Goal: Task Accomplishment & Management: Manage account settings

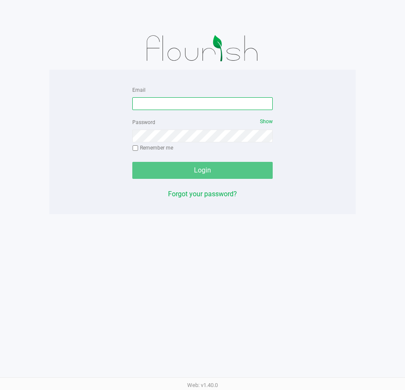
click at [190, 102] on input "Email" at bounding box center [202, 103] width 140 height 13
type input "Jlaughlin@liveparallel.com"
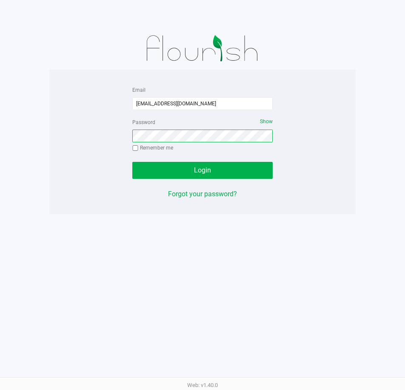
click at [132, 162] on button "Login" at bounding box center [202, 170] width 140 height 17
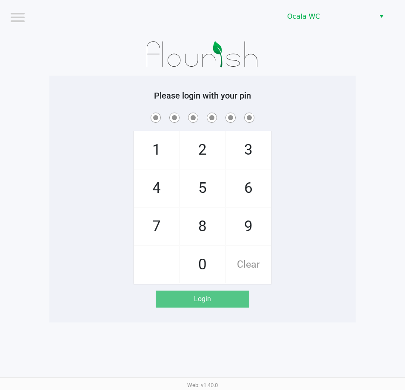
click at [318, 129] on div "1 4 7 2 5 8 0 3 6 9 Clear" at bounding box center [202, 197] width 306 height 173
checkbox input "true"
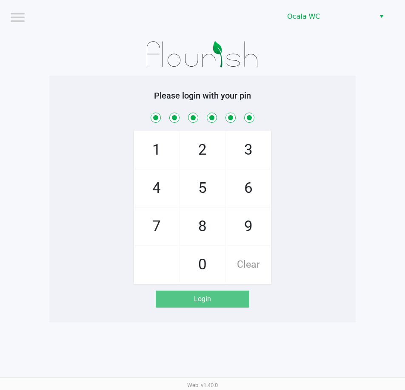
checkbox input "true"
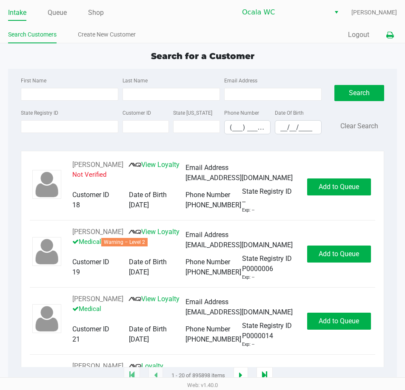
click at [388, 35] on icon at bounding box center [389, 35] width 7 height 6
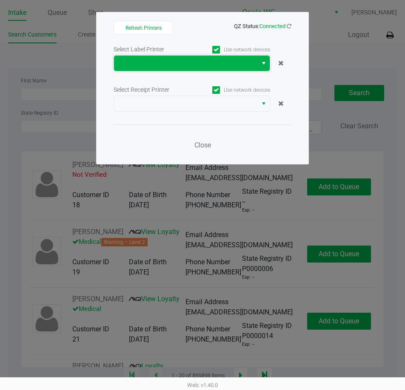
click at [164, 65] on span at bounding box center [185, 63] width 133 height 10
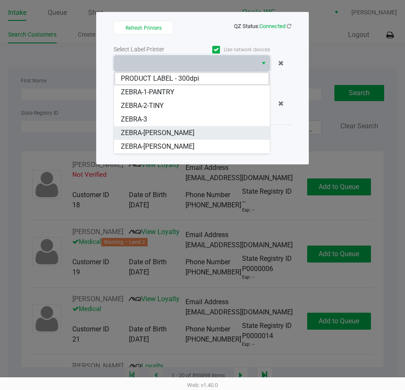
click at [175, 134] on span "ZEBRA-[PERSON_NAME]" at bounding box center [158, 133] width 74 height 10
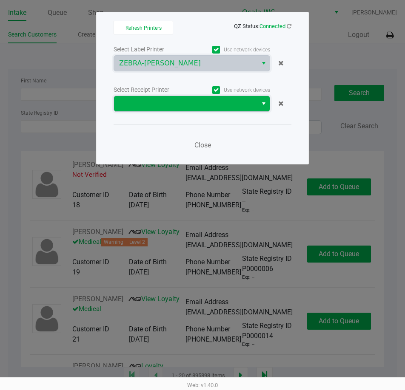
click at [167, 100] on span at bounding box center [185, 104] width 133 height 10
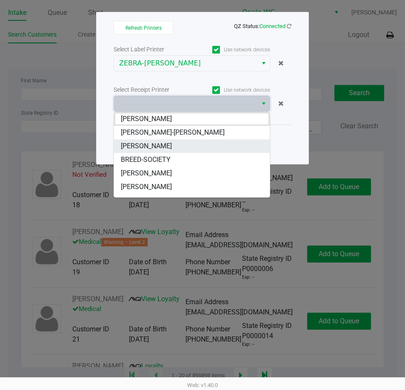
click at [157, 145] on span "BRANDY-CLARK" at bounding box center [146, 146] width 51 height 10
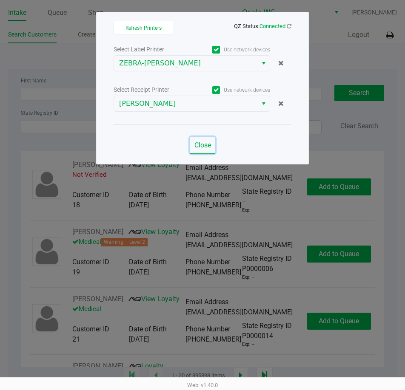
click at [199, 141] on button "Close" at bounding box center [202, 145] width 25 height 17
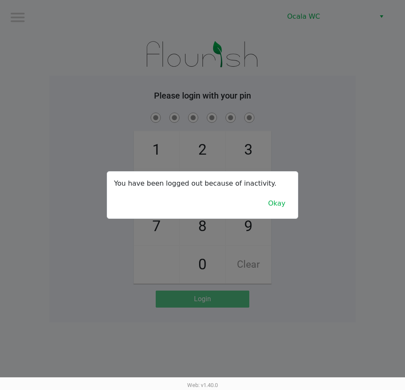
click at [292, 200] on div "You have been logged out because of inactivity. Okay" at bounding box center [202, 195] width 190 height 47
drag, startPoint x: 277, startPoint y: 203, endPoint x: 295, endPoint y: 187, distance: 24.4
click at [283, 201] on button "Okay" at bounding box center [276, 203] width 28 height 16
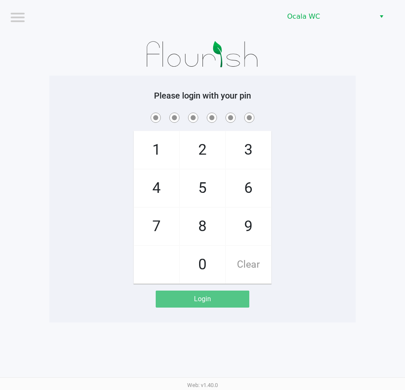
click at [348, 129] on div "1 4 7 2 5 8 0 3 6 9 Clear" at bounding box center [202, 197] width 306 height 173
click at [324, 360] on button "Quick Sale" at bounding box center [314, 364] width 39 height 13
click at [330, 203] on div "1 4 7 2 5 8 0 3 6 9 Clear" at bounding box center [202, 197] width 306 height 173
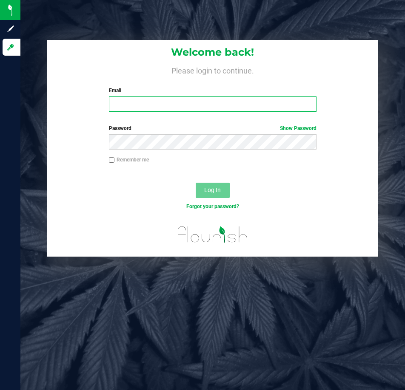
click at [131, 106] on input "Email" at bounding box center [213, 103] width 208 height 15
type input "Jlaughlin@liveparallel.com"
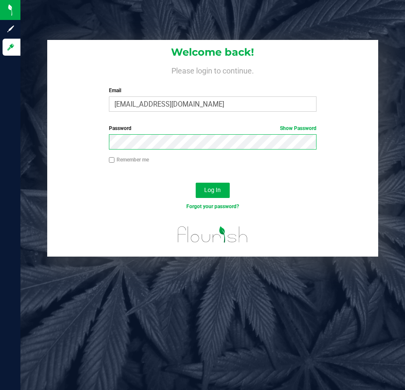
click at [195, 183] on button "Log In" at bounding box center [212, 190] width 34 height 15
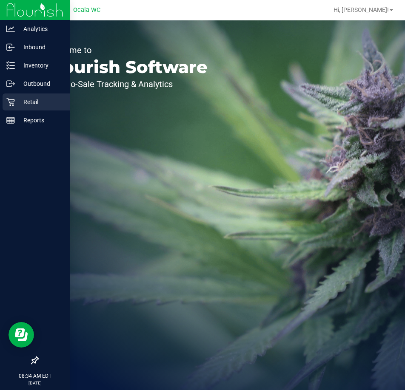
drag, startPoint x: 29, startPoint y: 100, endPoint x: 37, endPoint y: 98, distance: 7.5
click at [28, 100] on p "Retail" at bounding box center [40, 102] width 51 height 10
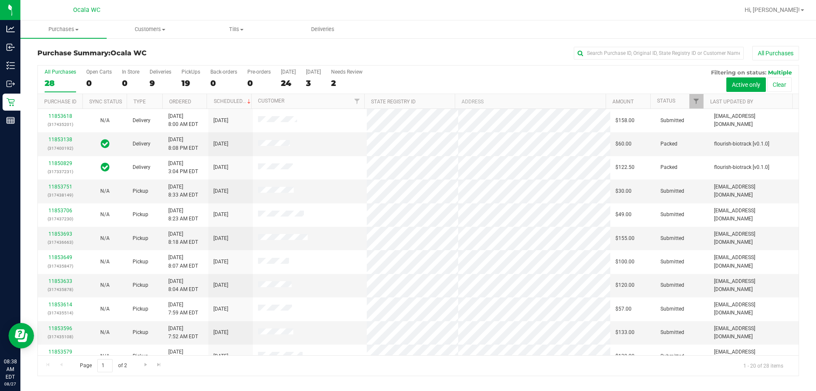
click at [186, 82] on div "19" at bounding box center [190, 83] width 19 height 10
click at [0, 0] on input "PickUps 19" at bounding box center [0, 0] width 0 height 0
click at [182, 102] on link "Ordered" at bounding box center [180, 102] width 22 height 6
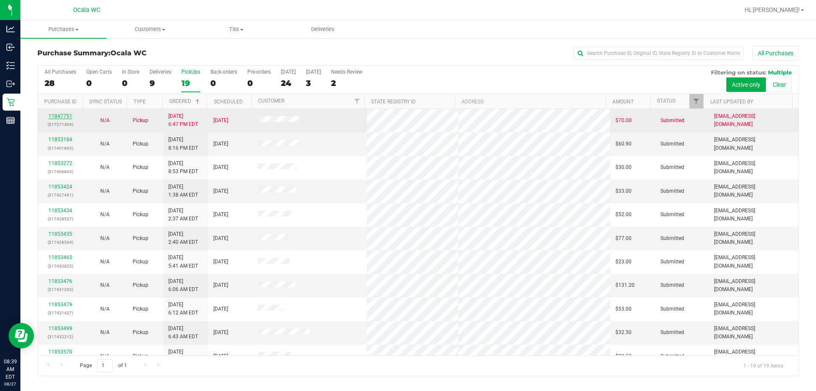
click at [54, 116] on link "11847751" at bounding box center [60, 116] width 24 height 6
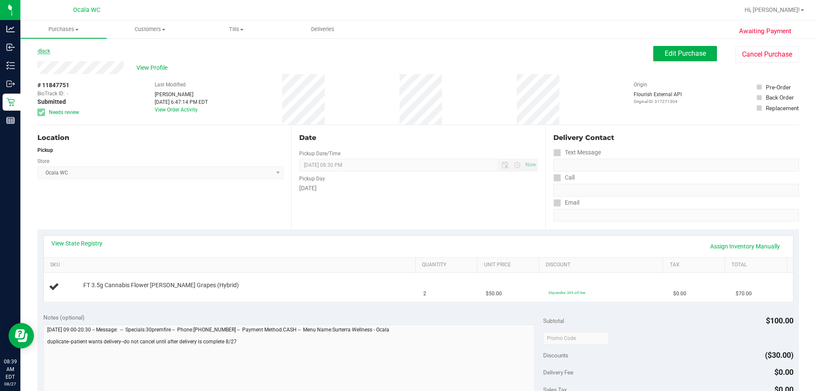
click at [49, 50] on link "Back" at bounding box center [43, 51] width 13 height 6
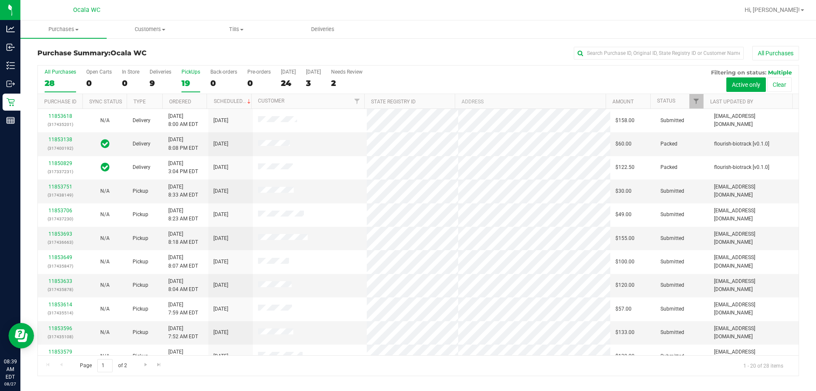
click at [183, 84] on div "19" at bounding box center [190, 83] width 19 height 10
click at [0, 0] on input "PickUps 19" at bounding box center [0, 0] width 0 height 0
click at [176, 99] on link "Ordered" at bounding box center [180, 102] width 22 height 6
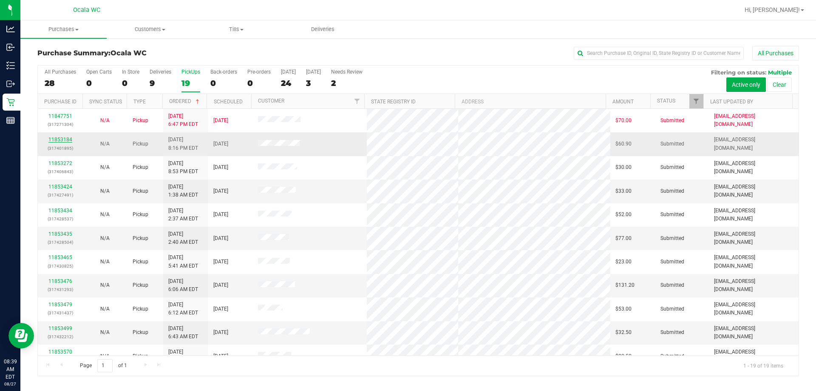
click at [57, 138] on link "11853184" at bounding box center [60, 139] width 24 height 6
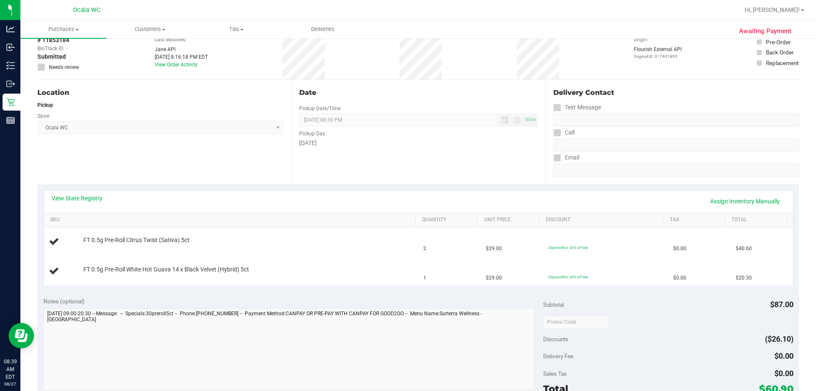
scroll to position [42, 0]
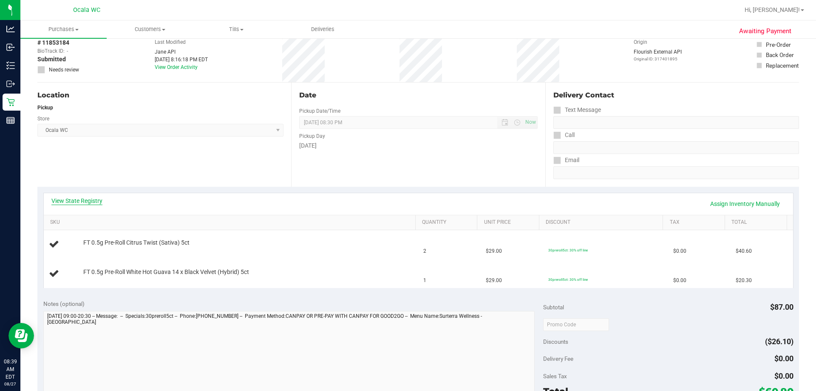
click at [75, 203] on link "View State Registry" at bounding box center [76, 200] width 51 height 8
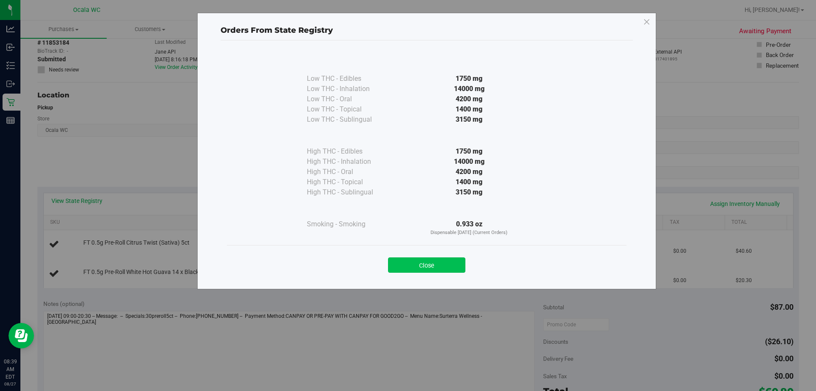
click at [404, 266] on button "Close" at bounding box center [426, 264] width 77 height 15
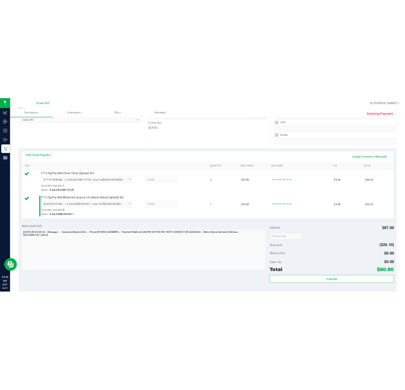
scroll to position [212, 0]
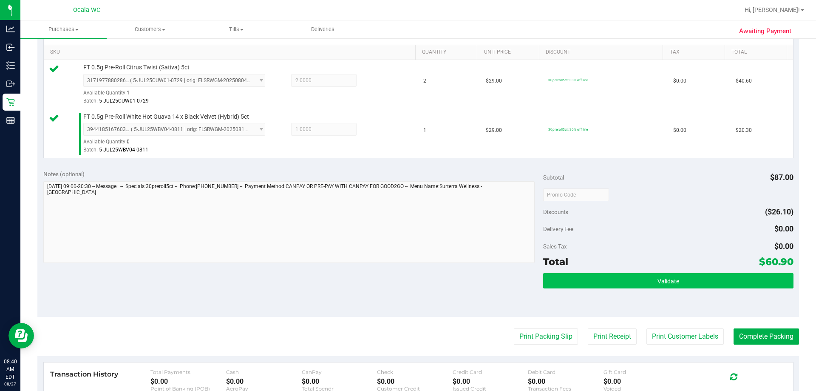
drag, startPoint x: 629, startPoint y: 270, endPoint x: 634, endPoint y: 280, distance: 11.2
click at [404, 270] on div "Subtotal $87.00 Discounts ($26.10) Delivery Fee $0.00 Sales Tax $0.00 Total $60…" at bounding box center [668, 241] width 250 height 142
click at [404, 280] on button "Validate" at bounding box center [668, 280] width 250 height 15
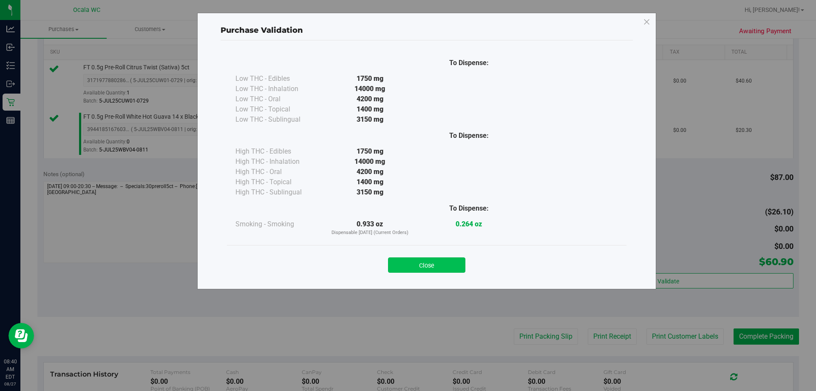
click at [404, 265] on button "Close" at bounding box center [426, 264] width 77 height 15
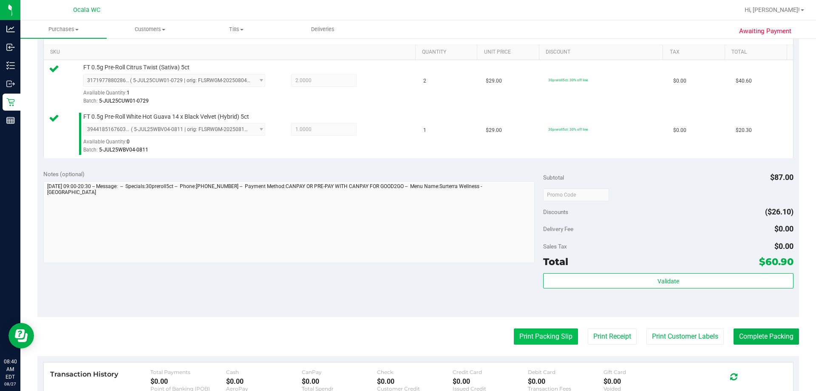
click at [404, 335] on button "Print Packing Slip" at bounding box center [546, 336] width 64 height 16
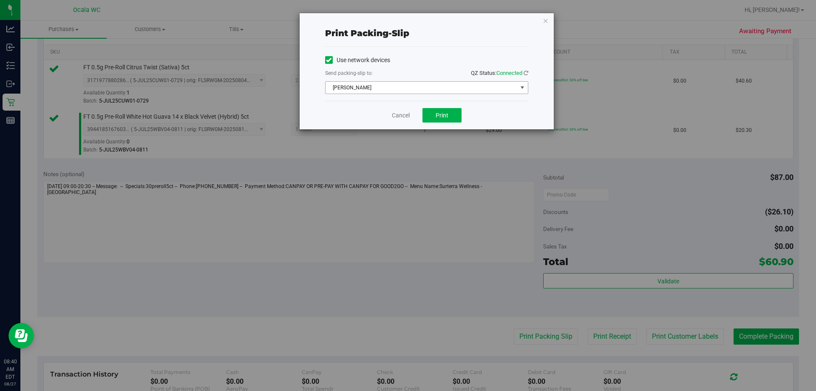
click at [369, 87] on span "[PERSON_NAME]" at bounding box center [422, 88] width 192 height 12
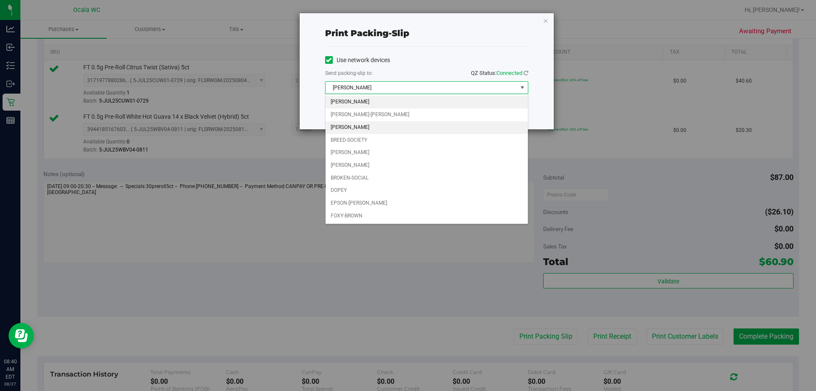
click at [361, 126] on li "[PERSON_NAME]" at bounding box center [427, 127] width 202 height 13
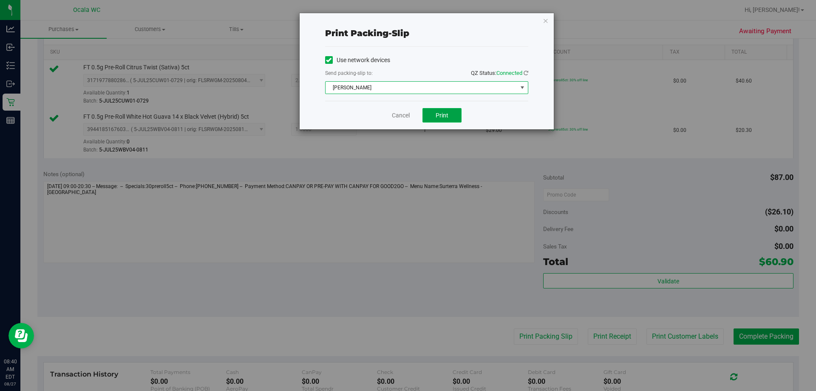
click at [404, 116] on button "Print" at bounding box center [441, 115] width 39 height 14
click at [400, 114] on link "Cancel" at bounding box center [401, 115] width 18 height 9
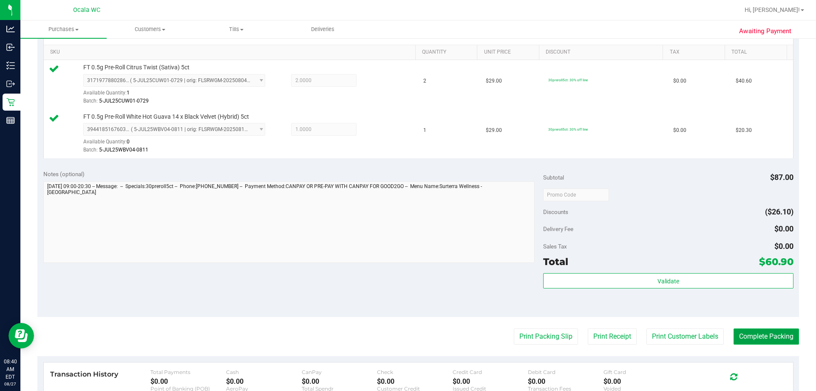
click at [404, 338] on button "Complete Packing" at bounding box center [766, 336] width 65 height 16
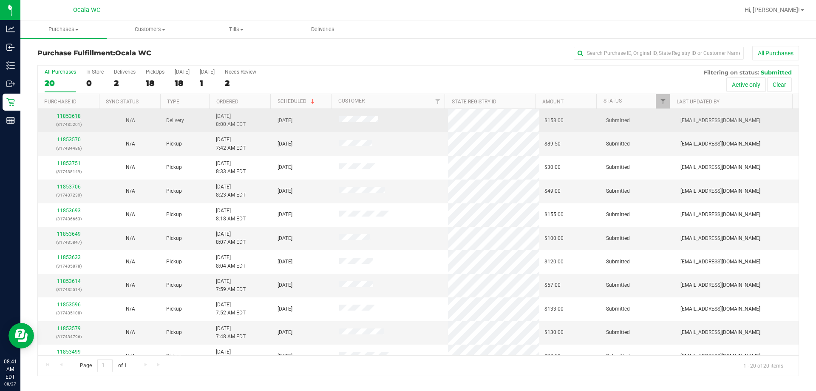
click at [68, 116] on link "11853618" at bounding box center [69, 116] width 24 height 6
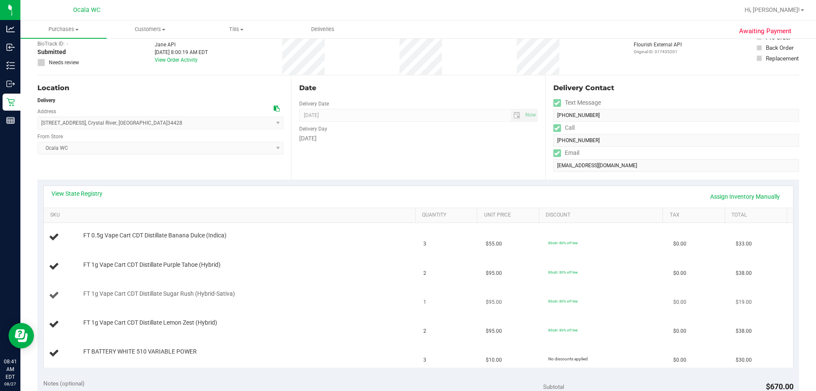
scroll to position [127, 0]
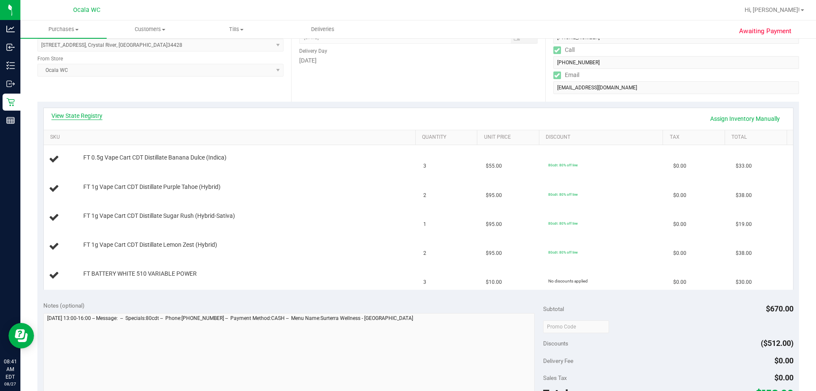
click at [70, 113] on link "View State Registry" at bounding box center [76, 115] width 51 height 8
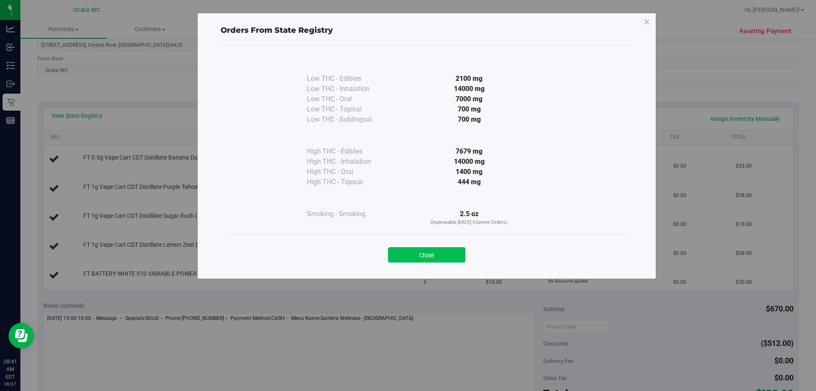
click at [404, 251] on button "Close" at bounding box center [426, 254] width 77 height 15
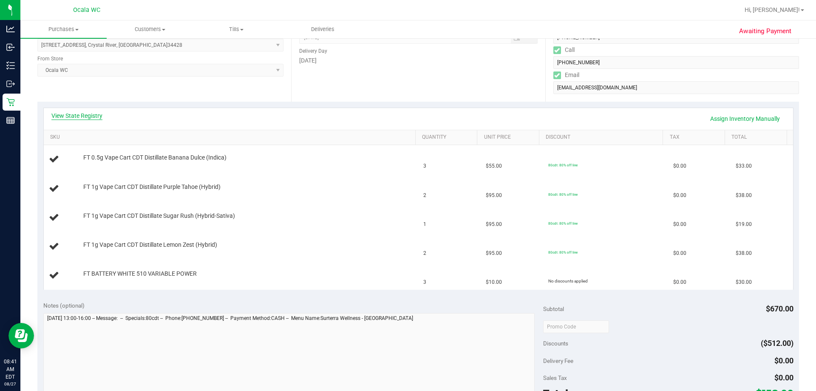
click at [82, 112] on link "View State Registry" at bounding box center [76, 115] width 51 height 8
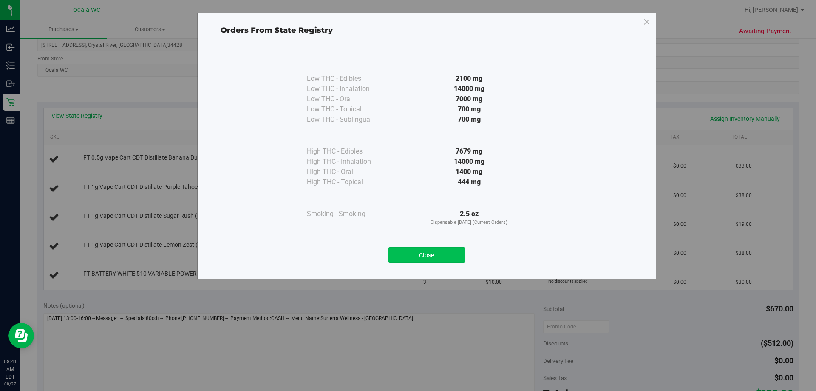
click at [404, 254] on button "Close" at bounding box center [426, 254] width 77 height 15
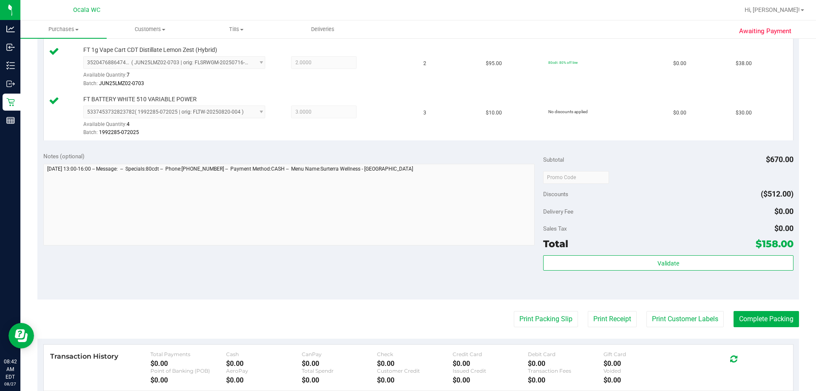
scroll to position [382, 0]
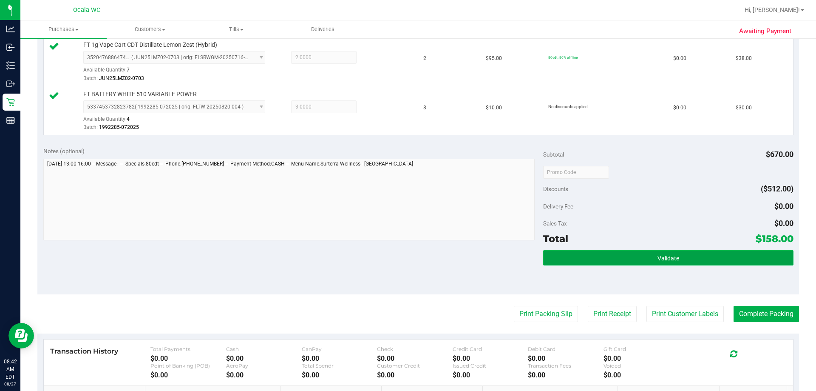
click at [404, 258] on span "Validate" at bounding box center [668, 258] width 22 height 7
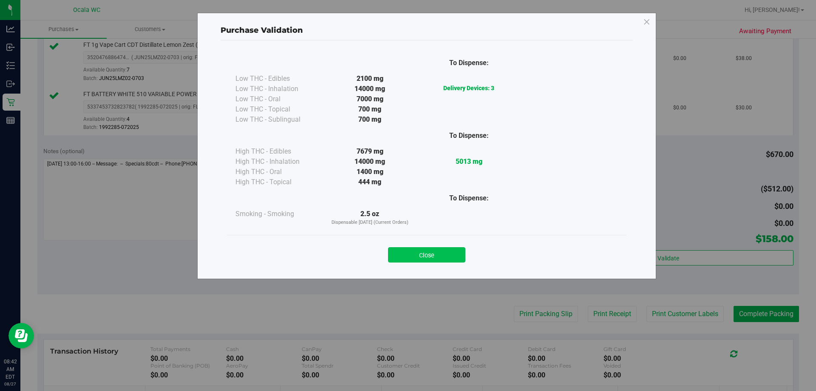
click at [404, 250] on button "Close" at bounding box center [426, 254] width 77 height 15
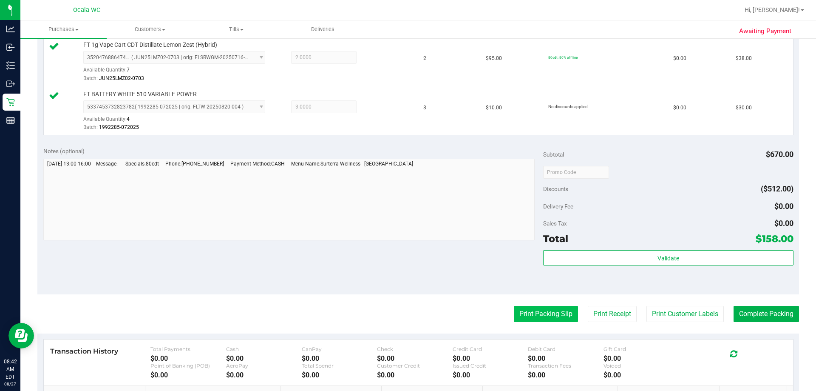
click at [404, 314] on button "Print Packing Slip" at bounding box center [546, 314] width 64 height 16
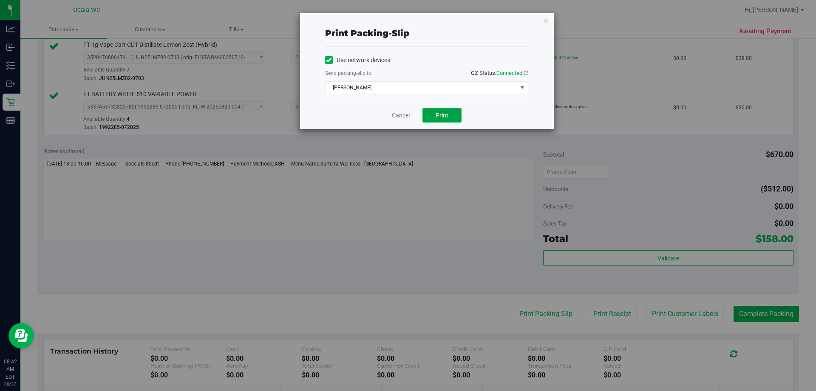
click at [404, 112] on button "Print" at bounding box center [441, 115] width 39 height 14
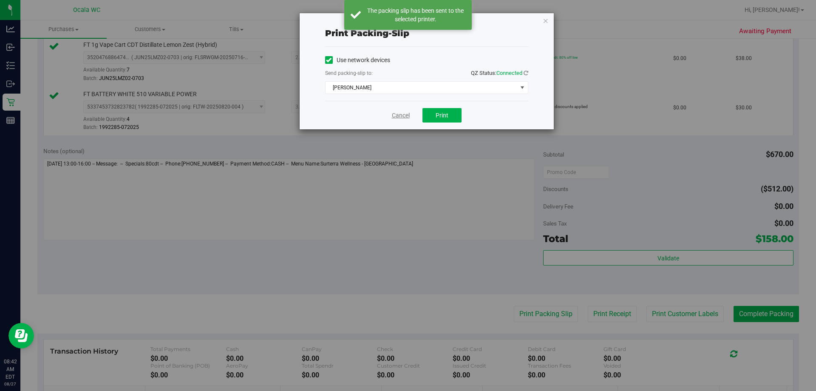
click at [393, 116] on link "Cancel" at bounding box center [401, 115] width 18 height 9
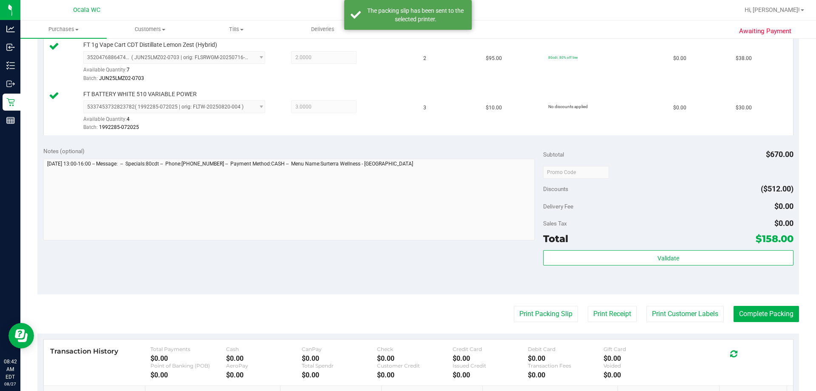
click at [404, 304] on purchase-details "Back Edit Purchase Cancel Purchase View Profile # 11853618 BioTrack ID: - Submi…" at bounding box center [418, 77] width 762 height 829
click at [404, 309] on button "Print Packing Slip" at bounding box center [546, 314] width 64 height 16
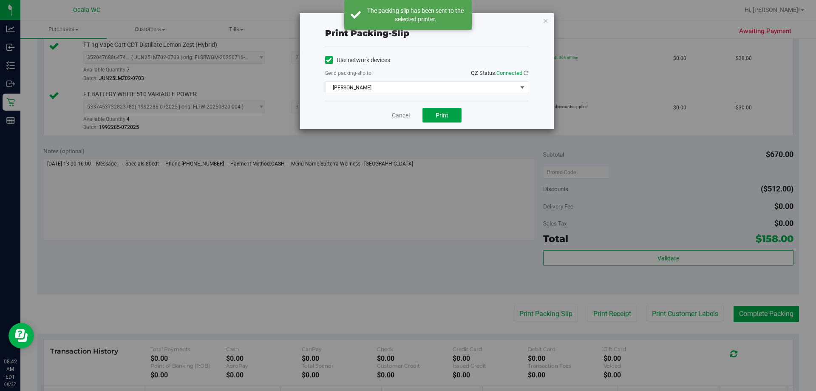
click at [404, 113] on button "Print" at bounding box center [441, 115] width 39 height 14
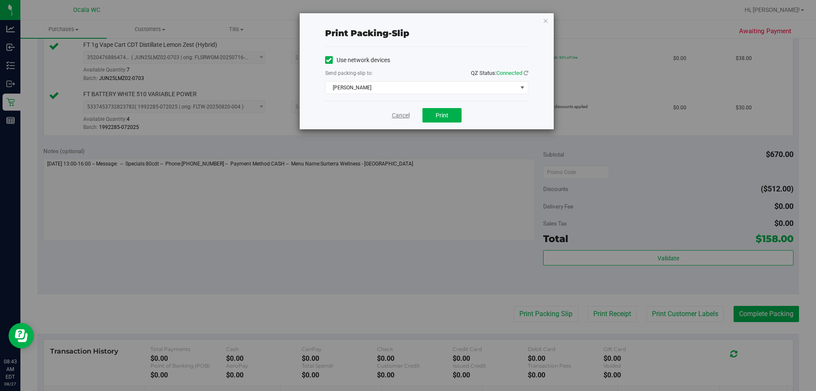
click at [400, 116] on link "Cancel" at bounding box center [401, 115] width 18 height 9
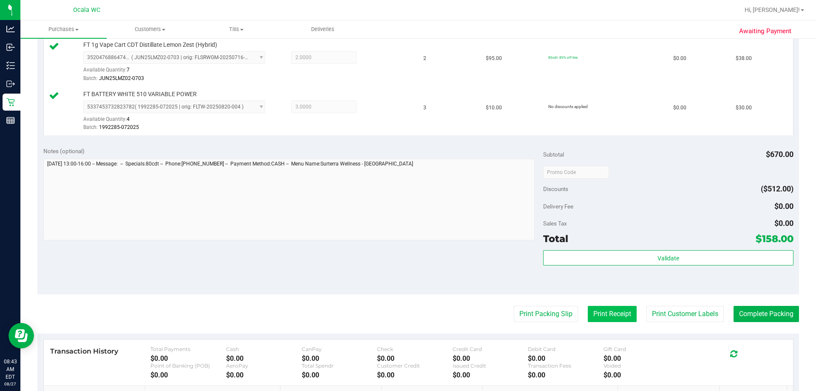
click at [404, 310] on button "Print Receipt" at bounding box center [612, 314] width 49 height 16
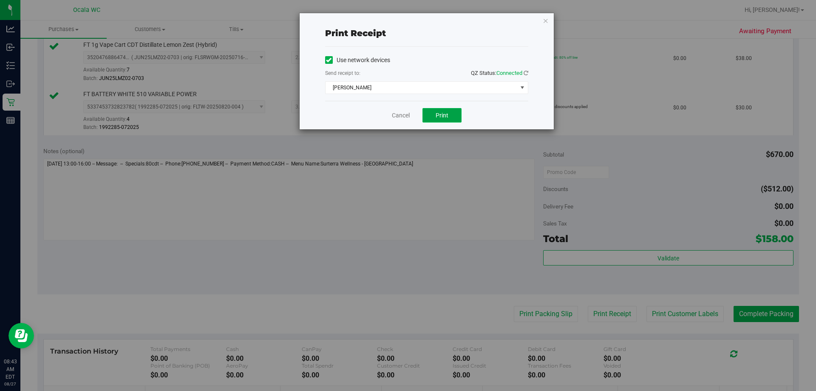
click at [404, 108] on button "Print" at bounding box center [441, 115] width 39 height 14
click at [404, 116] on span "Print" at bounding box center [442, 115] width 13 height 7
click at [394, 117] on link "Cancel" at bounding box center [401, 115] width 18 height 9
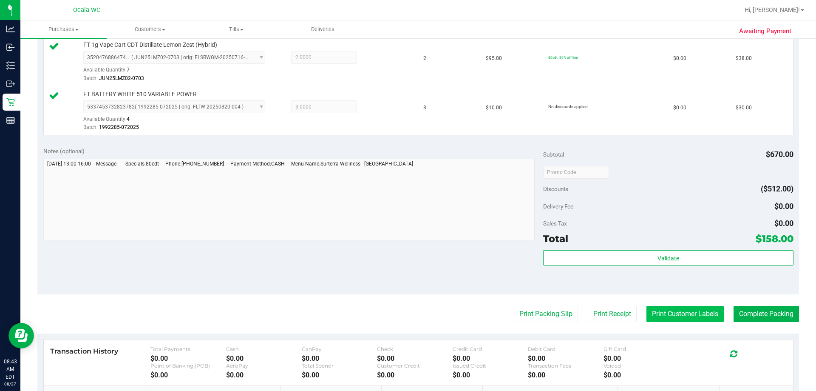
click at [404, 314] on button "Print Customer Labels" at bounding box center [684, 314] width 77 height 16
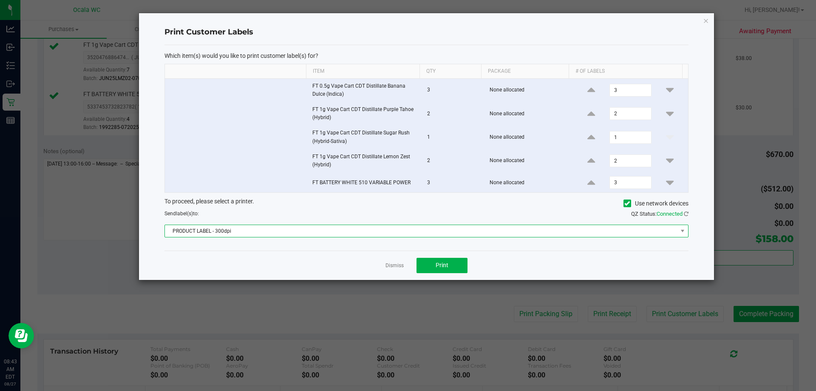
click at [404, 228] on span "PRODUCT LABEL - 300dpi" at bounding box center [421, 231] width 513 height 12
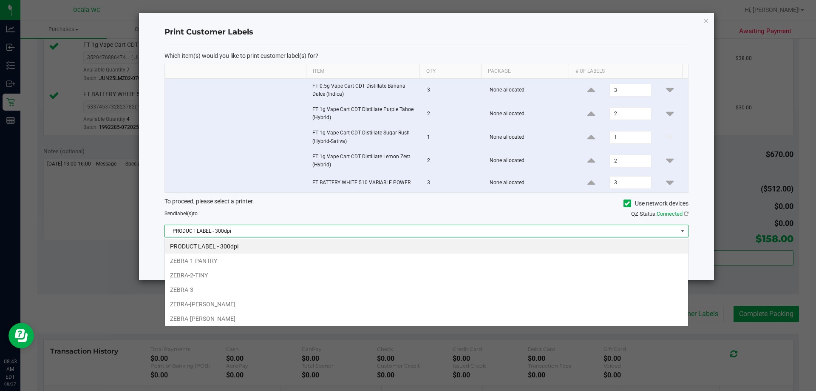
scroll to position [13, 524]
drag, startPoint x: 238, startPoint y: 303, endPoint x: 339, endPoint y: 291, distance: 101.1
click at [244, 303] on li "ZEBRA-[PERSON_NAME]" at bounding box center [426, 304] width 523 height 14
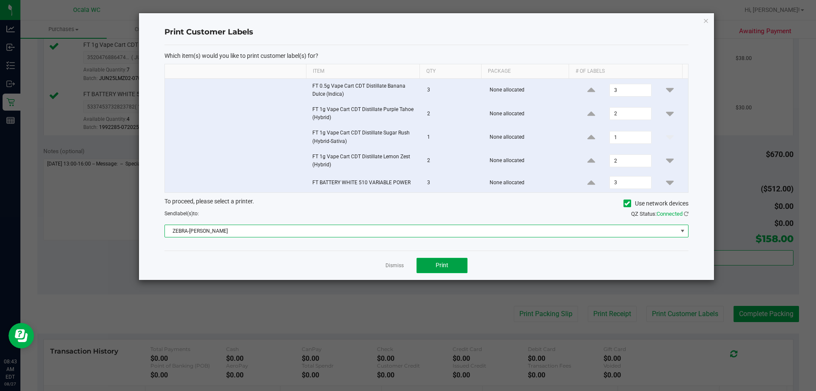
click at [404, 265] on span "Print" at bounding box center [442, 264] width 13 height 7
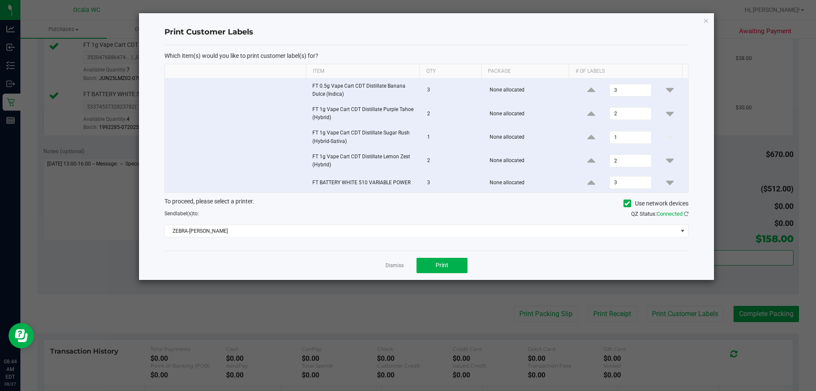
click at [397, 261] on app-cancel-button "Dismiss" at bounding box center [394, 265] width 18 height 9
click at [394, 266] on link "Dismiss" at bounding box center [394, 265] width 18 height 7
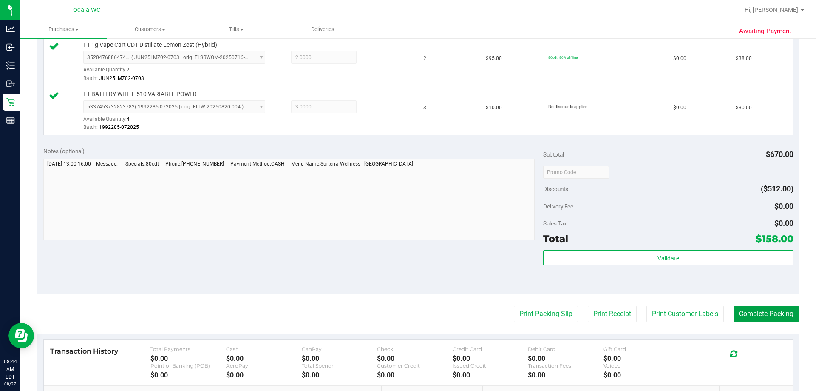
drag, startPoint x: 755, startPoint y: 307, endPoint x: 736, endPoint y: 309, distance: 19.2
click at [404, 307] on button "Complete Packing" at bounding box center [766, 314] width 65 height 16
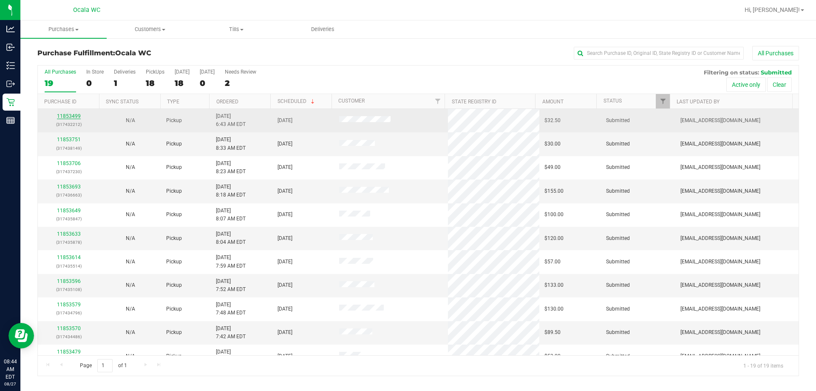
click at [66, 114] on link "11853499" at bounding box center [69, 116] width 24 height 6
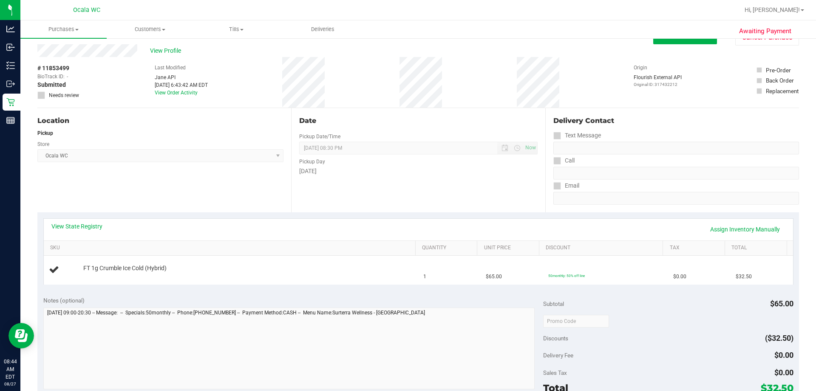
scroll to position [42, 0]
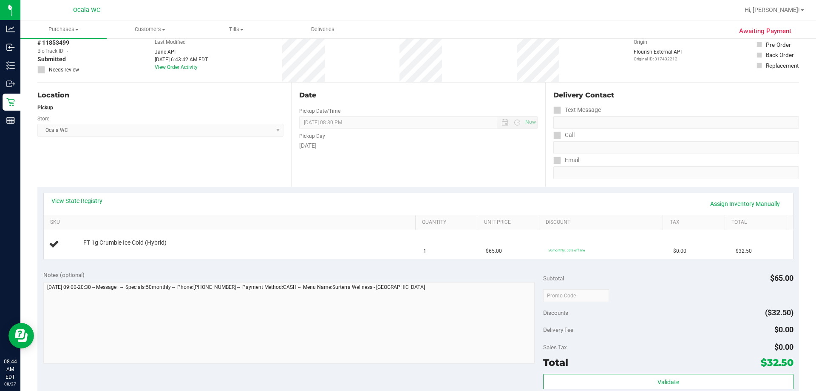
click at [76, 205] on div "View State Registry Assign Inventory Manually" at bounding box center [418, 203] width 734 height 14
click at [79, 199] on link "View State Registry" at bounding box center [76, 200] width 51 height 8
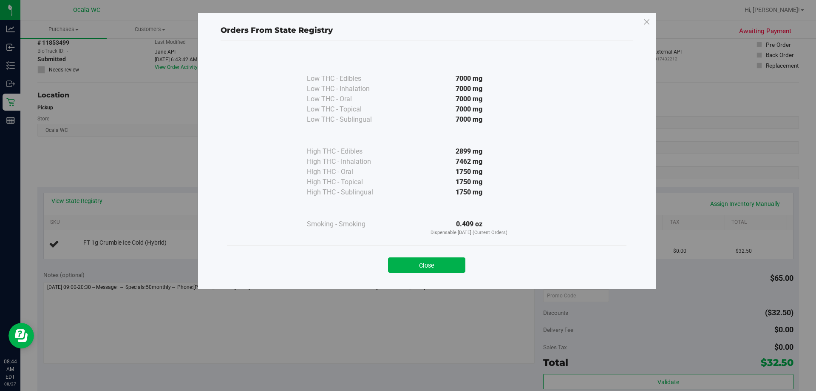
drag, startPoint x: 419, startPoint y: 262, endPoint x: 411, endPoint y: 263, distance: 7.7
click at [404, 263] on button "Close" at bounding box center [426, 264] width 77 height 15
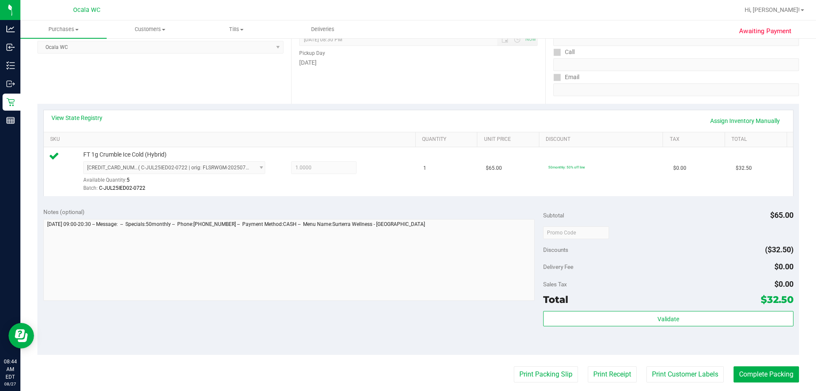
scroll to position [255, 0]
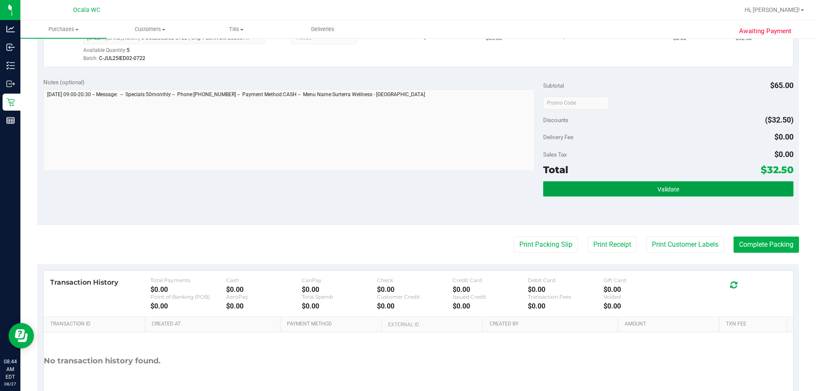
click at [404, 187] on button "Validate" at bounding box center [668, 188] width 250 height 15
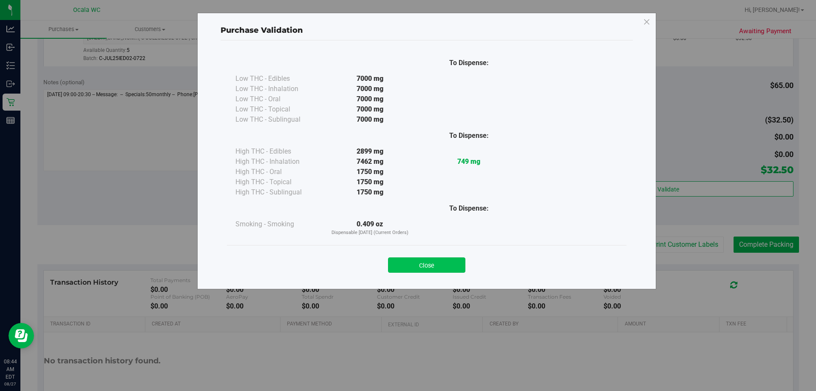
click at [404, 263] on button "Close" at bounding box center [426, 264] width 77 height 15
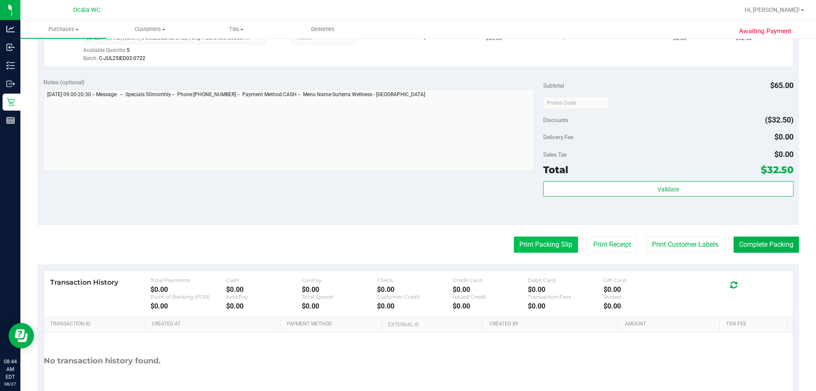
click at [404, 248] on button "Print Packing Slip" at bounding box center [546, 244] width 64 height 16
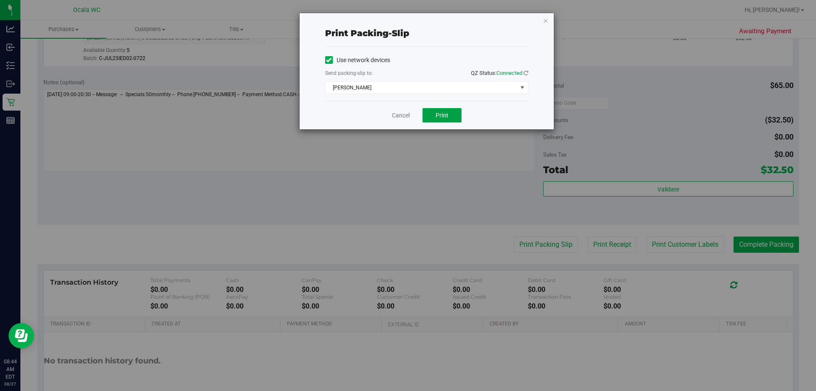
click at [404, 114] on span "Print" at bounding box center [442, 115] width 13 height 7
click at [404, 115] on link "Cancel" at bounding box center [401, 115] width 18 height 9
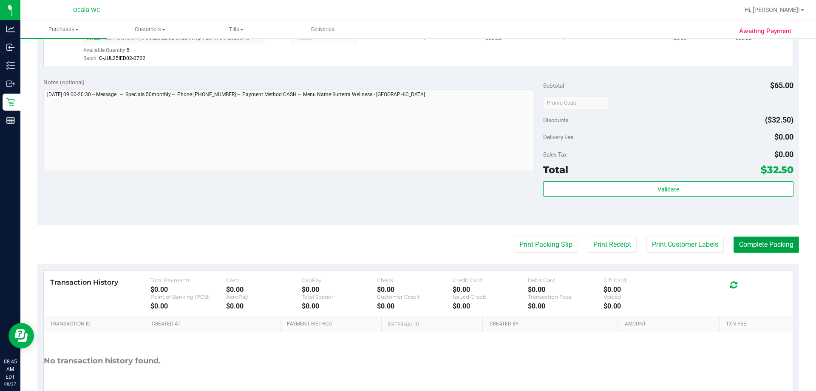
click at [404, 242] on button "Complete Packing" at bounding box center [766, 244] width 65 height 16
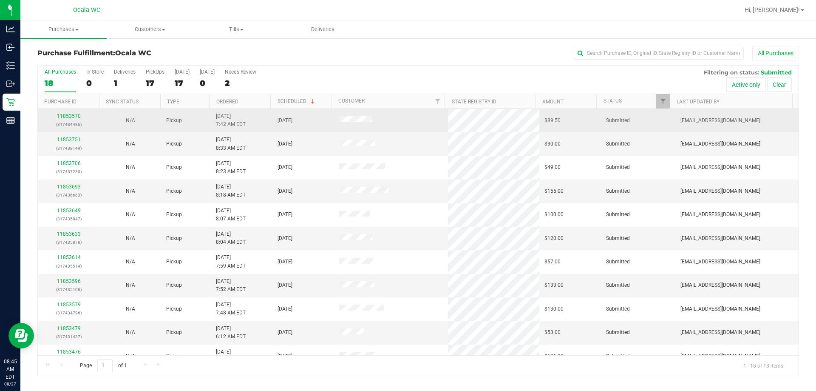
click at [69, 116] on link "11853570" at bounding box center [69, 116] width 24 height 6
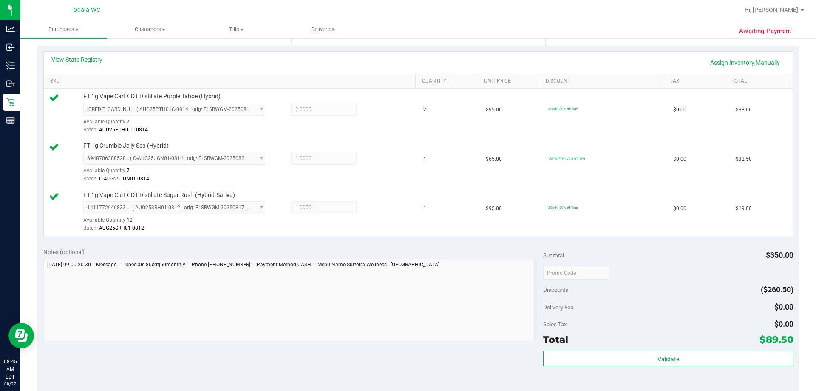
scroll to position [297, 0]
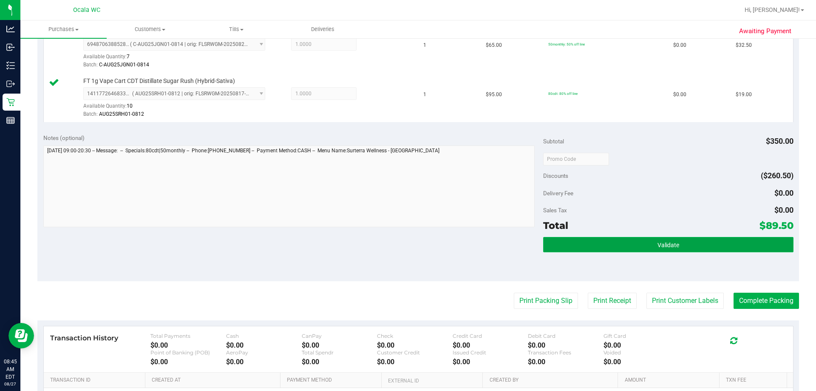
click at [404, 238] on button "Validate" at bounding box center [668, 244] width 250 height 15
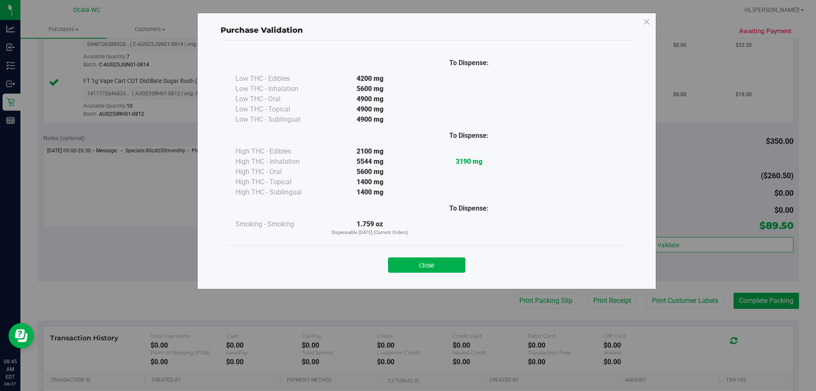
drag, startPoint x: 442, startPoint y: 264, endPoint x: 448, endPoint y: 266, distance: 6.7
click at [404, 264] on button "Close" at bounding box center [426, 264] width 77 height 15
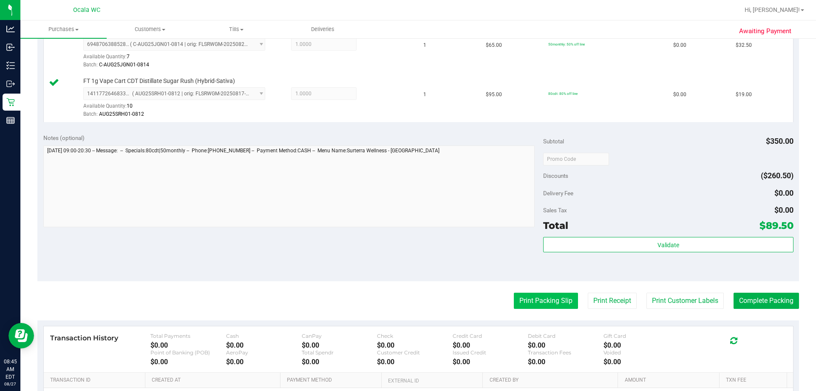
click at [404, 303] on button "Print Packing Slip" at bounding box center [546, 300] width 64 height 16
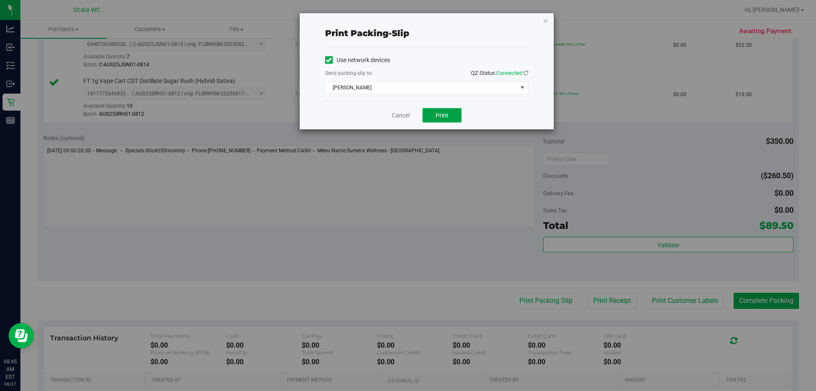
click at [404, 109] on button "Print" at bounding box center [441, 115] width 39 height 14
click at [399, 111] on link "Cancel" at bounding box center [401, 115] width 18 height 9
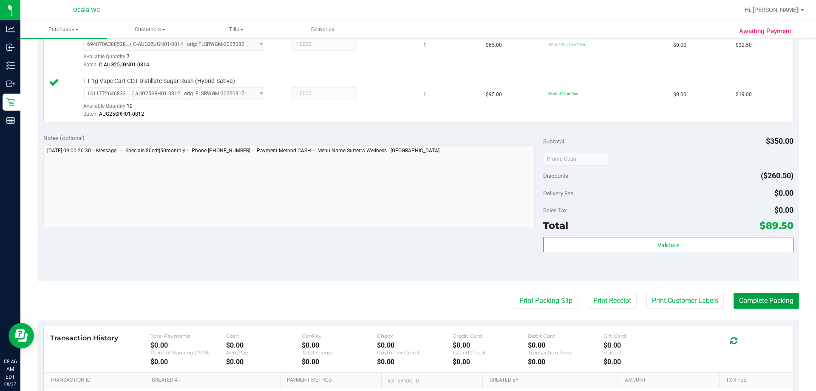
click at [404, 299] on button "Complete Packing" at bounding box center [766, 300] width 65 height 16
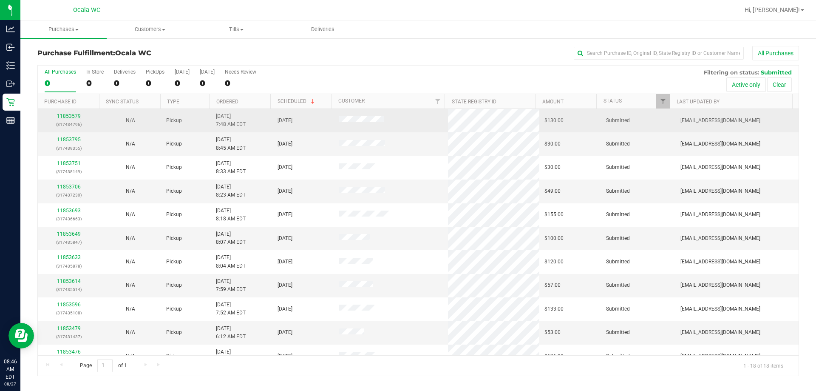
click at [71, 116] on link "11853579" at bounding box center [69, 116] width 24 height 6
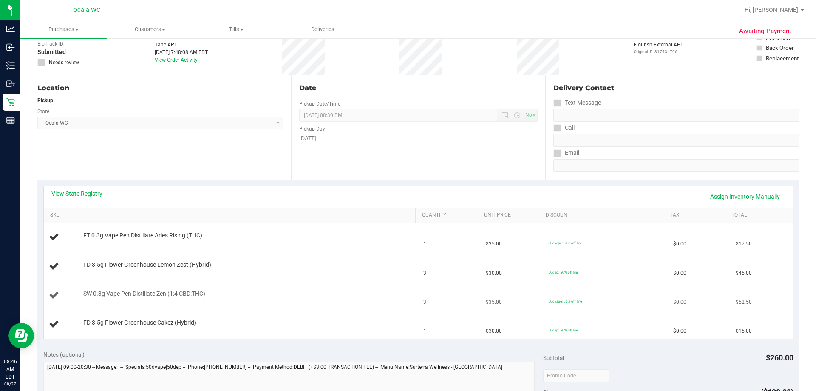
scroll to position [127, 0]
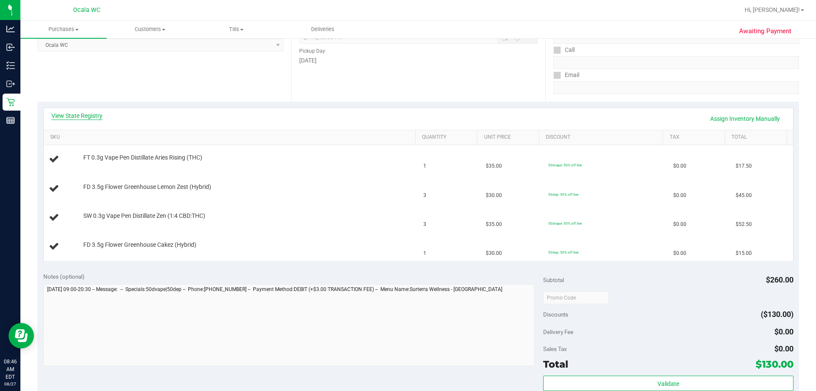
click at [82, 115] on link "View State Registry" at bounding box center [76, 115] width 51 height 8
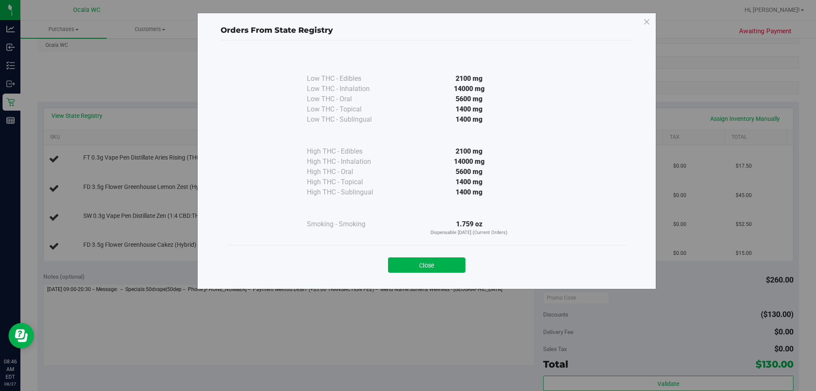
click at [404, 257] on div "Close" at bounding box center [426, 262] width 387 height 21
click at [404, 268] on button "Close" at bounding box center [426, 264] width 77 height 15
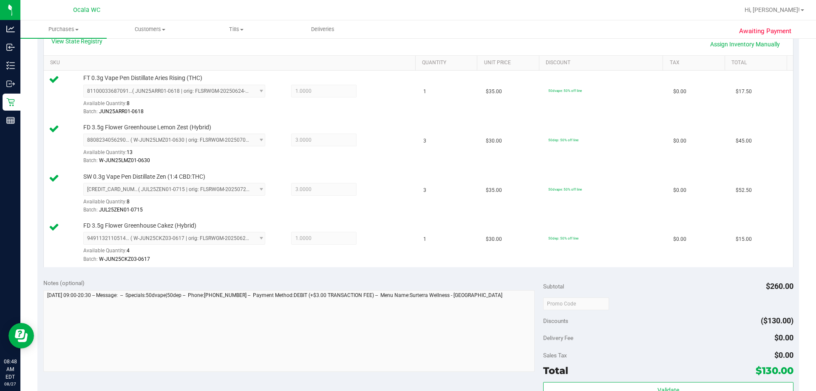
scroll to position [382, 0]
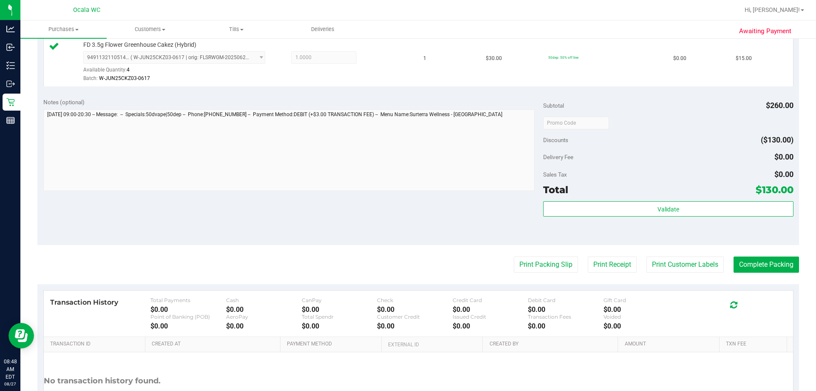
click at [404, 198] on div "Subtotal $260.00 Discounts ($130.00) Delivery Fee $0.00 Sales Tax $0.00 Total $…" at bounding box center [668, 169] width 250 height 142
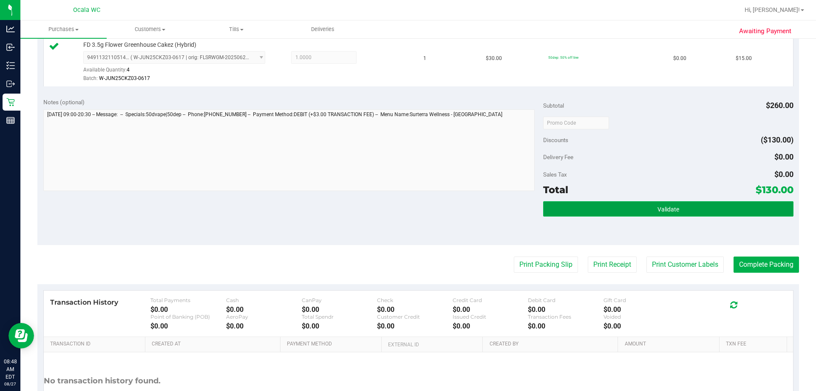
click at [404, 213] on button "Validate" at bounding box center [668, 208] width 250 height 15
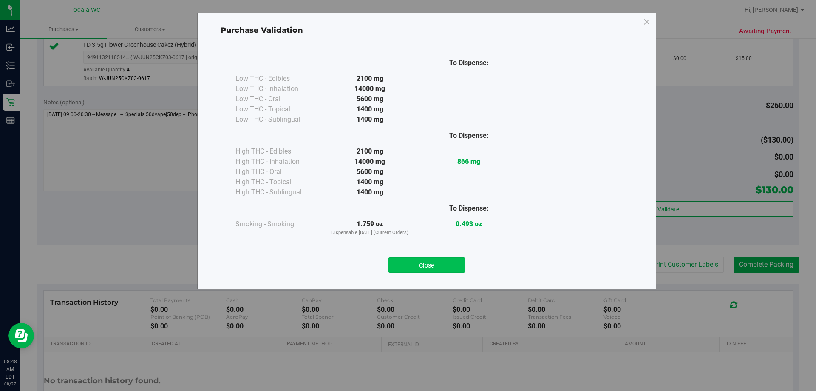
click at [404, 272] on button "Close" at bounding box center [426, 264] width 77 height 15
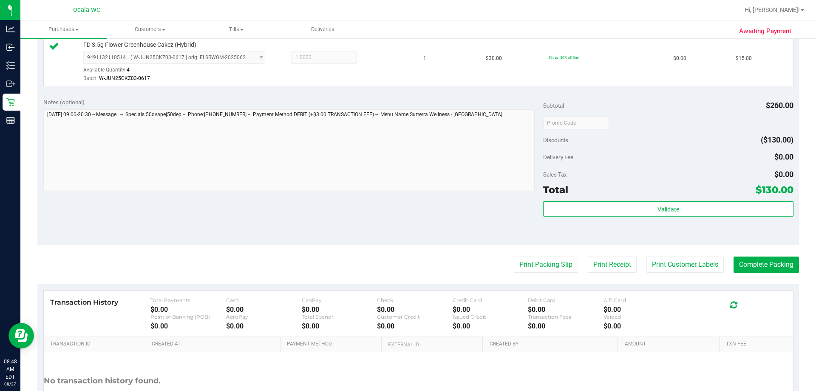
click at [404, 266] on div "Print Packing Slip Print Receipt Print Customer Labels Complete Packing" at bounding box center [418, 264] width 762 height 16
click at [404, 263] on div "Print Packing Slip Print Receipt Print Customer Labels Complete Packing" at bounding box center [418, 264] width 762 height 16
click at [404, 265] on button "Print Packing Slip" at bounding box center [546, 264] width 64 height 16
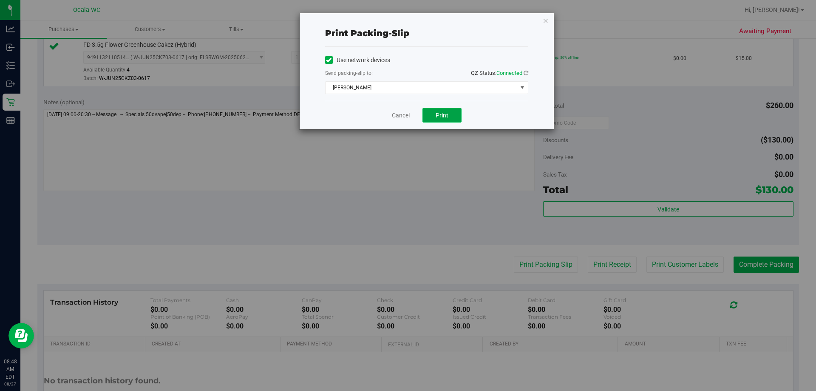
click at [404, 115] on span "Print" at bounding box center [442, 115] width 13 height 7
click at [404, 113] on link "Cancel" at bounding box center [401, 115] width 18 height 9
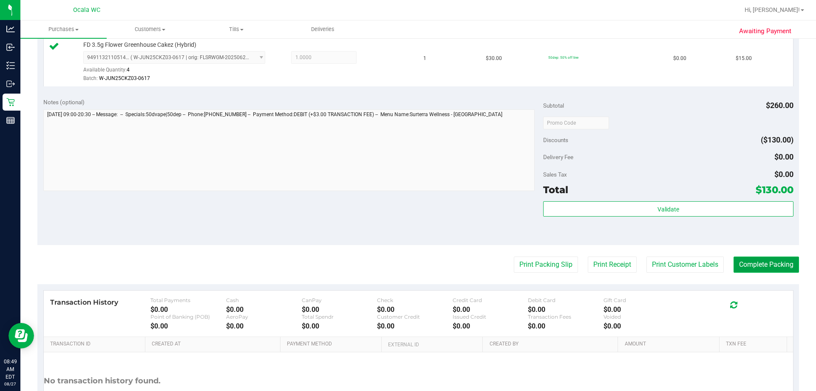
click at [404, 263] on button "Complete Packing" at bounding box center [766, 264] width 65 height 16
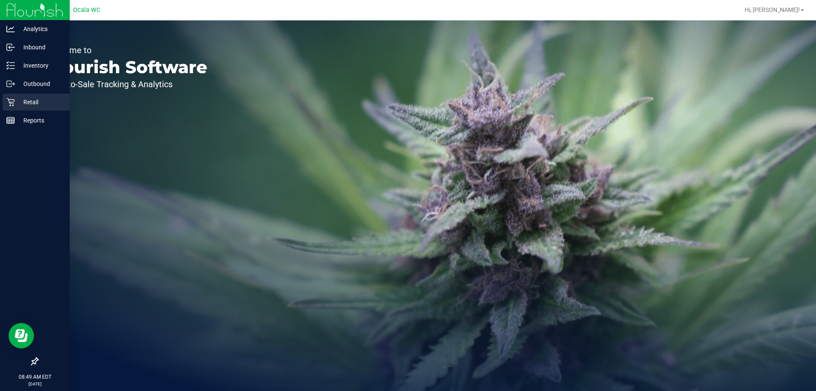
click at [26, 104] on p "Retail" at bounding box center [40, 102] width 51 height 10
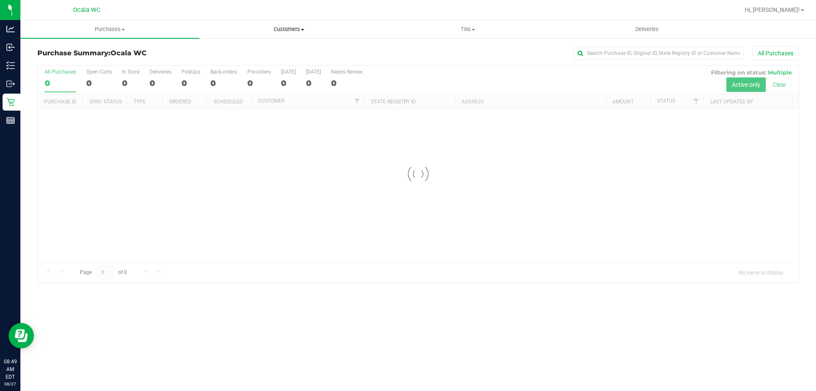
click at [280, 26] on span "Customers" at bounding box center [289, 29] width 178 height 8
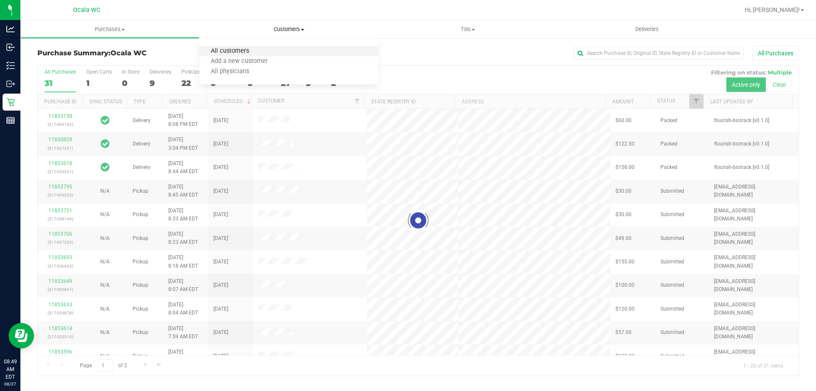
click at [230, 52] on span "All customers" at bounding box center [229, 51] width 61 height 7
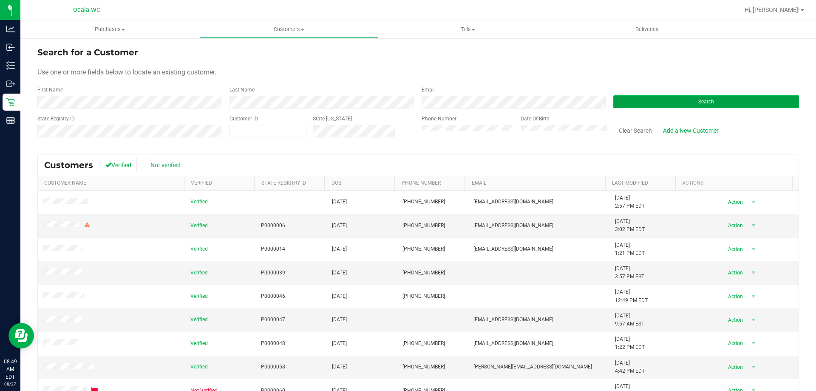
click at [690, 104] on button "Search" at bounding box center [706, 101] width 186 height 13
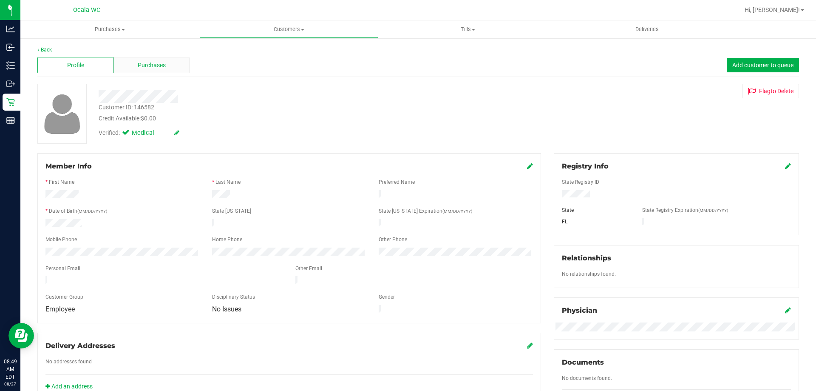
click at [153, 62] on span "Purchases" at bounding box center [152, 65] width 28 height 9
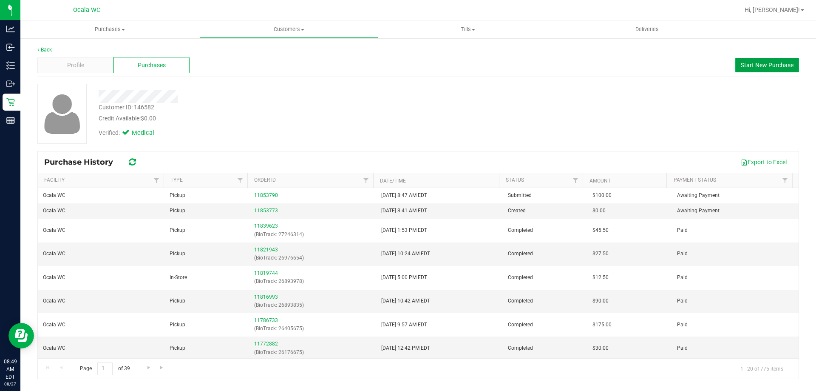
click at [772, 62] on span "Start New Purchase" at bounding box center [767, 65] width 53 height 7
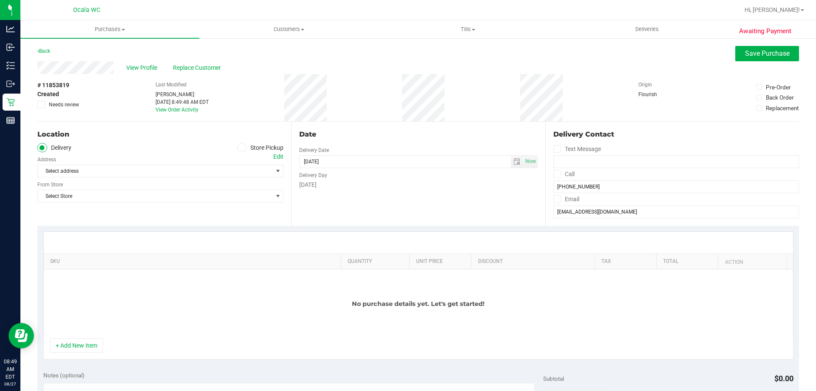
click at [239, 147] on icon at bounding box center [241, 147] width 5 height 0
click at [0, 0] on input "Store Pickup" at bounding box center [0, 0] width 0 height 0
click at [104, 170] on span "Select Store" at bounding box center [155, 171] width 235 height 12
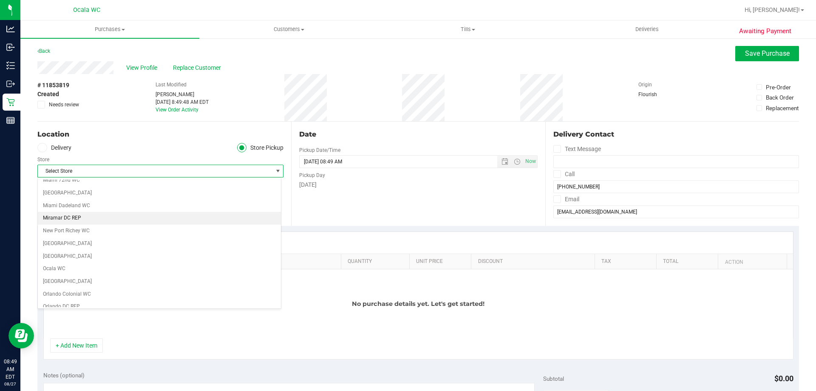
scroll to position [297, 0]
click at [62, 267] on li "Ocala WC" at bounding box center [159, 267] width 243 height 13
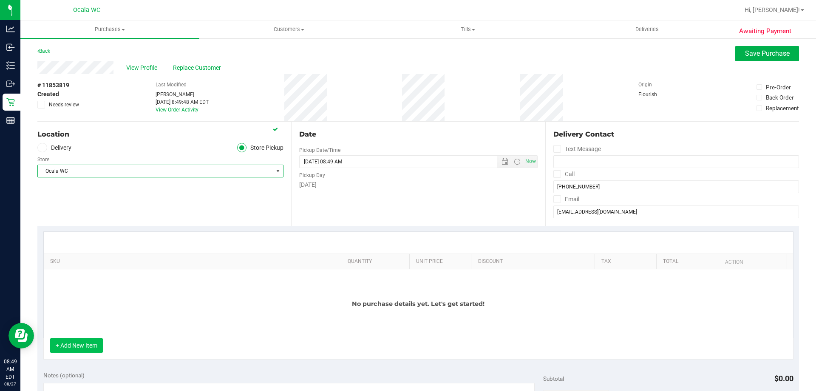
click at [72, 343] on button "+ Add New Item" at bounding box center [76, 345] width 53 height 14
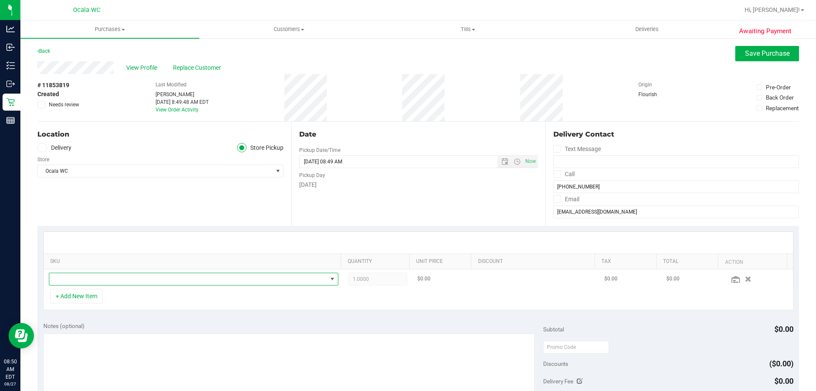
click at [105, 282] on span "NO DATA FOUND" at bounding box center [188, 279] width 278 height 12
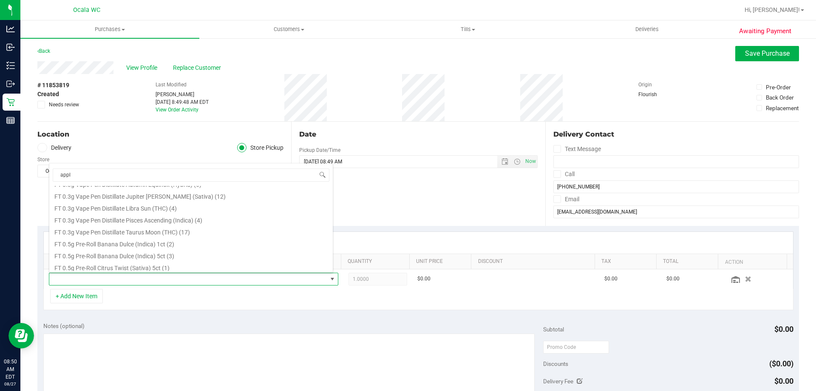
scroll to position [0, 0]
type input "apple ba"
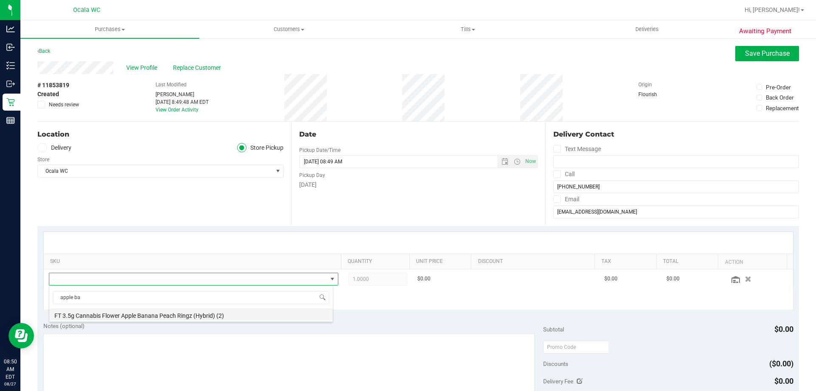
click at [164, 316] on li "FT 3.5g Cannabis Flower Apple Banana Peach Ringz (Hybrid) (2)" at bounding box center [190, 314] width 283 height 12
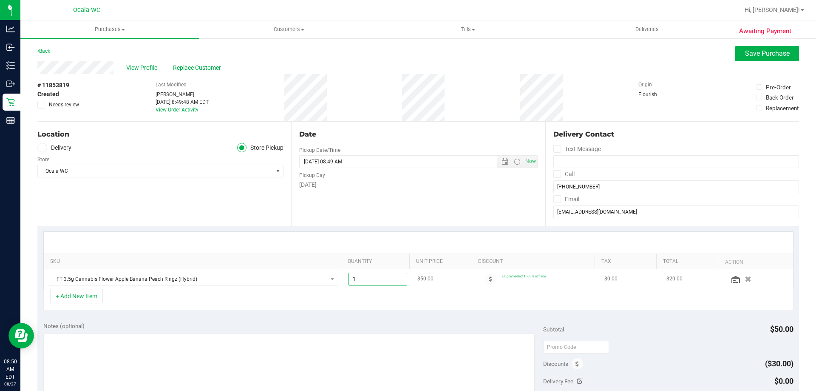
click at [351, 278] on span "1.00 1" at bounding box center [377, 278] width 59 height 13
click at [351, 278] on input "1" at bounding box center [378, 279] width 58 height 12
type input "2"
type input "2.00"
click at [376, 302] on div "+ Add New Item" at bounding box center [418, 299] width 750 height 21
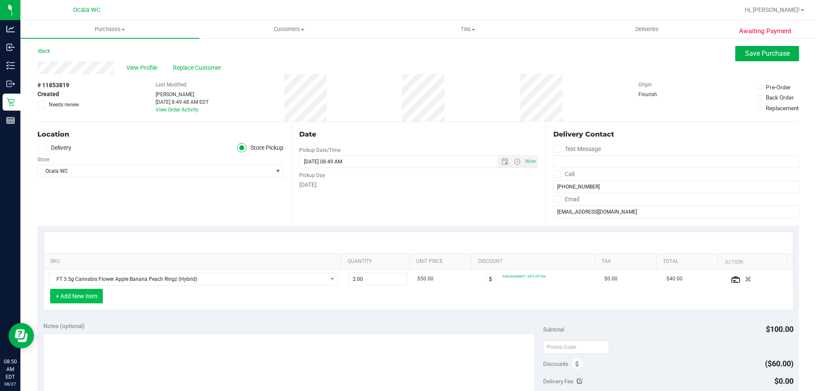
click at [95, 293] on button "+ Add New Item" at bounding box center [76, 296] width 53 height 14
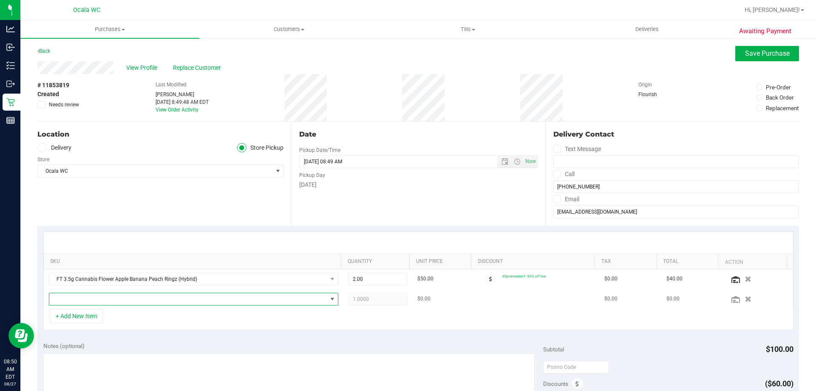
click at [67, 301] on span "NO DATA FOUND" at bounding box center [188, 299] width 278 height 12
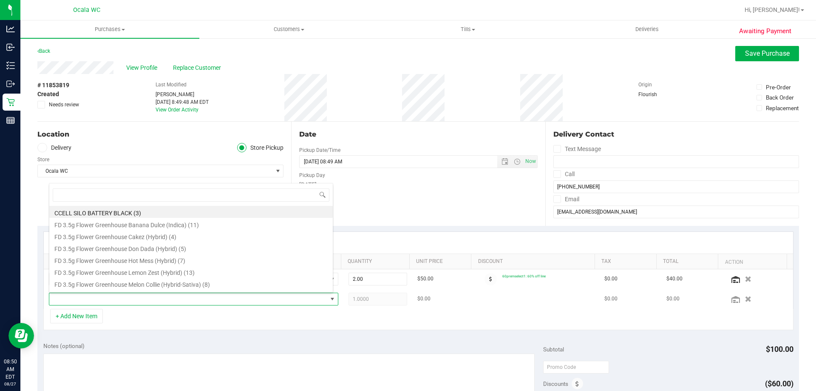
scroll to position [13, 282]
type input "gpe"
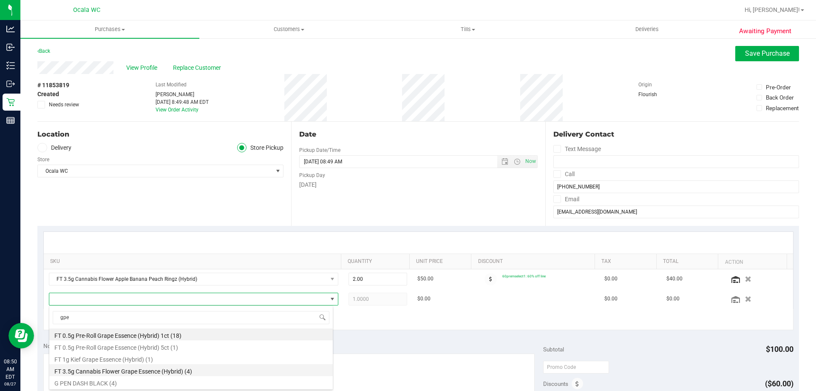
click at [113, 371] on li "FT 3.5g Cannabis Flower Grape Essence (Hybrid) (4)" at bounding box center [190, 370] width 283 height 12
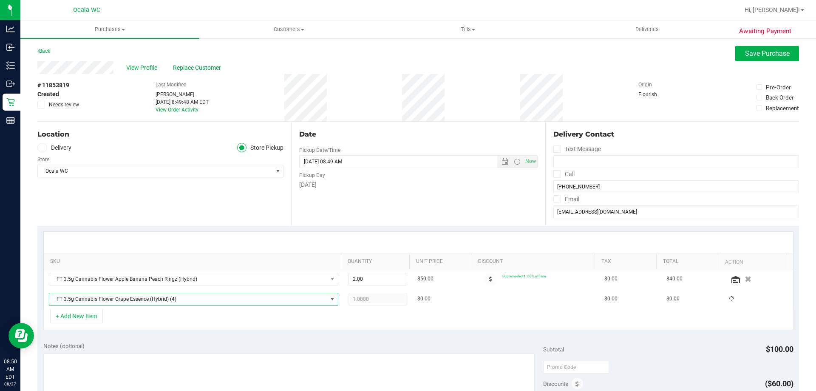
click at [357, 317] on div "+ Add New Item" at bounding box center [418, 319] width 750 height 21
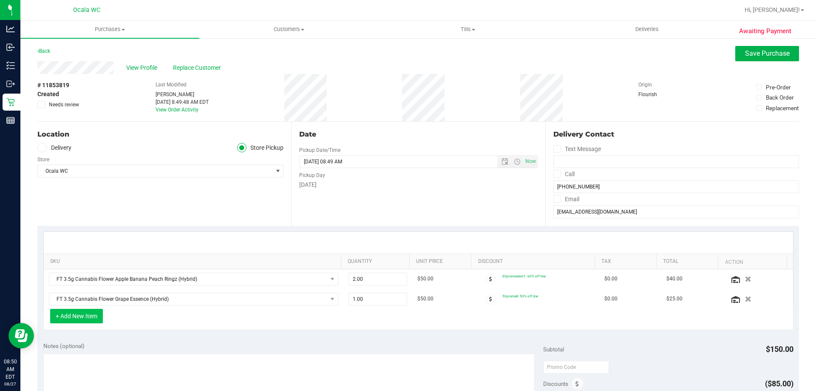
click at [77, 314] on button "+ Add New Item" at bounding box center [76, 316] width 53 height 14
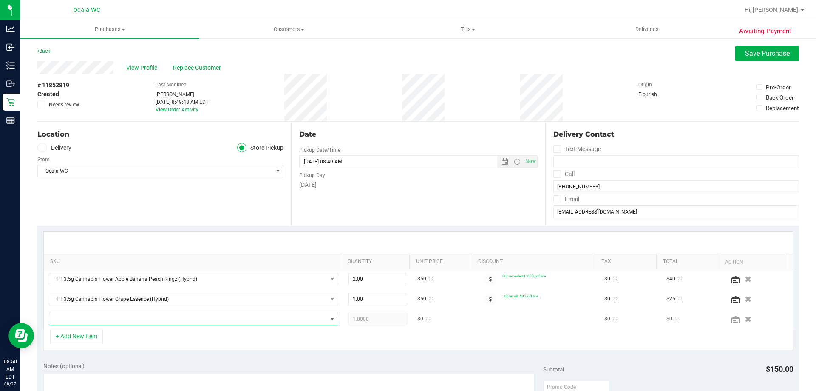
click at [79, 317] on span "NO DATA FOUND" at bounding box center [188, 319] width 278 height 12
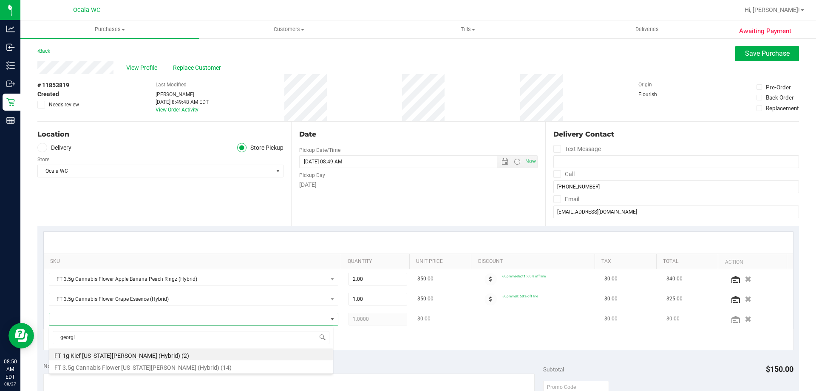
type input "georgia"
click at [100, 371] on li "FT 3.5g Cannabis Flower Georgia Runtz (Hybrid) (14)" at bounding box center [190, 366] width 283 height 12
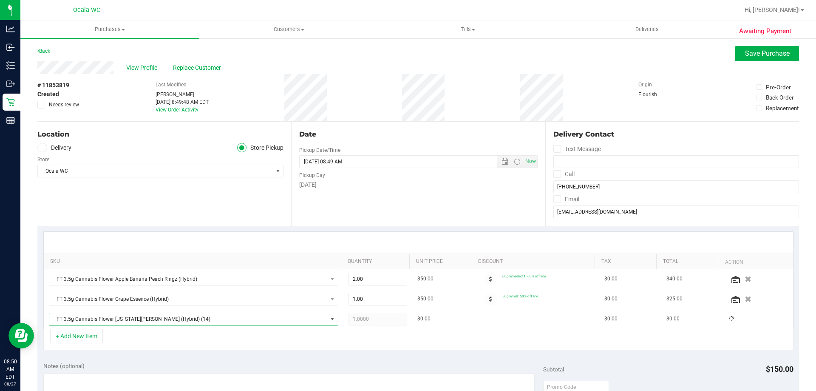
click at [419, 341] on div "+ Add New Item" at bounding box center [418, 339] width 750 height 21
click at [749, 55] on span "Save Purchase" at bounding box center [767, 53] width 45 height 8
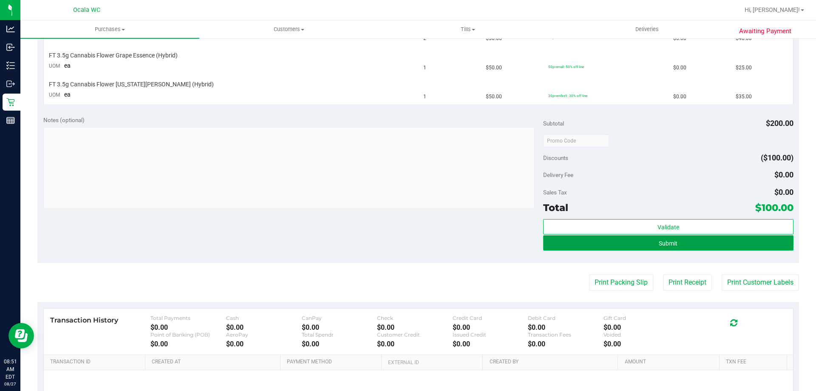
click at [697, 240] on button "Submit" at bounding box center [668, 242] width 250 height 15
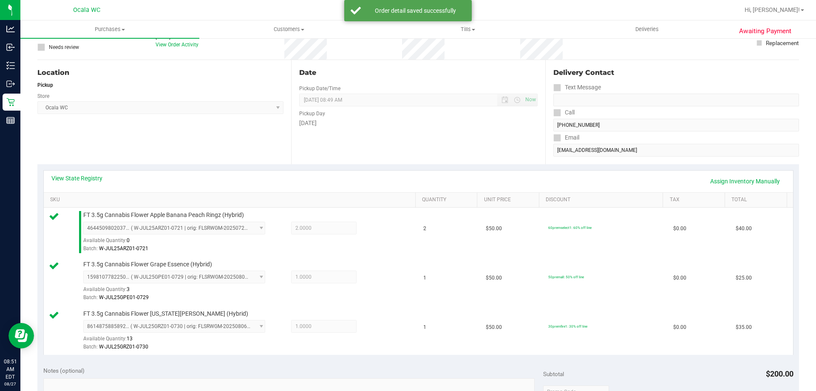
scroll to position [199, 0]
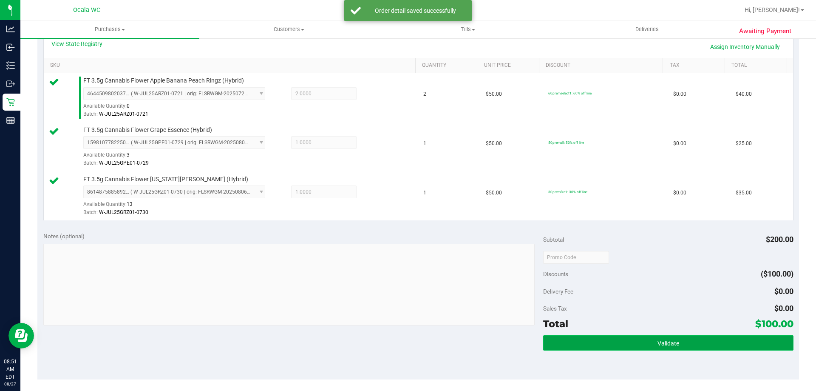
click at [673, 340] on span "Validate" at bounding box center [668, 343] width 22 height 7
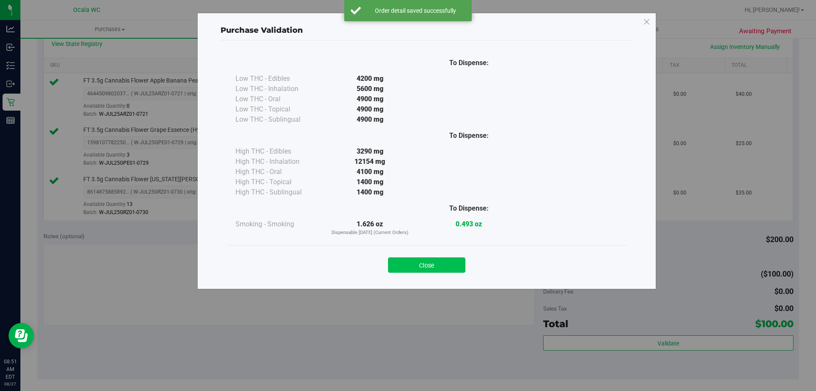
click at [427, 260] on button "Close" at bounding box center [426, 264] width 77 height 15
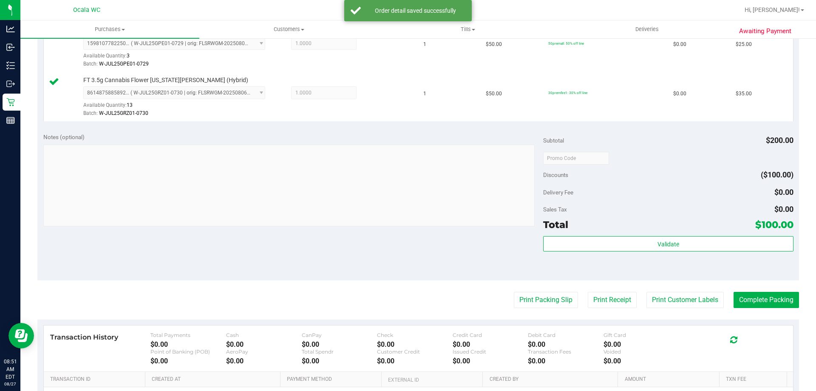
scroll to position [403, 0]
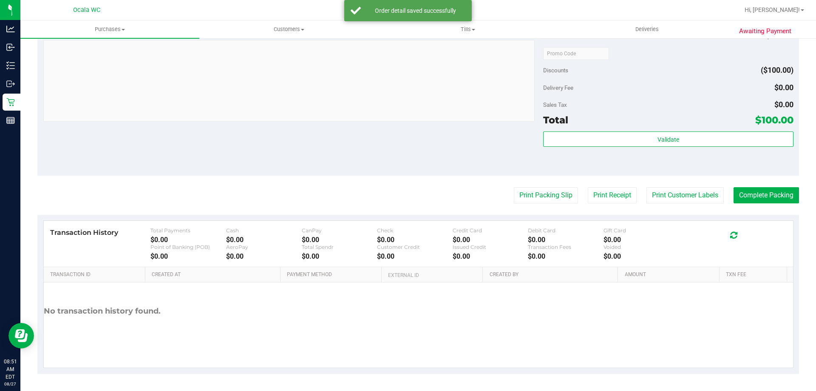
click at [537, 204] on purchase-details "Back Edit Purchase Cancel Purchase View Profile # 11853819 BioTrack ID: - Submi…" at bounding box center [418, 8] width 762 height 731
click at [536, 198] on button "Print Packing Slip" at bounding box center [546, 195] width 64 height 16
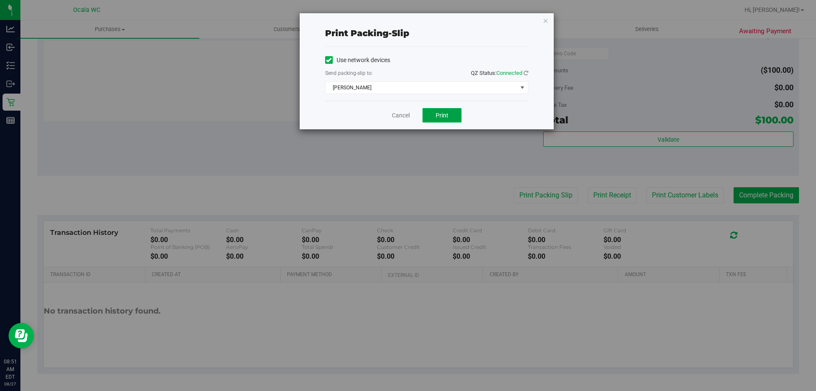
click at [440, 113] on span "Print" at bounding box center [442, 115] width 13 height 7
click at [396, 114] on link "Cancel" at bounding box center [401, 115] width 18 height 9
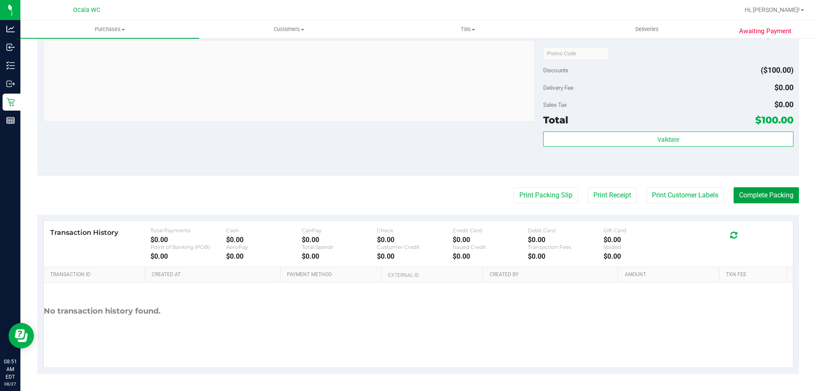
click at [759, 195] on button "Complete Packing" at bounding box center [766, 195] width 65 height 16
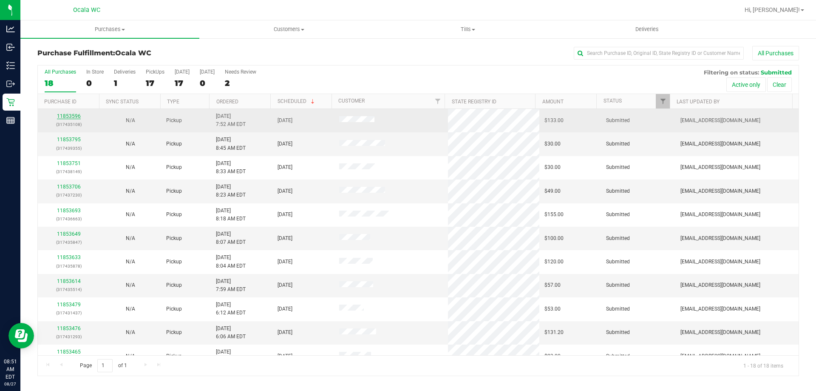
click at [75, 114] on link "11853596" at bounding box center [69, 116] width 24 height 6
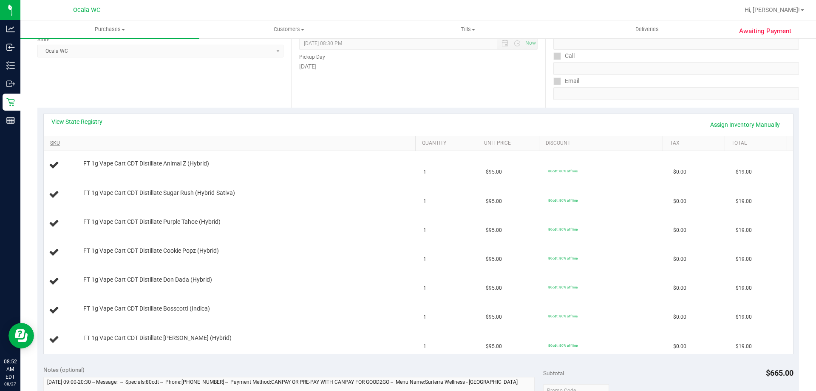
scroll to position [170, 0]
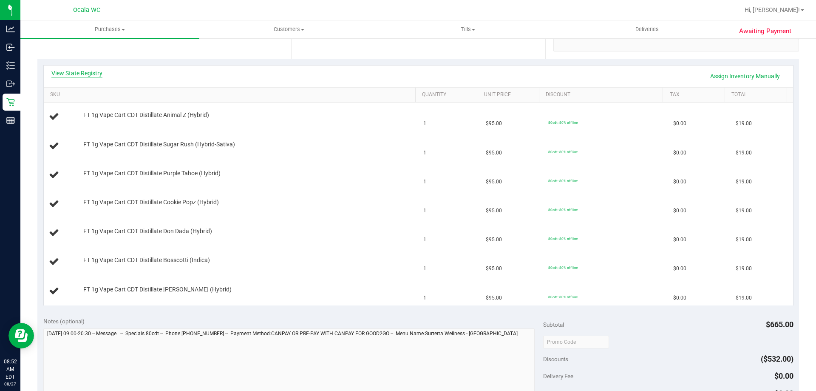
click at [79, 73] on link "View State Registry" at bounding box center [76, 73] width 51 height 8
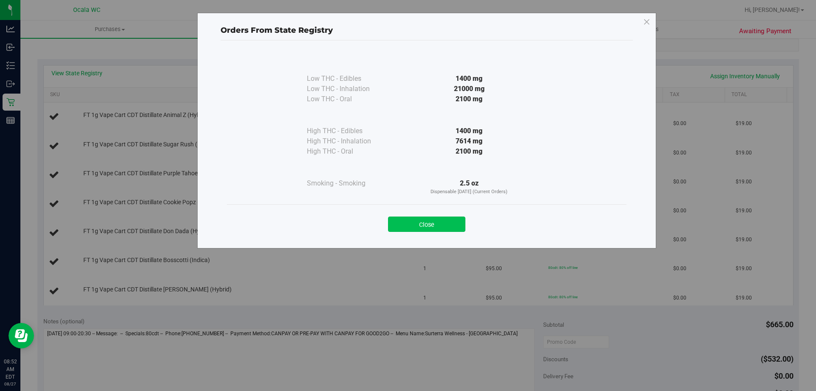
click at [426, 225] on button "Close" at bounding box center [426, 223] width 77 height 15
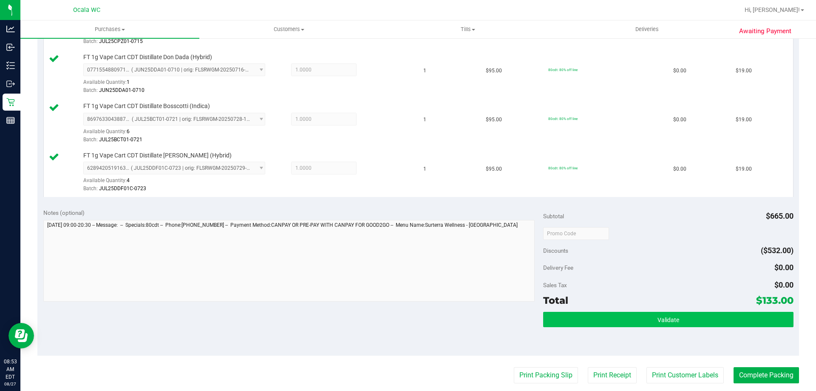
scroll to position [510, 0]
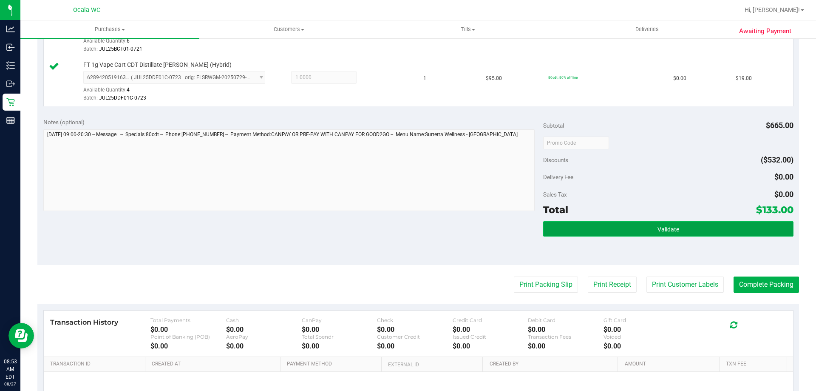
click at [623, 229] on button "Validate" at bounding box center [668, 228] width 250 height 15
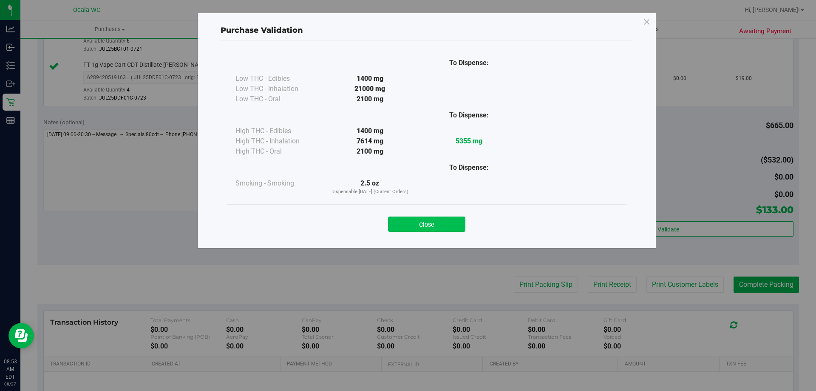
click at [410, 217] on button "Close" at bounding box center [426, 223] width 77 height 15
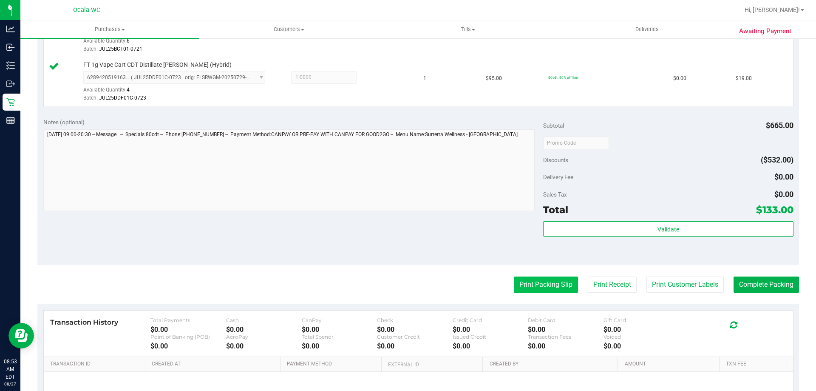
click at [521, 280] on button "Print Packing Slip" at bounding box center [546, 284] width 64 height 16
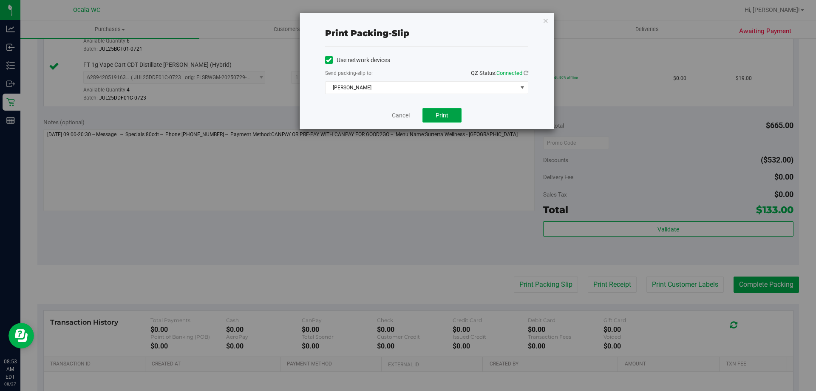
click at [434, 113] on button "Print" at bounding box center [441, 115] width 39 height 14
click at [398, 117] on link "Cancel" at bounding box center [401, 115] width 18 height 9
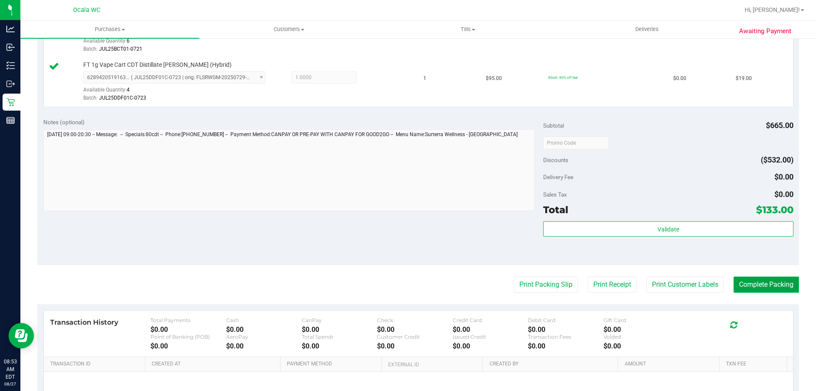
click at [767, 287] on button "Complete Packing" at bounding box center [766, 284] width 65 height 16
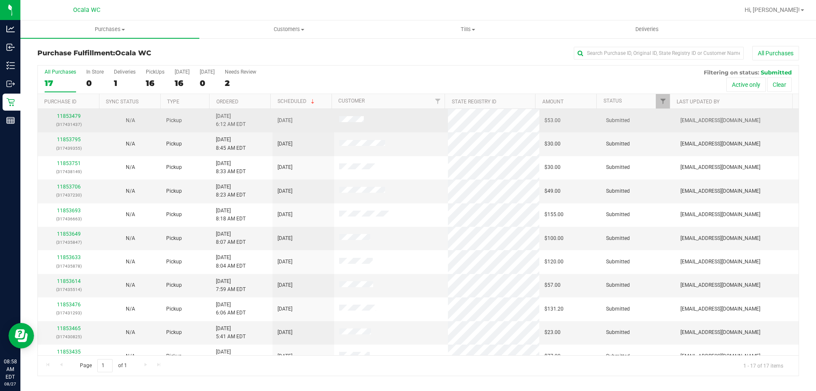
click at [65, 119] on div "11853479 (317431437)" at bounding box center [68, 120] width 51 height 16
click at [65, 116] on link "11853479" at bounding box center [69, 116] width 24 height 6
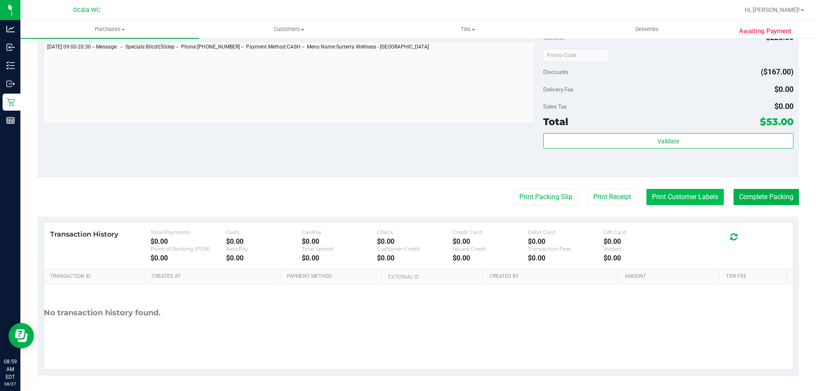
scroll to position [403, 0]
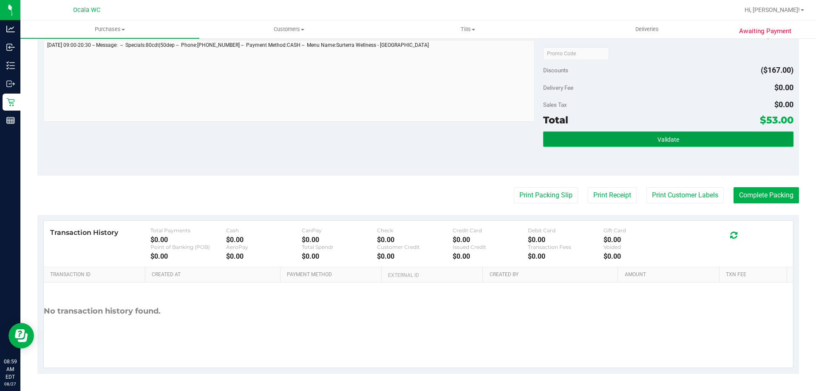
click at [666, 136] on span "Validate" at bounding box center [668, 139] width 22 height 7
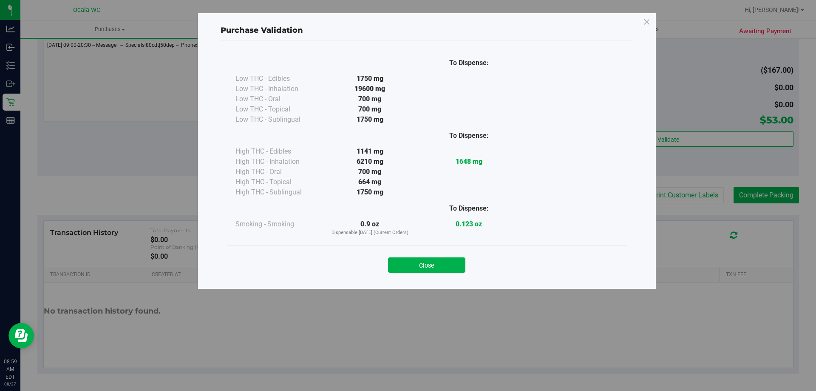
click at [426, 262] on button "Close" at bounding box center [426, 264] width 77 height 15
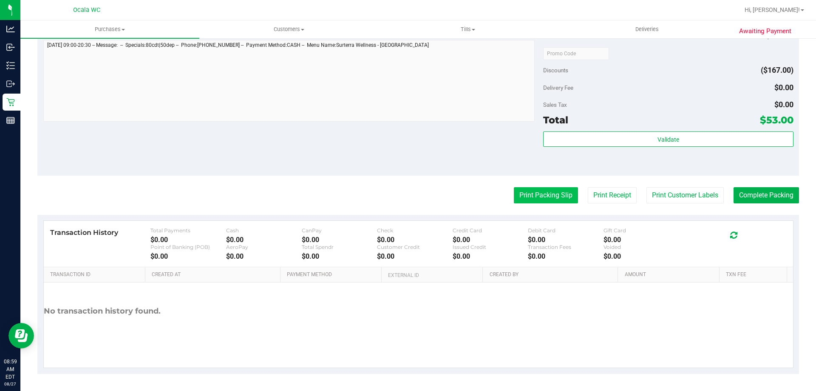
click at [530, 192] on button "Print Packing Slip" at bounding box center [546, 195] width 64 height 16
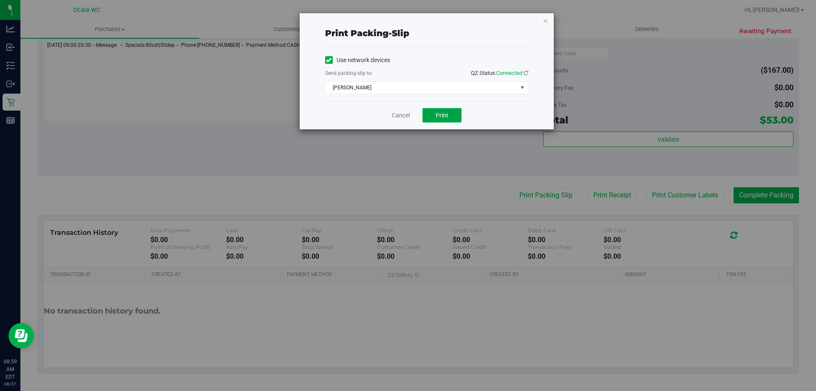
click at [443, 113] on span "Print" at bounding box center [442, 115] width 13 height 7
click at [392, 111] on link "Cancel" at bounding box center [401, 115] width 18 height 9
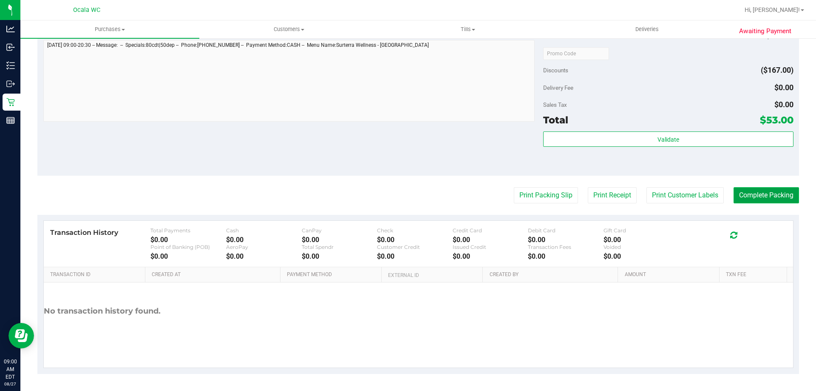
click at [766, 196] on button "Complete Packing" at bounding box center [766, 195] width 65 height 16
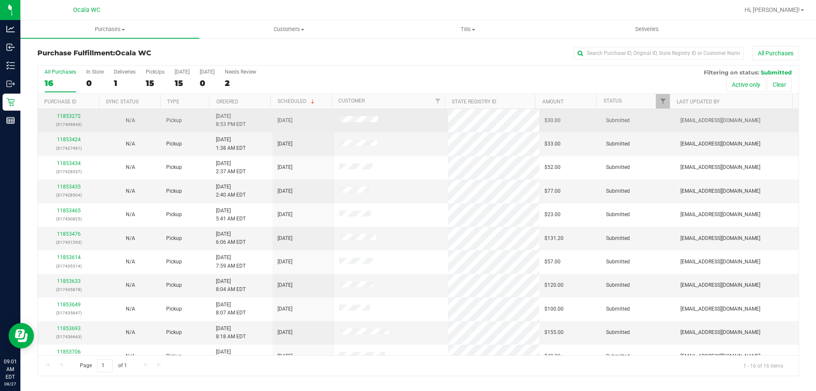
click at [62, 110] on td "11853272 (317406843)" at bounding box center [69, 120] width 62 height 23
click at [64, 115] on link "11853272" at bounding box center [69, 116] width 24 height 6
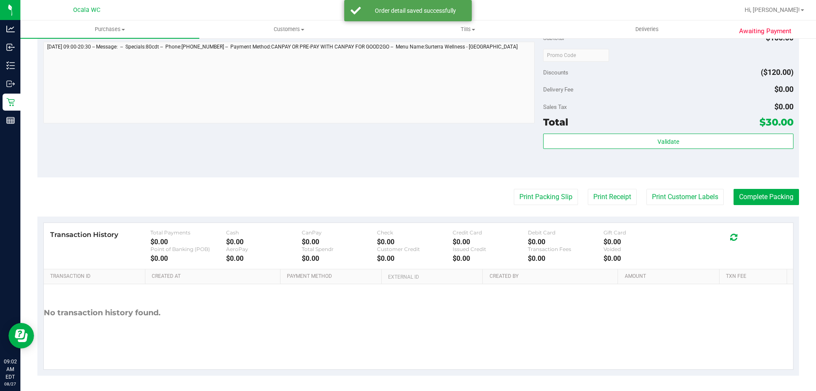
scroll to position [354, 0]
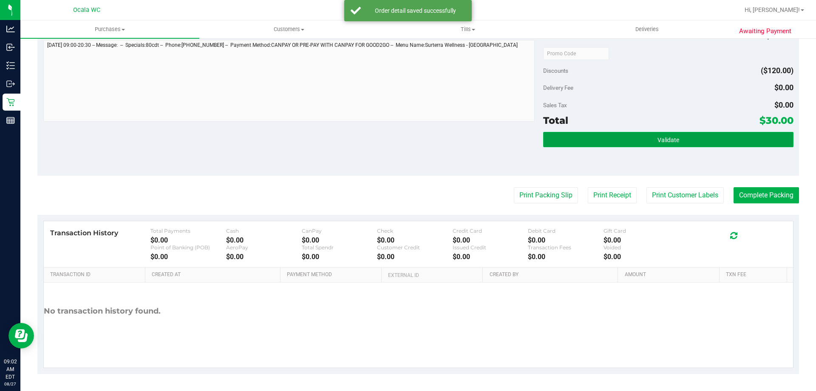
click at [623, 137] on button "Validate" at bounding box center [668, 139] width 250 height 15
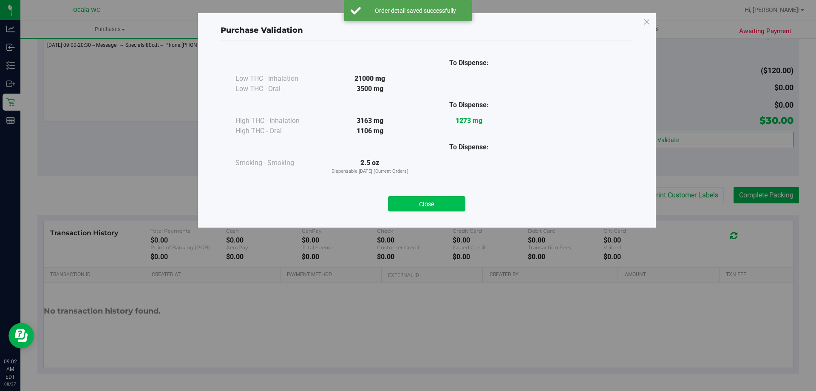
click at [422, 199] on button "Close" at bounding box center [426, 203] width 77 height 15
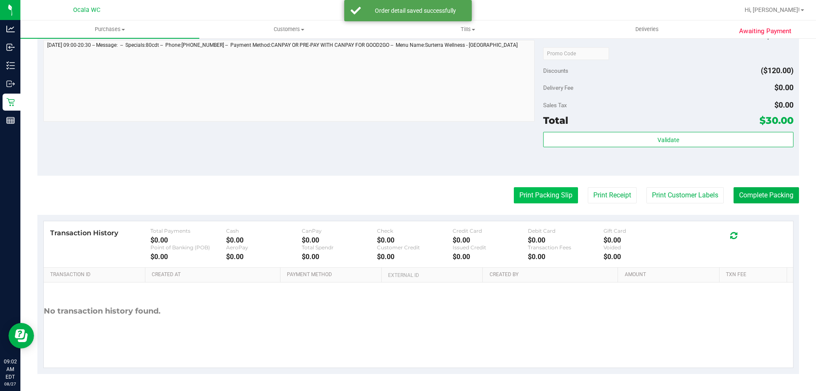
click at [561, 196] on button "Print Packing Slip" at bounding box center [546, 195] width 64 height 16
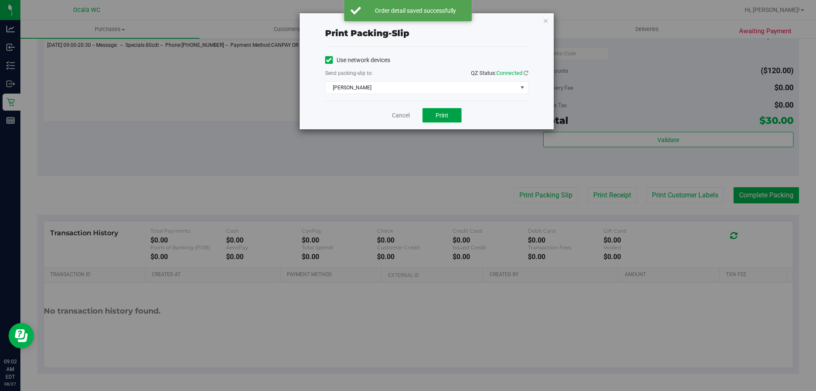
click at [438, 113] on span "Print" at bounding box center [442, 115] width 13 height 7
click at [403, 115] on link "Cancel" at bounding box center [401, 115] width 18 height 9
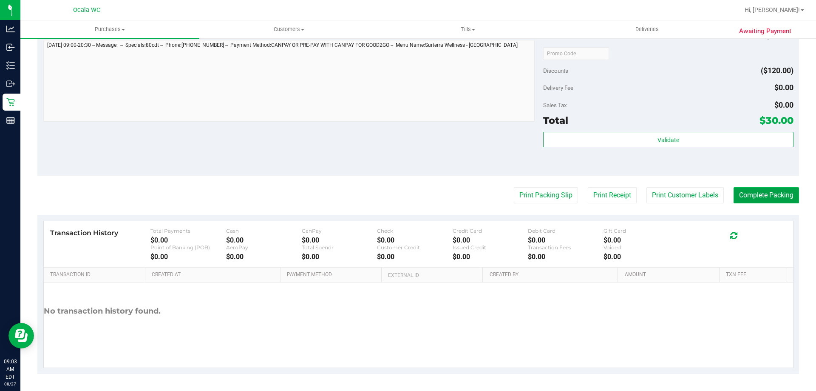
click at [774, 201] on button "Complete Packing" at bounding box center [766, 195] width 65 height 16
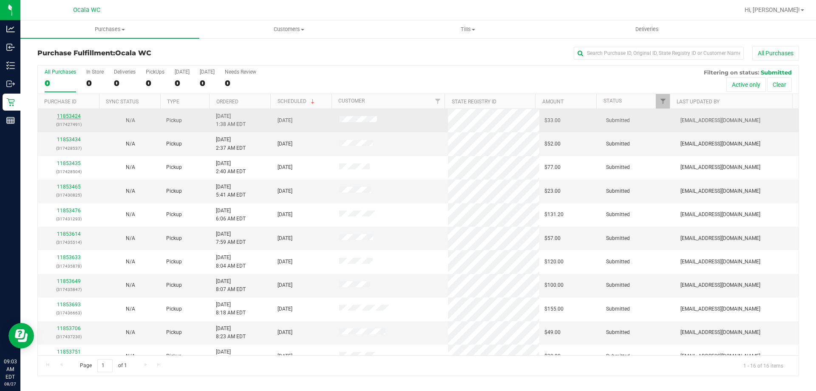
click at [73, 115] on link "11853424" at bounding box center [69, 116] width 24 height 6
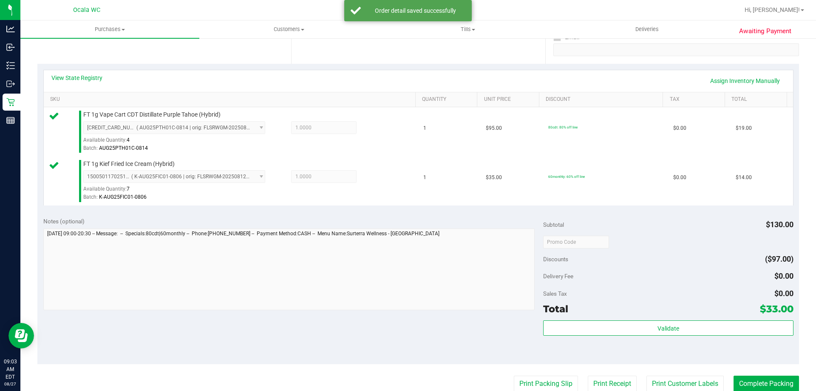
scroll to position [170, 0]
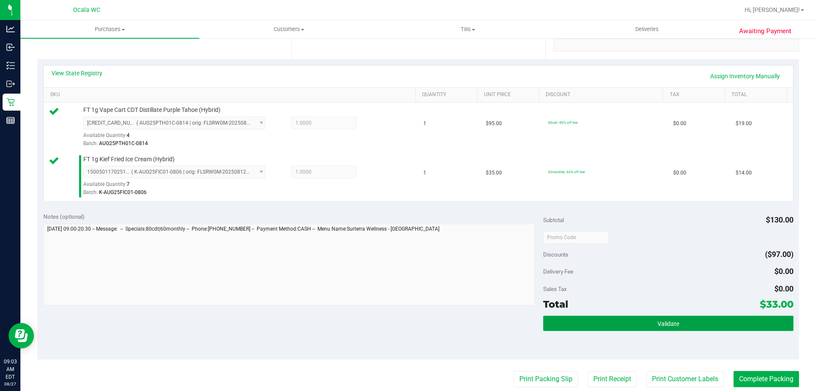
click at [643, 324] on button "Validate" at bounding box center [668, 322] width 250 height 15
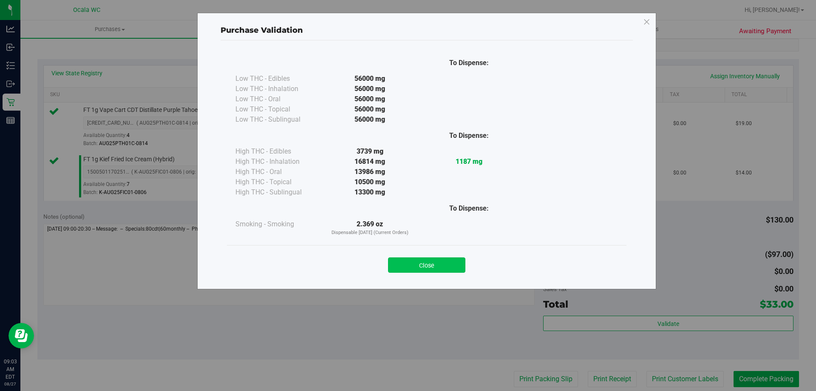
click at [426, 260] on button "Close" at bounding box center [426, 264] width 77 height 15
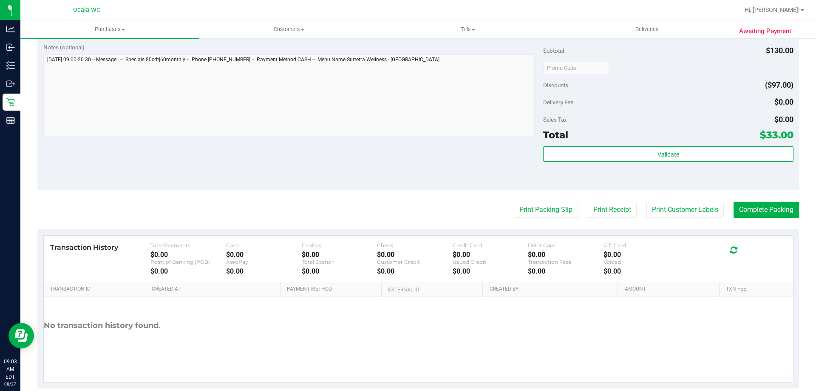
scroll to position [340, 0]
click at [514, 211] on button "Print Packing Slip" at bounding box center [546, 209] width 64 height 16
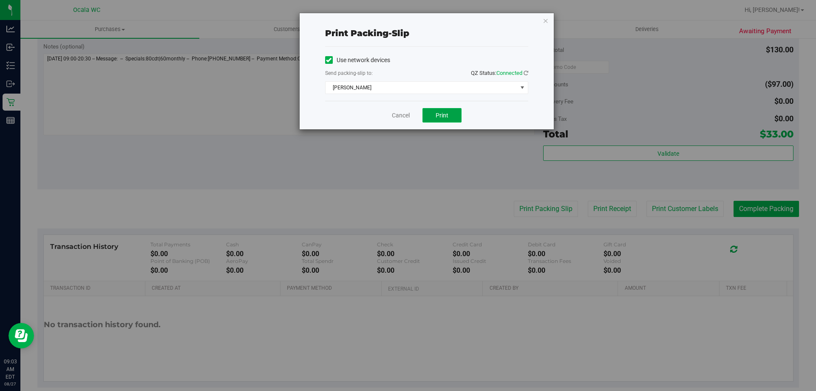
click at [441, 117] on span "Print" at bounding box center [442, 115] width 13 height 7
click at [397, 116] on link "Cancel" at bounding box center [401, 115] width 18 height 9
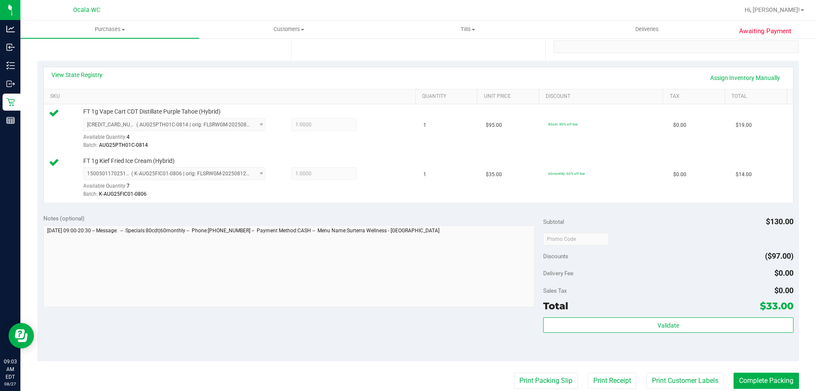
scroll to position [297, 0]
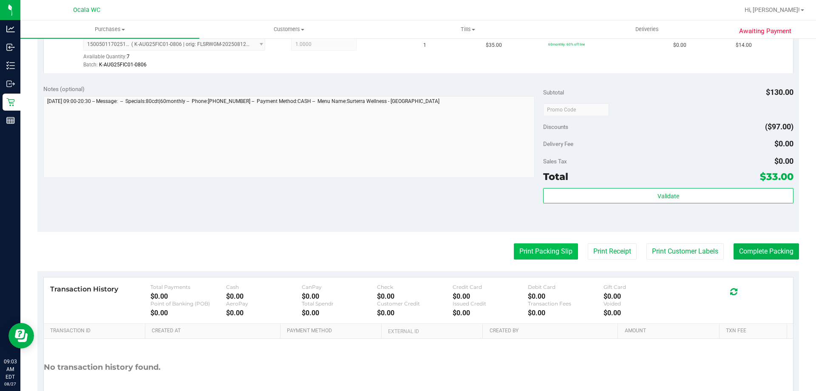
click at [531, 250] on button "Print Packing Slip" at bounding box center [546, 251] width 64 height 16
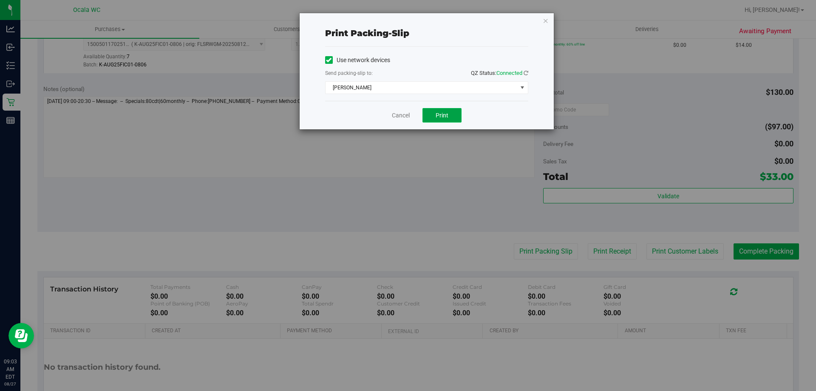
click at [456, 113] on button "Print" at bounding box center [441, 115] width 39 height 14
click at [400, 115] on link "Cancel" at bounding box center [401, 115] width 18 height 9
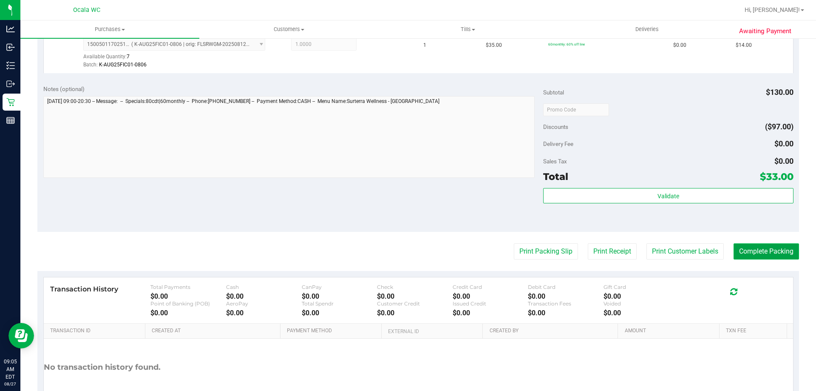
click at [782, 252] on button "Complete Packing" at bounding box center [766, 251] width 65 height 16
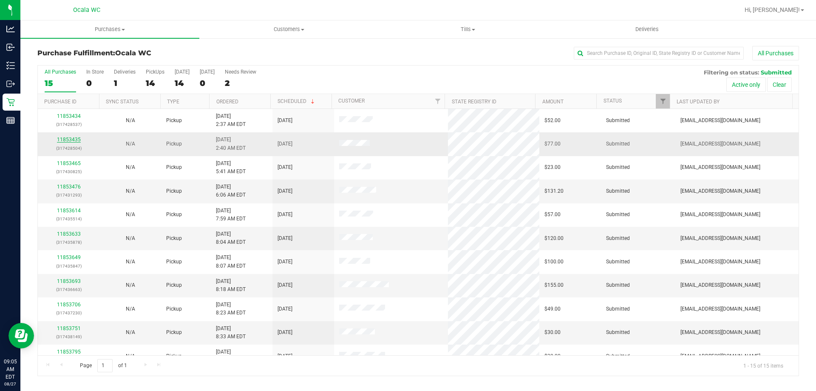
click at [65, 139] on link "11853435" at bounding box center [69, 139] width 24 height 6
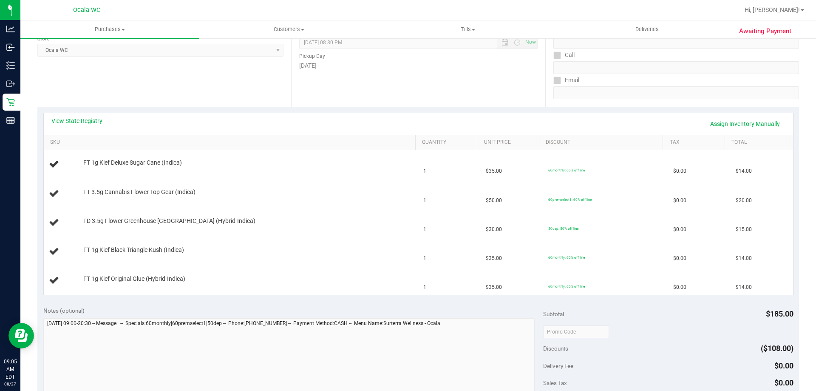
scroll to position [127, 0]
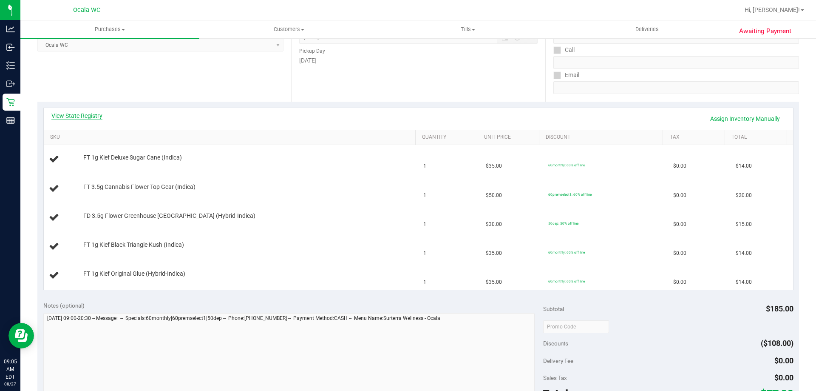
click at [74, 115] on link "View State Registry" at bounding box center [76, 115] width 51 height 8
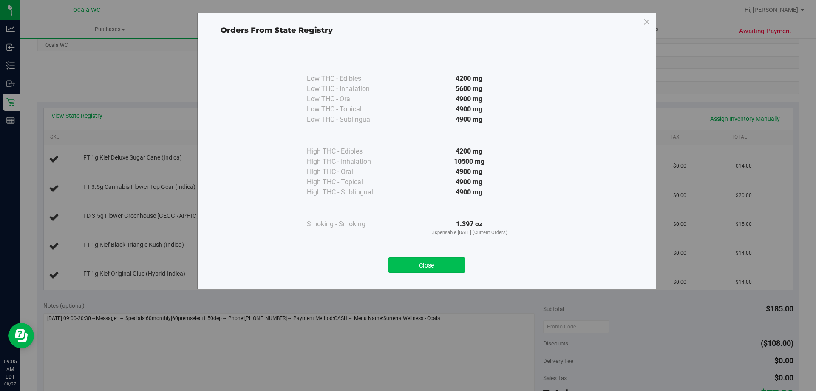
click at [424, 263] on button "Close" at bounding box center [426, 264] width 77 height 15
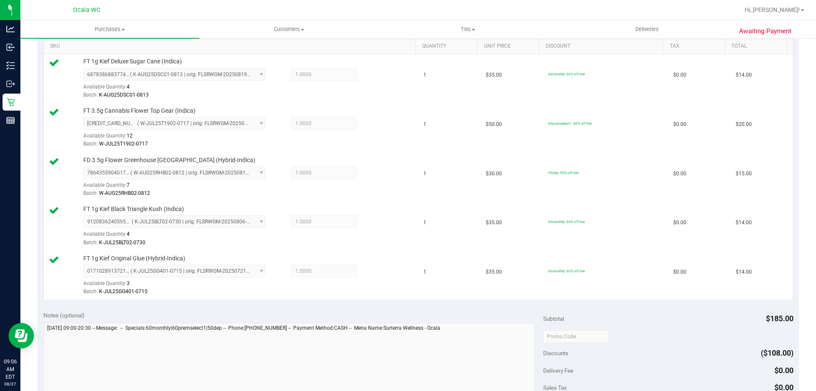
scroll to position [382, 0]
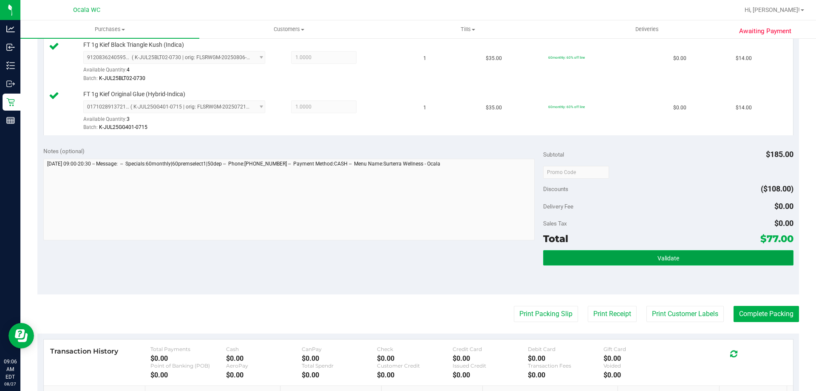
click at [627, 250] on button "Validate" at bounding box center [668, 257] width 250 height 15
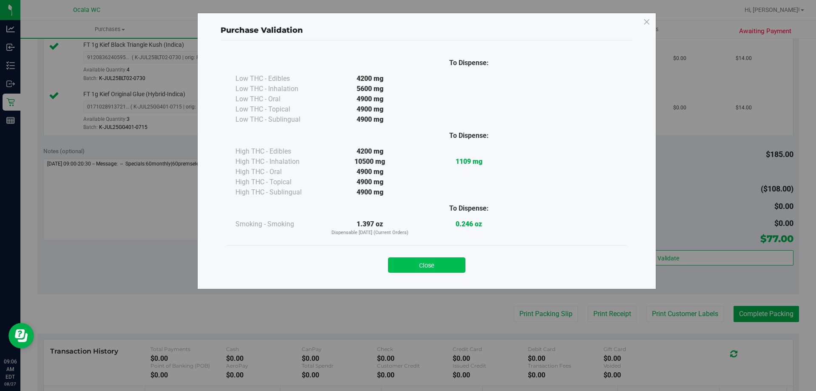
drag, startPoint x: 432, startPoint y: 256, endPoint x: 448, endPoint y: 269, distance: 20.8
click at [433, 256] on div "Close" at bounding box center [426, 262] width 387 height 21
click at [448, 269] on button "Close" at bounding box center [426, 264] width 77 height 15
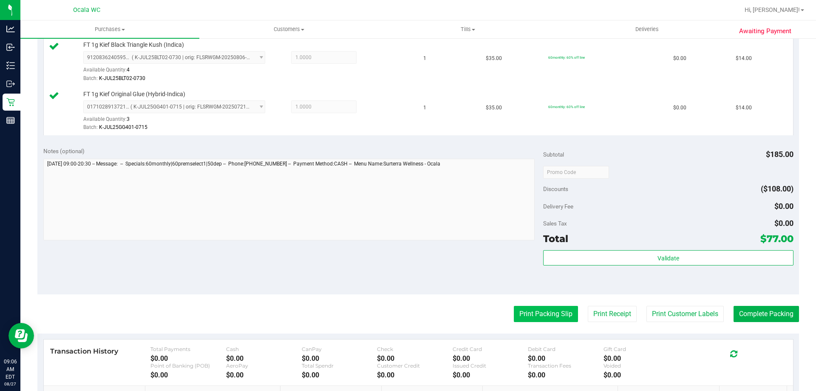
click at [534, 311] on button "Print Packing Slip" at bounding box center [546, 314] width 64 height 16
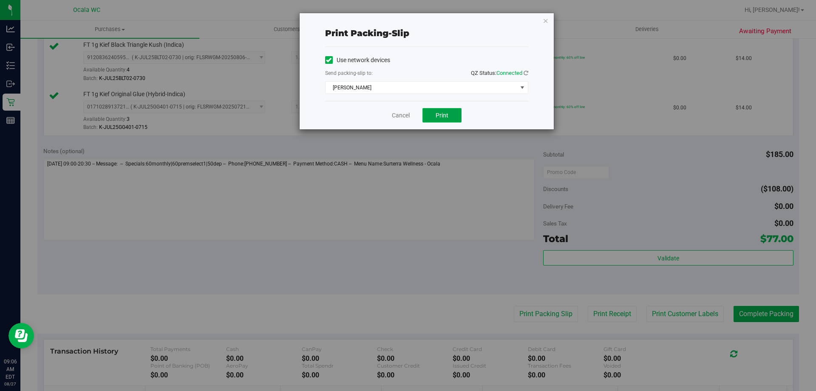
click at [440, 114] on span "Print" at bounding box center [442, 115] width 13 height 7
click at [394, 114] on link "Cancel" at bounding box center [401, 115] width 18 height 9
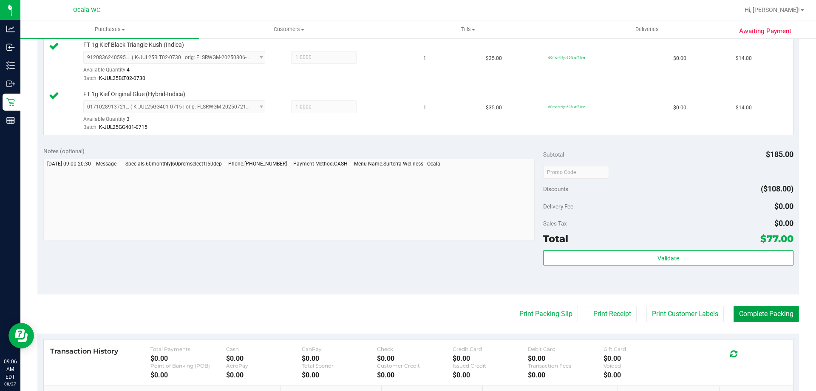
click at [768, 309] on button "Complete Packing" at bounding box center [766, 314] width 65 height 16
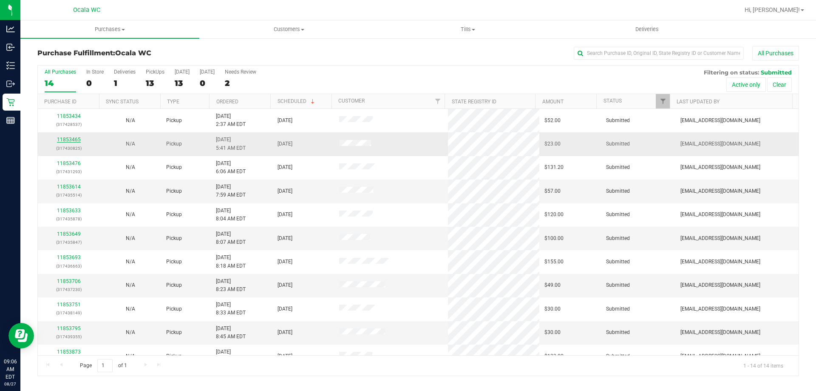
click at [66, 139] on link "11853465" at bounding box center [69, 139] width 24 height 6
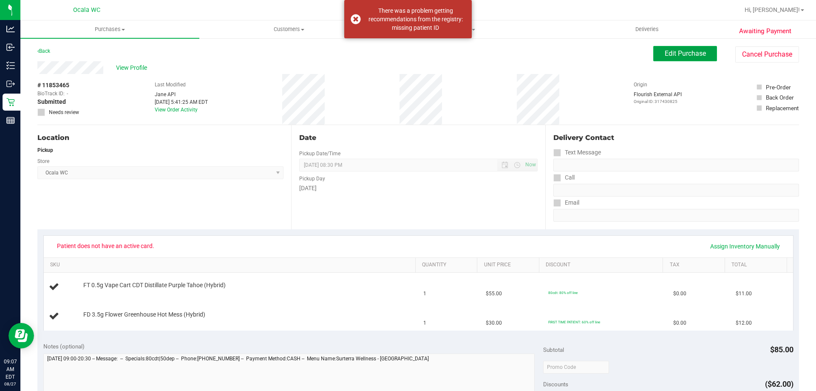
click at [684, 51] on span "Edit Purchase" at bounding box center [685, 53] width 41 height 8
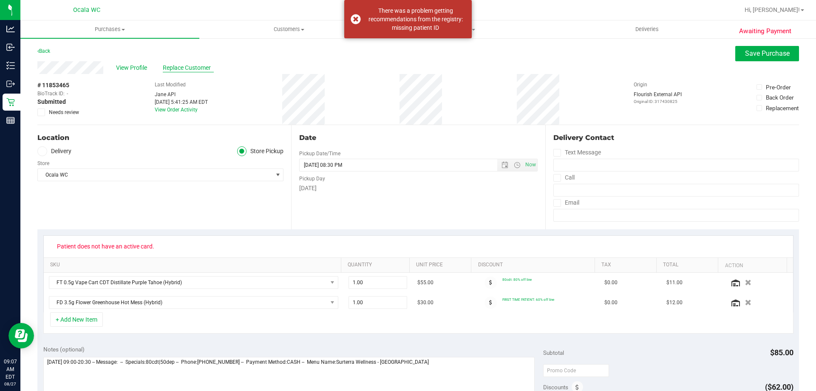
click at [187, 65] on span "Replace Customer" at bounding box center [188, 67] width 51 height 9
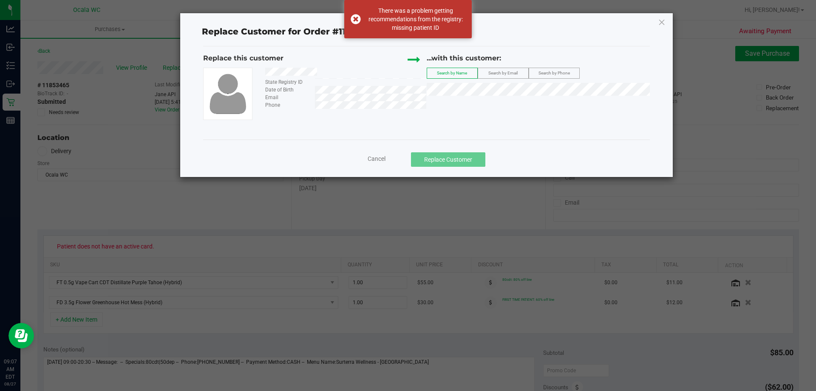
drag, startPoint x: 263, startPoint y: 72, endPoint x: 328, endPoint y: 72, distance: 65.0
click at [328, 72] on div at bounding box center [342, 73] width 167 height 11
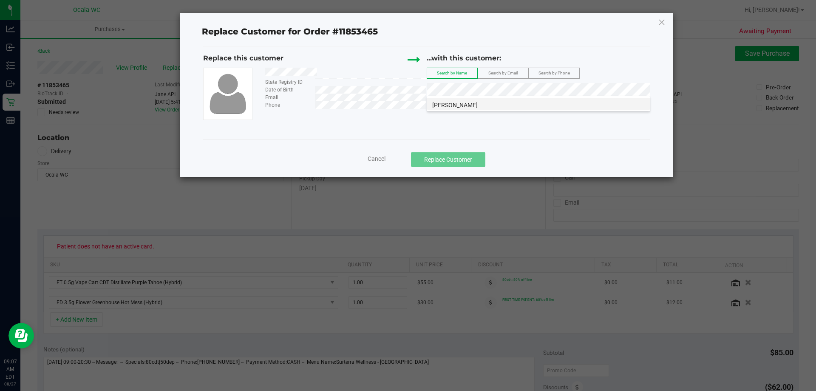
click at [458, 102] on span "DOROTHY AVANT" at bounding box center [454, 105] width 45 height 7
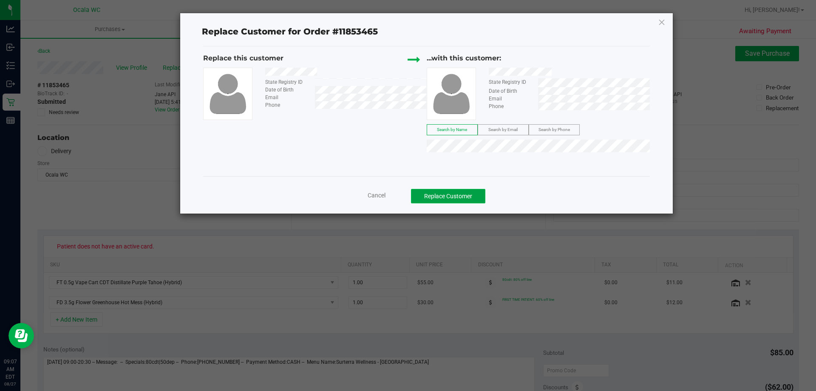
click at [446, 198] on button "Replace Customer" at bounding box center [448, 196] width 74 height 14
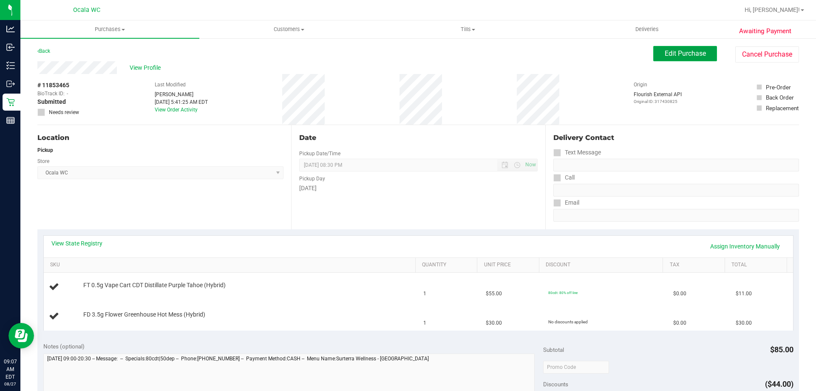
click at [674, 51] on span "Edit Purchase" at bounding box center [685, 53] width 41 height 8
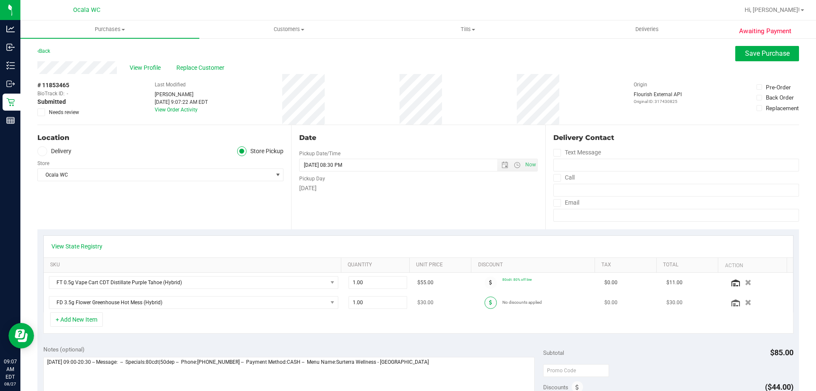
click at [489, 303] on icon at bounding box center [490, 302] width 3 height 5
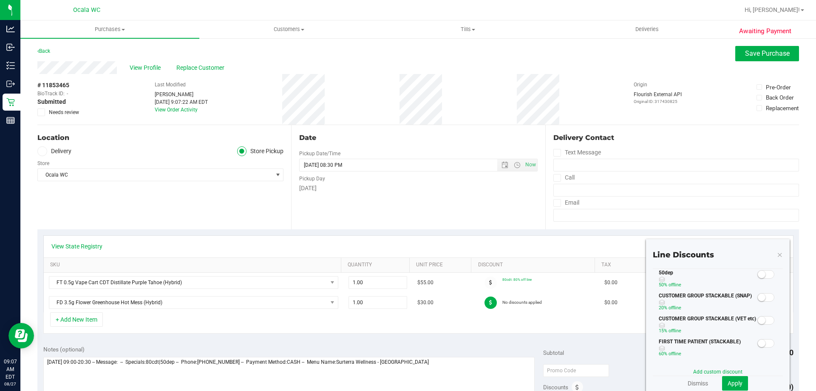
click at [760, 275] on span at bounding box center [765, 274] width 17 height 8
click at [728, 385] on span "Apply" at bounding box center [735, 383] width 15 height 7
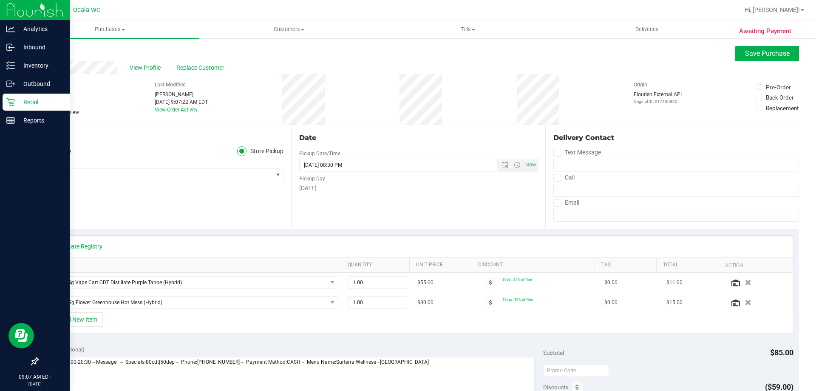
click at [28, 103] on p "Retail" at bounding box center [40, 102] width 51 height 10
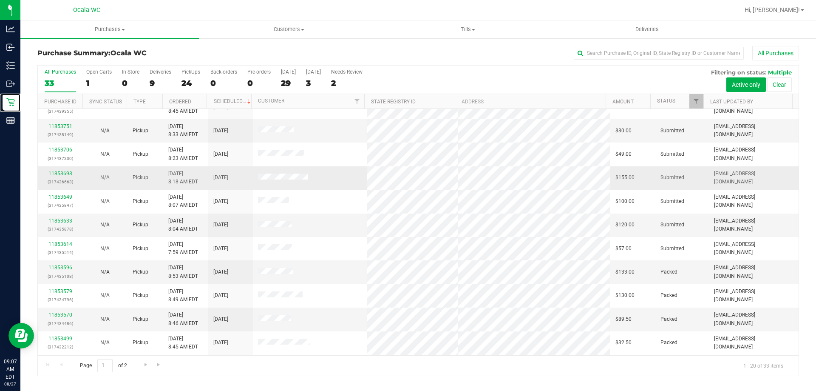
scroll to position [127, 0]
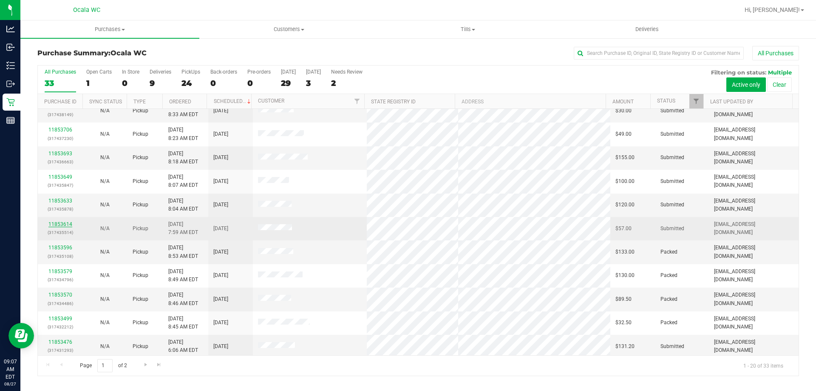
click at [58, 224] on link "11853614" at bounding box center [60, 224] width 24 height 6
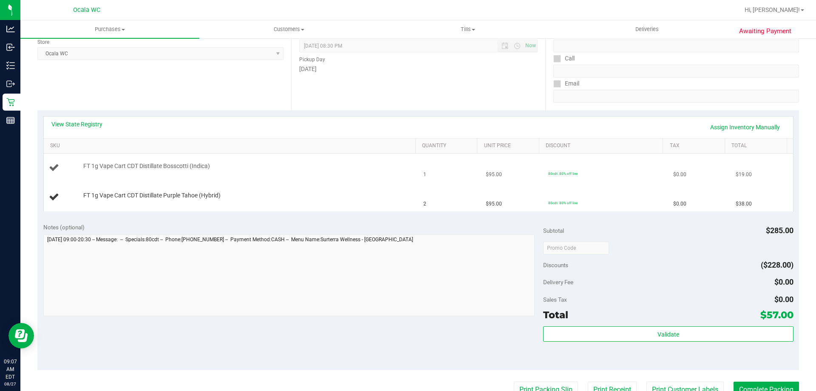
scroll to position [127, 0]
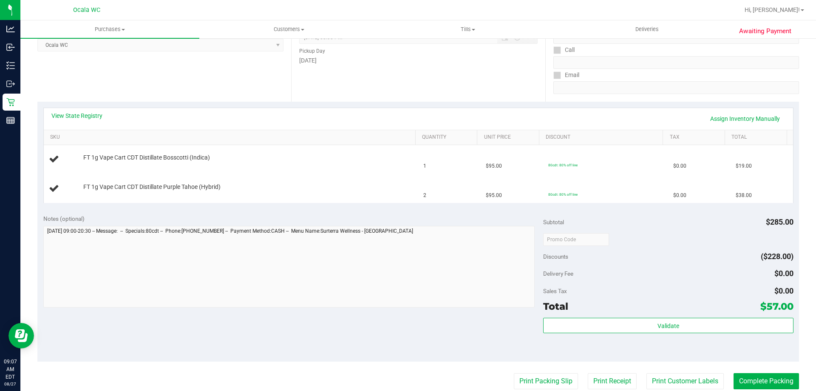
click at [71, 120] on div "View State Registry Assign Inventory Manually" at bounding box center [418, 118] width 734 height 14
click at [80, 114] on link "View State Registry" at bounding box center [76, 115] width 51 height 8
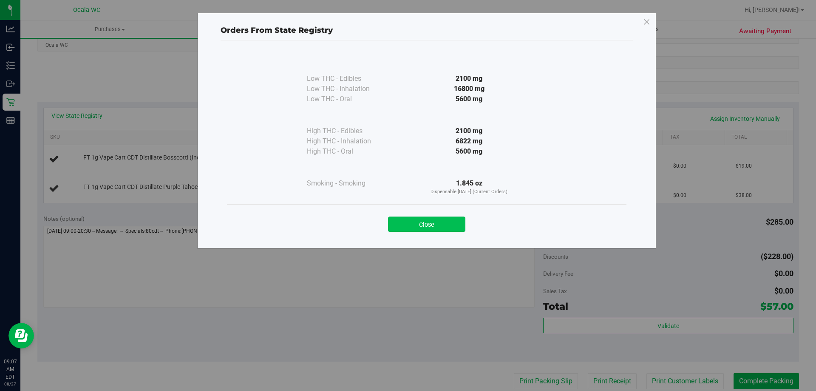
click at [434, 220] on button "Close" at bounding box center [426, 223] width 77 height 15
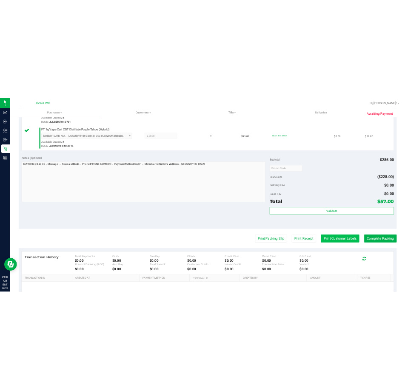
scroll to position [340, 0]
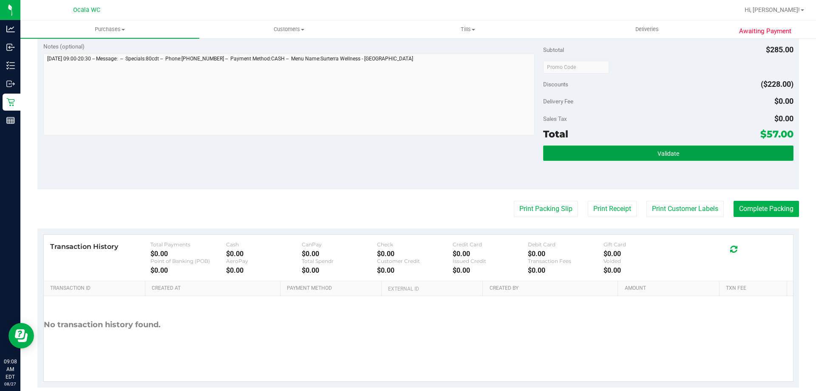
click at [662, 158] on button "Validate" at bounding box center [668, 152] width 250 height 15
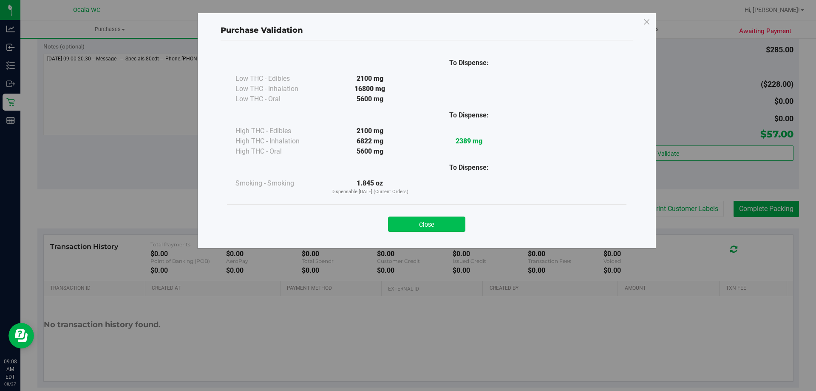
click at [442, 220] on button "Close" at bounding box center [426, 223] width 77 height 15
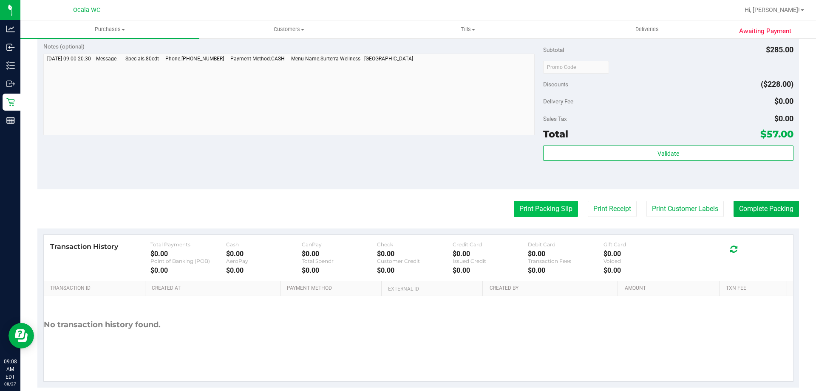
click at [538, 211] on button "Print Packing Slip" at bounding box center [546, 209] width 64 height 16
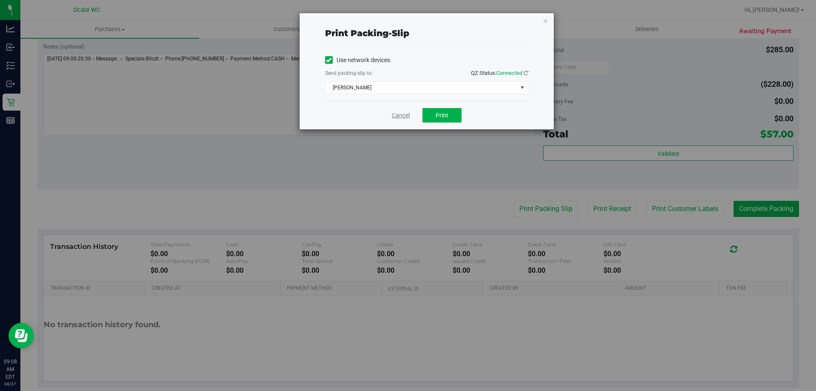
click at [405, 112] on link "Cancel" at bounding box center [401, 115] width 18 height 9
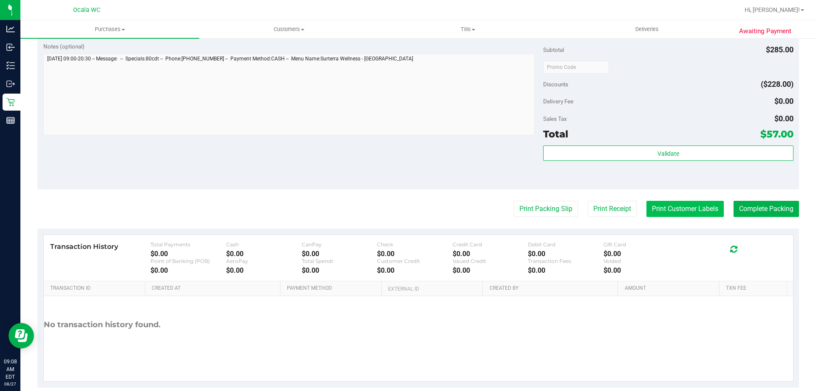
click at [675, 207] on button "Print Customer Labels" at bounding box center [684, 209] width 77 height 16
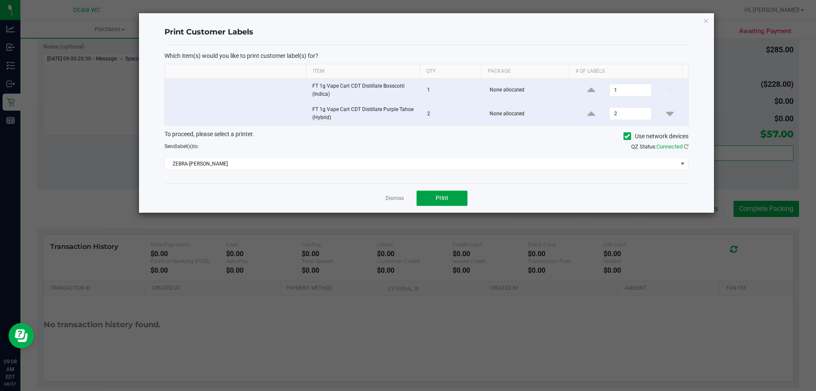
click at [447, 198] on span "Print" at bounding box center [442, 197] width 13 height 7
click at [395, 197] on link "Dismiss" at bounding box center [394, 198] width 18 height 7
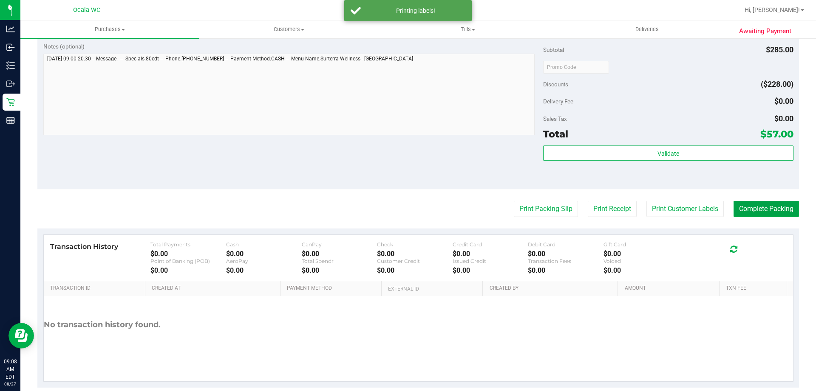
click at [770, 208] on button "Complete Packing" at bounding box center [766, 209] width 65 height 16
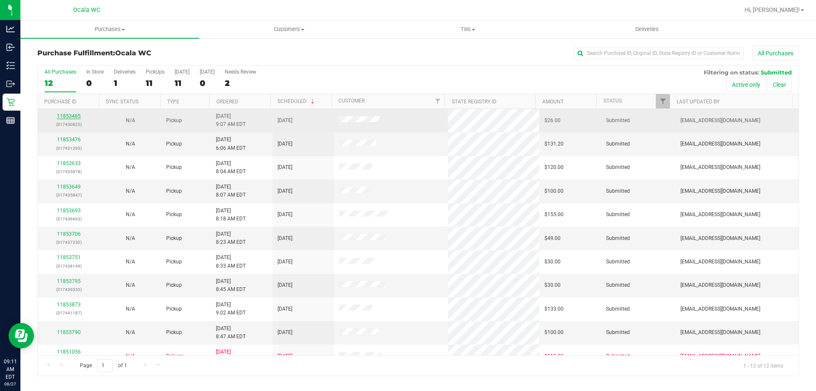
click at [71, 115] on link "11853465" at bounding box center [69, 116] width 24 height 6
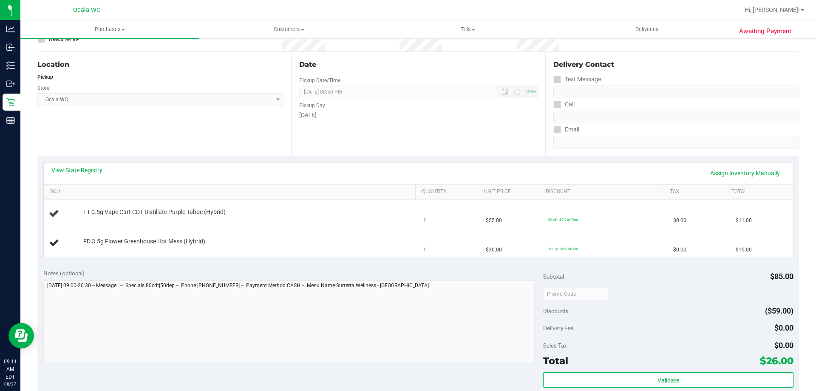
scroll to position [127, 0]
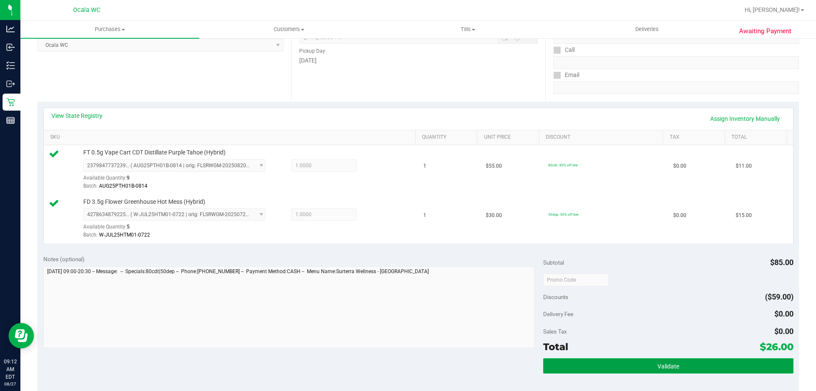
click at [657, 366] on span "Validate" at bounding box center [668, 366] width 22 height 7
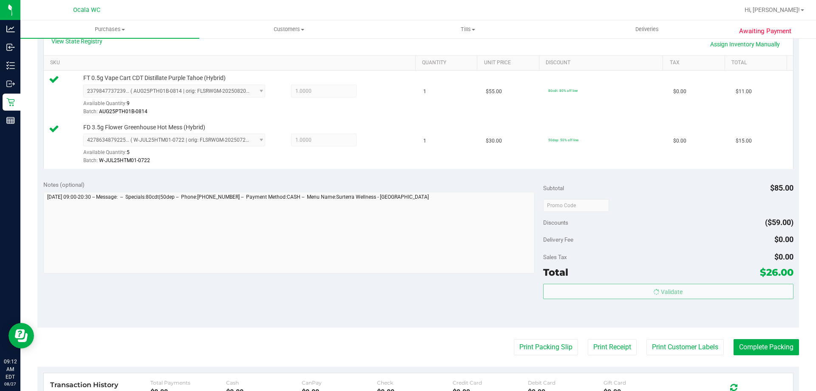
scroll to position [340, 0]
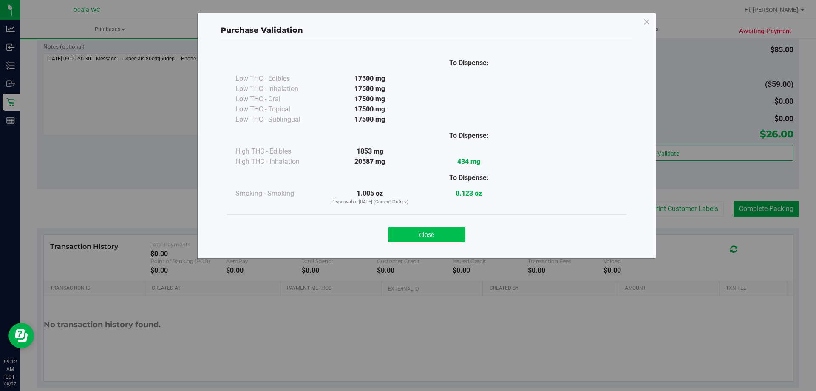
click at [422, 233] on button "Close" at bounding box center [426, 234] width 77 height 15
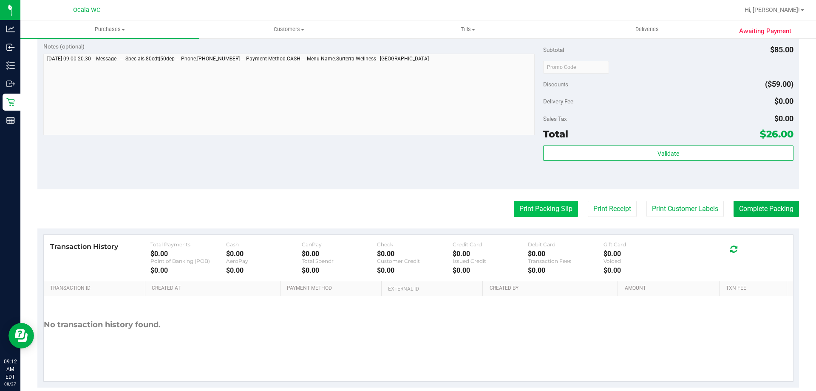
click at [541, 210] on button "Print Packing Slip" at bounding box center [546, 209] width 64 height 16
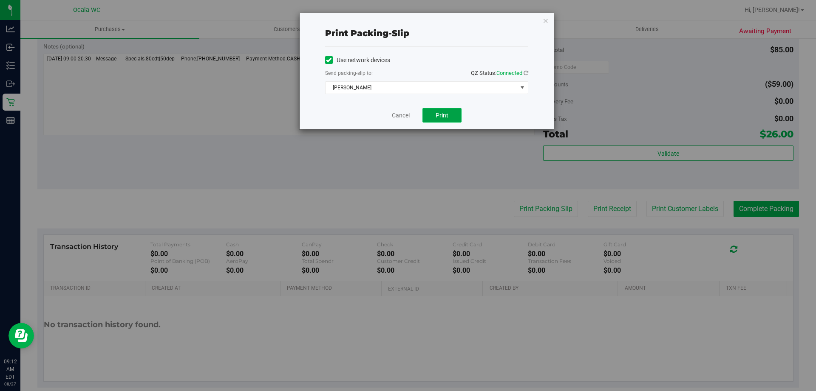
click at [439, 115] on span "Print" at bounding box center [442, 115] width 13 height 7
click at [403, 117] on link "Cancel" at bounding box center [401, 115] width 18 height 9
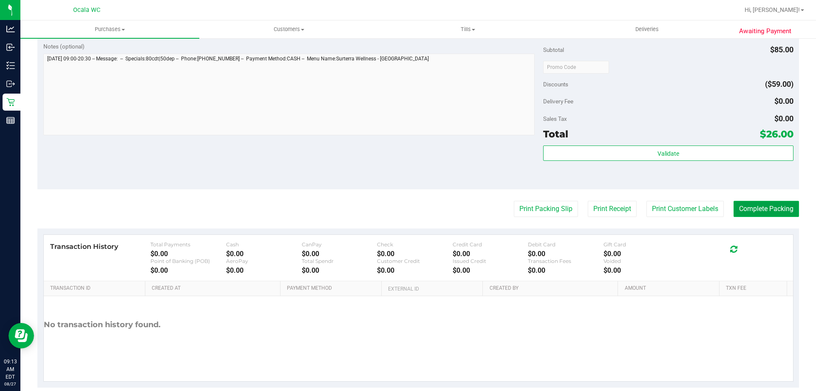
click at [777, 207] on button "Complete Packing" at bounding box center [766, 209] width 65 height 16
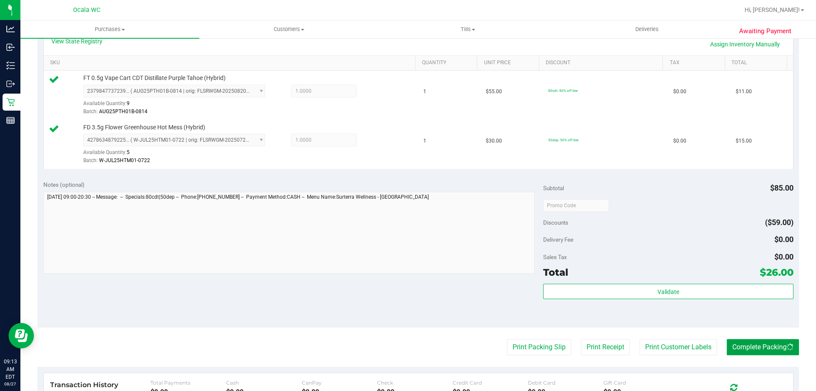
scroll to position [42, 0]
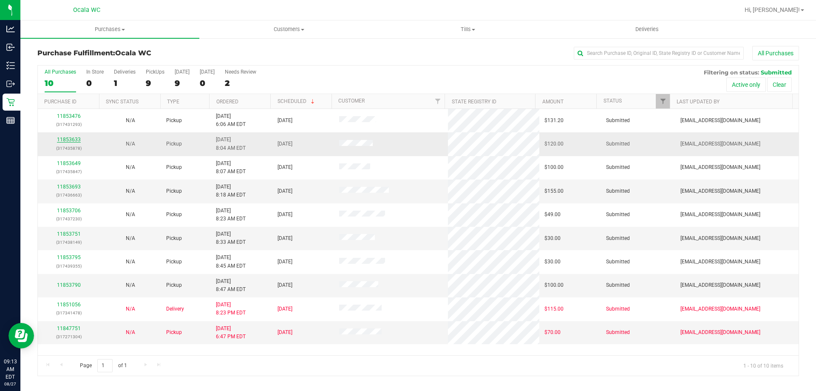
click at [71, 139] on link "11853633" at bounding box center [69, 139] width 24 height 6
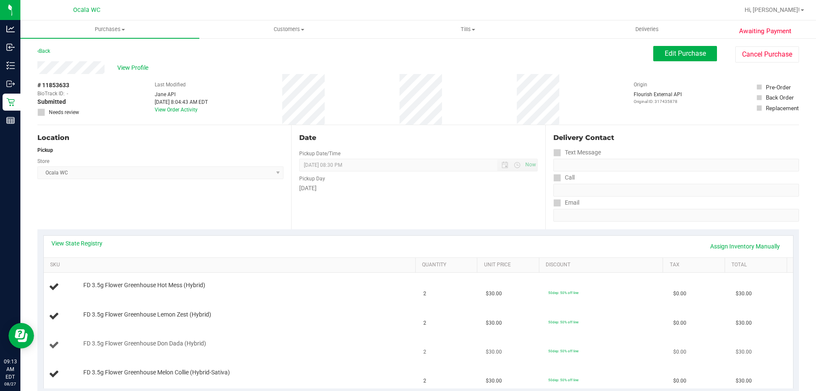
scroll to position [127, 0]
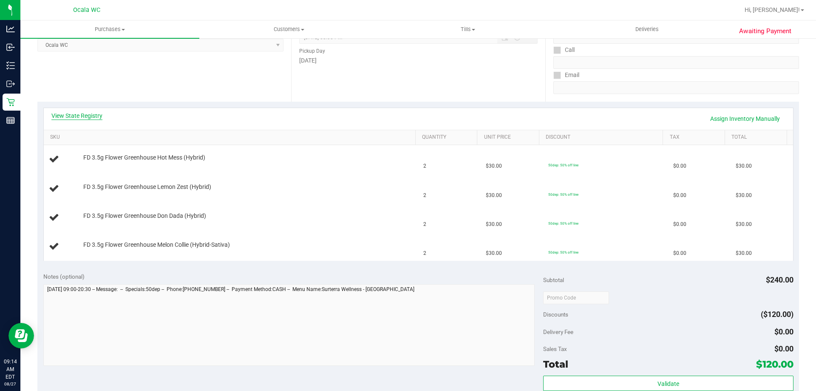
click at [81, 115] on link "View State Registry" at bounding box center [76, 115] width 51 height 8
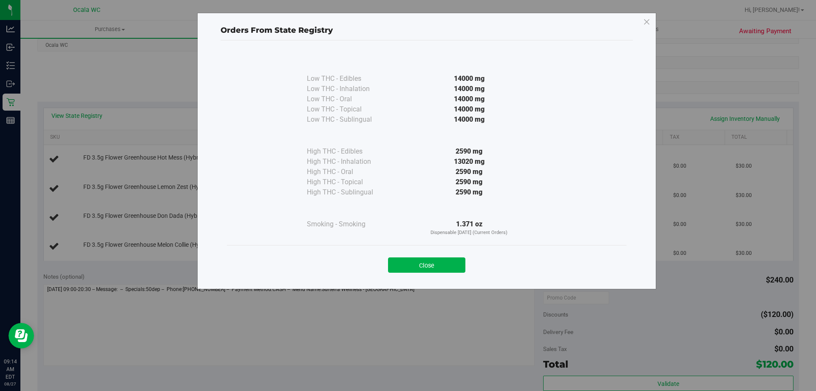
click at [408, 255] on div "Close" at bounding box center [426, 262] width 387 height 21
click at [406, 257] on button "Close" at bounding box center [426, 264] width 77 height 15
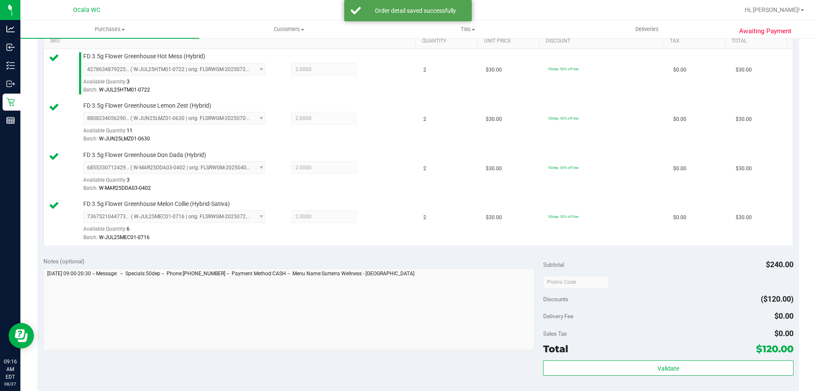
scroll to position [382, 0]
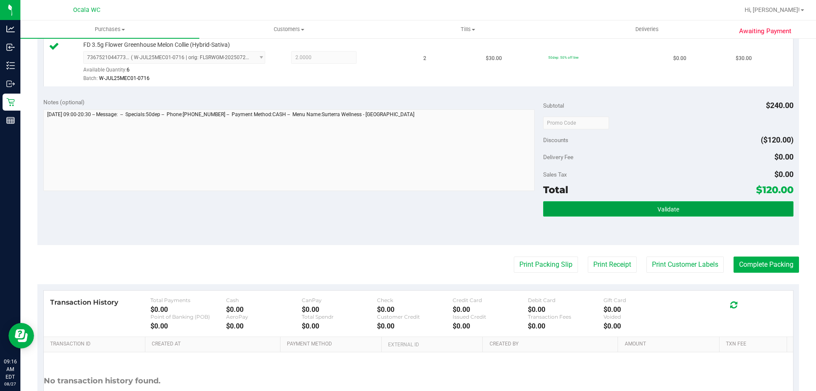
click at [621, 211] on button "Validate" at bounding box center [668, 208] width 250 height 15
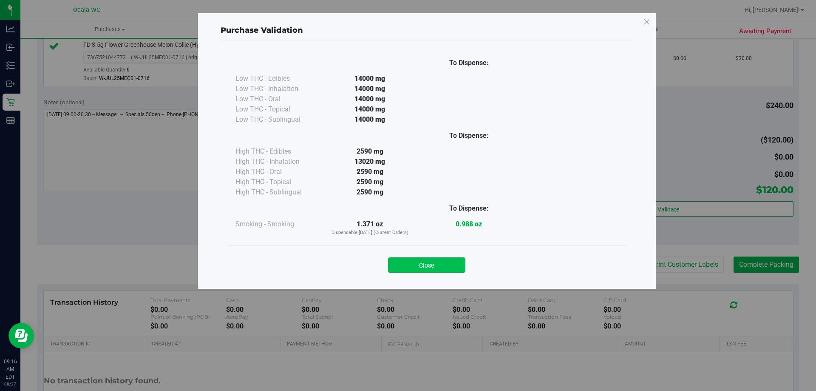
click at [412, 269] on button "Close" at bounding box center [426, 264] width 77 height 15
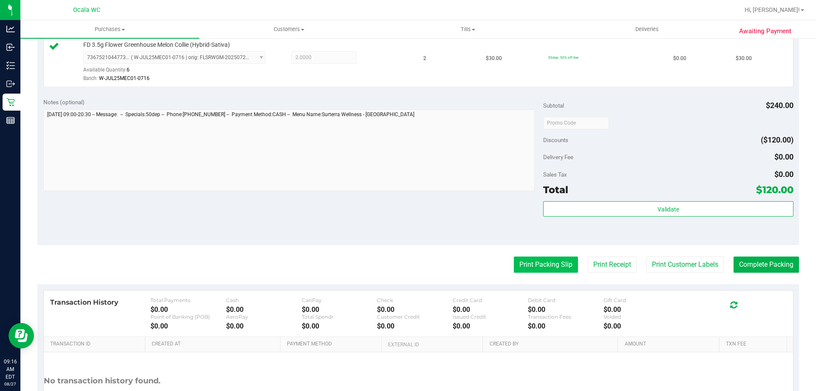
click at [518, 269] on button "Print Packing Slip" at bounding box center [546, 264] width 64 height 16
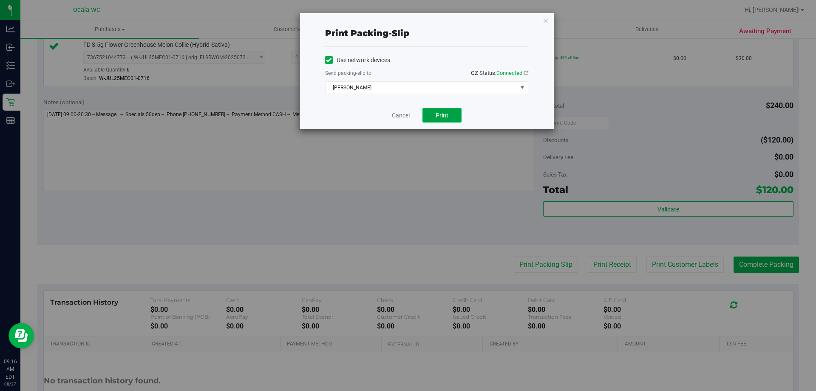
click at [433, 114] on button "Print" at bounding box center [441, 115] width 39 height 14
click at [401, 114] on link "Cancel" at bounding box center [401, 115] width 18 height 9
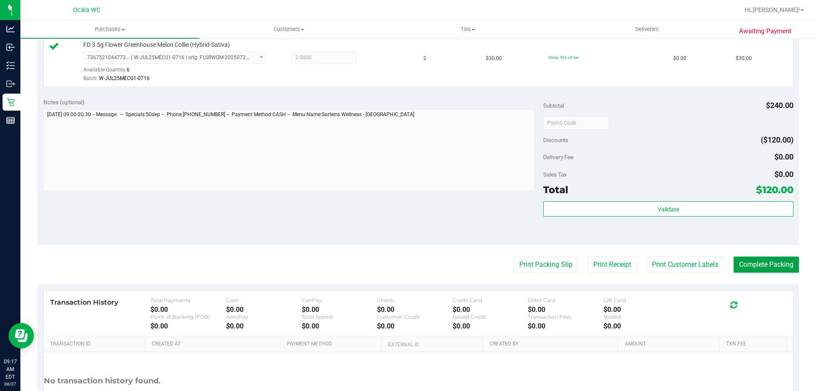
click at [761, 266] on button "Complete Packing" at bounding box center [766, 264] width 65 height 16
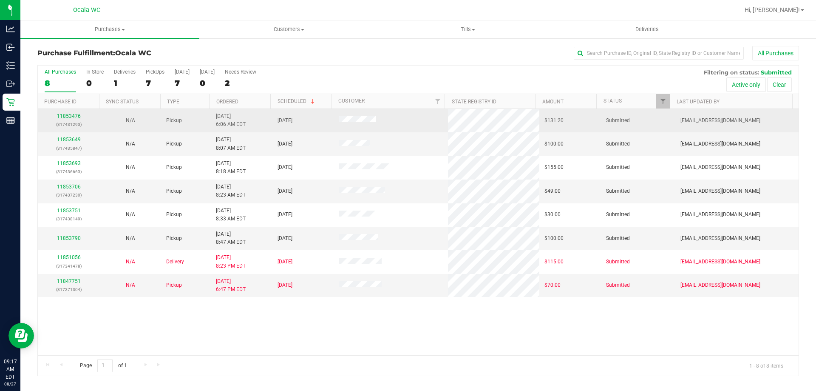
click at [62, 115] on link "11853476" at bounding box center [69, 116] width 24 height 6
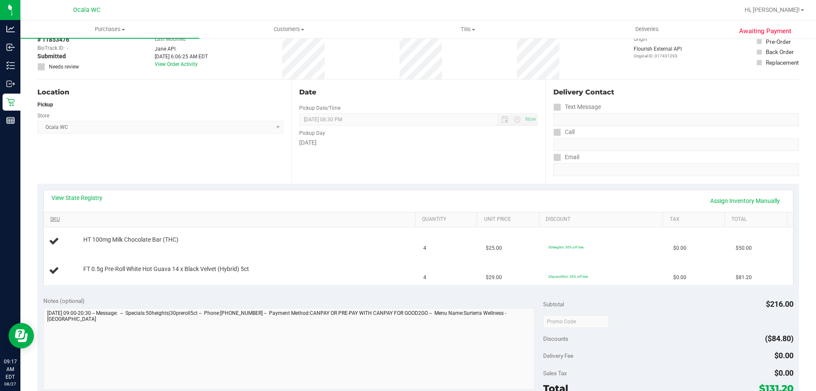
scroll to position [85, 0]
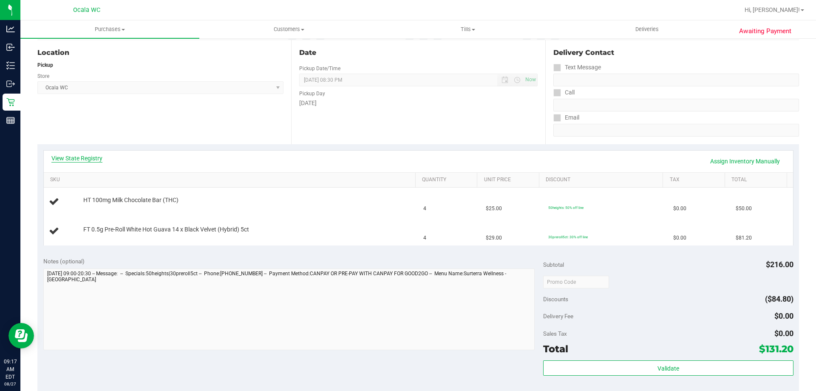
click at [71, 156] on link "View State Registry" at bounding box center [76, 158] width 51 height 8
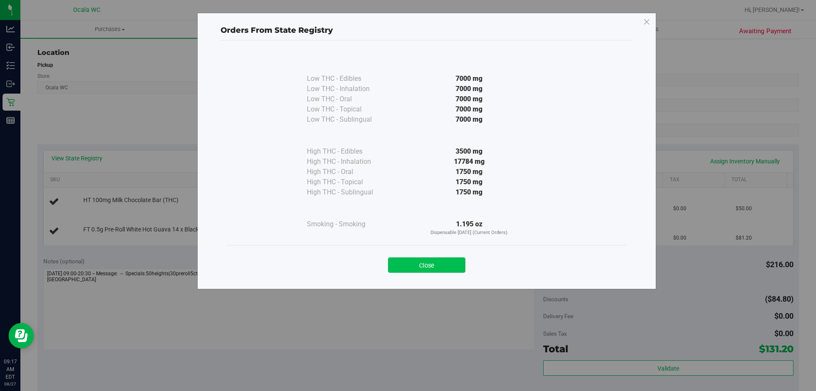
click at [422, 262] on button "Close" at bounding box center [426, 264] width 77 height 15
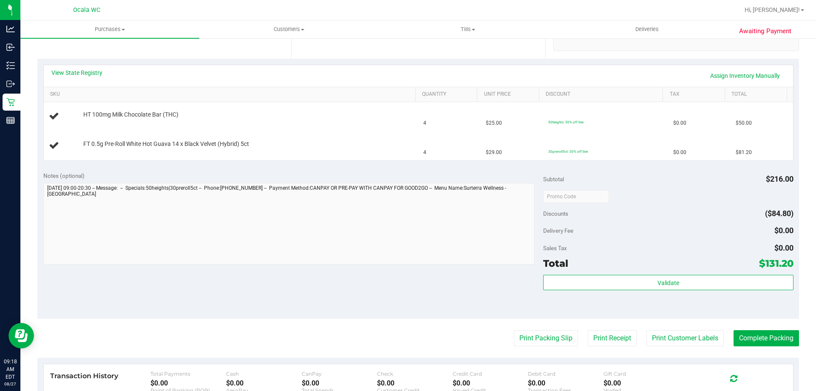
scroll to position [172, 0]
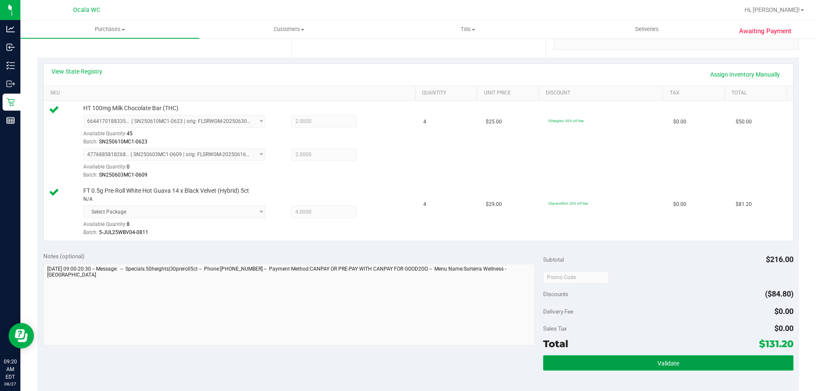
click at [676, 365] on button "Validate" at bounding box center [668, 362] width 250 height 15
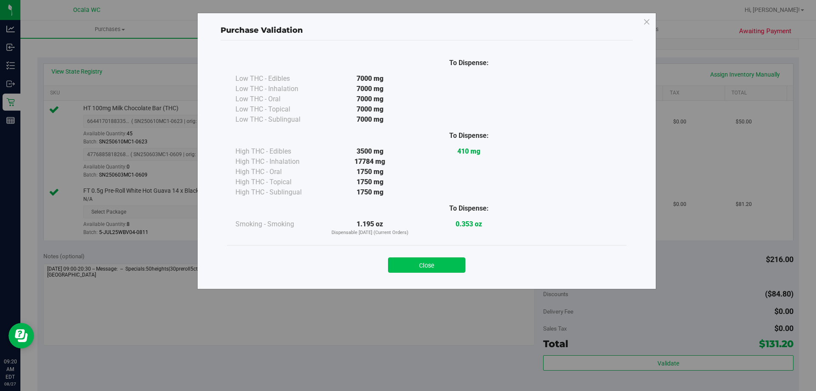
click at [433, 261] on button "Close" at bounding box center [426, 264] width 77 height 15
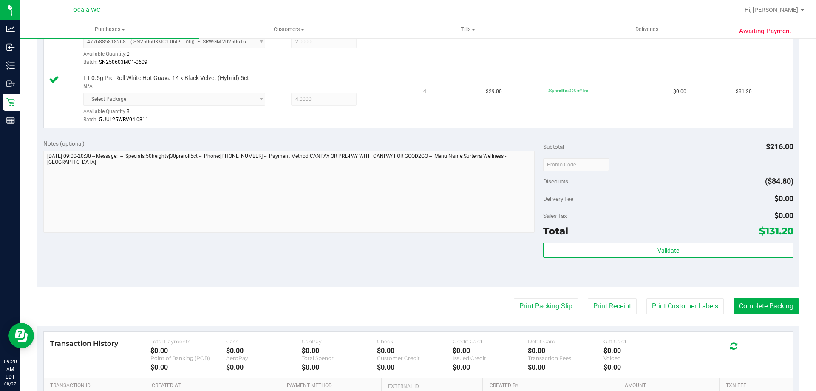
scroll to position [395, 0]
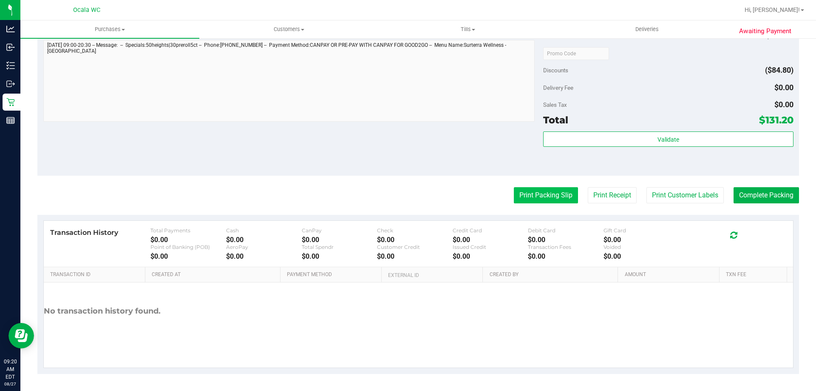
click at [532, 192] on button "Print Packing Slip" at bounding box center [546, 195] width 64 height 16
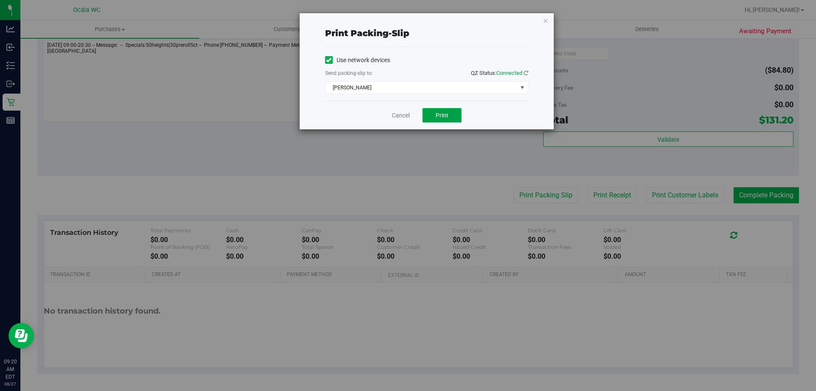
click at [442, 113] on span "Print" at bounding box center [442, 115] width 13 height 7
click at [394, 112] on link "Cancel" at bounding box center [401, 115] width 18 height 9
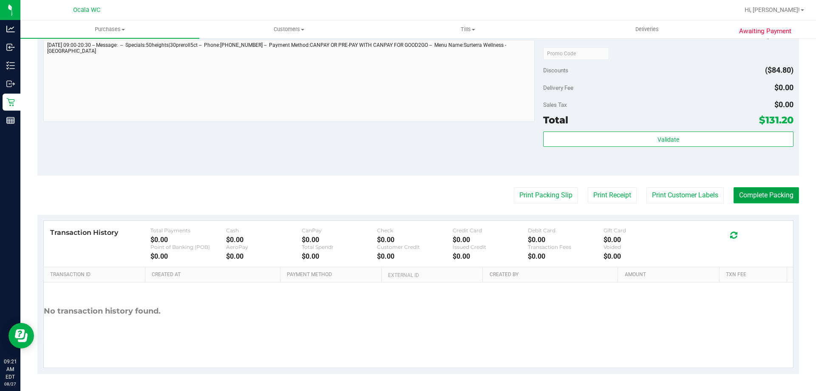
click at [763, 198] on button "Complete Packing" at bounding box center [766, 195] width 65 height 16
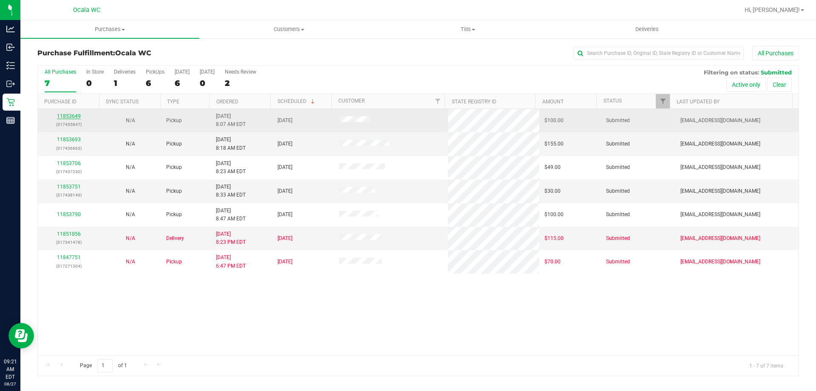
click at [63, 116] on link "11853649" at bounding box center [69, 116] width 24 height 6
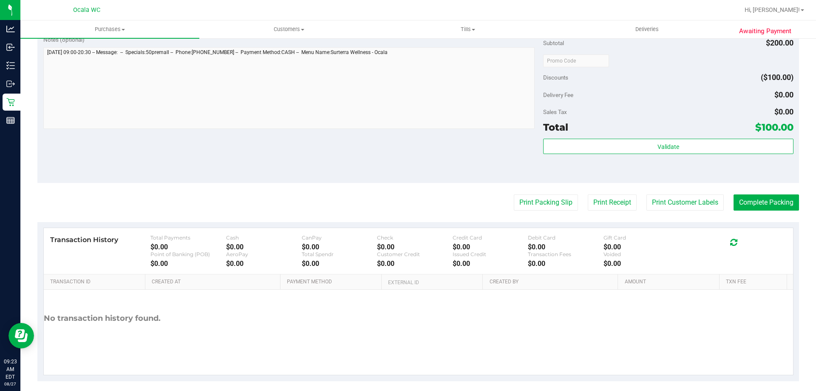
scroll to position [403, 0]
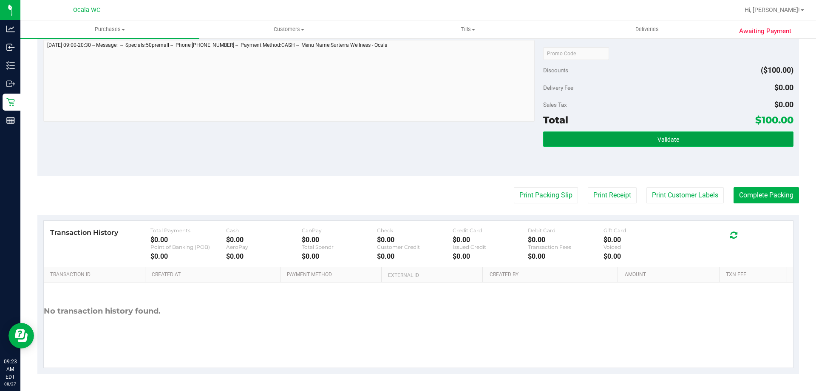
click at [670, 136] on span "Validate" at bounding box center [668, 139] width 22 height 7
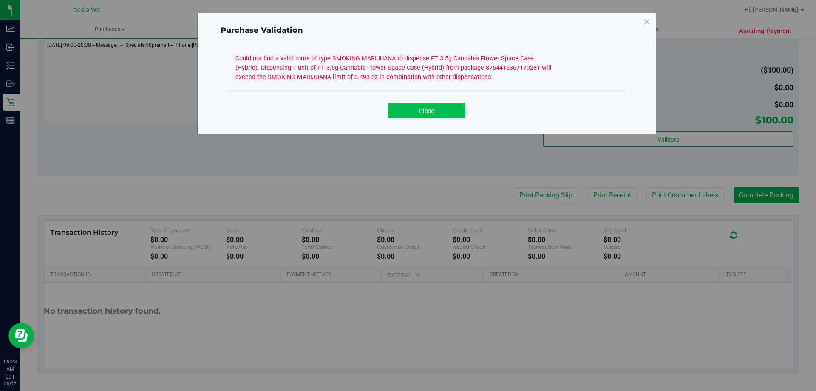
click at [431, 107] on button "Close" at bounding box center [426, 110] width 77 height 15
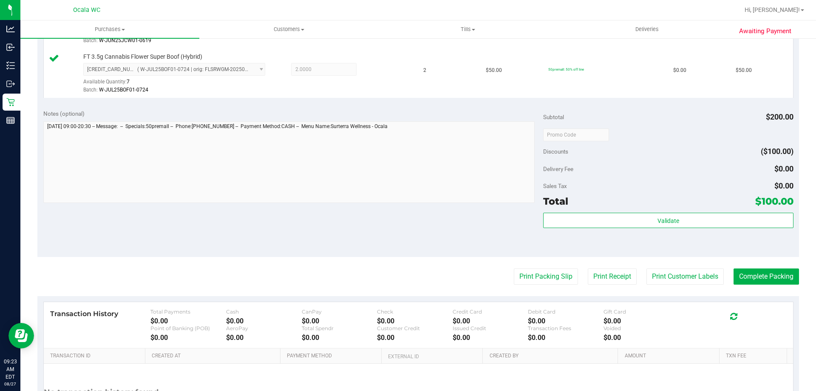
scroll to position [148, 0]
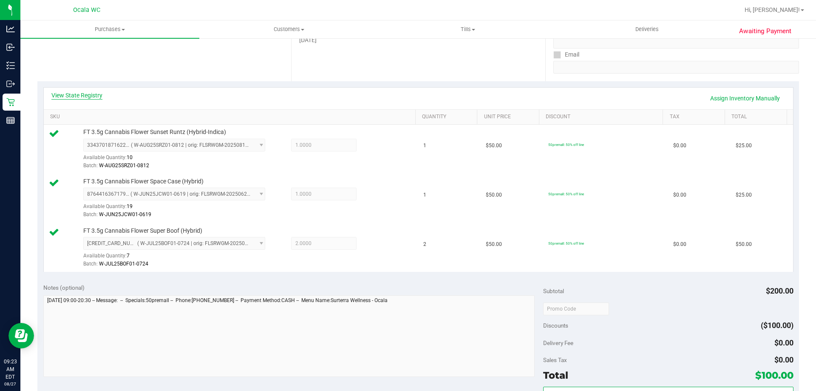
click at [86, 95] on link "View State Registry" at bounding box center [76, 95] width 51 height 8
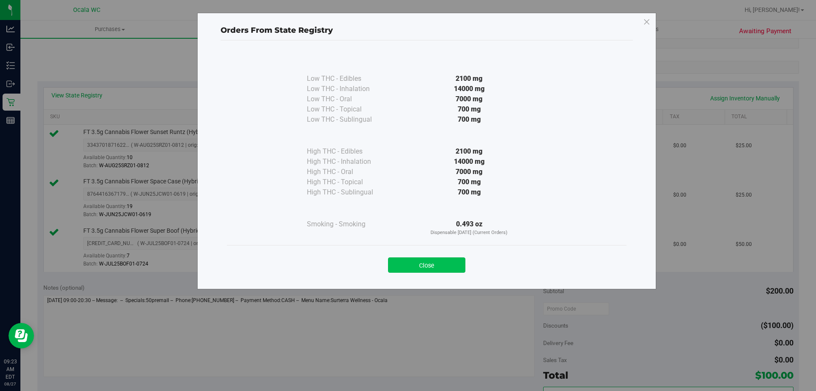
click at [424, 266] on button "Close" at bounding box center [426, 264] width 77 height 15
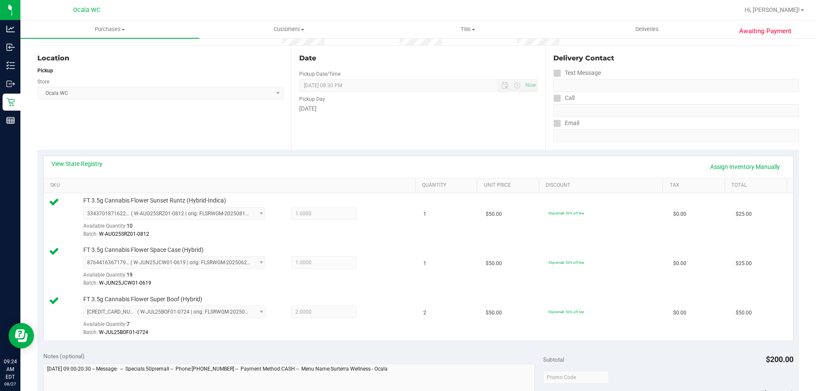
scroll to position [0, 0]
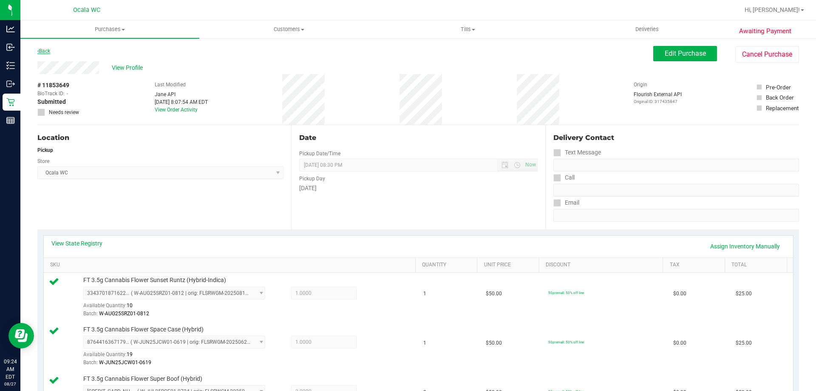
click at [47, 51] on link "Back" at bounding box center [43, 51] width 13 height 6
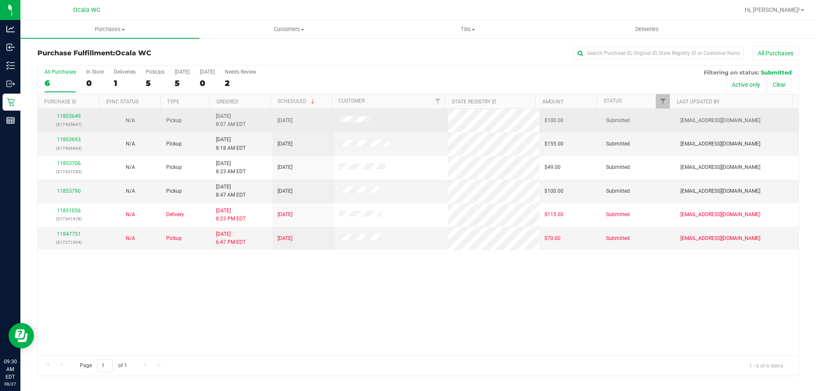
click at [62, 119] on div "11853649 (317435847)" at bounding box center [68, 120] width 51 height 16
click at [64, 116] on link "11853649" at bounding box center [69, 116] width 24 height 6
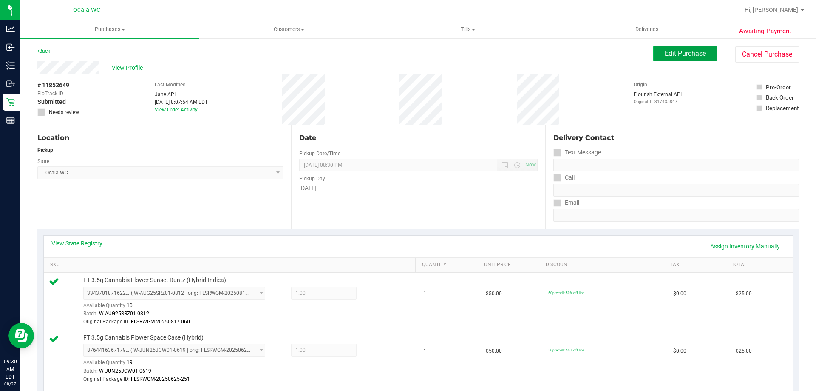
click at [665, 53] on span "Edit Purchase" at bounding box center [685, 53] width 41 height 8
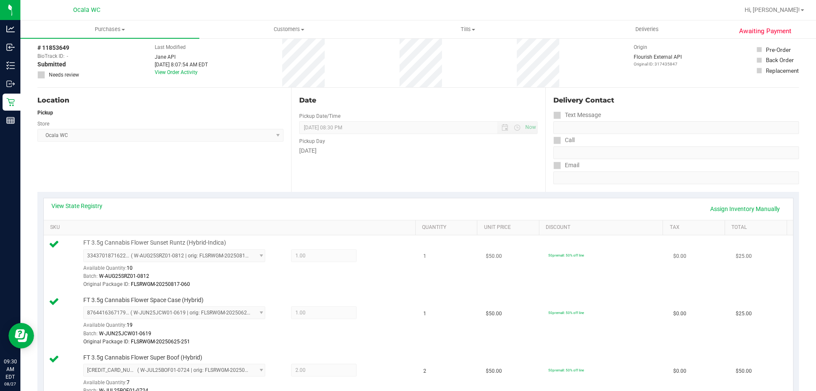
scroll to position [85, 0]
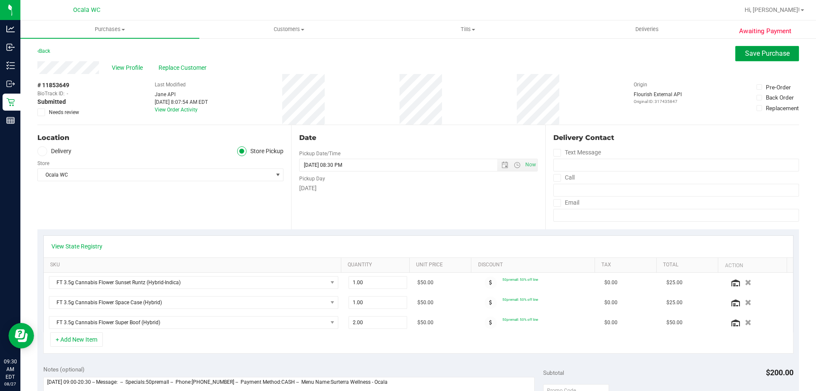
click at [783, 58] on button "Save Purchase" at bounding box center [767, 53] width 64 height 15
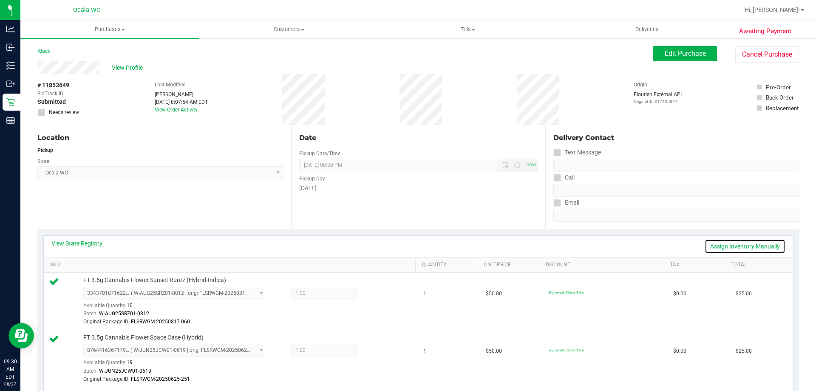
click at [734, 245] on link "Assign Inventory Manually" at bounding box center [745, 246] width 81 height 14
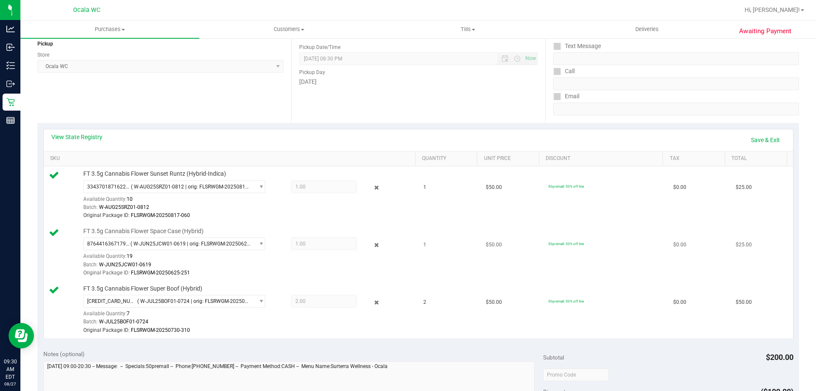
scroll to position [170, 0]
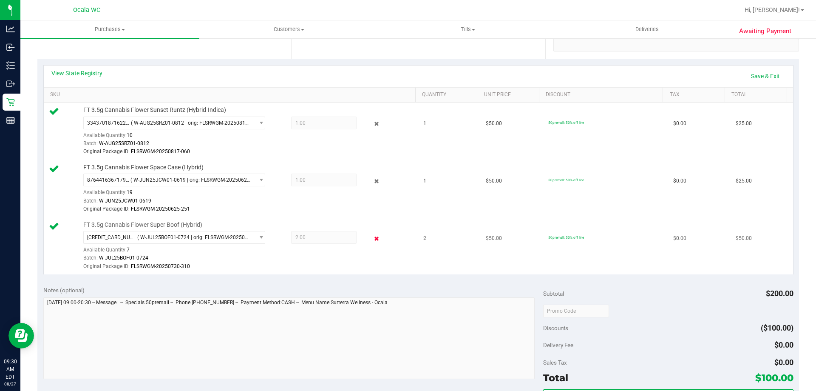
click at [372, 240] on icon at bounding box center [376, 238] width 9 height 10
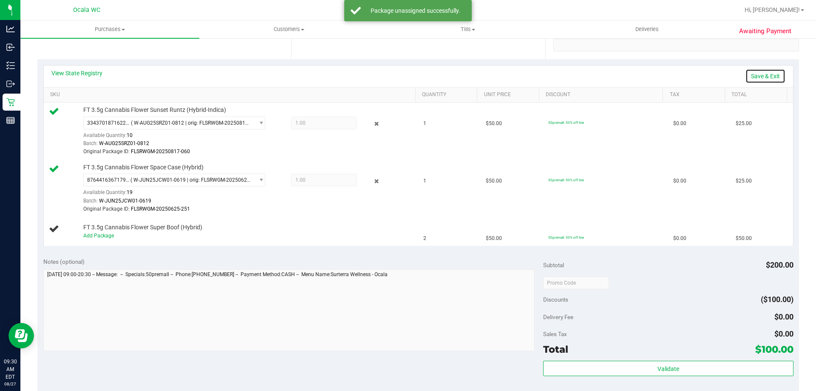
click at [752, 75] on link "Save & Exit" at bounding box center [765, 76] width 40 height 14
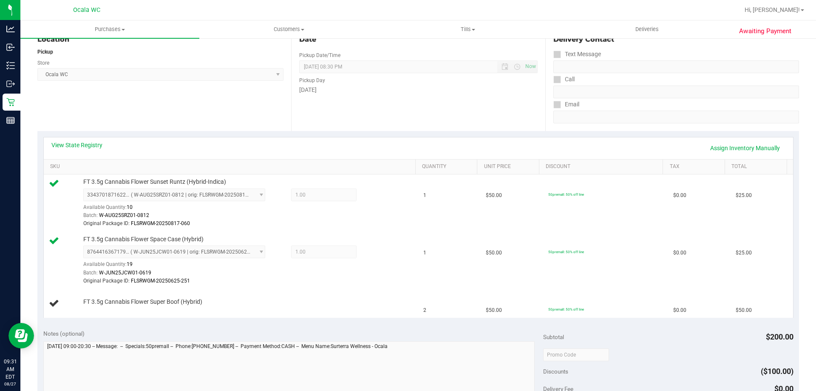
scroll to position [0, 0]
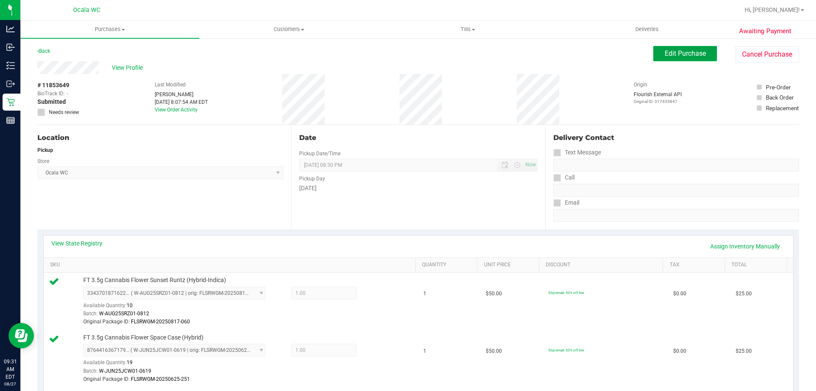
click at [683, 48] on button "Edit Purchase" at bounding box center [685, 53] width 64 height 15
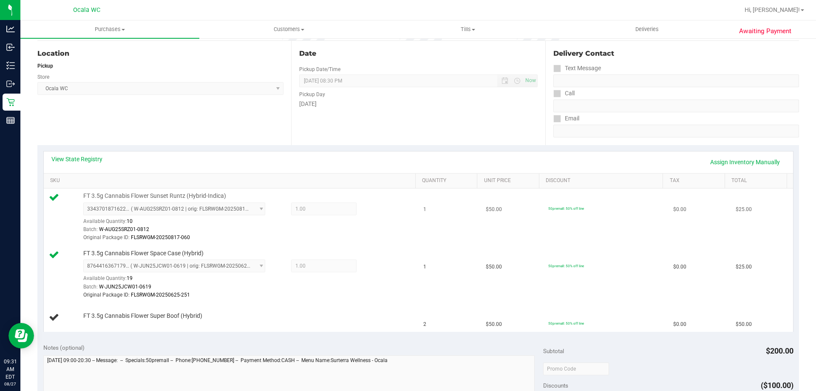
scroll to position [170, 0]
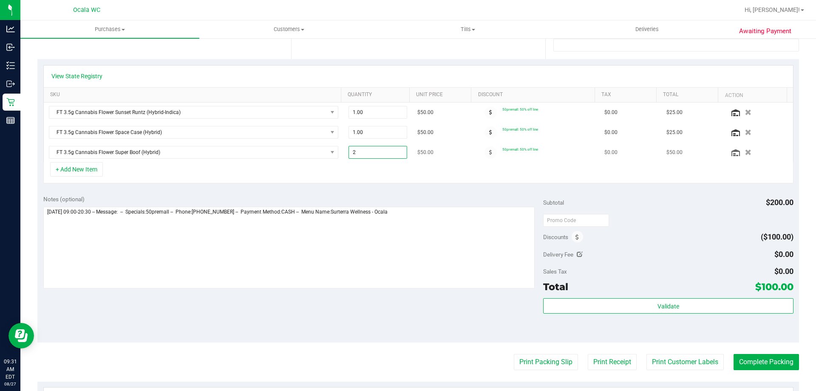
click at [359, 150] on span "2.00 2" at bounding box center [377, 152] width 59 height 13
click at [359, 150] on input "2" at bounding box center [378, 152] width 58 height 12
type input "1"
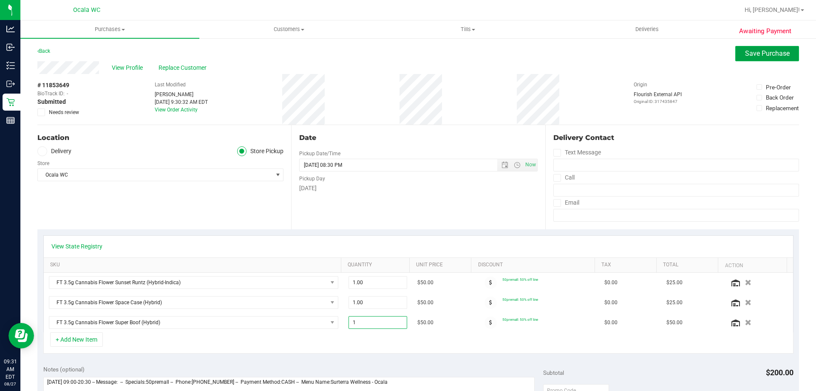
type input "1.00"
click at [748, 56] on span "Save Purchase" at bounding box center [767, 53] width 45 height 8
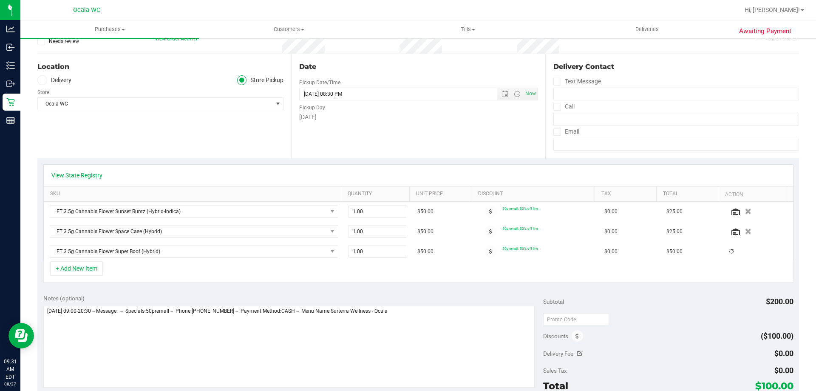
scroll to position [127, 0]
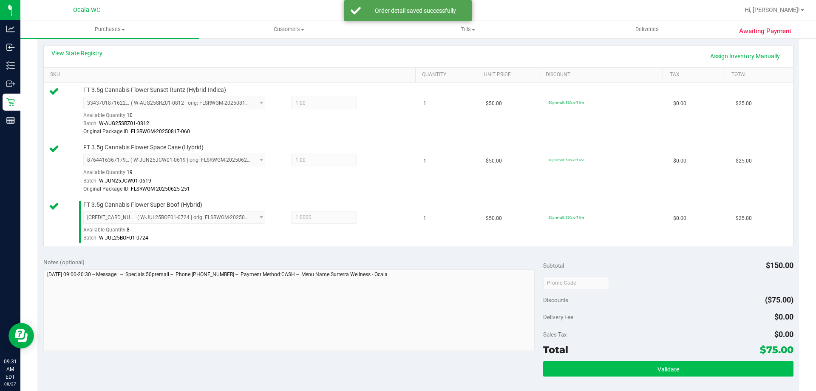
scroll to position [297, 0]
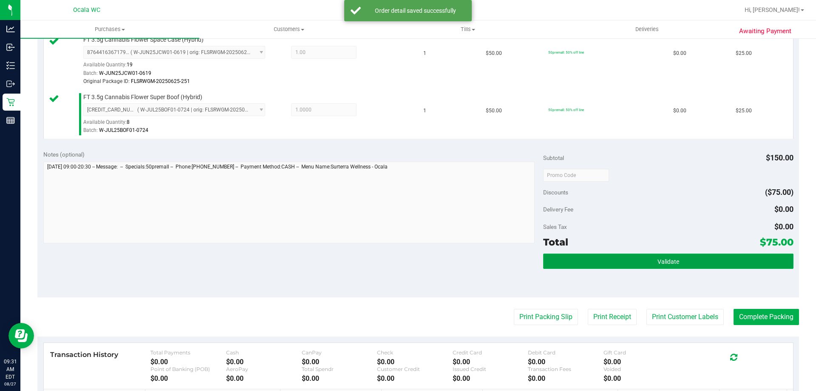
click at [651, 259] on button "Validate" at bounding box center [668, 260] width 250 height 15
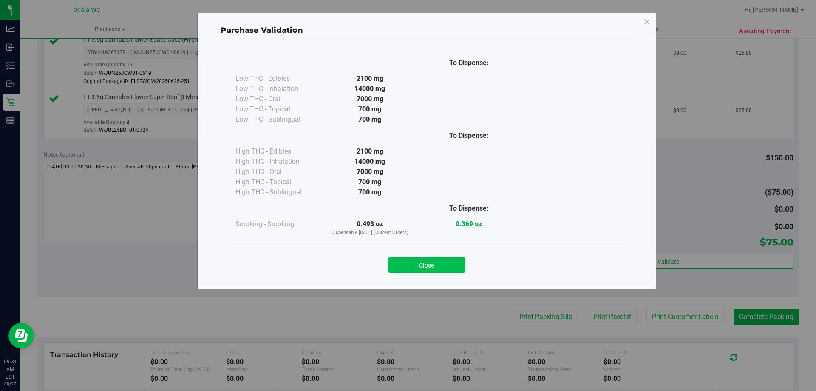
click at [430, 261] on button "Close" at bounding box center [426, 264] width 77 height 15
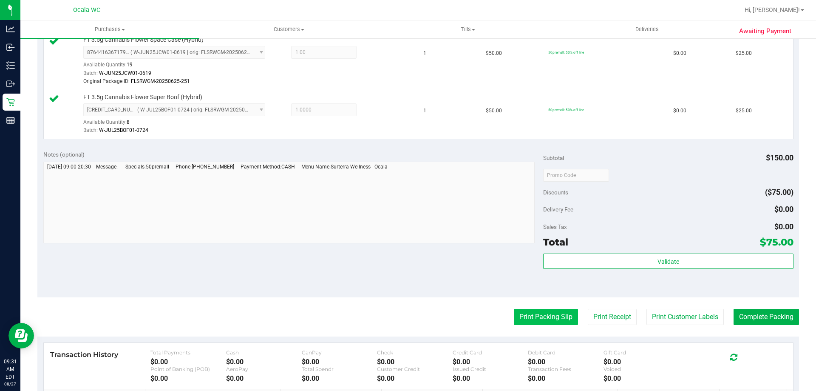
click at [522, 314] on button "Print Packing Slip" at bounding box center [546, 317] width 64 height 16
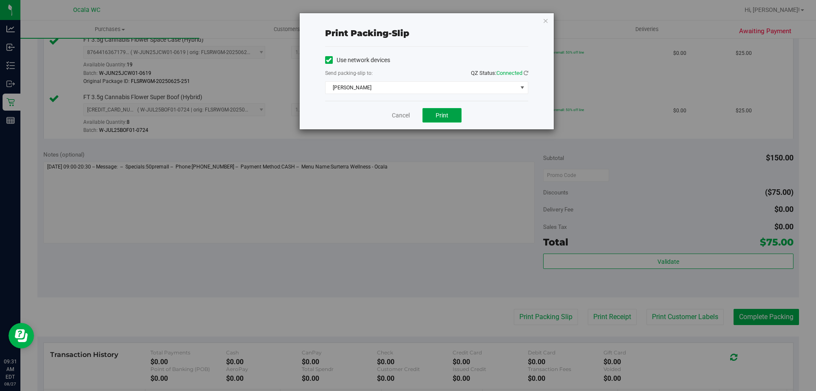
click at [445, 113] on span "Print" at bounding box center [442, 115] width 13 height 7
click at [402, 115] on link "Cancel" at bounding box center [401, 115] width 18 height 9
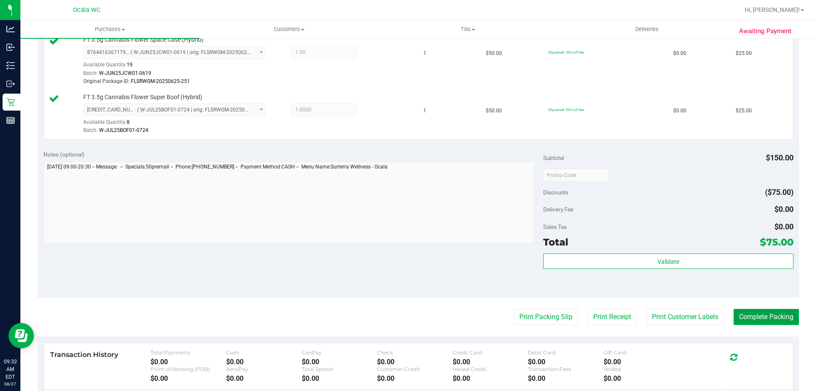
click at [757, 315] on button "Complete Packing" at bounding box center [766, 317] width 65 height 16
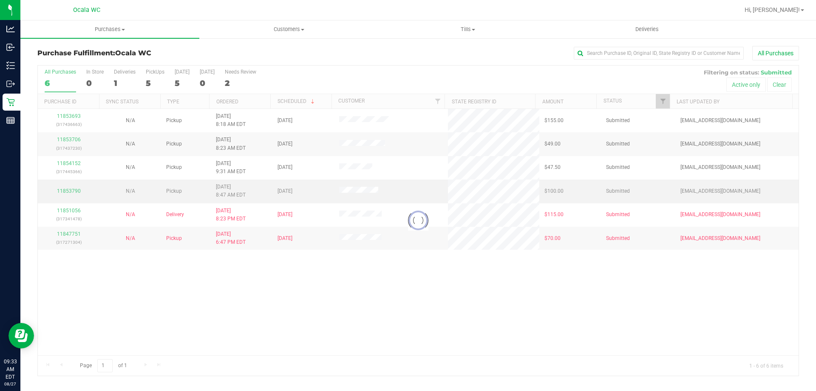
click at [68, 187] on div at bounding box center [418, 220] width 761 height 310
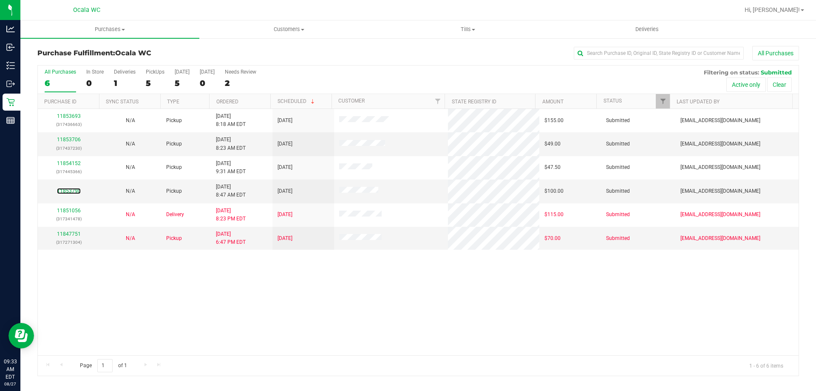
click at [69, 191] on link "11853790" at bounding box center [69, 191] width 24 height 6
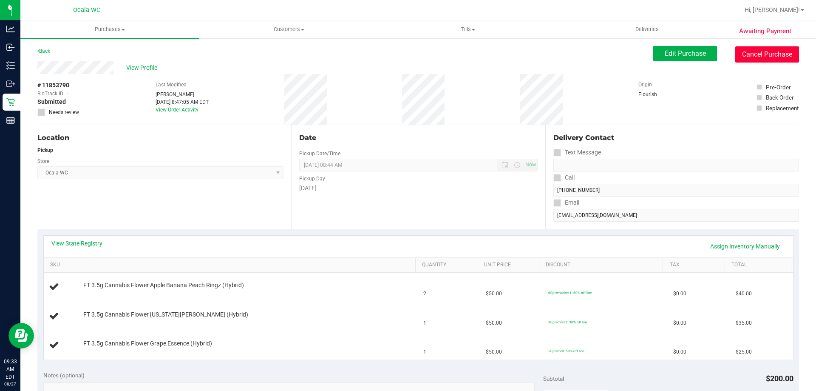
click at [756, 56] on button "Cancel Purchase" at bounding box center [767, 54] width 64 height 16
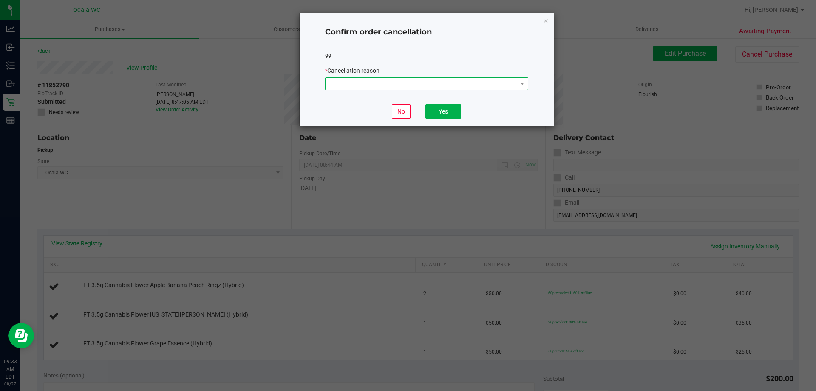
click at [359, 82] on span at bounding box center [422, 84] width 192 height 12
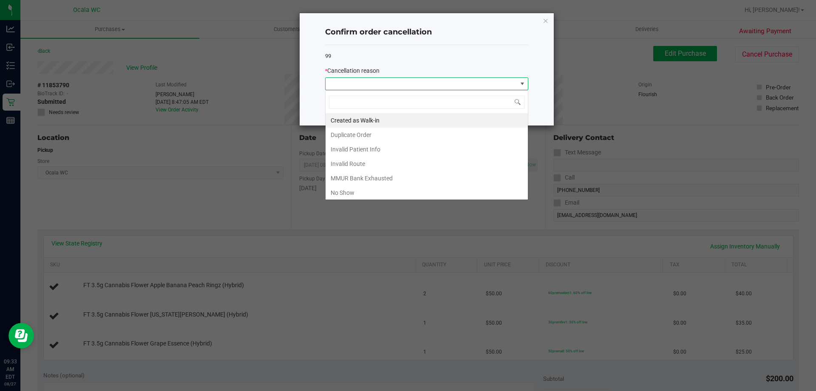
scroll to position [13, 203]
click at [347, 136] on li "Duplicate Order" at bounding box center [427, 134] width 202 height 14
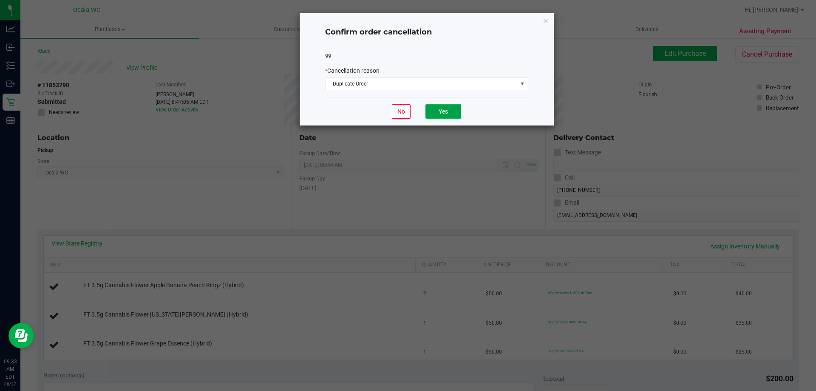
click at [435, 110] on button "Yes" at bounding box center [443, 111] width 36 height 14
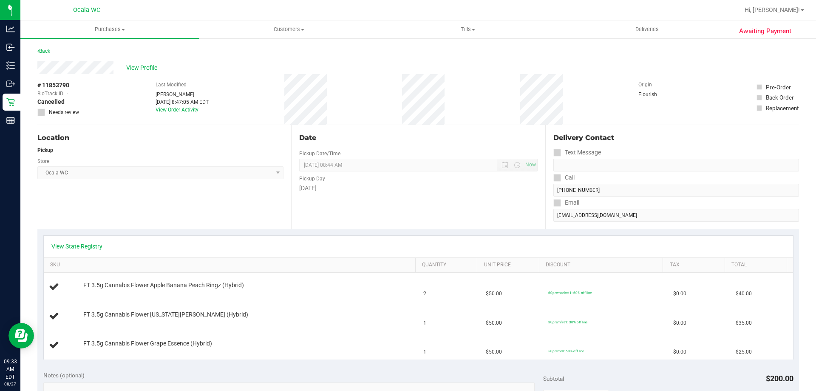
click at [48, 45] on div "Awaiting Payment Back View Profile # 11853790 BioTrack ID: - Cancelled Needs re…" at bounding box center [418, 384] width 796 height 695
click at [46, 51] on link "Back" at bounding box center [43, 51] width 13 height 6
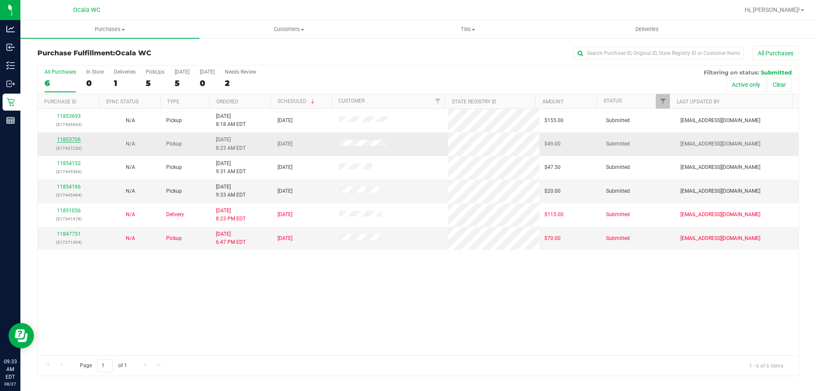
click at [63, 137] on link "11853706" at bounding box center [69, 139] width 24 height 6
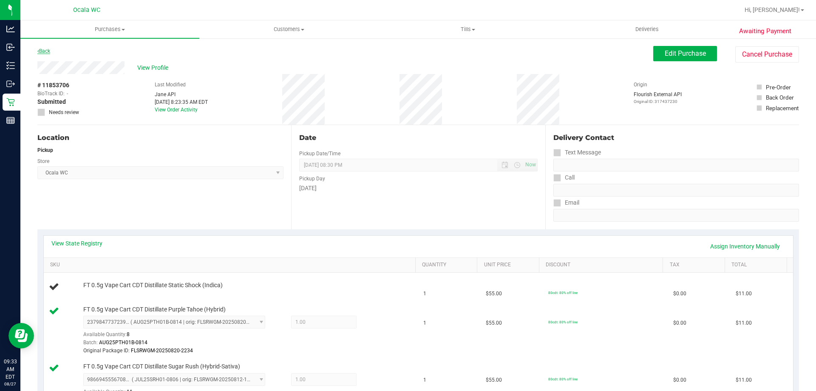
click at [46, 48] on link "Back" at bounding box center [43, 51] width 13 height 6
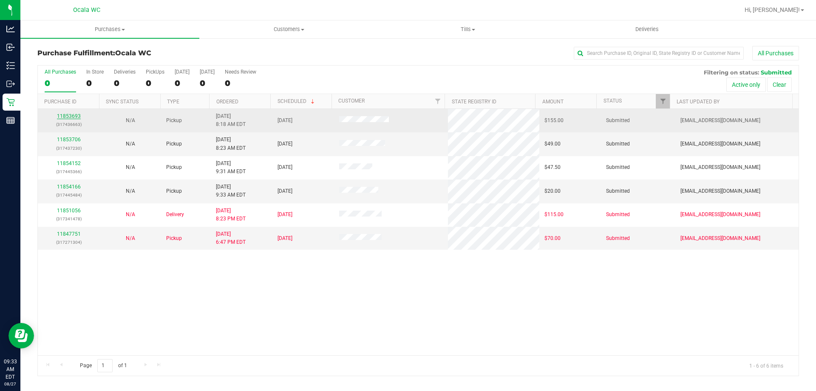
click at [73, 116] on link "11853693" at bounding box center [69, 116] width 24 height 6
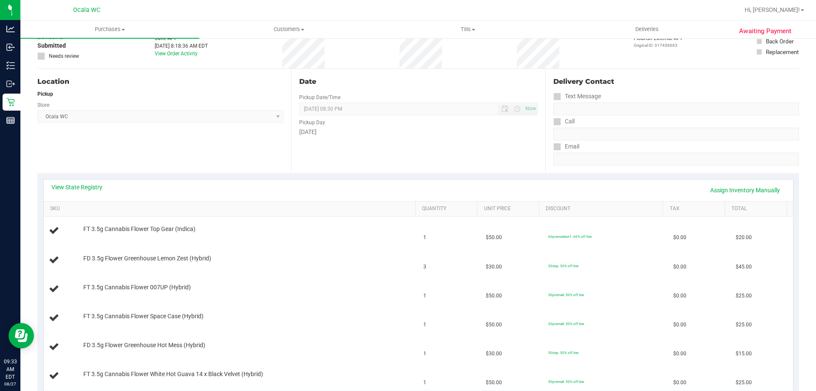
scroll to position [127, 0]
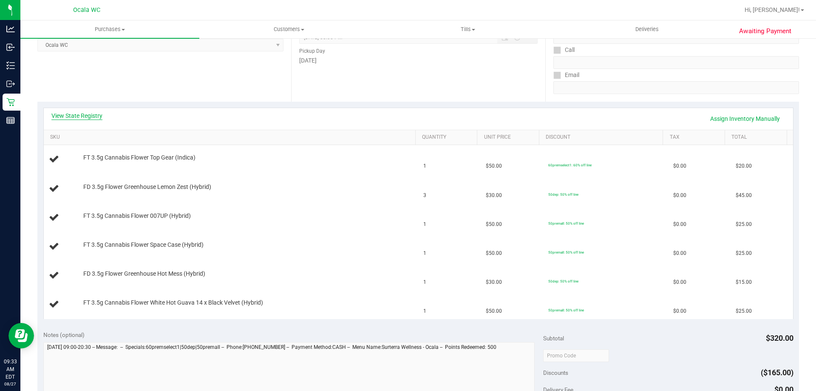
click at [66, 117] on link "View State Registry" at bounding box center [76, 115] width 51 height 8
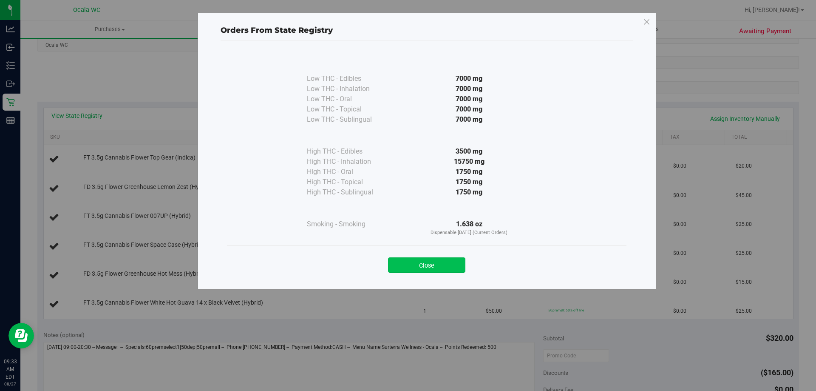
click at [430, 261] on button "Close" at bounding box center [426, 264] width 77 height 15
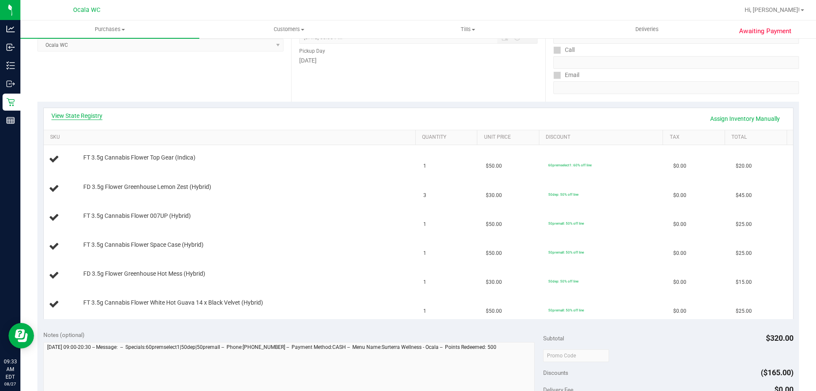
click at [63, 116] on link "View State Registry" at bounding box center [76, 115] width 51 height 8
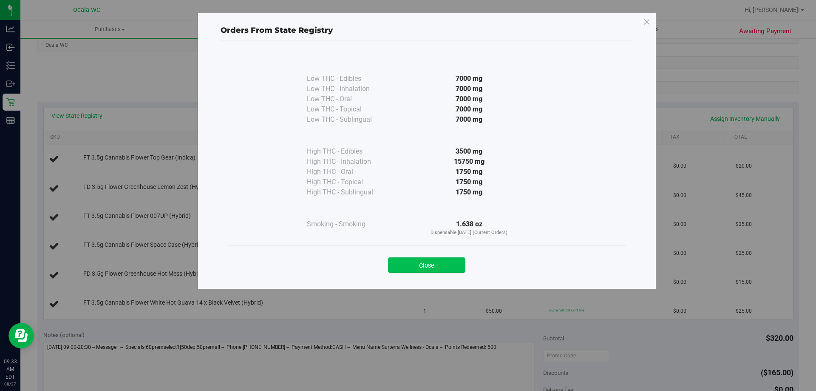
click at [428, 260] on button "Close" at bounding box center [426, 264] width 77 height 15
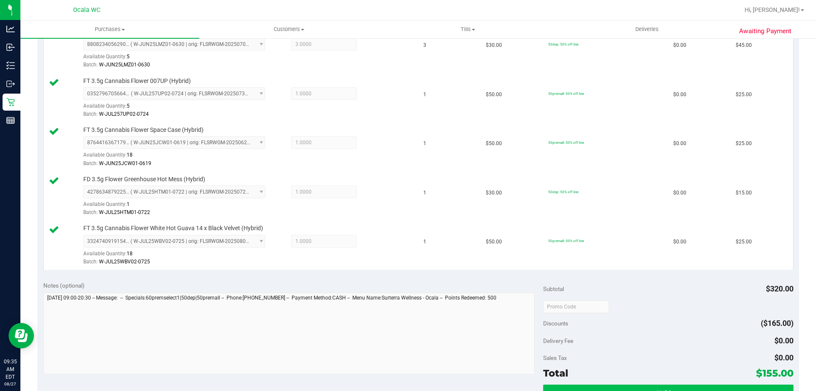
scroll to position [467, 0]
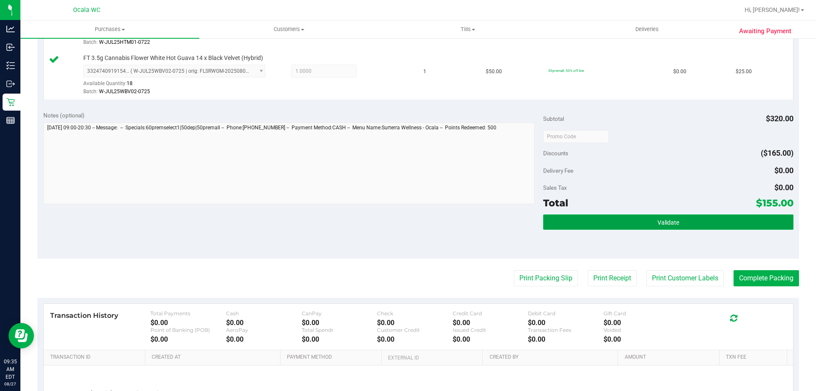
click at [668, 221] on span "Validate" at bounding box center [668, 222] width 22 height 7
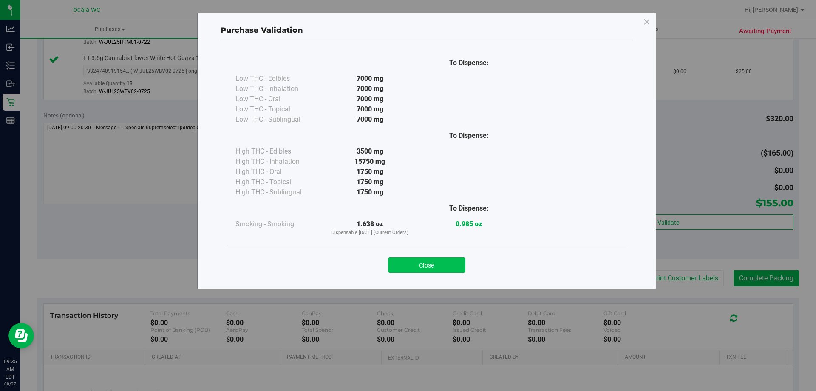
click at [427, 257] on button "Close" at bounding box center [426, 264] width 77 height 15
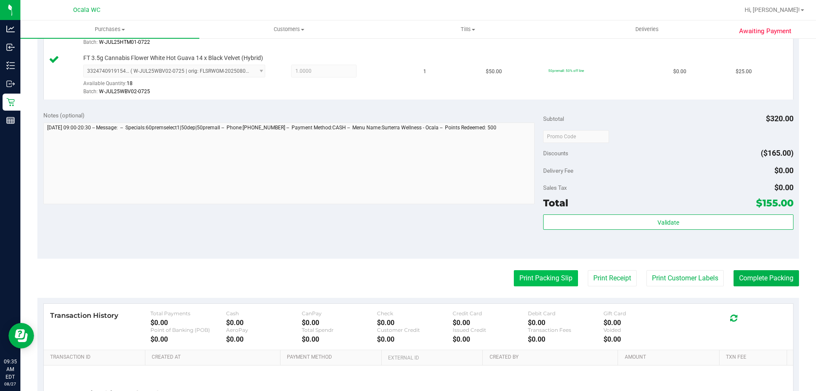
click at [522, 275] on button "Print Packing Slip" at bounding box center [546, 278] width 64 height 16
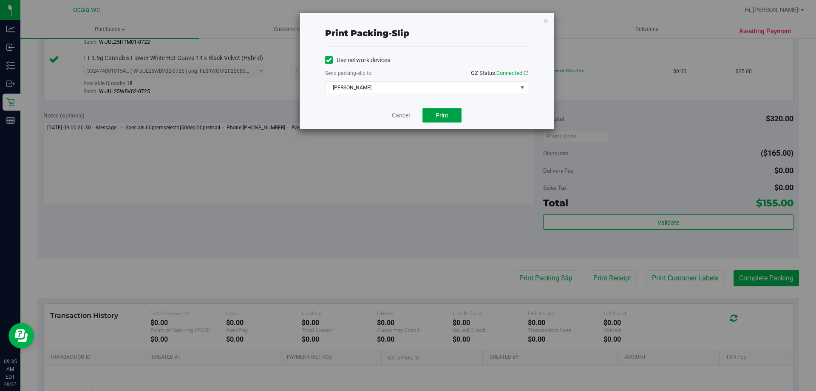
click at [436, 118] on span "Print" at bounding box center [442, 115] width 13 height 7
click at [400, 116] on link "Cancel" at bounding box center [401, 115] width 18 height 9
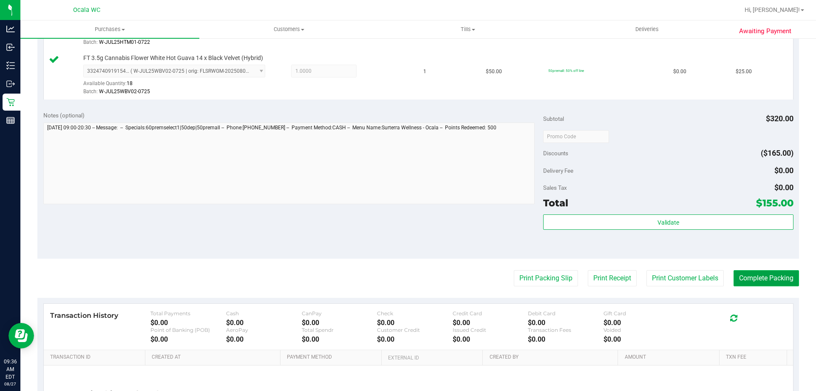
click at [742, 278] on button "Complete Packing" at bounding box center [766, 278] width 65 height 16
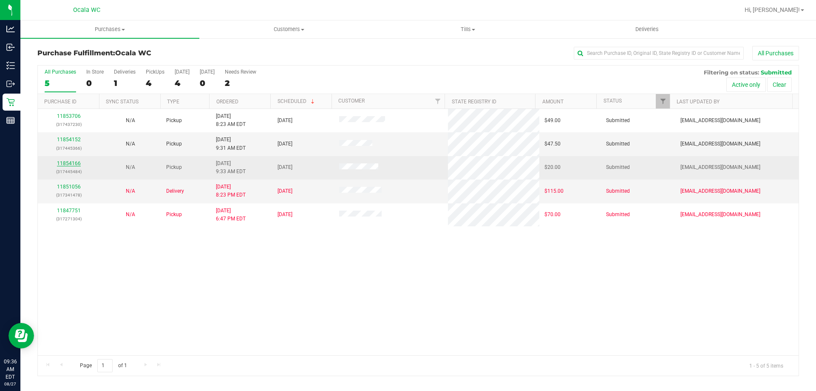
click at [67, 165] on link "11854166" at bounding box center [69, 163] width 24 height 6
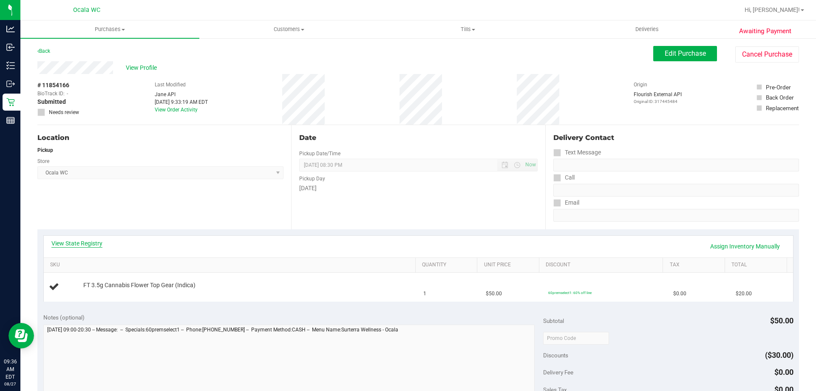
click at [84, 240] on link "View State Registry" at bounding box center [76, 243] width 51 height 8
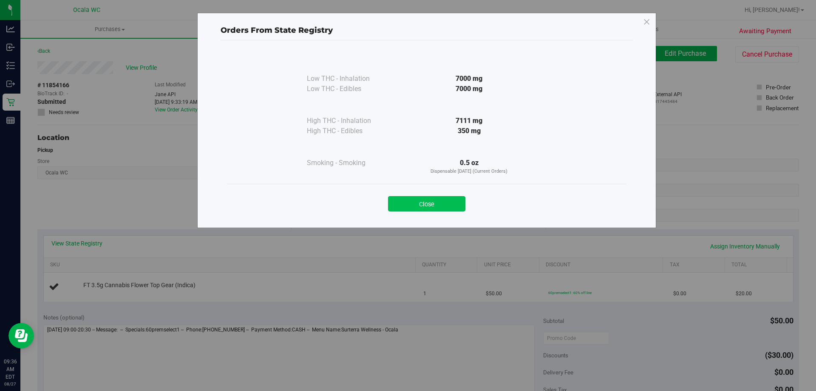
click at [414, 199] on button "Close" at bounding box center [426, 203] width 77 height 15
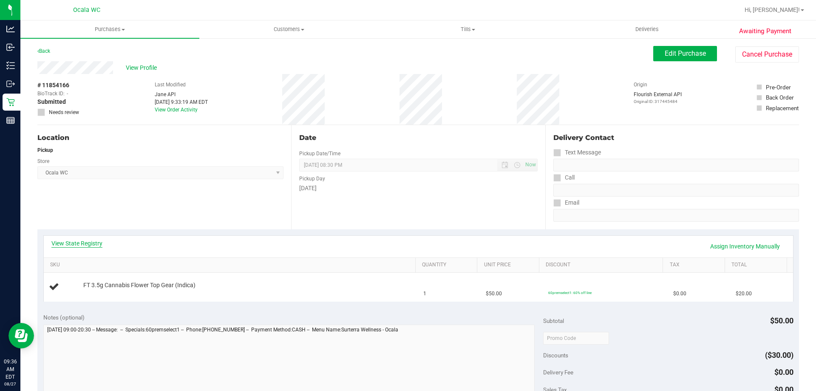
click at [71, 240] on link "View State Registry" at bounding box center [76, 243] width 51 height 8
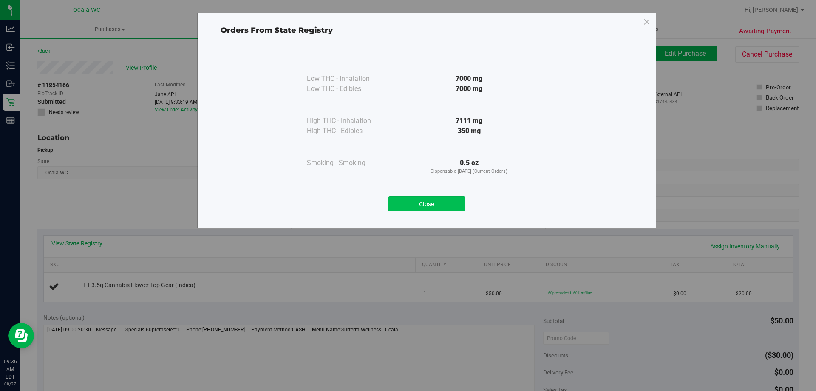
click at [413, 208] on button "Close" at bounding box center [426, 203] width 77 height 15
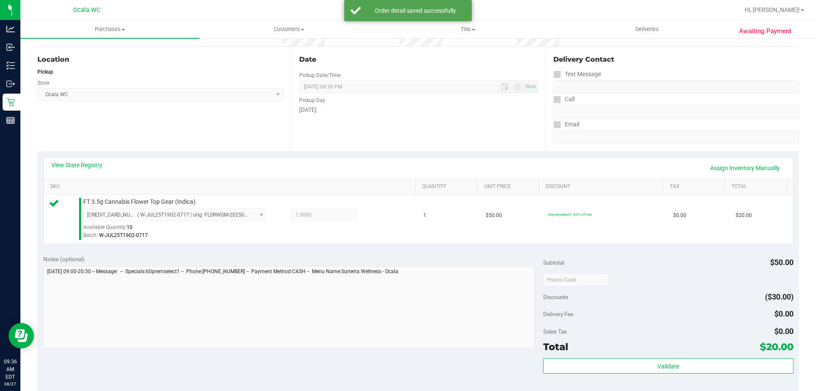
scroll to position [212, 0]
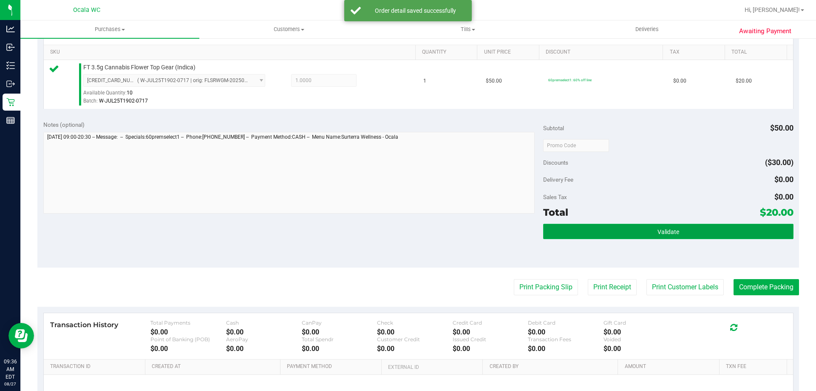
click at [623, 230] on button "Validate" at bounding box center [668, 231] width 250 height 15
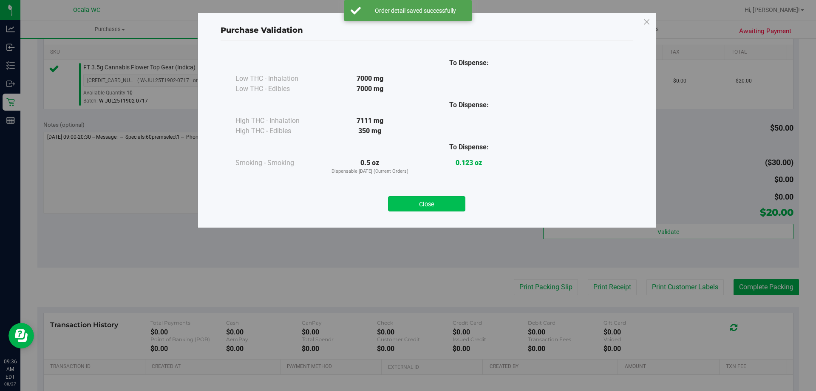
click at [439, 202] on button "Close" at bounding box center [426, 203] width 77 height 15
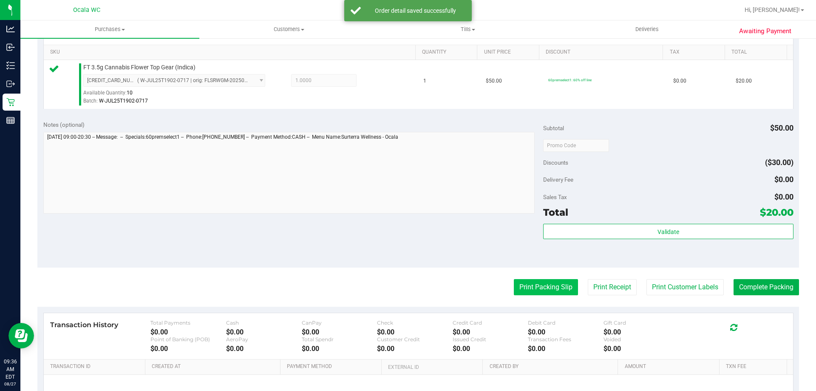
click at [521, 285] on button "Print Packing Slip" at bounding box center [546, 287] width 64 height 16
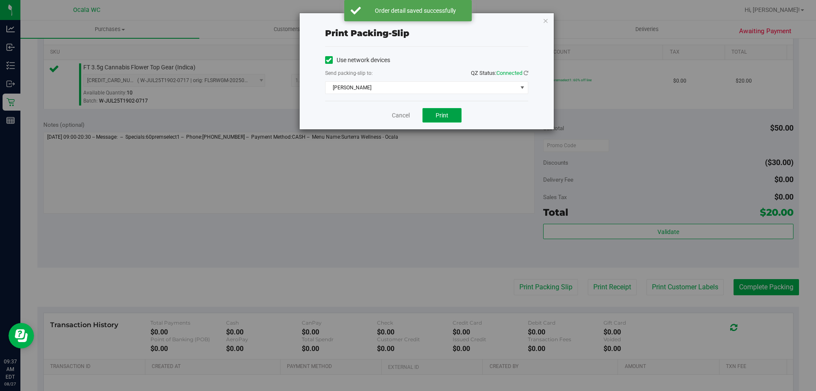
click at [439, 114] on span "Print" at bounding box center [442, 115] width 13 height 7
click at [393, 116] on link "Cancel" at bounding box center [401, 115] width 18 height 9
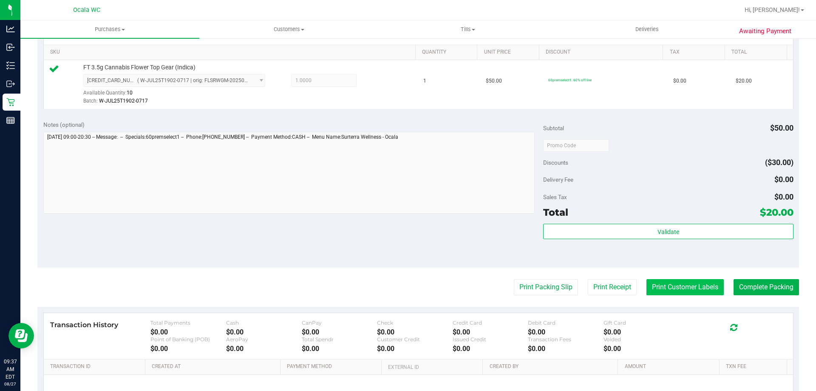
click at [673, 285] on button "Print Customer Labels" at bounding box center [684, 287] width 77 height 16
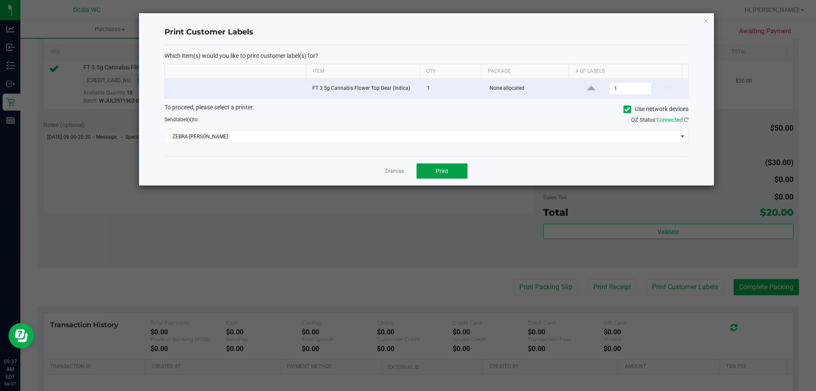
click at [436, 163] on button "Print" at bounding box center [441, 170] width 51 height 15
click at [393, 171] on link "Dismiss" at bounding box center [394, 170] width 18 height 7
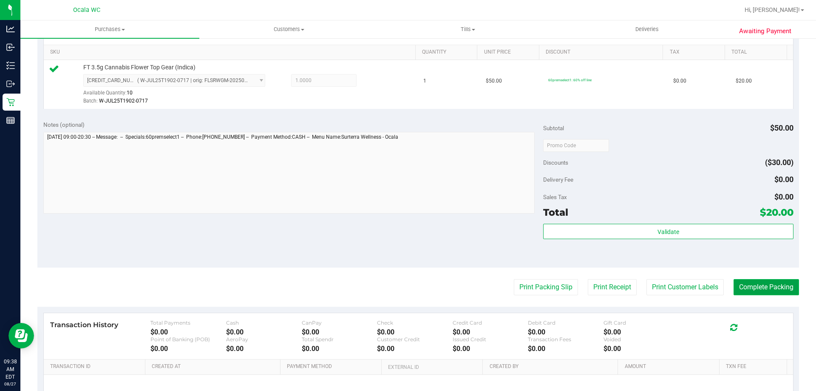
click at [753, 280] on button "Complete Packing" at bounding box center [766, 287] width 65 height 16
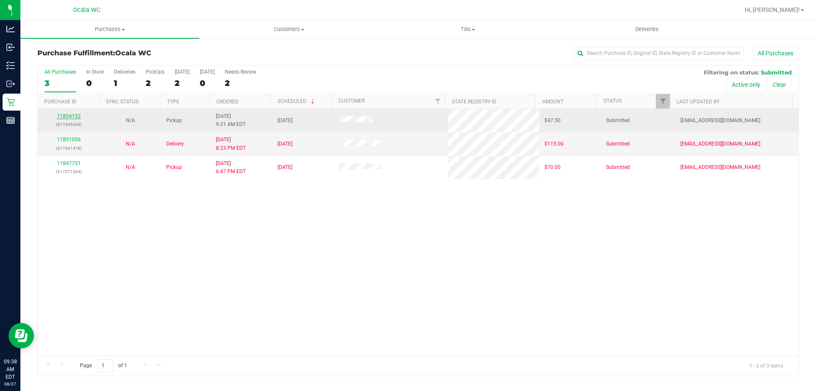
click at [66, 115] on link "11854152" at bounding box center [69, 116] width 24 height 6
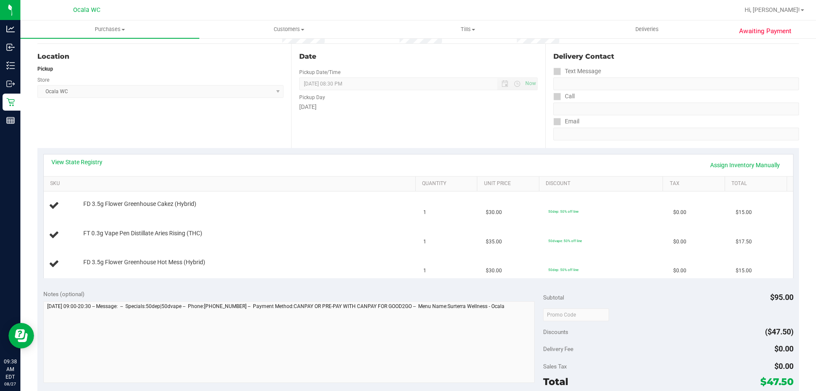
scroll to position [85, 0]
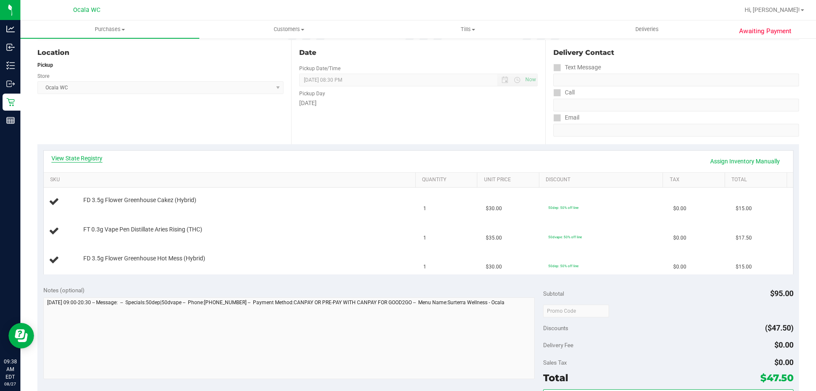
click at [62, 155] on link "View State Registry" at bounding box center [76, 158] width 51 height 8
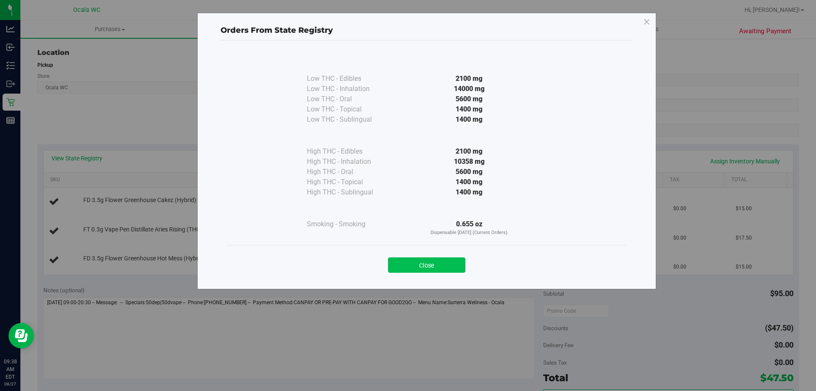
click at [419, 262] on button "Close" at bounding box center [426, 264] width 77 height 15
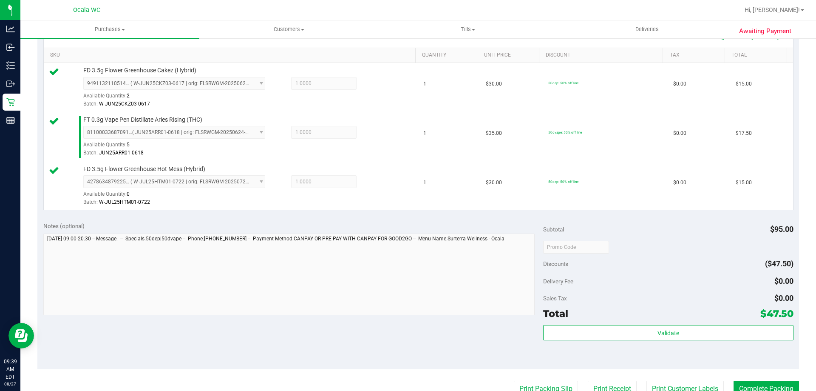
scroll to position [297, 0]
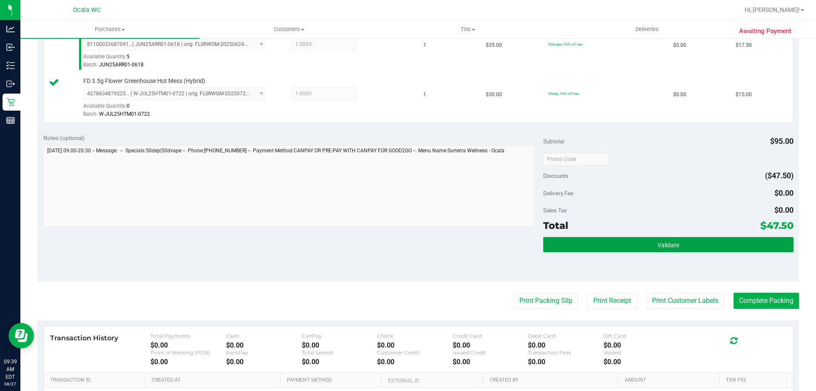
click at [657, 247] on span "Validate" at bounding box center [668, 244] width 22 height 7
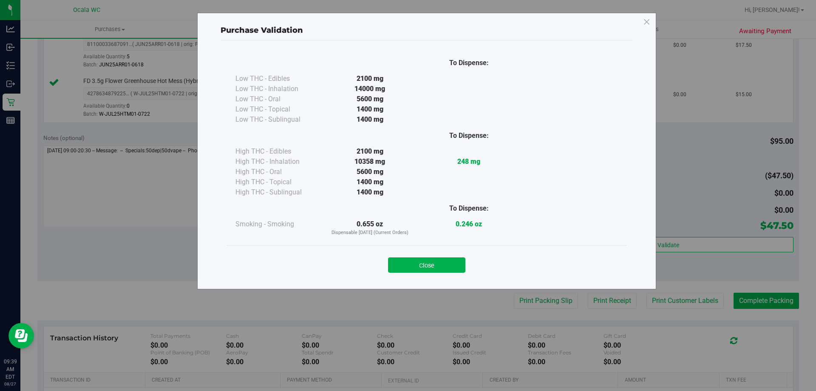
click at [424, 264] on button "Close" at bounding box center [426, 264] width 77 height 15
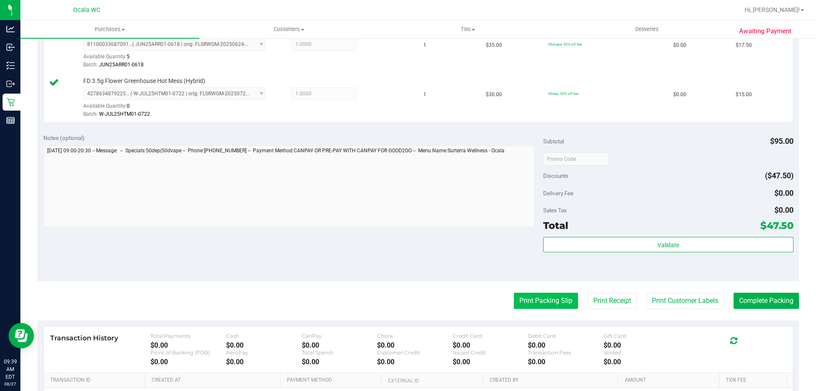
click at [522, 297] on button "Print Packing Slip" at bounding box center [546, 300] width 64 height 16
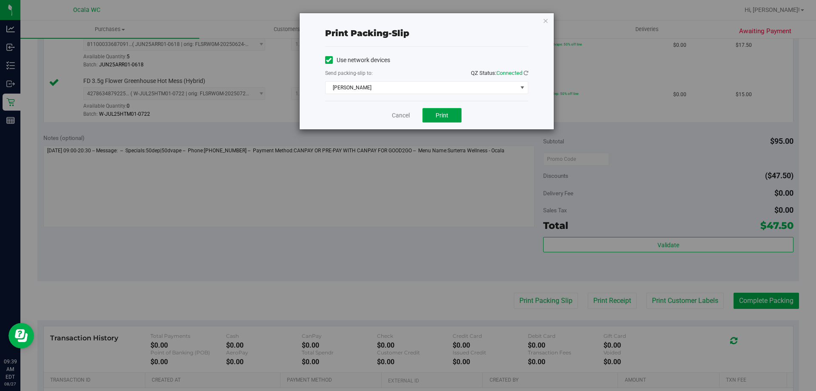
click at [432, 114] on button "Print" at bounding box center [441, 115] width 39 height 14
click at [399, 117] on link "Cancel" at bounding box center [401, 115] width 18 height 9
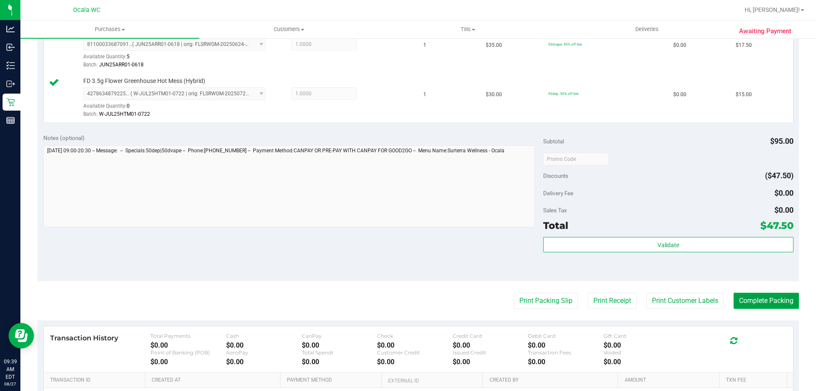
click at [752, 299] on button "Complete Packing" at bounding box center [766, 300] width 65 height 16
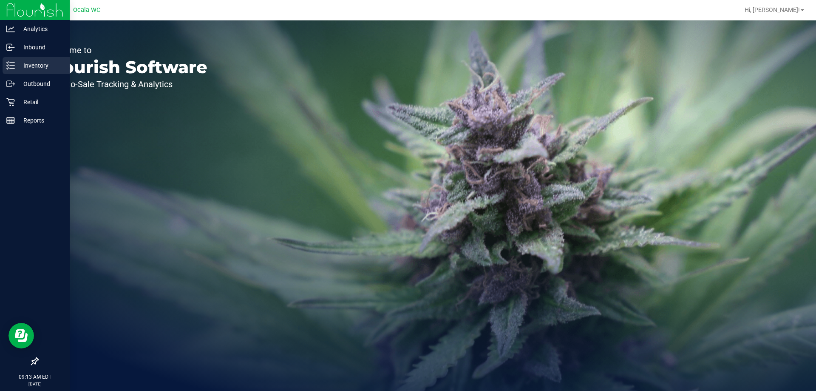
click at [33, 69] on p "Inventory" at bounding box center [40, 65] width 51 height 10
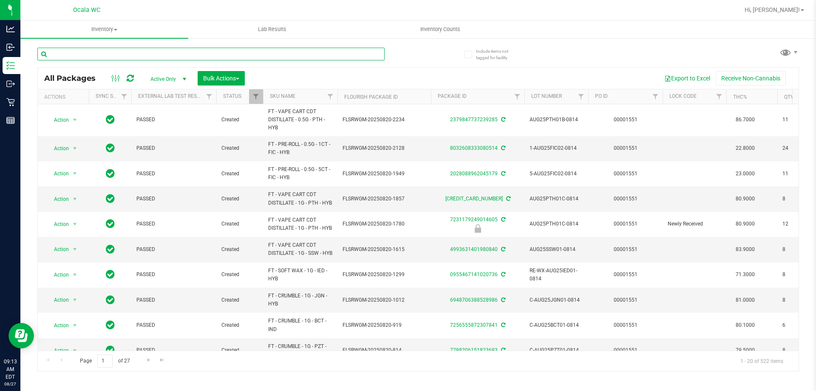
click at [82, 54] on input "text" at bounding box center [210, 54] width 347 height 13
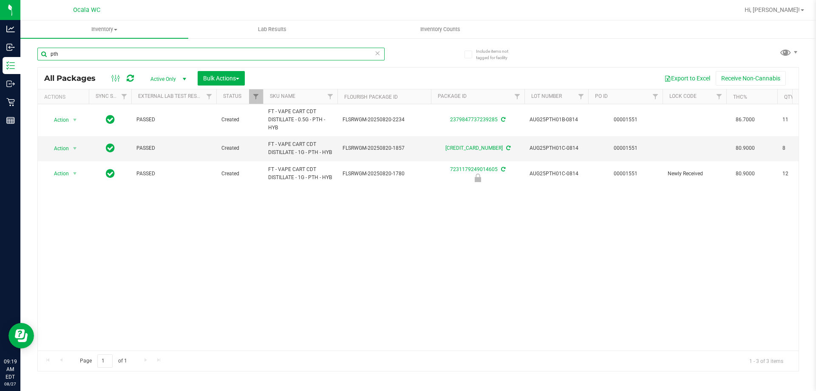
click at [68, 55] on input "pth" at bounding box center [210, 54] width 347 height 13
type input "1757886273157565"
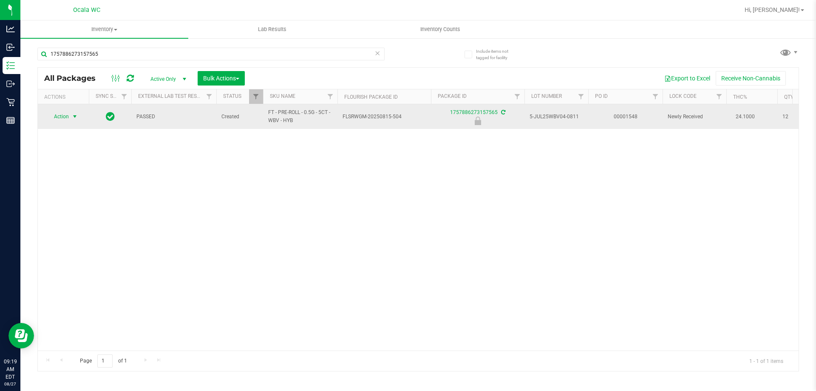
click at [67, 118] on span "Action" at bounding box center [57, 116] width 23 height 12
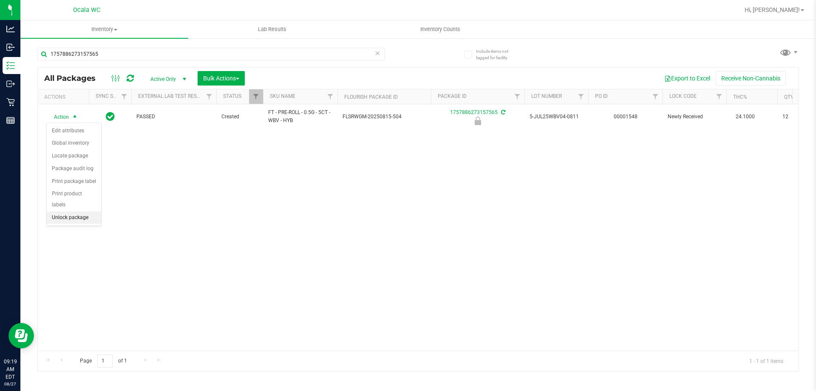
click at [60, 211] on li "Unlock package" at bounding box center [74, 217] width 54 height 13
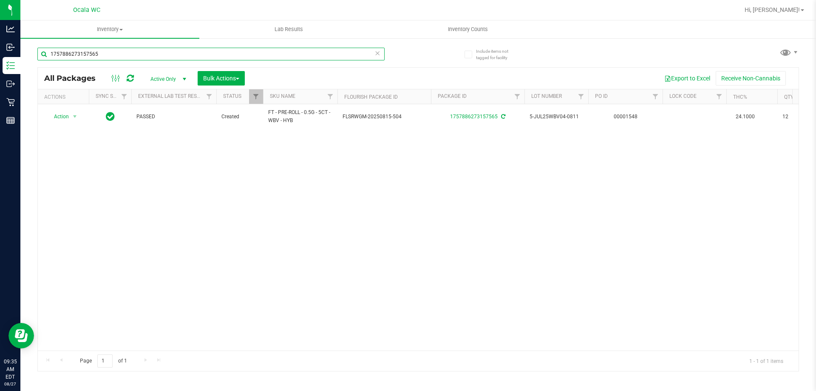
click at [98, 51] on input "1757886273157565" at bounding box center [210, 54] width 347 height 13
click at [64, 52] on input "hash" at bounding box center [210, 54] width 347 height 13
type input "7231179249014605"
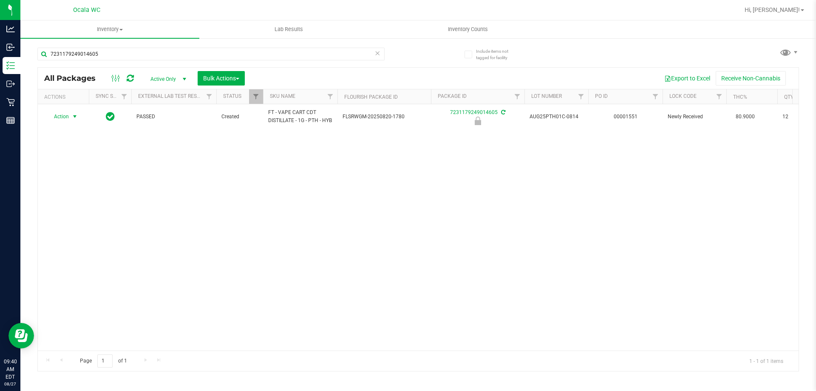
drag, startPoint x: 65, startPoint y: 119, endPoint x: 65, endPoint y: 126, distance: 7.2
click at [65, 119] on span "Action" at bounding box center [57, 116] width 23 height 12
click at [68, 214] on li "Unlock package" at bounding box center [74, 220] width 54 height 13
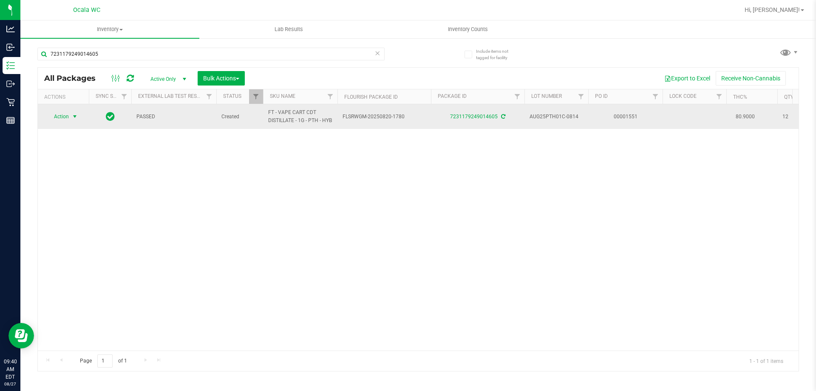
click at [64, 122] on span "Action" at bounding box center [57, 116] width 23 height 12
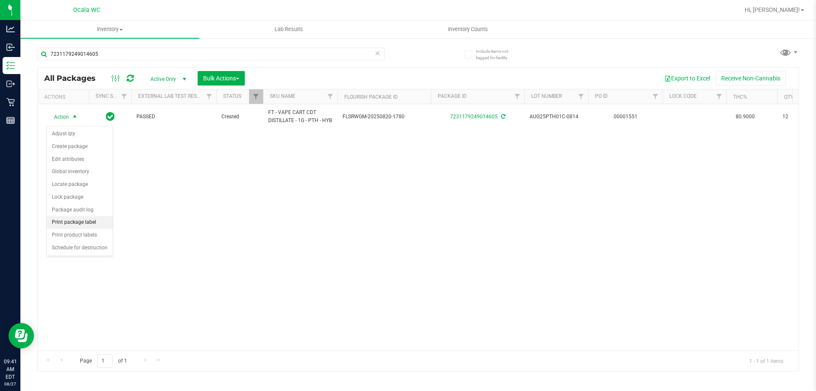
click at [68, 221] on li "Print package label" at bounding box center [80, 222] width 66 height 13
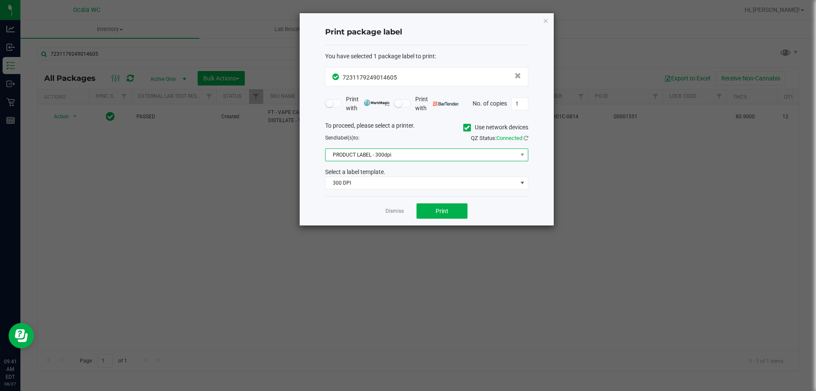
click at [382, 153] on span "PRODUCT LABEL - 300dpi" at bounding box center [422, 155] width 192 height 12
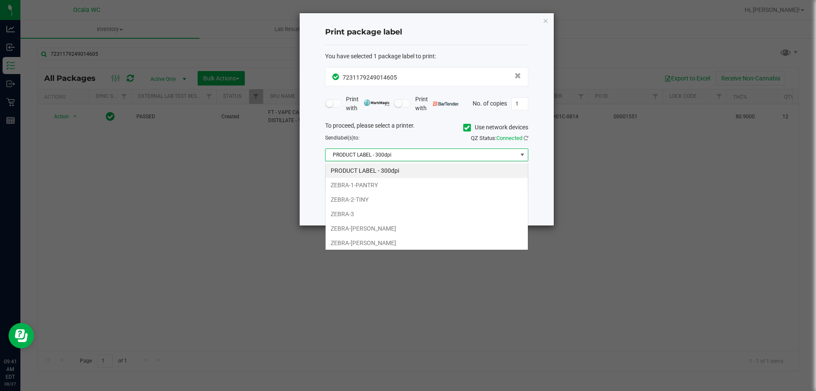
scroll to position [13, 203]
click at [345, 227] on li "ZEBRA-BRANDY-CLARK" at bounding box center [427, 228] width 202 height 14
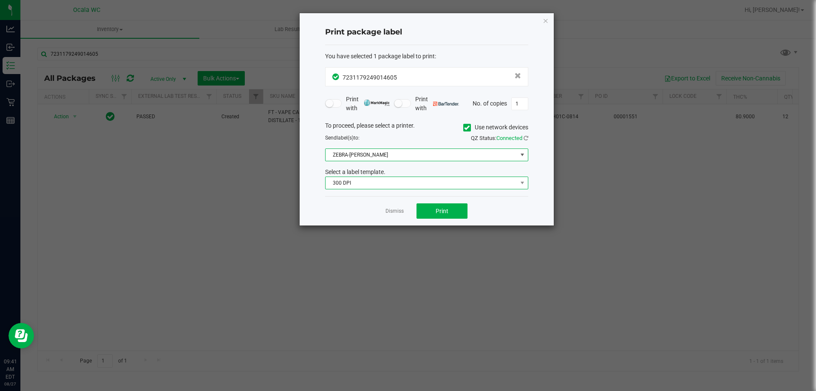
click at [349, 185] on span "300 DPI" at bounding box center [422, 183] width 192 height 12
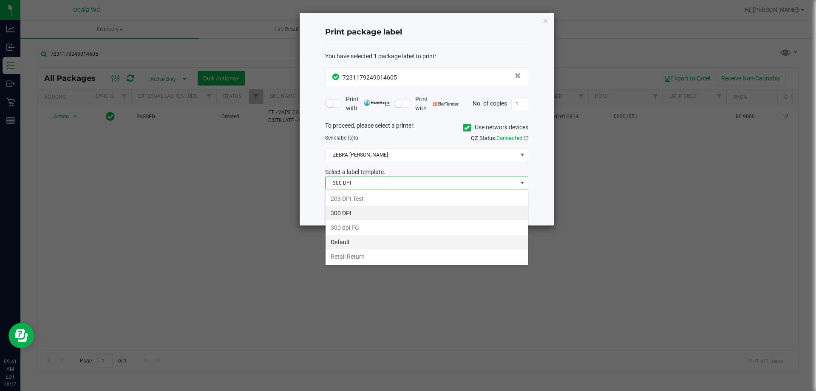
click at [343, 242] on li "Default" at bounding box center [427, 242] width 202 height 14
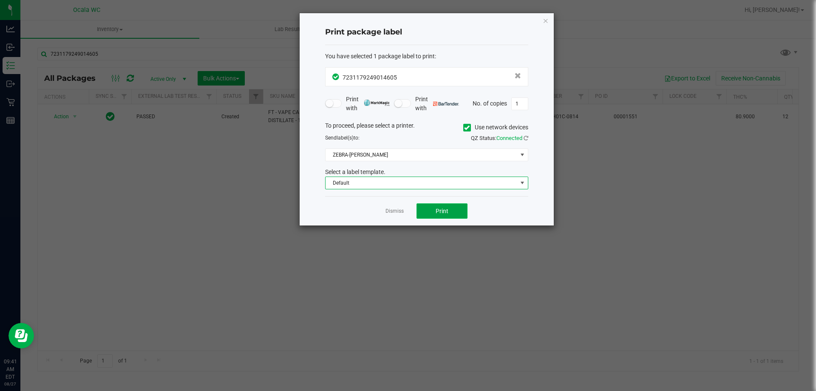
click at [437, 208] on span "Print" at bounding box center [442, 210] width 13 height 7
click at [391, 209] on link "Dismiss" at bounding box center [394, 210] width 18 height 7
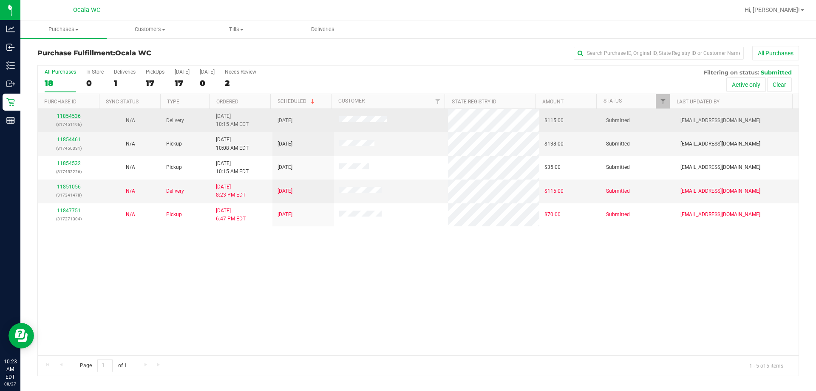
click at [72, 115] on link "11854536" at bounding box center [69, 116] width 24 height 6
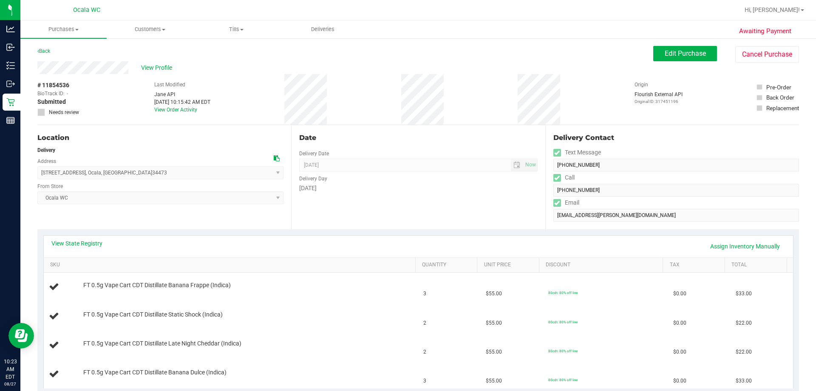
scroll to position [85, 0]
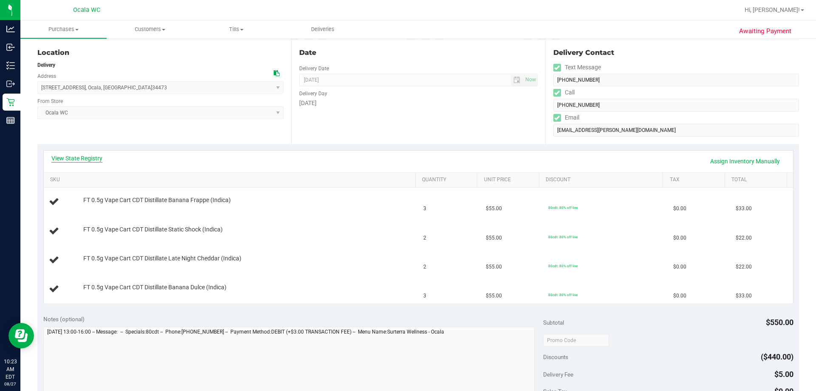
click at [89, 160] on link "View State Registry" at bounding box center [76, 158] width 51 height 8
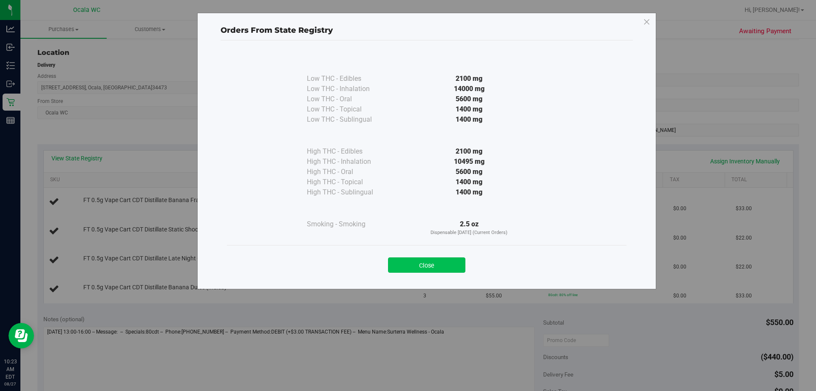
click at [404, 267] on button "Close" at bounding box center [426, 264] width 77 height 15
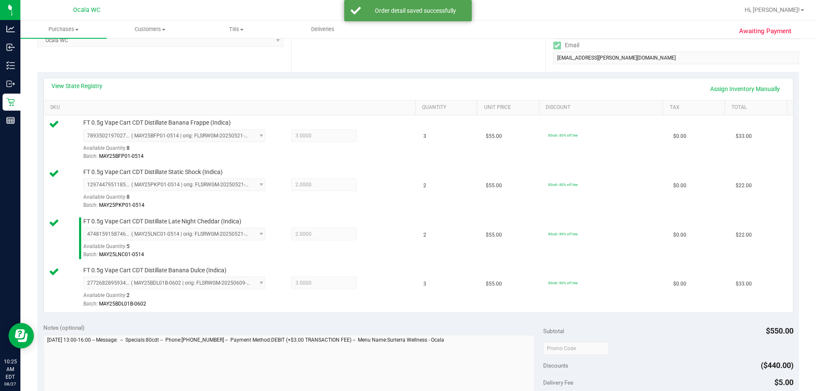
scroll to position [382, 0]
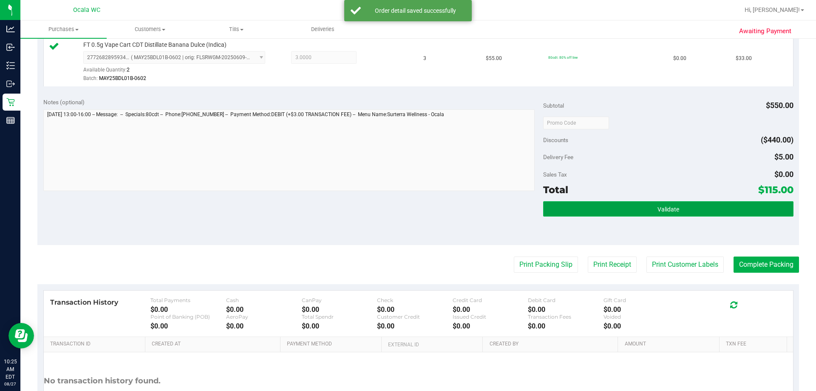
click at [404, 213] on button "Validate" at bounding box center [668, 208] width 250 height 15
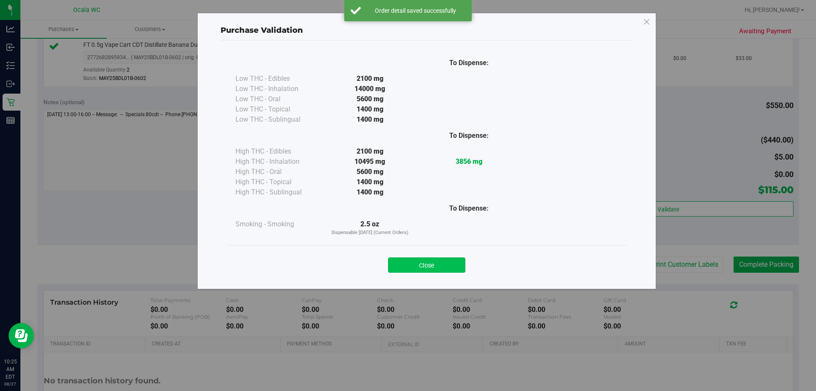
click at [404, 266] on button "Close" at bounding box center [426, 264] width 77 height 15
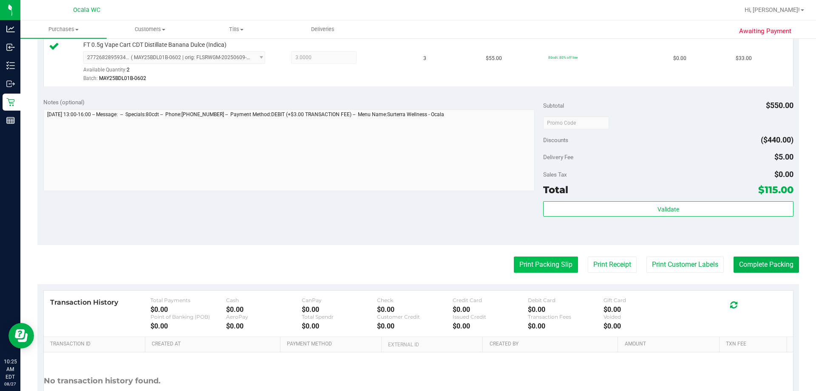
click at [404, 263] on button "Print Packing Slip" at bounding box center [546, 264] width 64 height 16
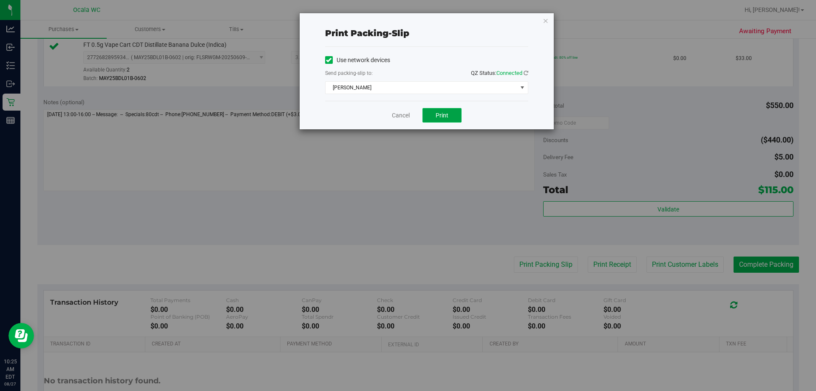
click at [404, 116] on span "Print" at bounding box center [442, 115] width 13 height 7
click at [396, 112] on link "Cancel" at bounding box center [401, 115] width 18 height 9
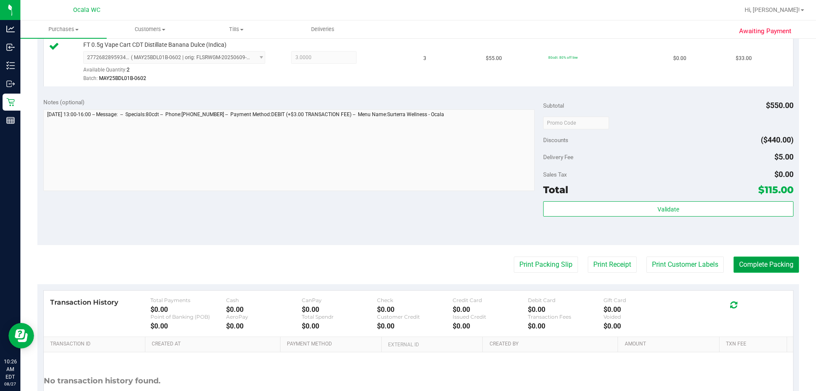
click at [404, 264] on button "Complete Packing" at bounding box center [766, 264] width 65 height 16
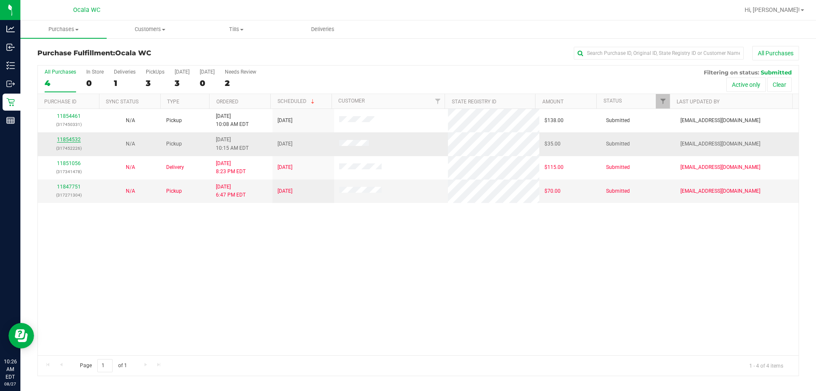
click at [63, 137] on link "11854532" at bounding box center [69, 139] width 24 height 6
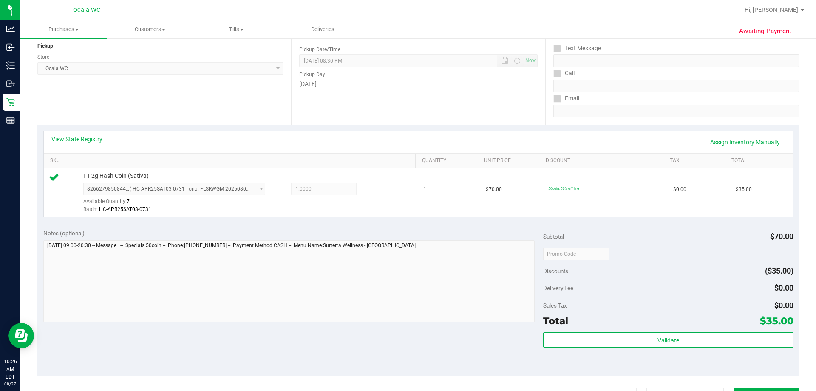
scroll to position [212, 0]
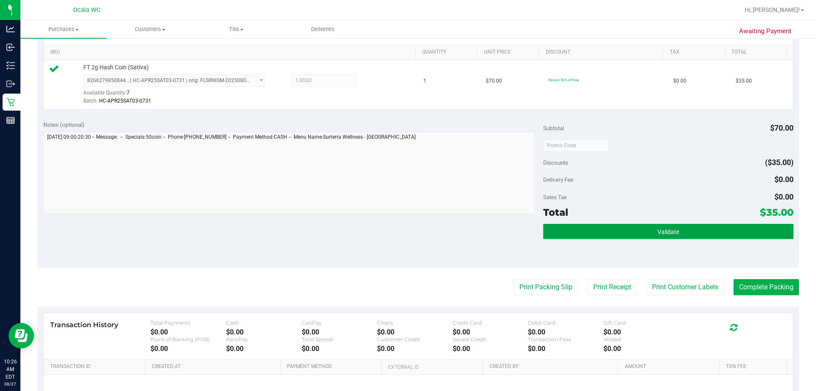
click at [404, 231] on span "Validate" at bounding box center [668, 231] width 22 height 7
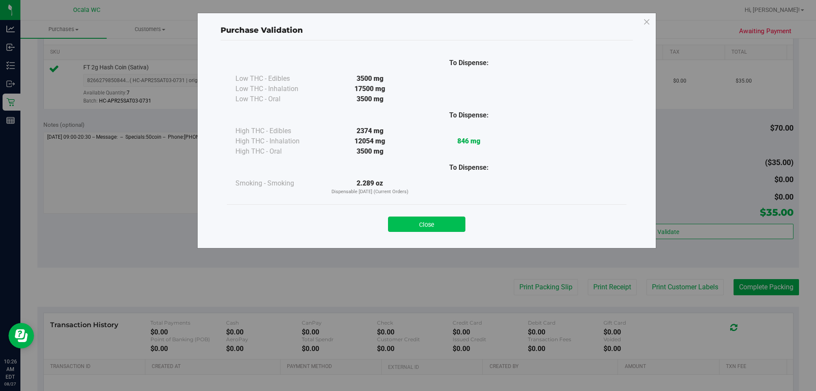
click at [404, 222] on button "Close" at bounding box center [426, 223] width 77 height 15
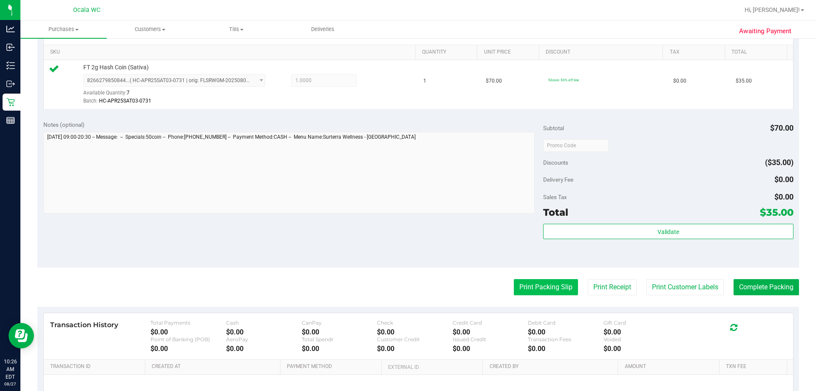
click at [404, 290] on button "Print Packing Slip" at bounding box center [546, 287] width 64 height 16
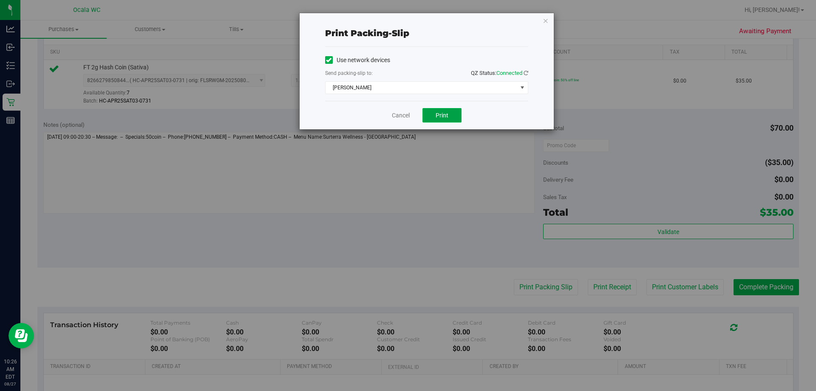
click at [404, 115] on span "Print" at bounding box center [442, 115] width 13 height 7
click at [397, 111] on link "Cancel" at bounding box center [401, 115] width 18 height 9
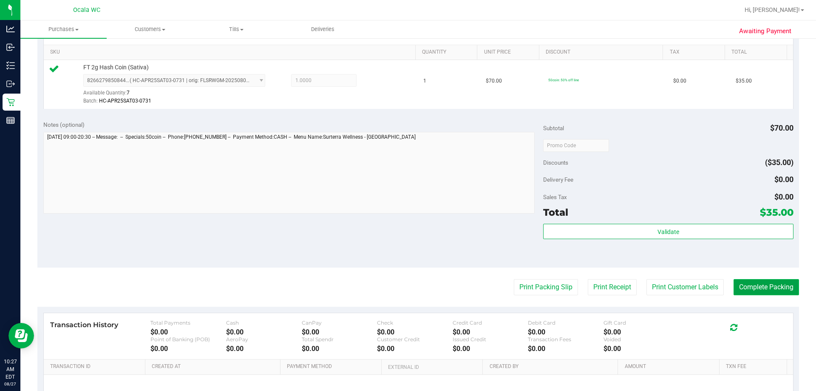
click at [404, 280] on button "Complete Packing" at bounding box center [766, 287] width 65 height 16
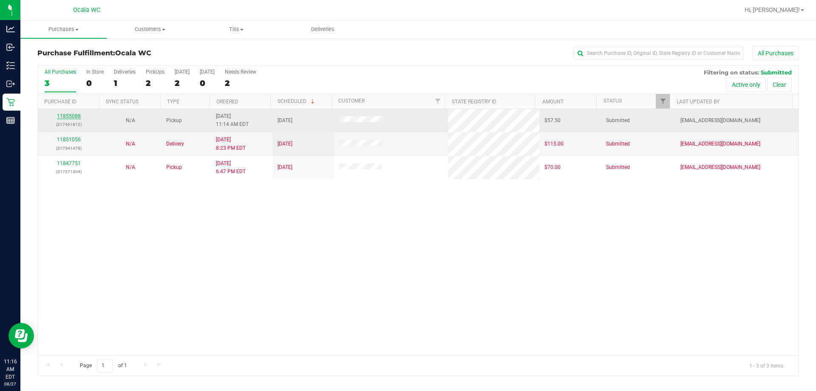
click at [62, 113] on link "11855088" at bounding box center [69, 116] width 24 height 6
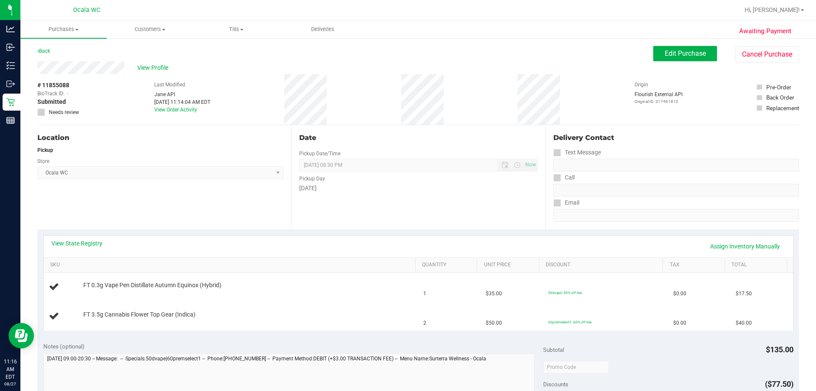
scroll to position [85, 0]
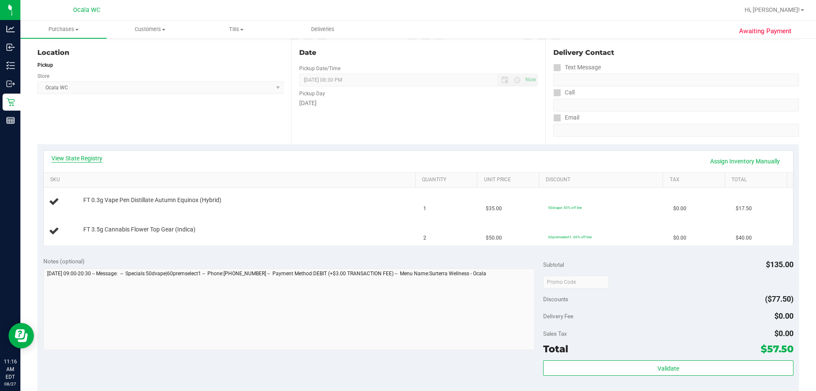
click at [67, 158] on link "View State Registry" at bounding box center [76, 158] width 51 height 8
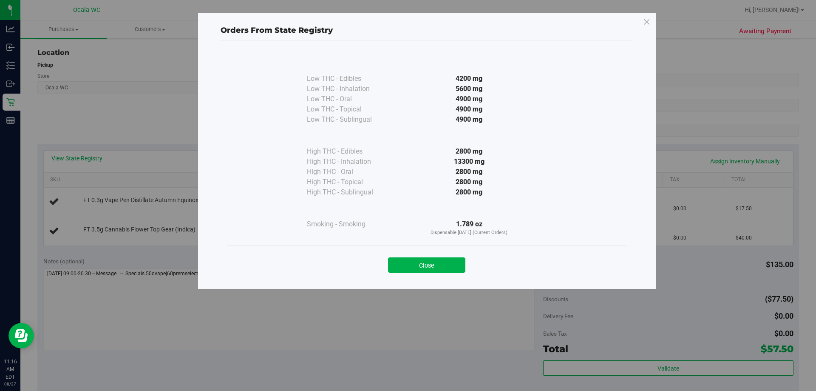
click at [404, 255] on div "Close" at bounding box center [426, 262] width 387 height 21
click at [404, 265] on button "Close" at bounding box center [426, 264] width 77 height 15
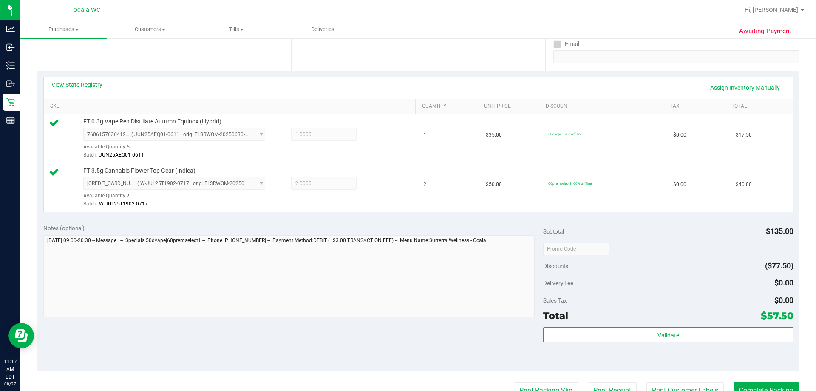
scroll to position [255, 0]
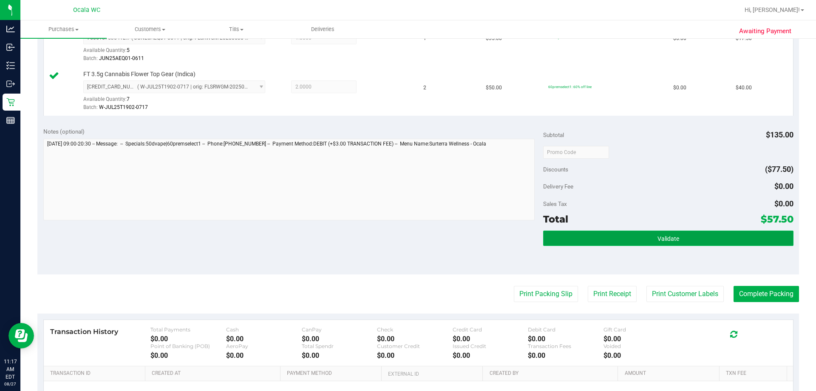
click at [404, 231] on button "Validate" at bounding box center [668, 237] width 250 height 15
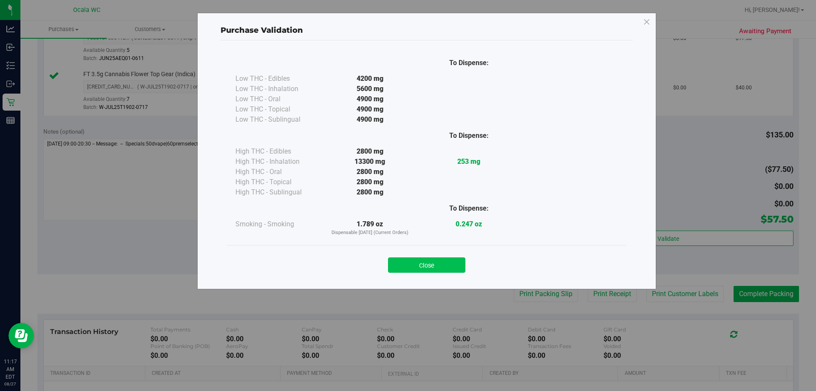
click at [404, 263] on button "Close" at bounding box center [426, 264] width 77 height 15
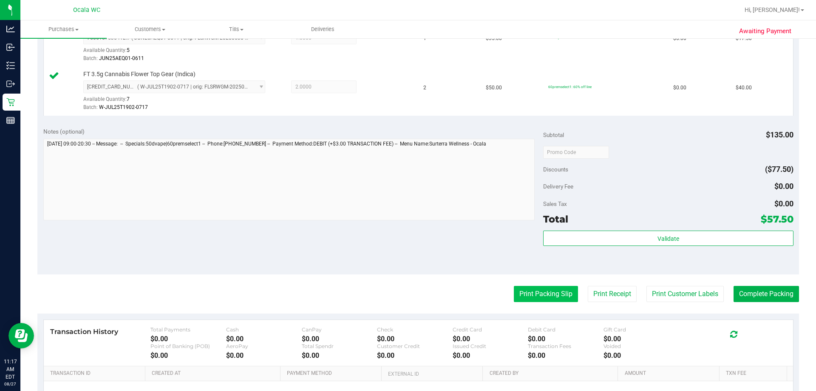
click at [404, 295] on button "Print Packing Slip" at bounding box center [546, 294] width 64 height 16
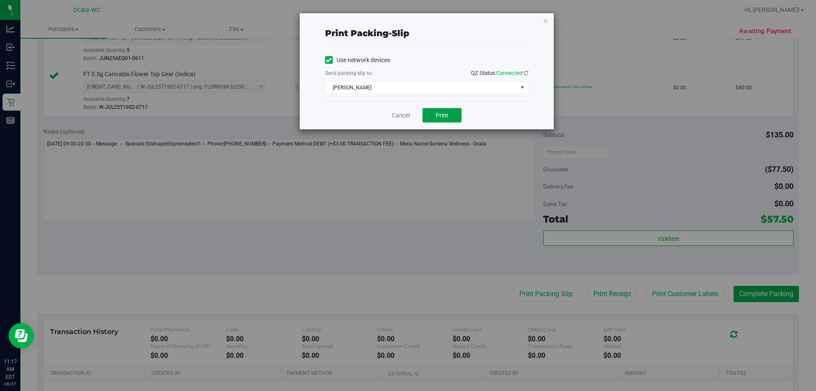
click at [404, 113] on span "Print" at bounding box center [442, 115] width 13 height 7
click at [396, 115] on link "Cancel" at bounding box center [401, 115] width 18 height 9
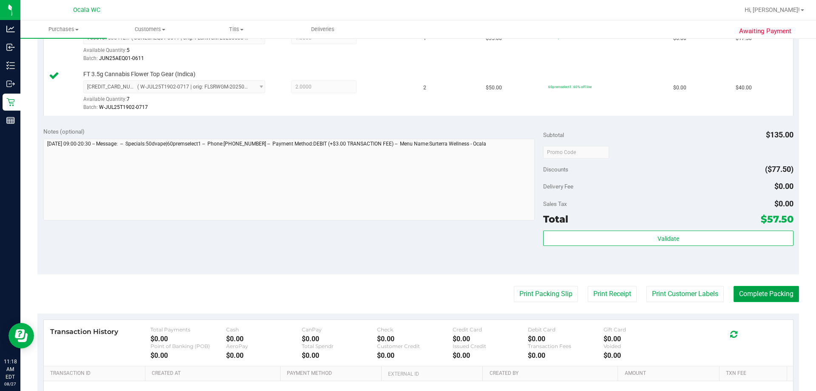
click at [404, 294] on button "Complete Packing" at bounding box center [766, 294] width 65 height 16
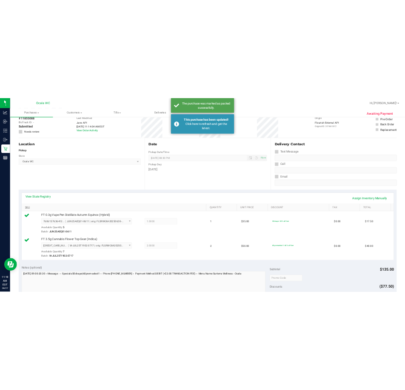
scroll to position [0, 0]
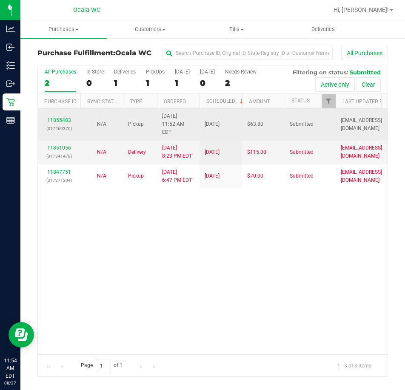
click at [56, 117] on link "11855483" at bounding box center [59, 120] width 24 height 6
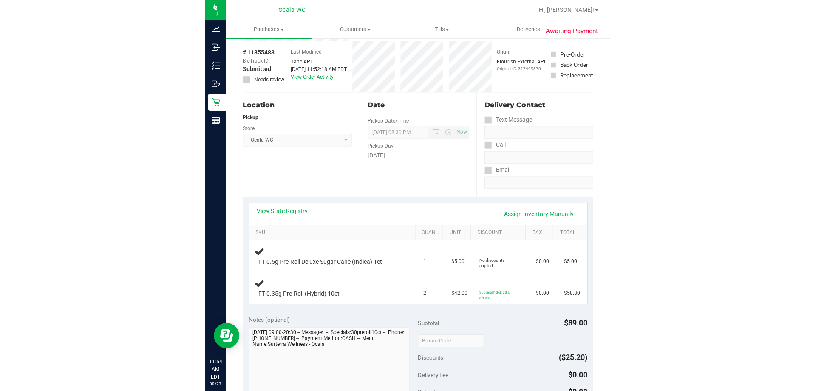
scroll to position [85, 0]
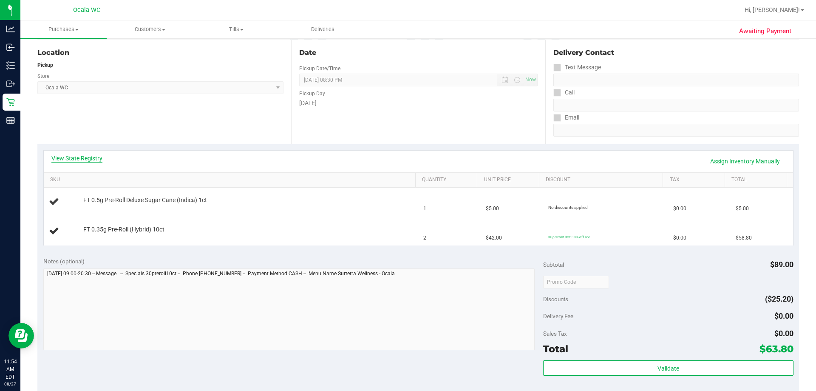
click at [85, 157] on link "View State Registry" at bounding box center [76, 158] width 51 height 8
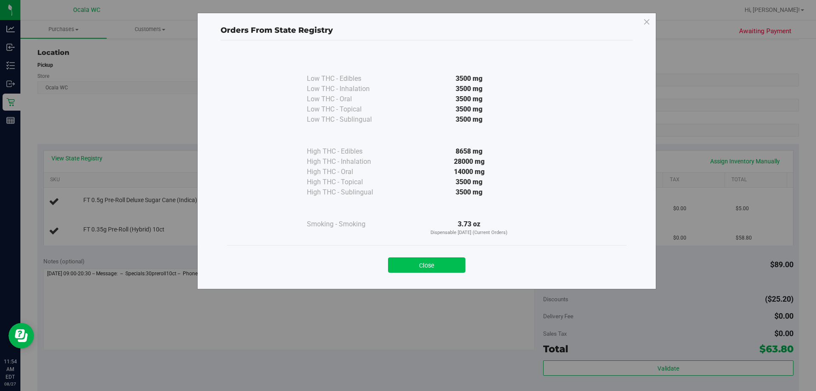
click at [404, 265] on button "Close" at bounding box center [426, 264] width 77 height 15
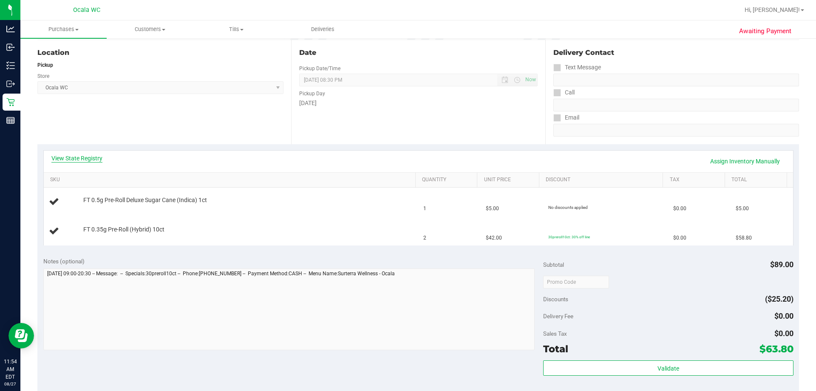
click at [72, 159] on link "View State Registry" at bounding box center [76, 158] width 51 height 8
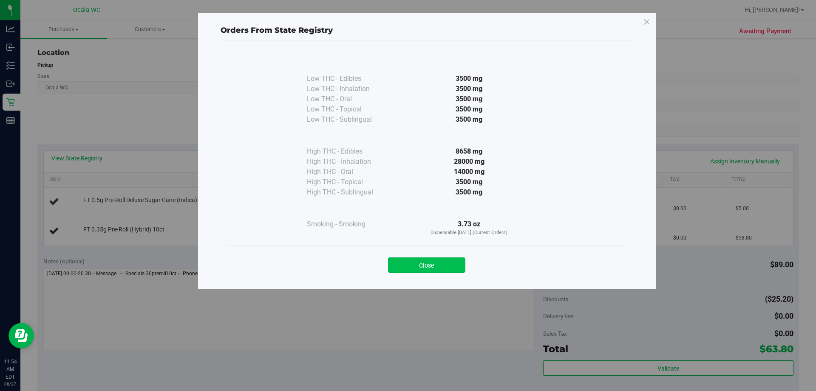
click at [404, 264] on button "Close" at bounding box center [426, 264] width 77 height 15
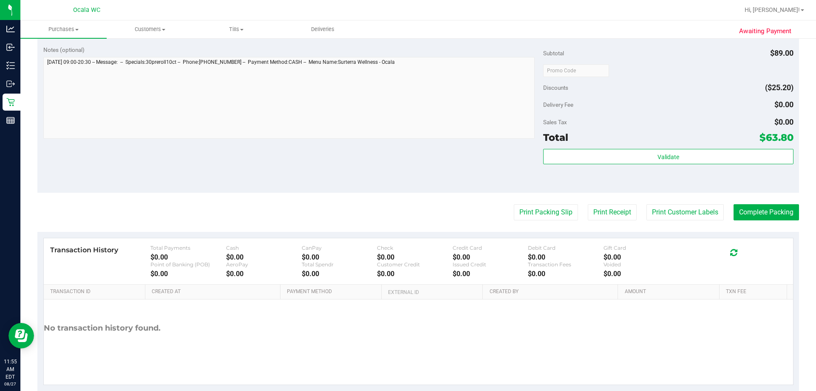
scroll to position [340, 0]
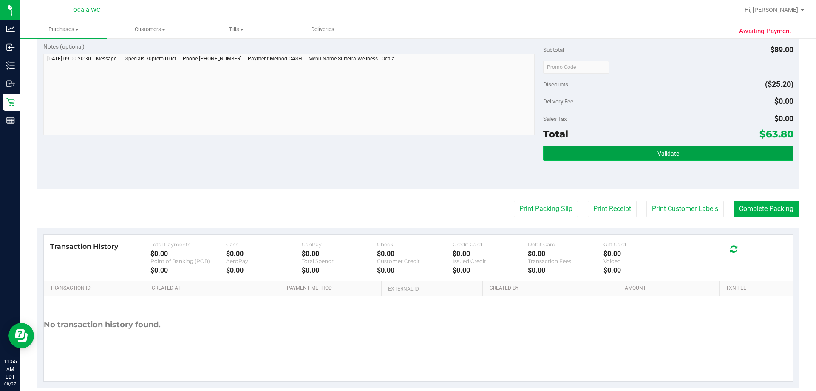
click at [404, 151] on button "Validate" at bounding box center [668, 152] width 250 height 15
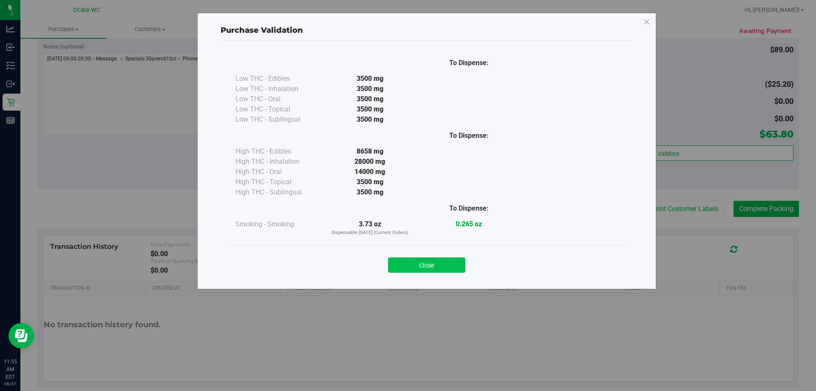
click at [404, 263] on button "Close" at bounding box center [426, 264] width 77 height 15
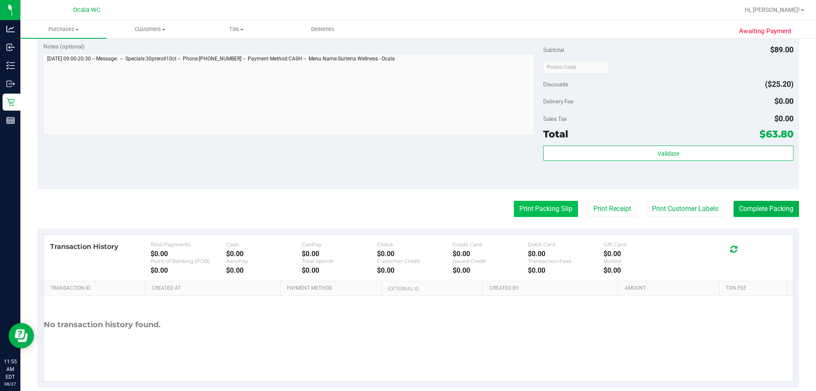
click at [404, 208] on button "Print Packing Slip" at bounding box center [546, 209] width 64 height 16
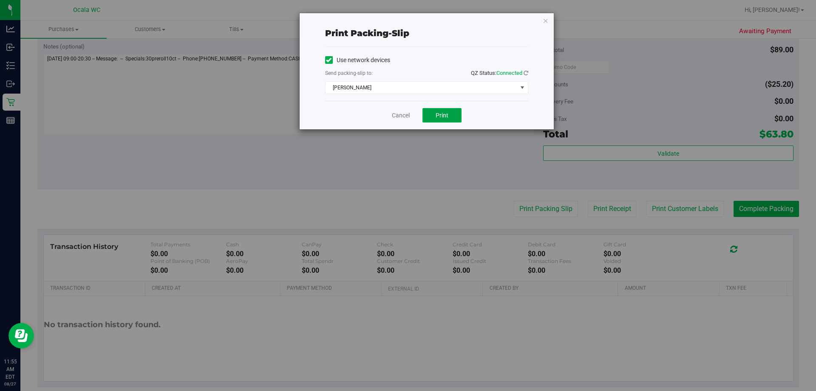
click at [404, 120] on button "Print" at bounding box center [441, 115] width 39 height 14
click at [394, 115] on link "Cancel" at bounding box center [401, 115] width 18 height 9
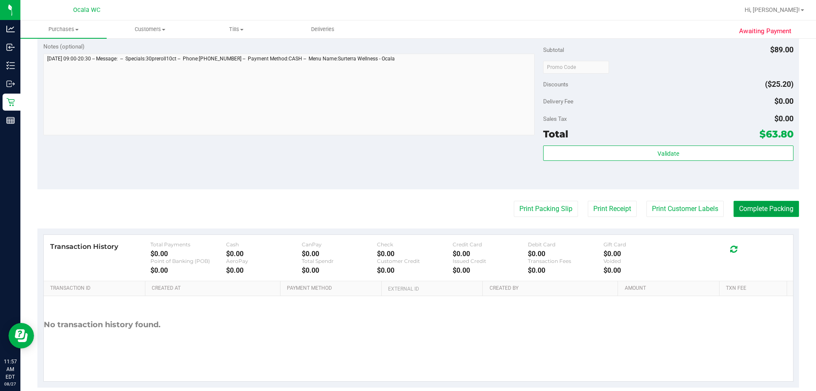
click at [404, 208] on button "Complete Packing" at bounding box center [766, 209] width 65 height 16
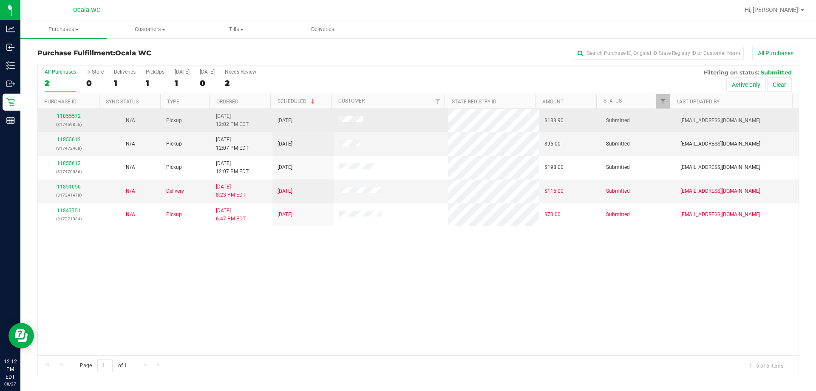
click at [63, 113] on link "11855572" at bounding box center [69, 116] width 24 height 6
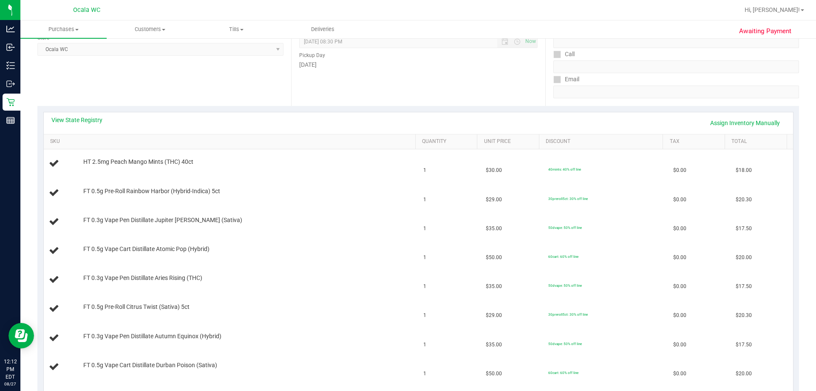
scroll to position [127, 0]
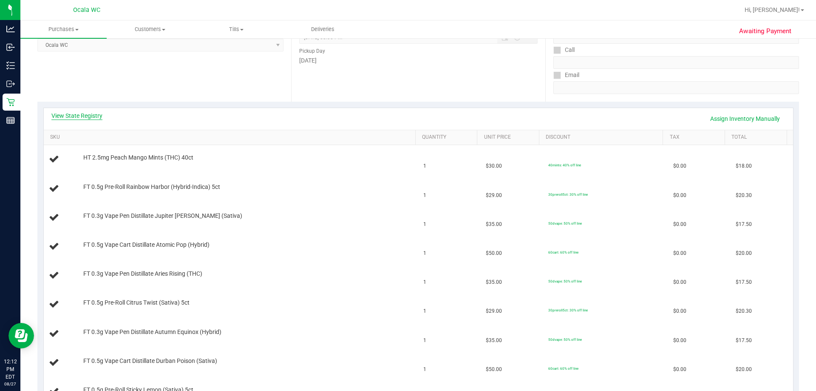
click at [78, 116] on link "View State Registry" at bounding box center [76, 115] width 51 height 8
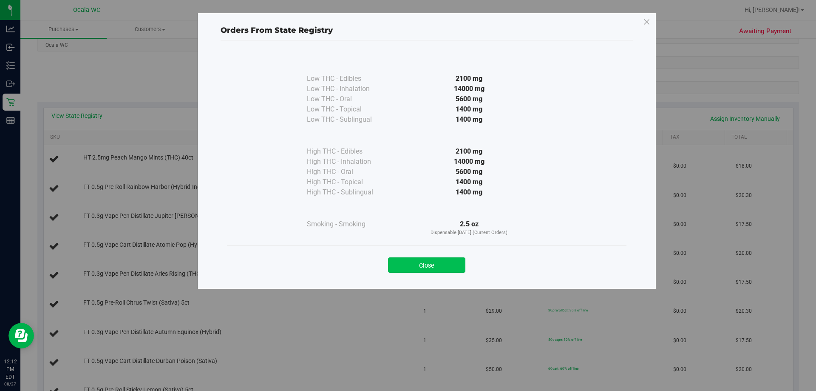
click at [404, 266] on button "Close" at bounding box center [426, 264] width 77 height 15
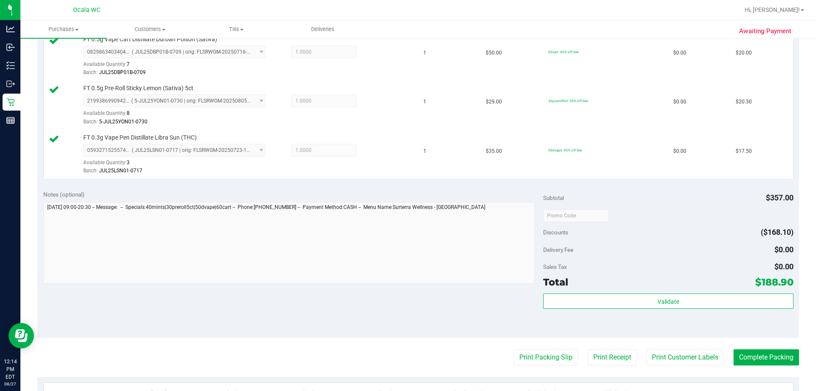
scroll to position [693, 0]
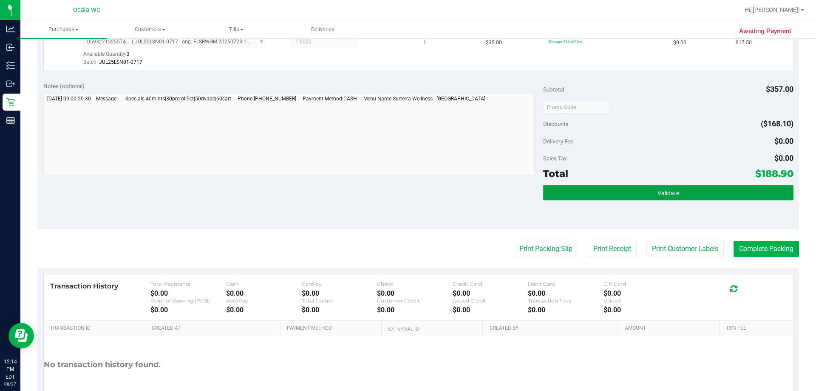
click at [404, 192] on button "Validate" at bounding box center [668, 192] width 250 height 15
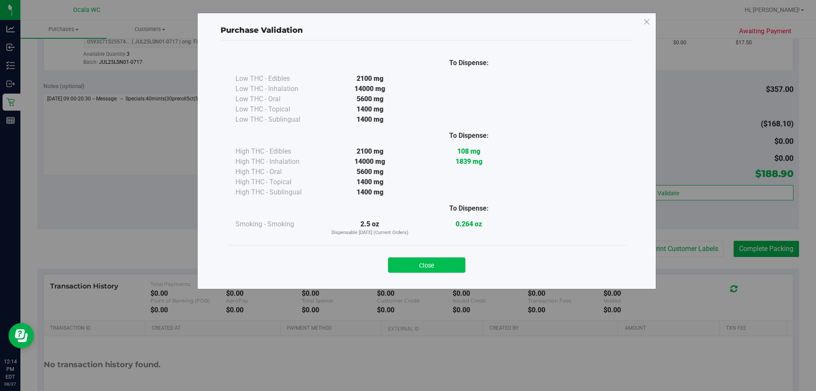
click at [404, 266] on button "Close" at bounding box center [426, 264] width 77 height 15
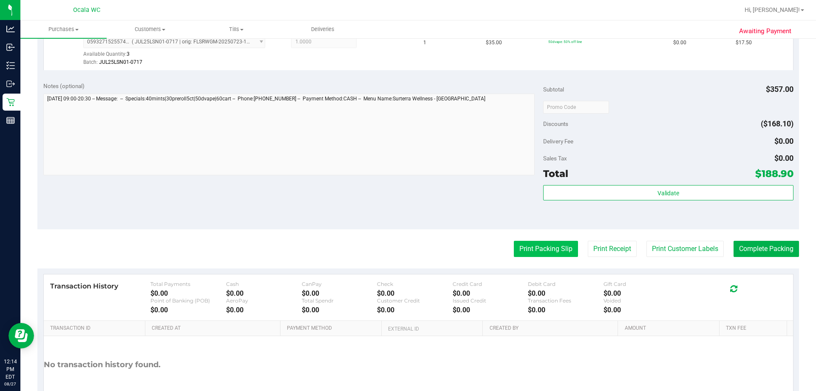
click at [404, 250] on button "Print Packing Slip" at bounding box center [546, 249] width 64 height 16
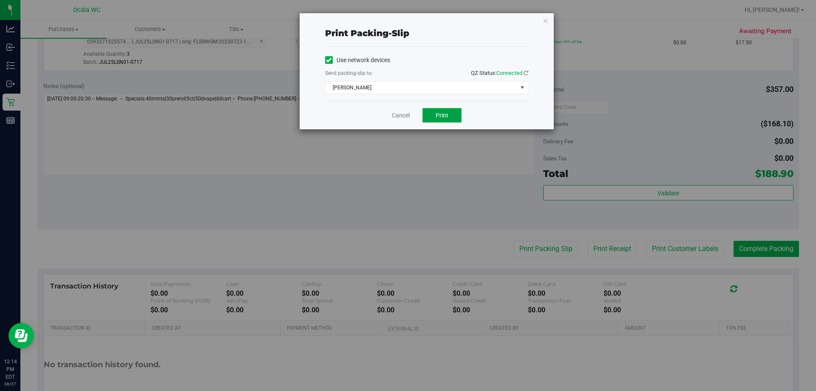
click at [404, 113] on button "Print" at bounding box center [441, 115] width 39 height 14
click at [404, 116] on link "Cancel" at bounding box center [401, 115] width 18 height 9
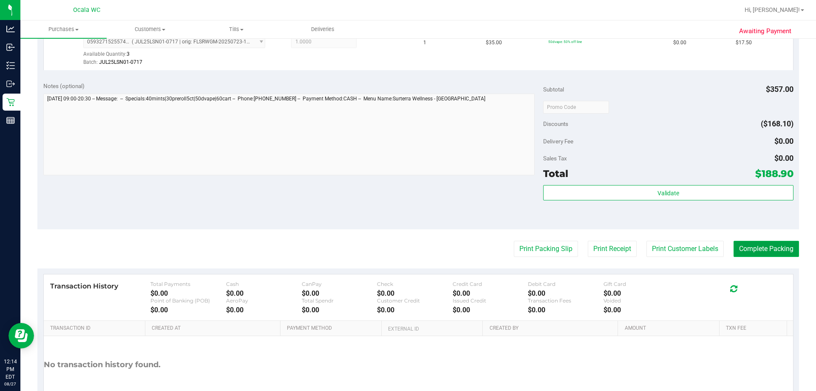
click at [404, 253] on button "Complete Packing" at bounding box center [766, 249] width 65 height 16
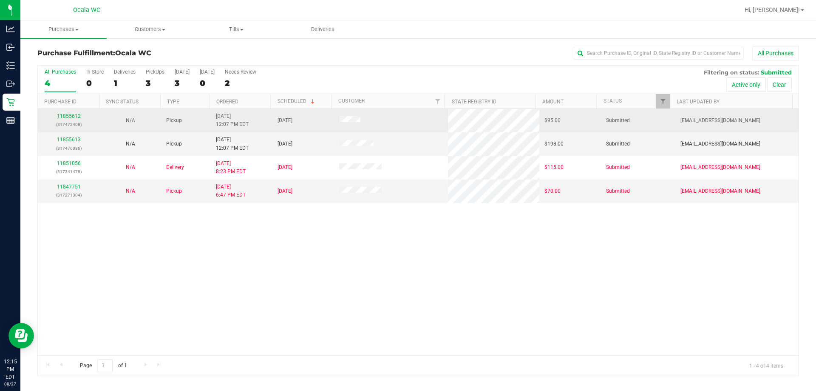
click at [65, 113] on link "11855612" at bounding box center [69, 116] width 24 height 6
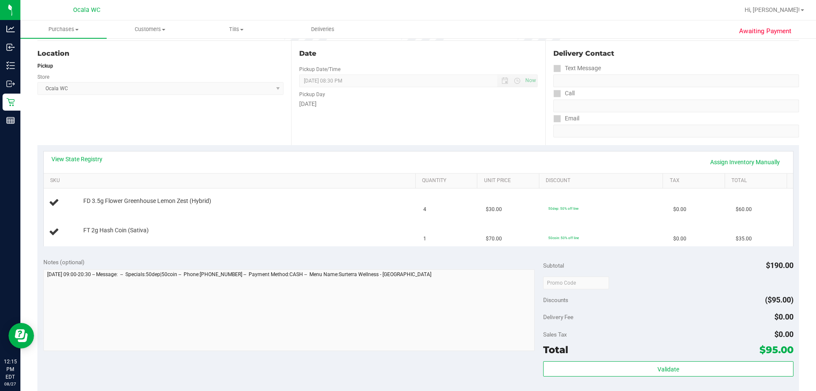
scroll to position [85, 0]
click at [75, 161] on link "View State Registry" at bounding box center [76, 158] width 51 height 8
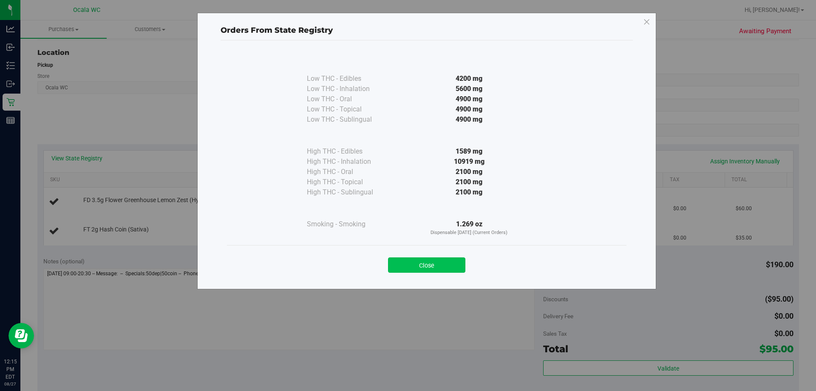
click at [404, 265] on button "Close" at bounding box center [426, 264] width 77 height 15
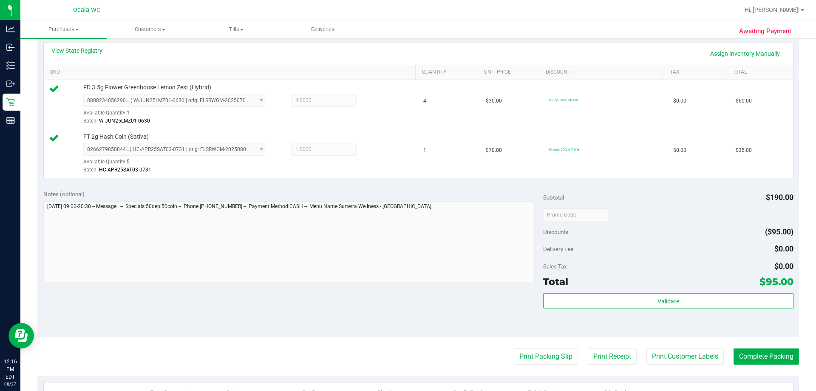
scroll to position [297, 0]
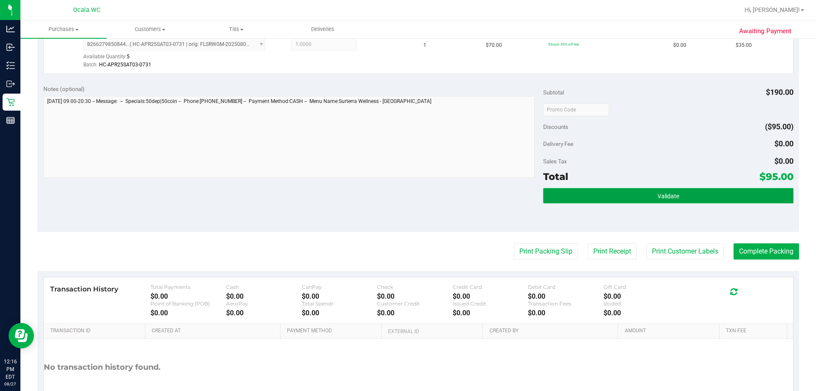
click at [404, 199] on button "Validate" at bounding box center [668, 195] width 250 height 15
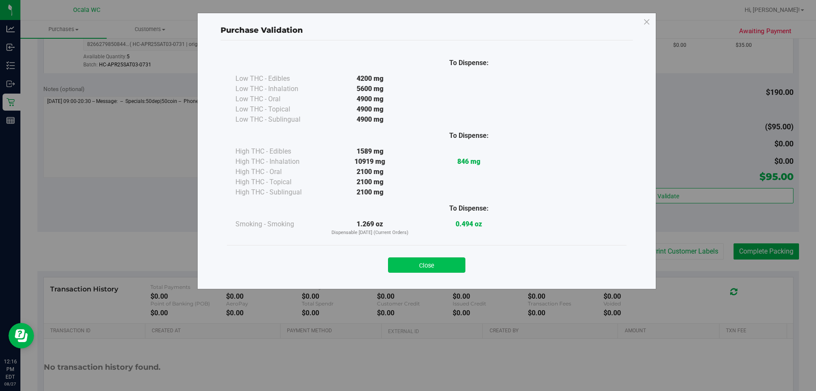
click at [404, 269] on button "Close" at bounding box center [426, 264] width 77 height 15
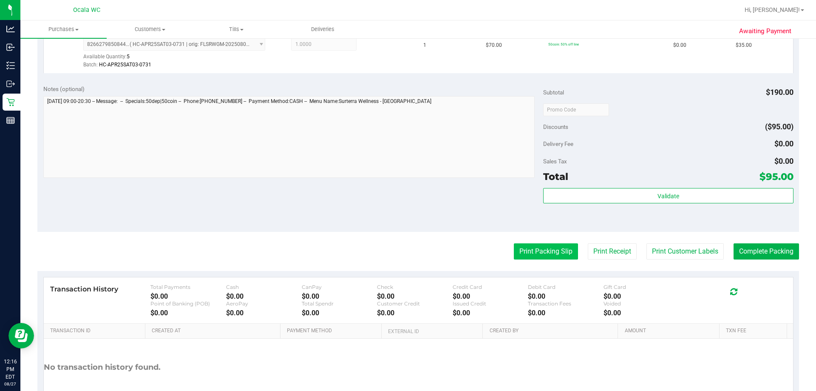
click at [404, 249] on button "Print Packing Slip" at bounding box center [546, 251] width 64 height 16
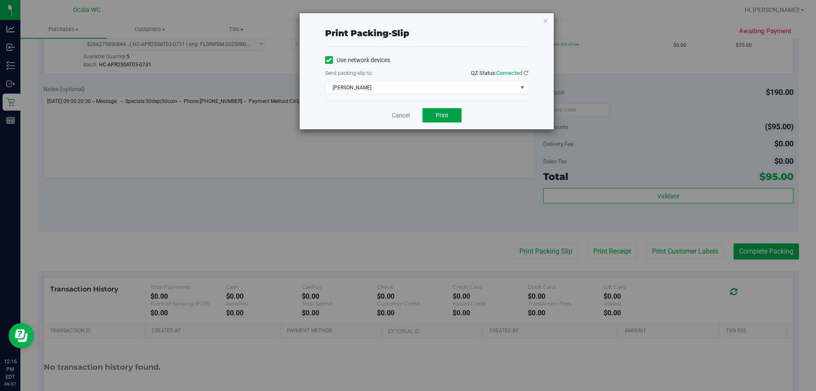
click at [404, 115] on span "Print" at bounding box center [442, 115] width 13 height 7
click at [397, 110] on div "Cancel Print" at bounding box center [426, 115] width 203 height 28
click at [401, 117] on link "Cancel" at bounding box center [401, 115] width 18 height 9
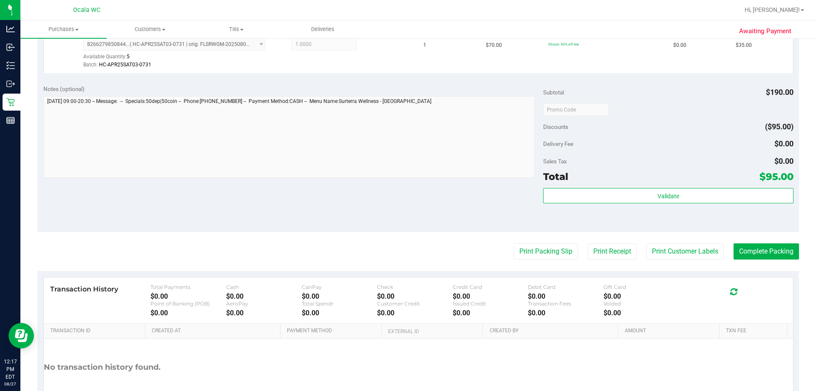
click at [404, 261] on purchase-details "Back Edit Purchase Cancel Purchase View Profile # 11855612 BioTrack ID: - Submi…" at bounding box center [418, 88] width 762 height 681
click at [404, 258] on button "Complete Packing" at bounding box center [766, 251] width 65 height 16
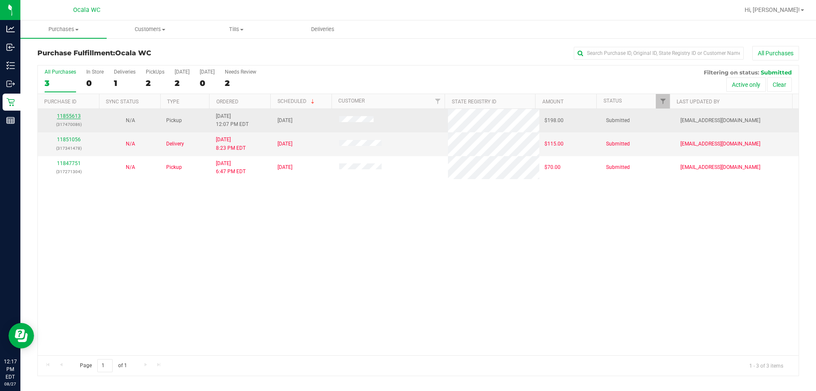
click at [61, 115] on link "11855613" at bounding box center [69, 116] width 24 height 6
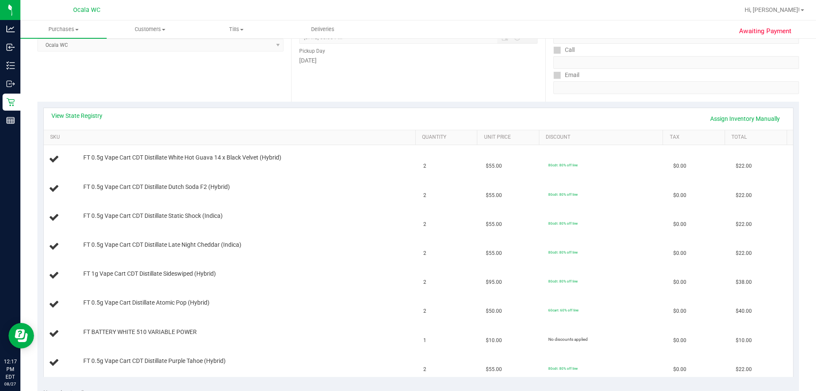
scroll to position [170, 0]
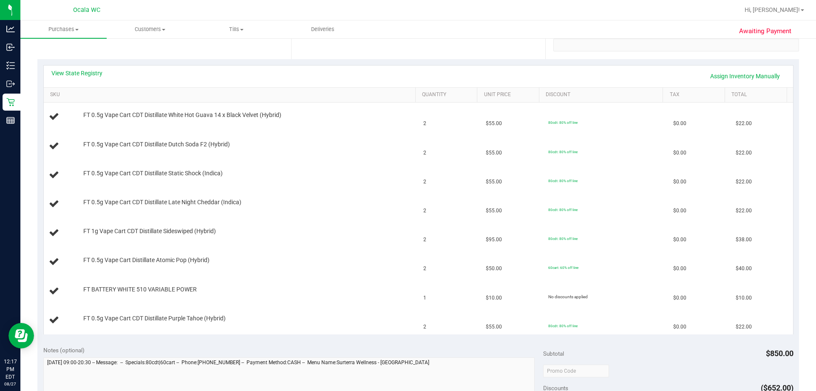
click at [74, 68] on div "View State Registry Assign Inventory Manually" at bounding box center [418, 76] width 749 height 22
click at [76, 70] on link "View State Registry" at bounding box center [76, 73] width 51 height 8
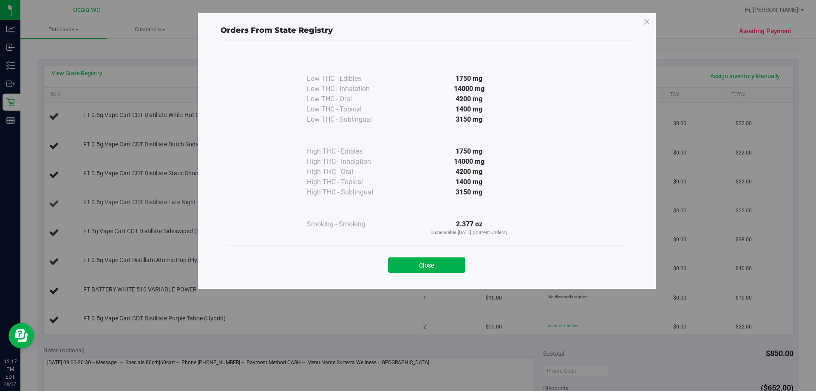
drag, startPoint x: 426, startPoint y: 266, endPoint x: 369, endPoint y: 202, distance: 85.5
click at [404, 266] on button "Close" at bounding box center [426, 264] width 77 height 15
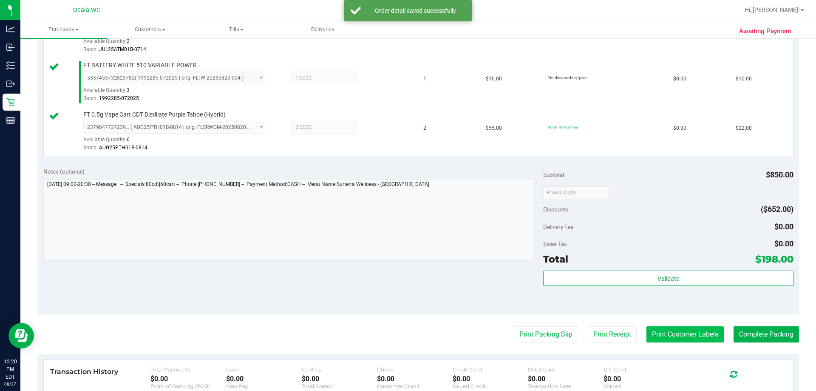
scroll to position [637, 0]
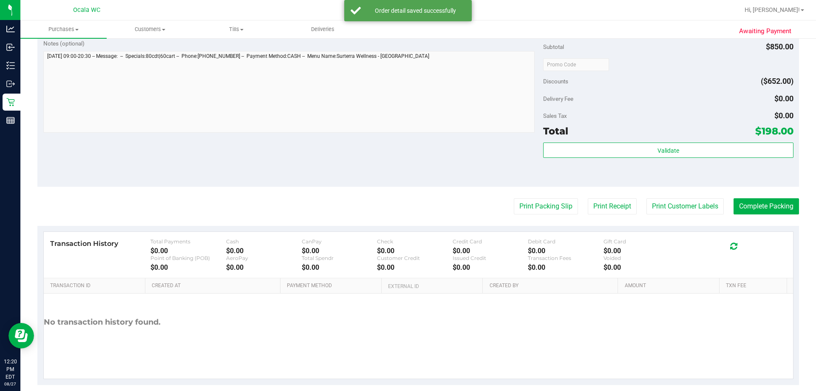
click at [404, 141] on div "Subtotal $850.00 Discounts ($652.00) Delivery Fee $0.00 Sales Tax $0.00 Total $…" at bounding box center [668, 110] width 250 height 142
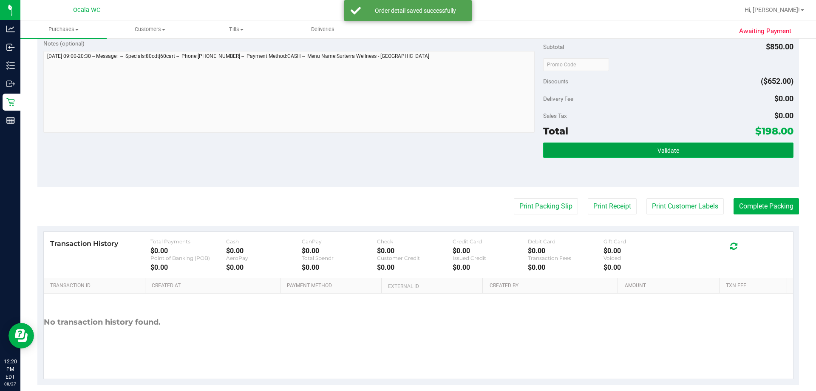
click at [404, 155] on button "Validate" at bounding box center [668, 149] width 250 height 15
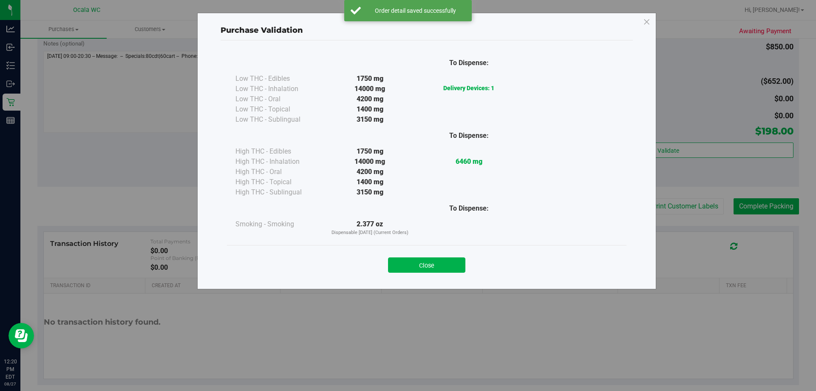
click at [404, 264] on button "Close" at bounding box center [426, 264] width 77 height 15
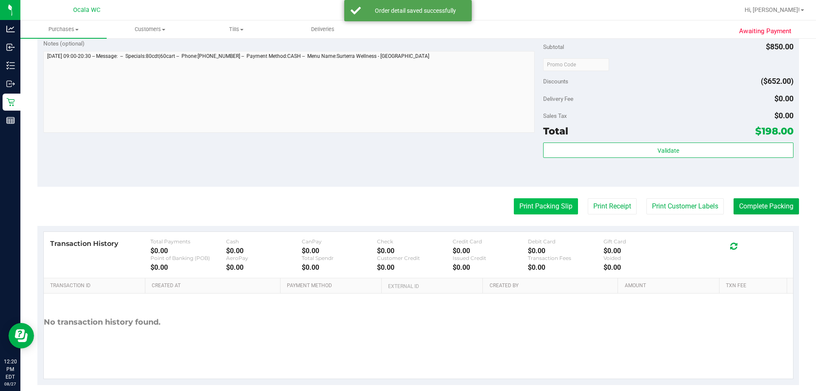
click at [404, 207] on button "Print Packing Slip" at bounding box center [546, 206] width 64 height 16
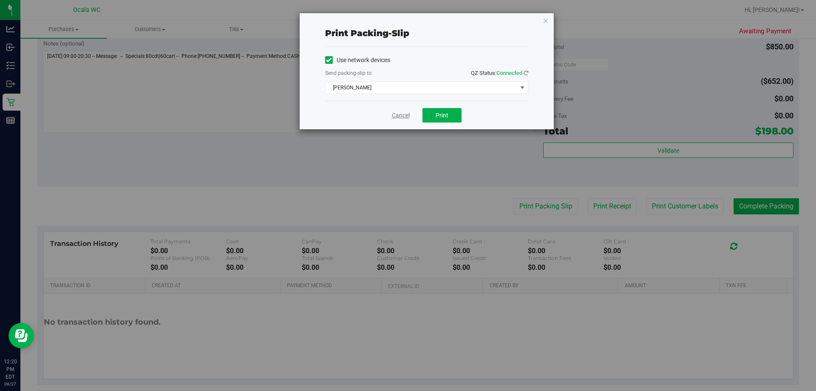
click at [400, 114] on link "Cancel" at bounding box center [401, 115] width 18 height 9
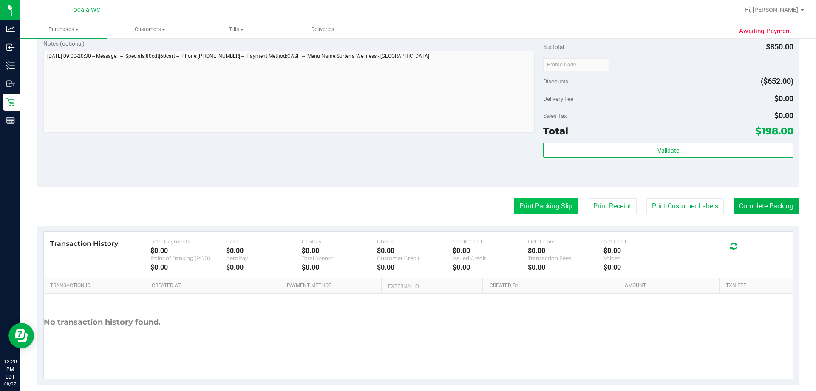
click at [404, 205] on button "Print Packing Slip" at bounding box center [546, 206] width 64 height 16
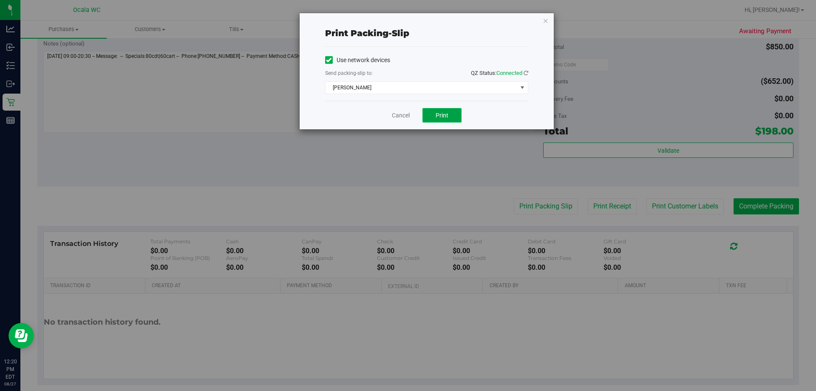
click at [404, 109] on button "Print" at bounding box center [441, 115] width 39 height 14
click at [404, 115] on link "Cancel" at bounding box center [401, 115] width 18 height 9
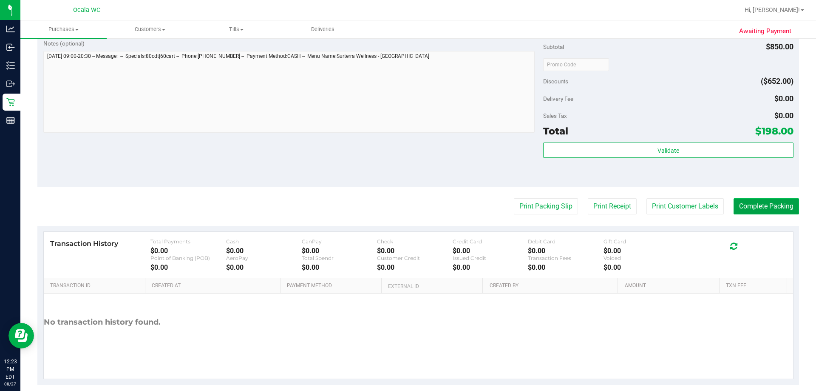
click at [404, 204] on button "Complete Packing" at bounding box center [766, 206] width 65 height 16
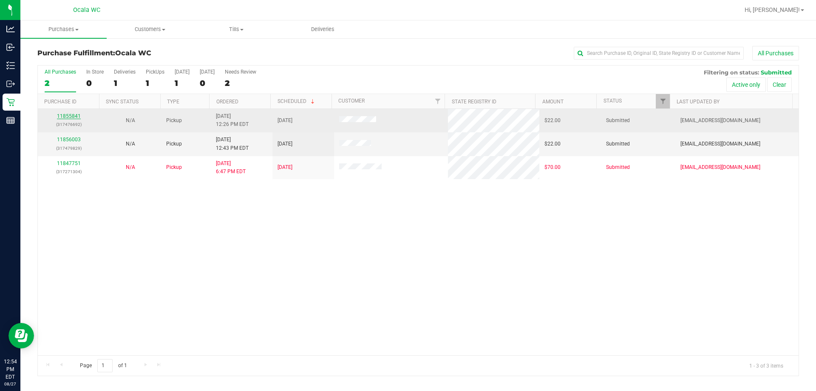
click at [60, 117] on link "11855841" at bounding box center [69, 116] width 24 height 6
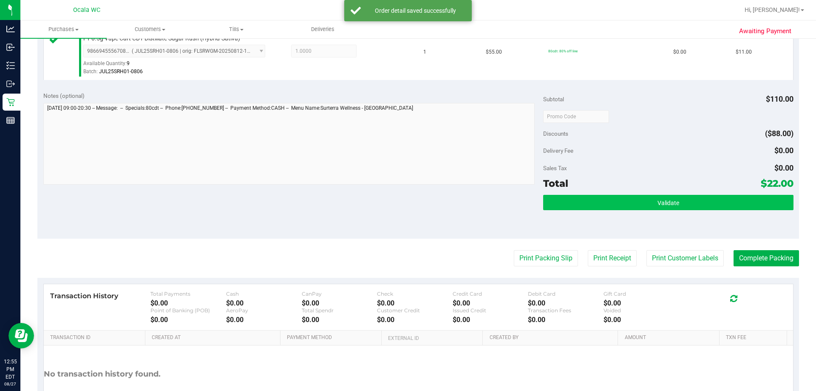
scroll to position [297, 0]
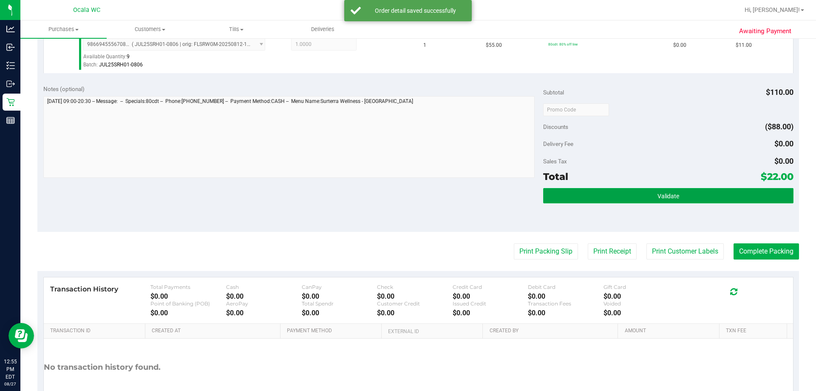
click at [404, 192] on button "Validate" at bounding box center [668, 195] width 250 height 15
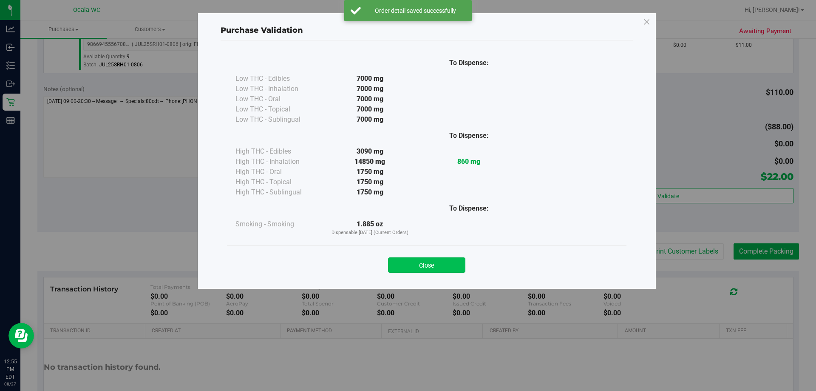
click at [404, 269] on button "Close" at bounding box center [426, 264] width 77 height 15
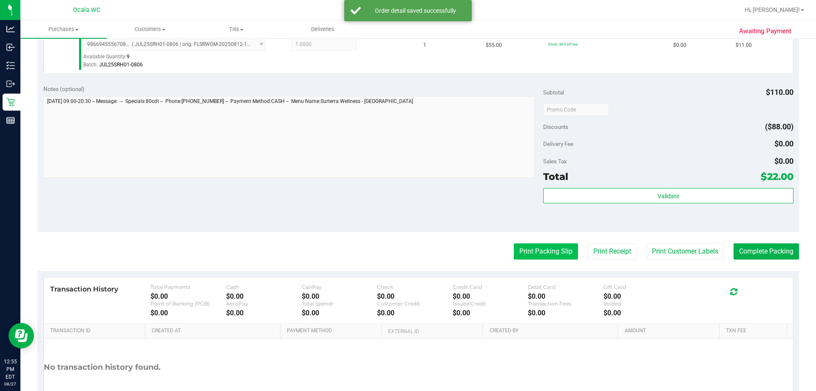
click at [404, 246] on button "Print Packing Slip" at bounding box center [546, 251] width 64 height 16
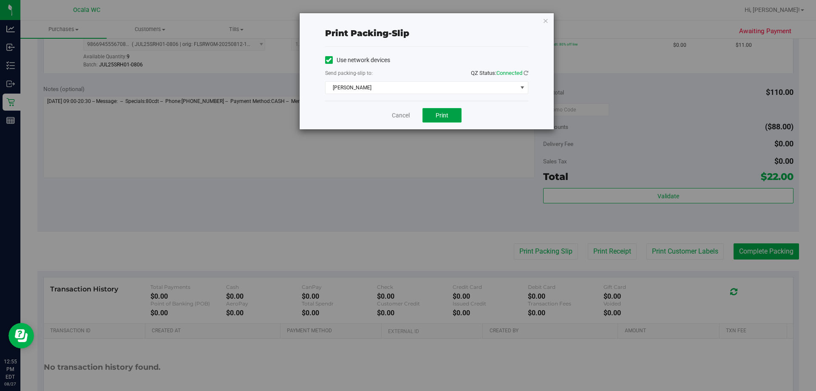
click at [404, 118] on span "Print" at bounding box center [442, 115] width 13 height 7
click at [399, 114] on link "Cancel" at bounding box center [401, 115] width 18 height 9
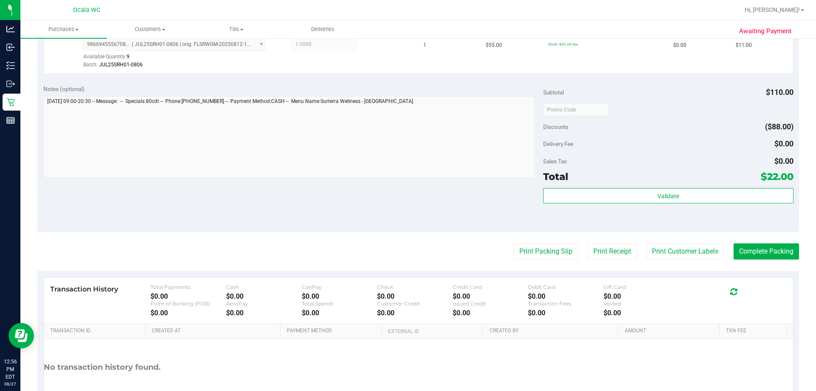
click at [404, 242] on purchase-details "Back Edit Purchase Cancel Purchase View Profile # 11855841 BioTrack ID: - Submi…" at bounding box center [418, 88] width 762 height 681
click at [404, 249] on button "Complete Packing" at bounding box center [766, 251] width 65 height 16
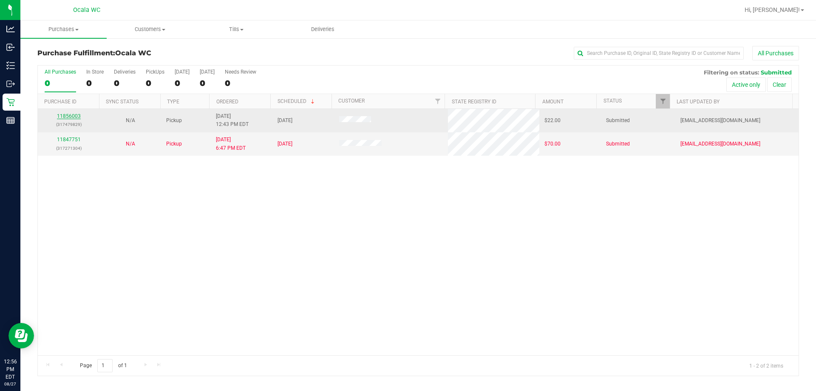
click at [71, 117] on link "11856003" at bounding box center [69, 116] width 24 height 6
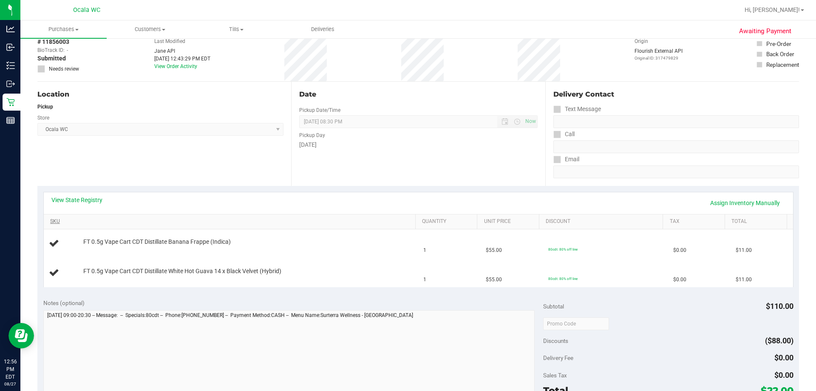
scroll to position [85, 0]
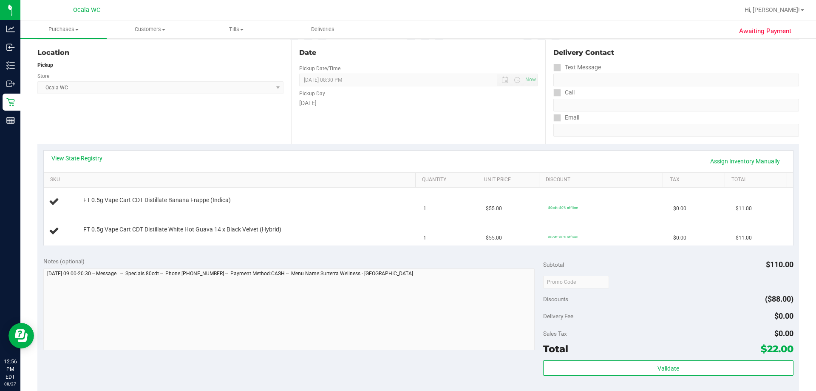
click at [77, 151] on div "View State Registry Assign Inventory Manually" at bounding box center [418, 161] width 749 height 22
click at [78, 159] on link "View State Registry" at bounding box center [76, 158] width 51 height 8
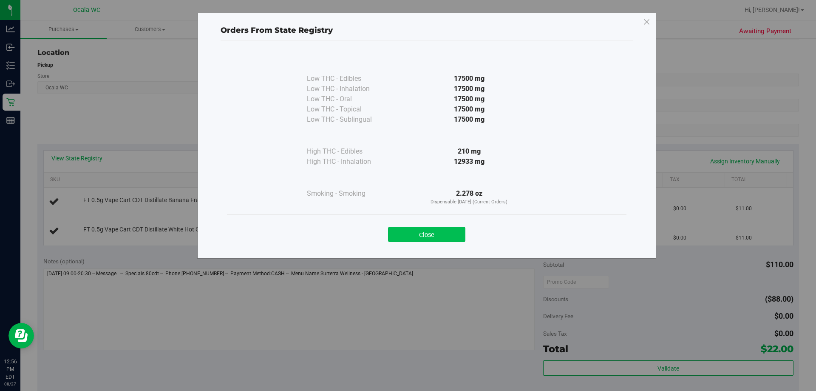
click at [404, 231] on button "Close" at bounding box center [426, 234] width 77 height 15
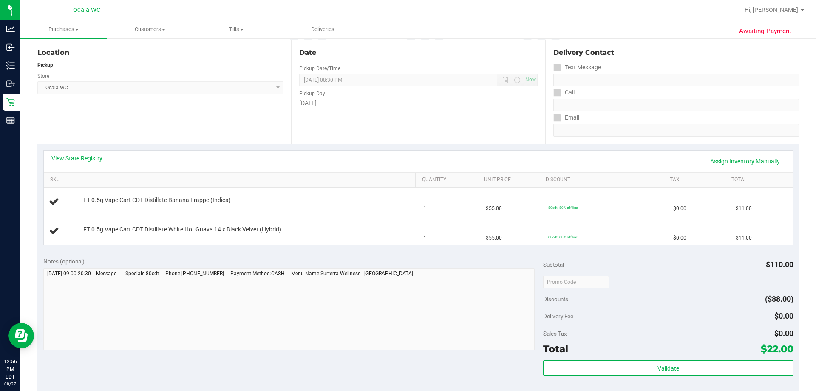
click at [305, 161] on div "View State Registry Assign Inventory Manually" at bounding box center [418, 161] width 734 height 14
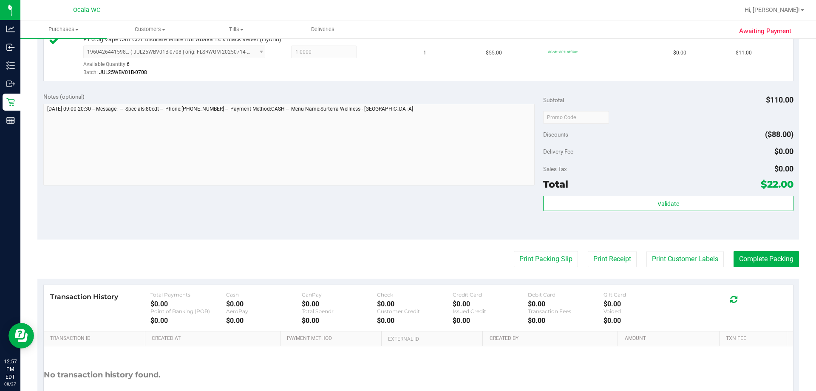
scroll to position [297, 0]
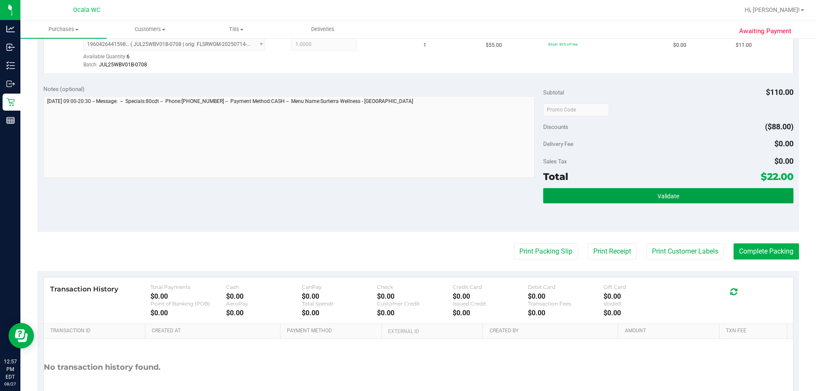
click at [404, 192] on button "Validate" at bounding box center [668, 195] width 250 height 15
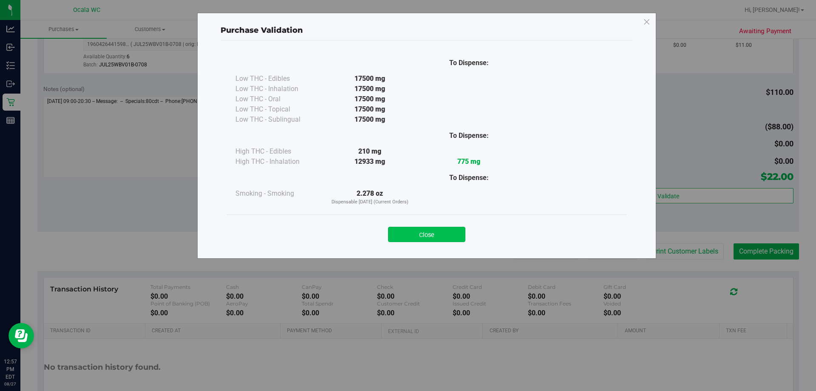
click at [404, 232] on button "Close" at bounding box center [426, 234] width 77 height 15
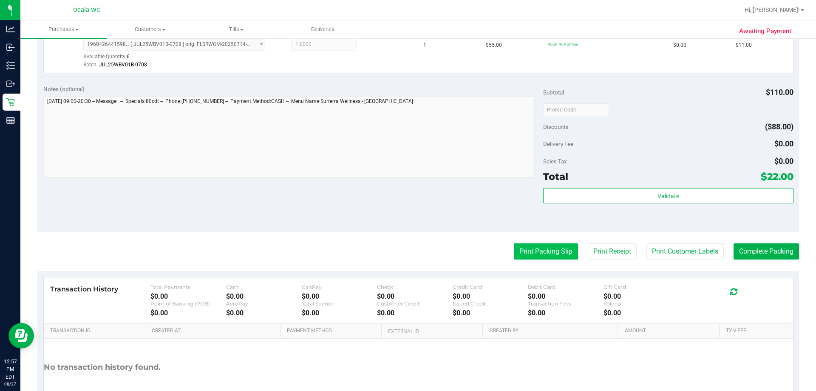
click at [404, 248] on button "Print Packing Slip" at bounding box center [546, 251] width 64 height 16
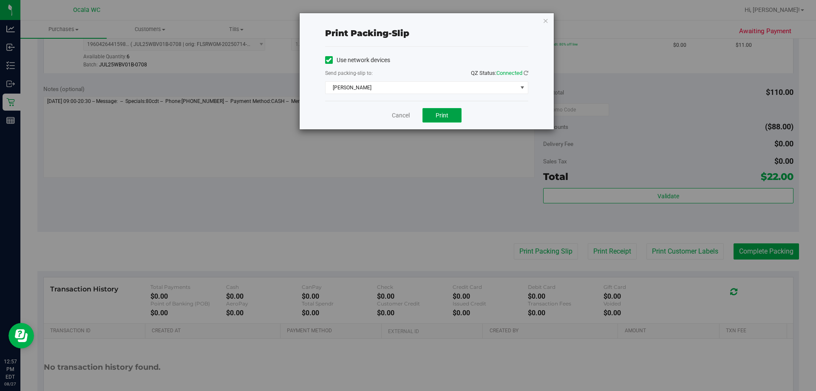
click at [404, 114] on span "Print" at bounding box center [442, 115] width 13 height 7
click at [399, 118] on link "Cancel" at bounding box center [401, 115] width 18 height 9
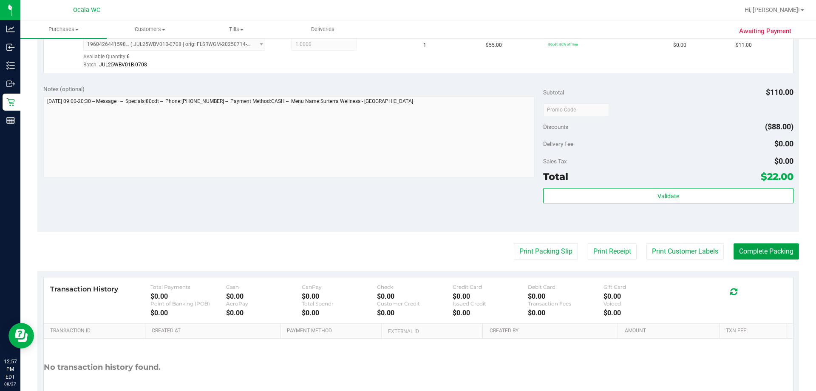
click at [404, 254] on button "Complete Packing" at bounding box center [766, 251] width 65 height 16
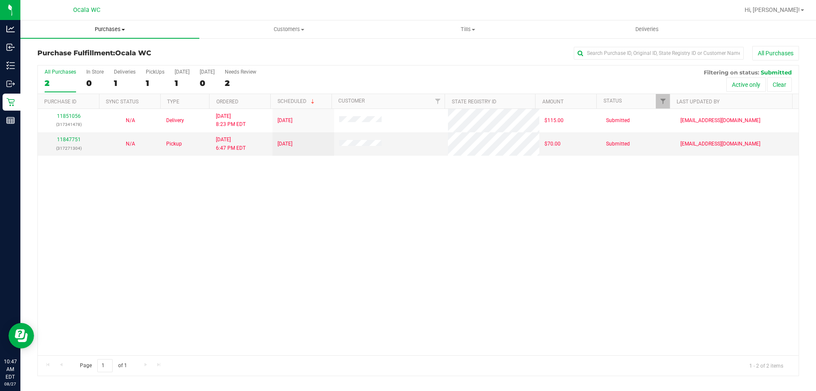
click at [112, 29] on span "Purchases" at bounding box center [109, 29] width 179 height 8
click at [62, 71] on span "All purchases" at bounding box center [50, 71] width 60 height 7
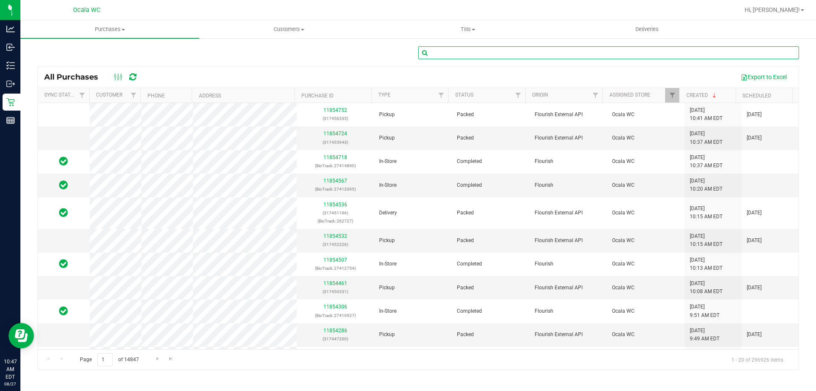
paste input "11854536"
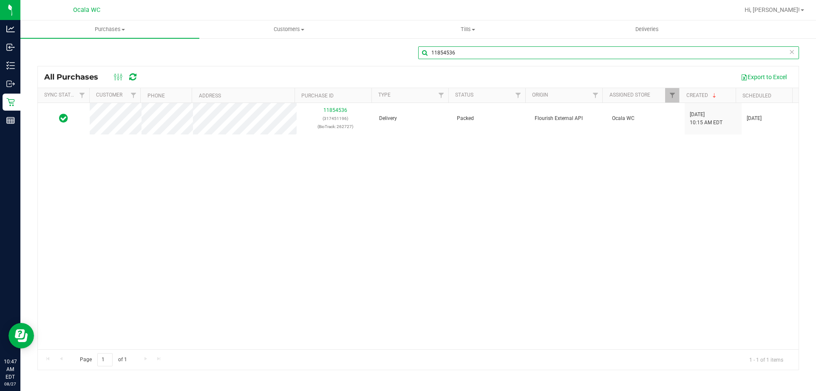
type input "11854536"
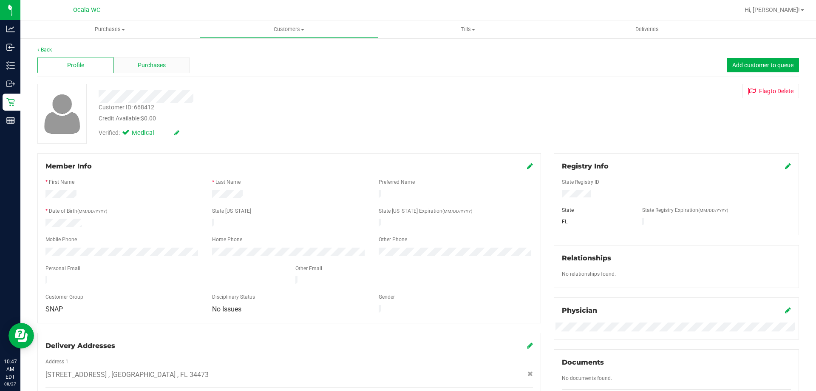
click at [134, 65] on div "Purchases" at bounding box center [151, 65] width 76 height 16
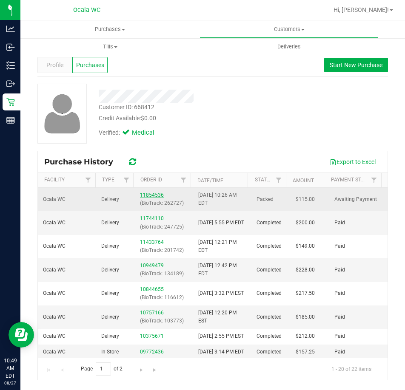
click at [159, 195] on link "11854536" at bounding box center [152, 195] width 24 height 6
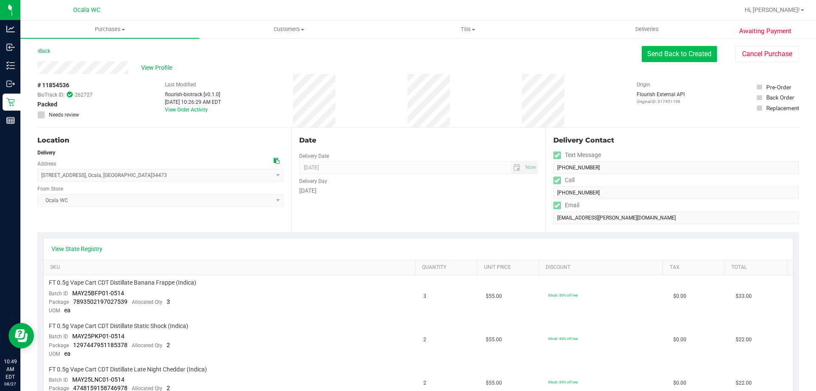
click at [666, 51] on button "Send Back to Created" at bounding box center [679, 54] width 75 height 16
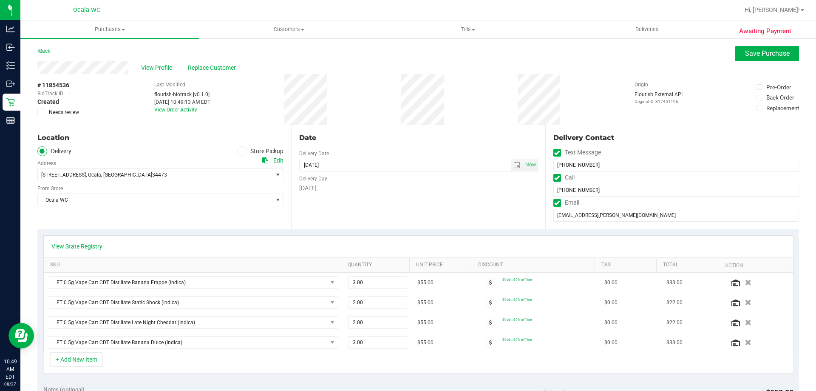
scroll to position [170, 0]
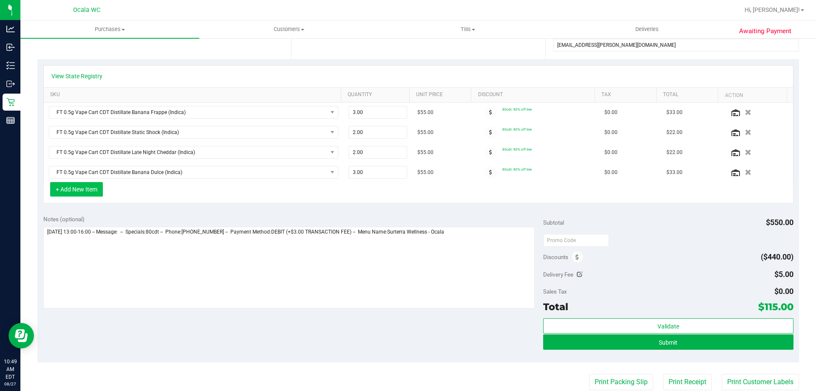
click at [97, 183] on button "+ Add New Item" at bounding box center [76, 189] width 53 height 14
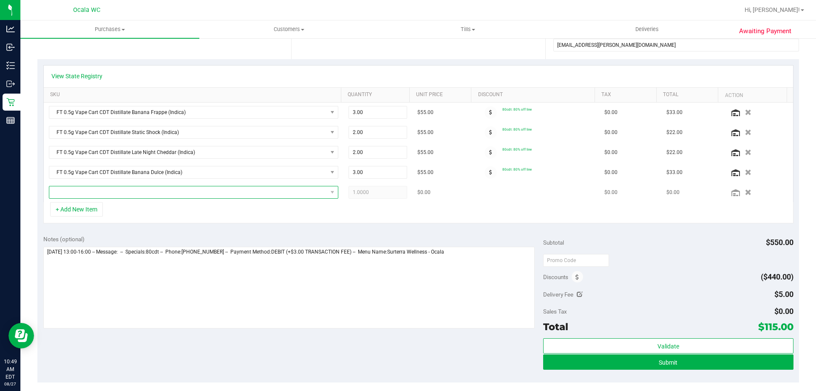
click at [92, 190] on span "NO DATA FOUND" at bounding box center [188, 192] width 278 height 12
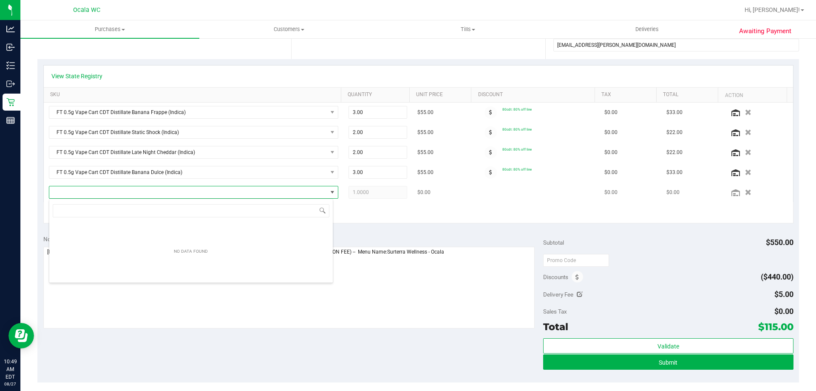
scroll to position [13, 284]
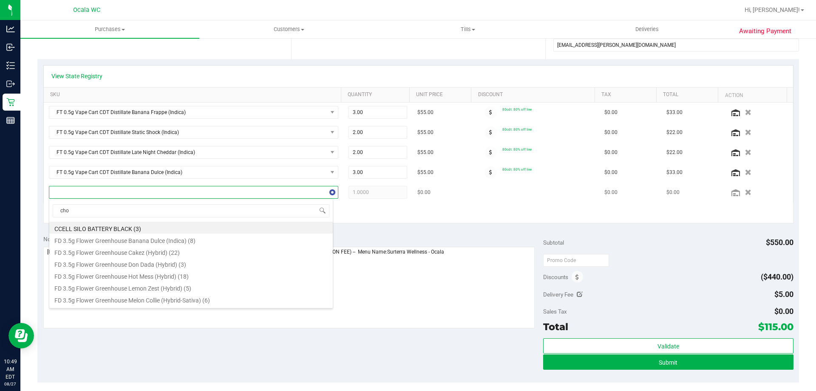
type input "choc"
click at [112, 226] on li "HT 100mg Dark Chocolate Bar (THC) (41)" at bounding box center [190, 227] width 283 height 12
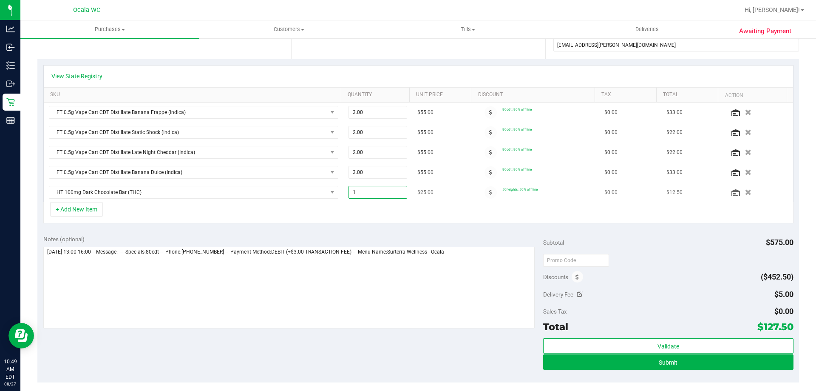
click at [362, 192] on span "1.00 1" at bounding box center [377, 192] width 59 height 13
click at [362, 192] on input "1" at bounding box center [378, 192] width 58 height 12
type input "2"
type input "2.00"
click at [539, 205] on div "+ Add New Item" at bounding box center [418, 212] width 750 height 21
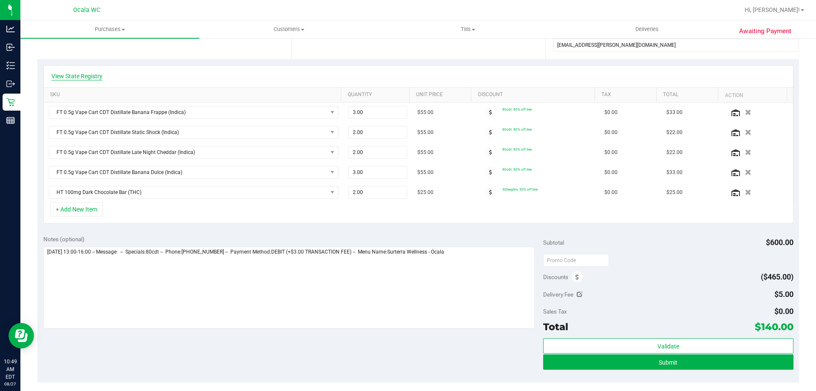
click at [82, 75] on link "View State Registry" at bounding box center [76, 76] width 51 height 8
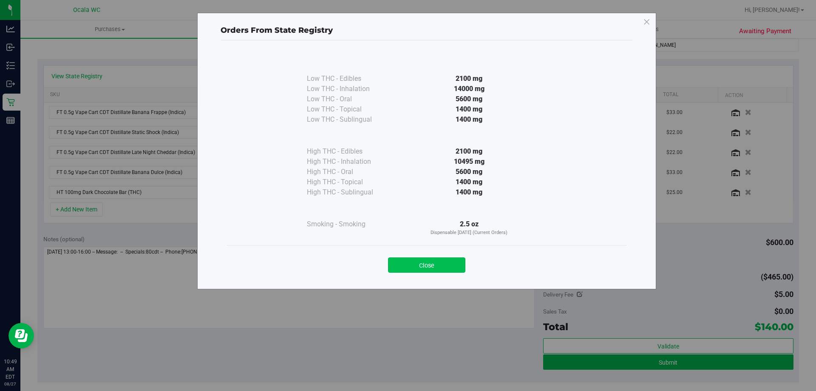
click at [424, 263] on button "Close" at bounding box center [426, 264] width 77 height 15
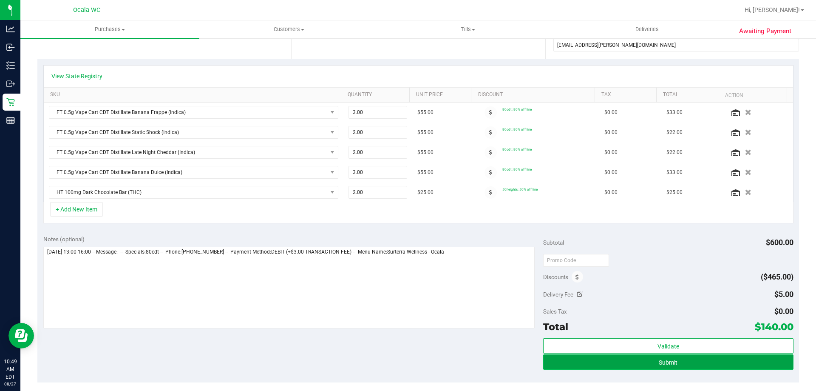
click at [673, 360] on button "Submit" at bounding box center [668, 361] width 250 height 15
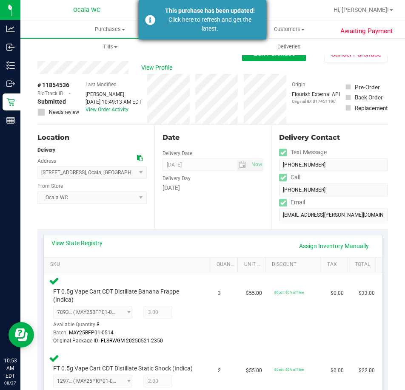
click at [186, 26] on div "Click here to refresh and get the latest." at bounding box center [210, 24] width 100 height 18
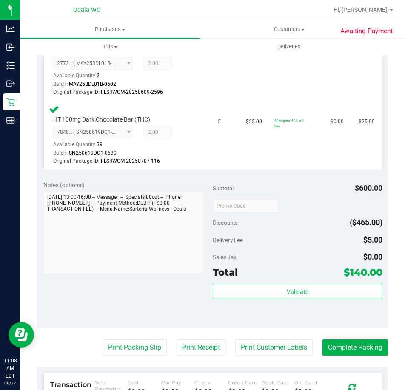
scroll to position [595, 0]
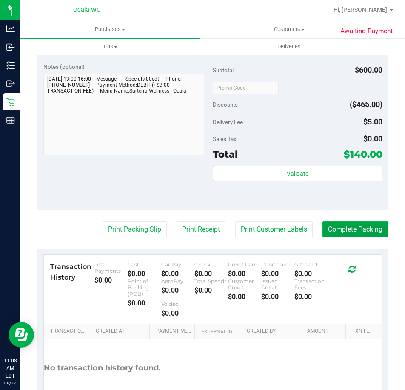
click at [332, 238] on button "Complete Packing" at bounding box center [354, 229] width 65 height 16
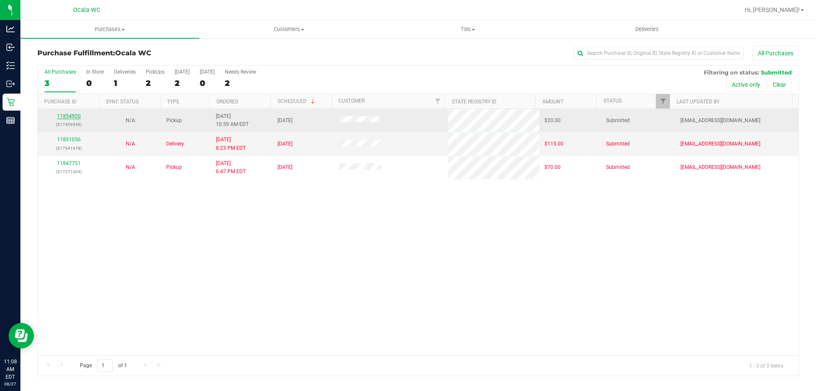
click at [71, 116] on link "11854920" at bounding box center [69, 116] width 24 height 6
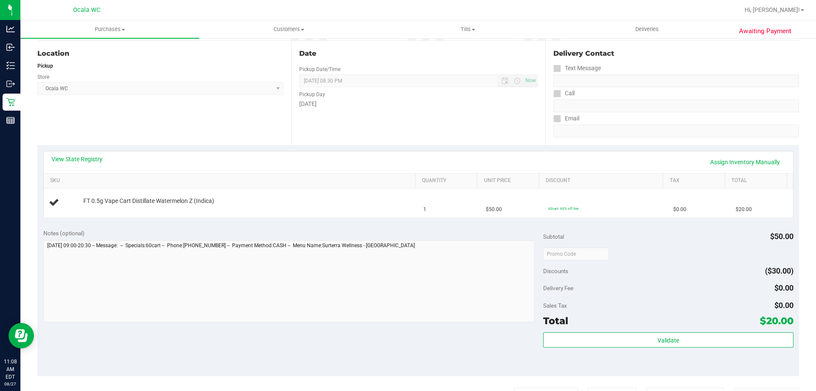
scroll to position [85, 0]
click at [86, 156] on link "View State Registry" at bounding box center [76, 158] width 51 height 8
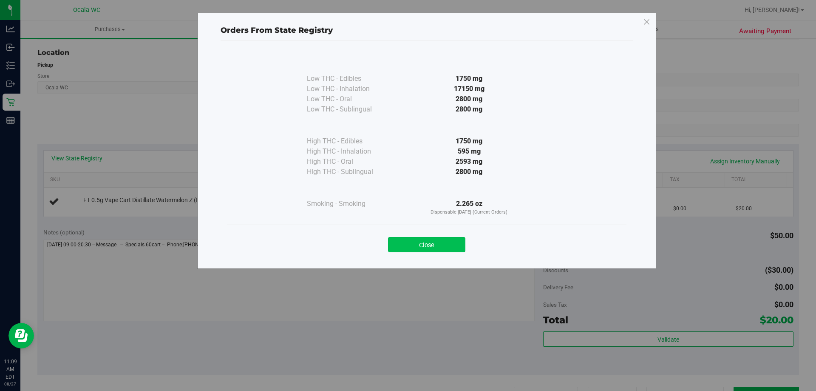
click at [431, 244] on button "Close" at bounding box center [426, 244] width 77 height 15
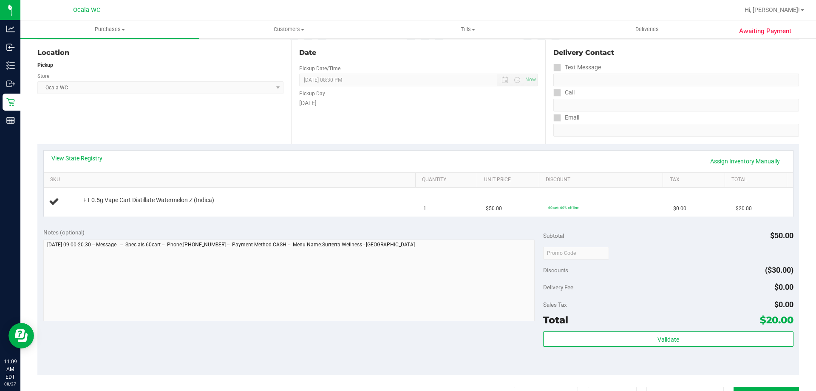
click at [381, 152] on div "View State Registry Assign Inventory Manually" at bounding box center [418, 161] width 749 height 22
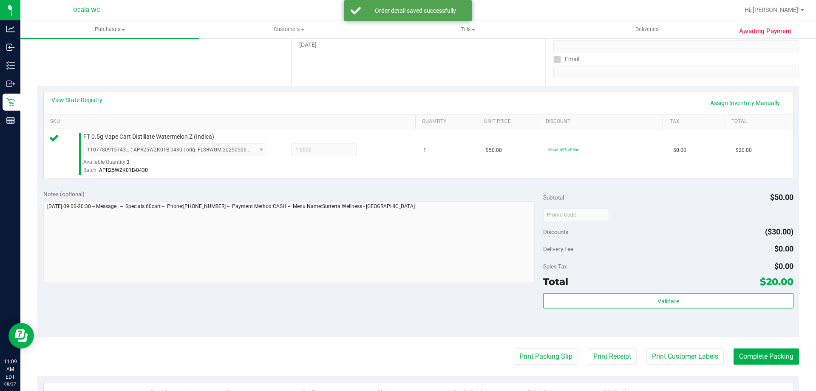
scroll to position [255, 0]
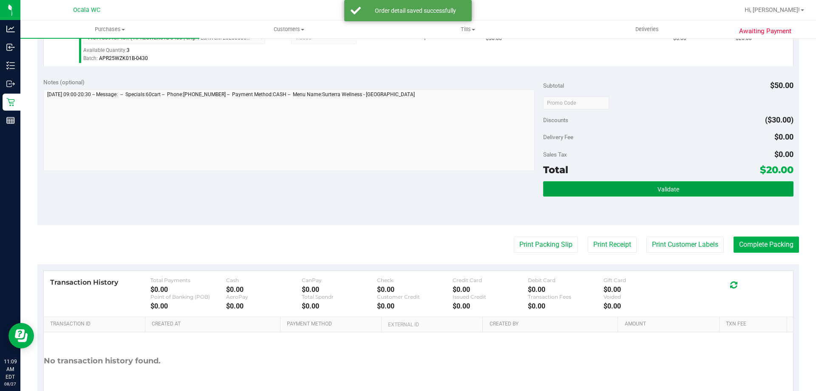
click at [635, 185] on button "Validate" at bounding box center [668, 188] width 250 height 15
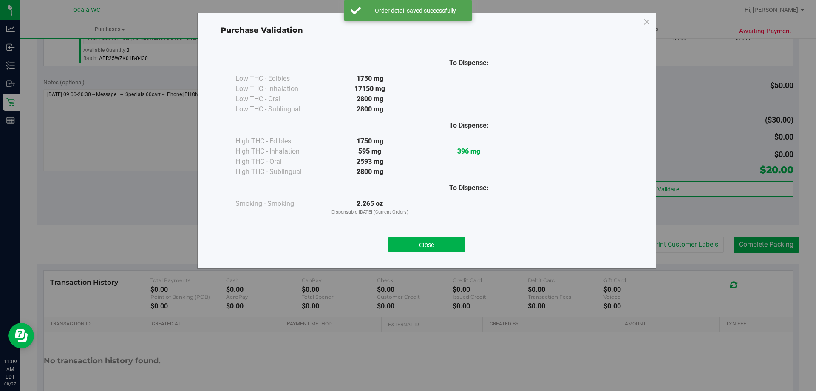
click at [435, 244] on button "Close" at bounding box center [426, 244] width 77 height 15
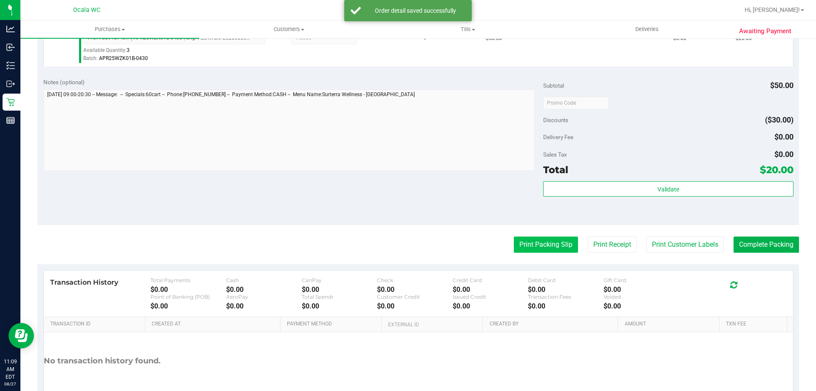
click at [538, 243] on button "Print Packing Slip" at bounding box center [546, 244] width 64 height 16
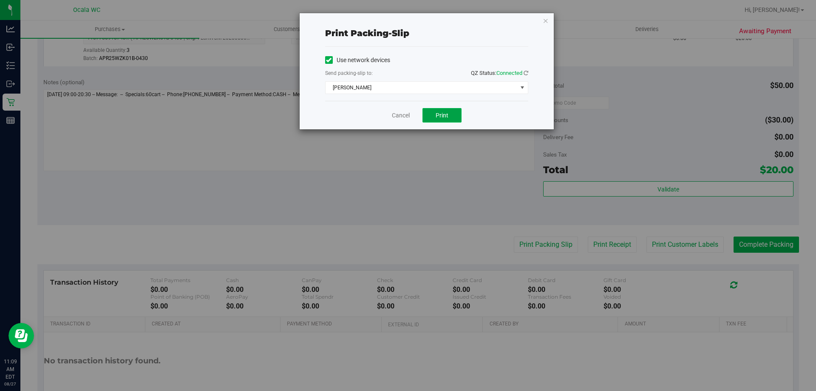
click at [446, 112] on span "Print" at bounding box center [442, 115] width 13 height 7
click at [402, 112] on link "Cancel" at bounding box center [401, 115] width 18 height 9
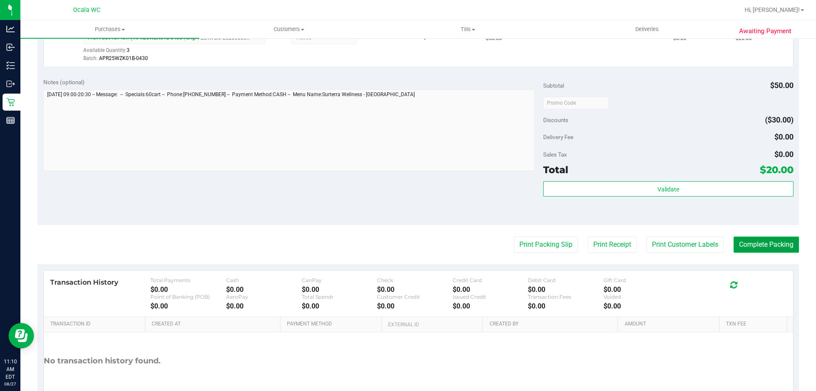
click at [774, 249] on button "Complete Packing" at bounding box center [766, 244] width 65 height 16
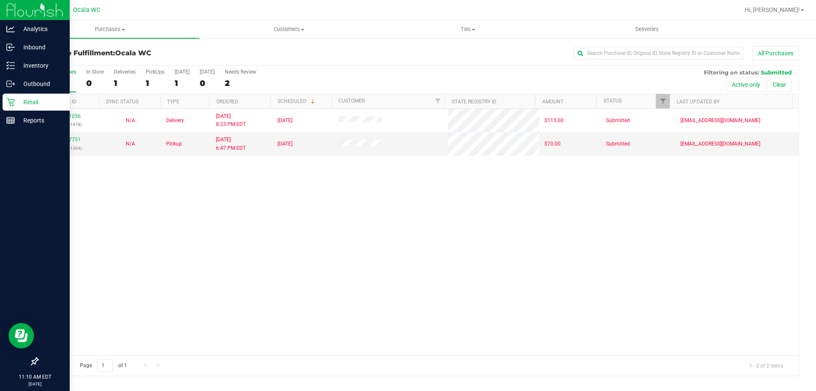
click at [28, 98] on p "Retail" at bounding box center [40, 102] width 51 height 10
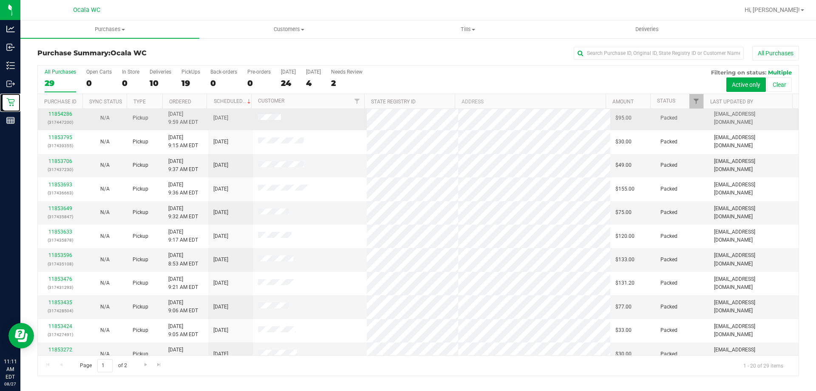
scroll to position [224, 0]
click at [143, 366] on span "Go to the next page" at bounding box center [145, 364] width 7 height 7
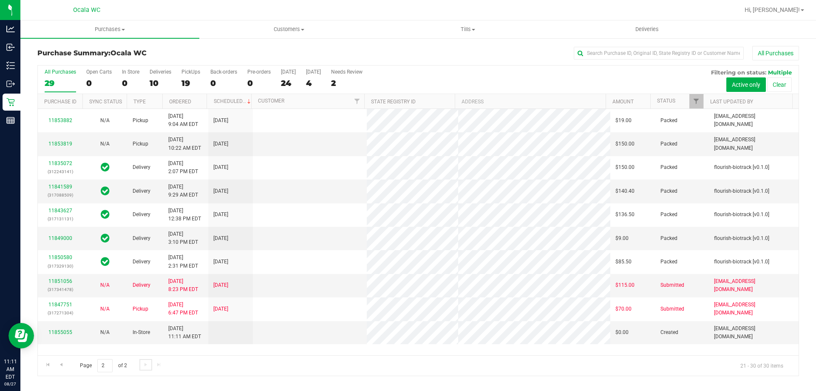
scroll to position [0, 0]
click at [56, 142] on link "11853819" at bounding box center [60, 144] width 24 height 6
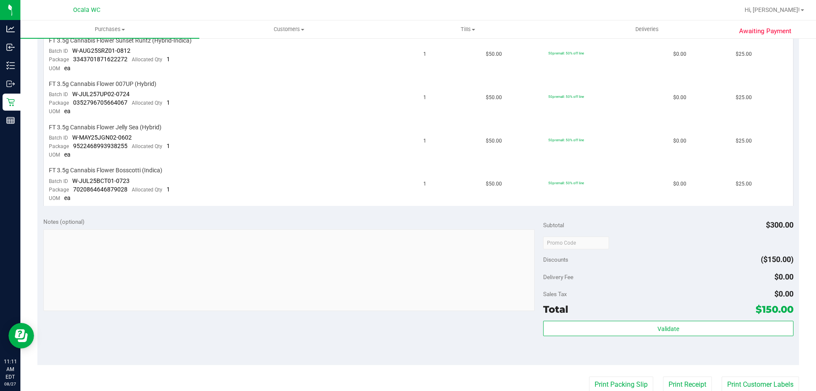
scroll to position [425, 0]
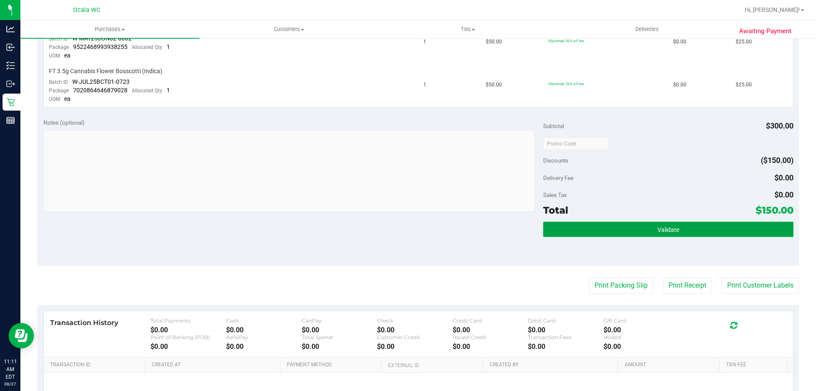
click at [671, 226] on span "Validate" at bounding box center [668, 229] width 22 height 7
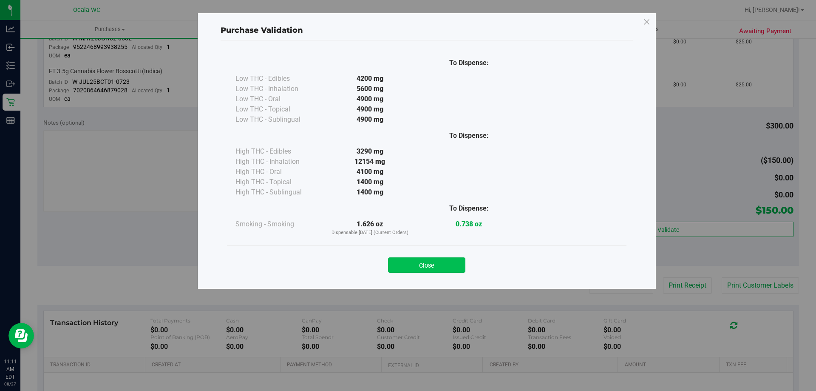
click at [432, 267] on button "Close" at bounding box center [426, 264] width 77 height 15
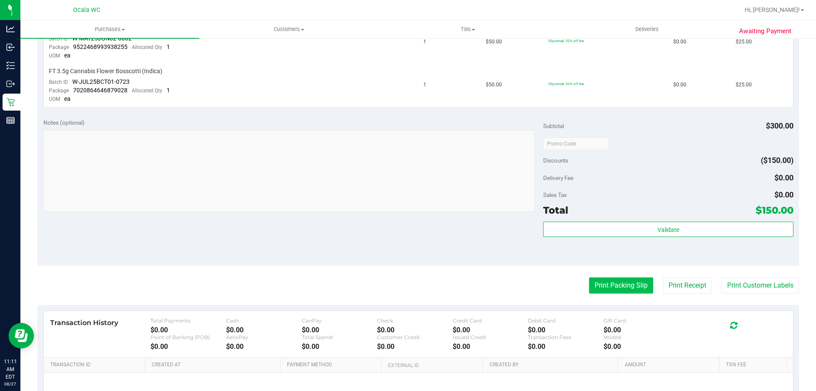
click at [618, 281] on button "Print Packing Slip" at bounding box center [621, 285] width 64 height 16
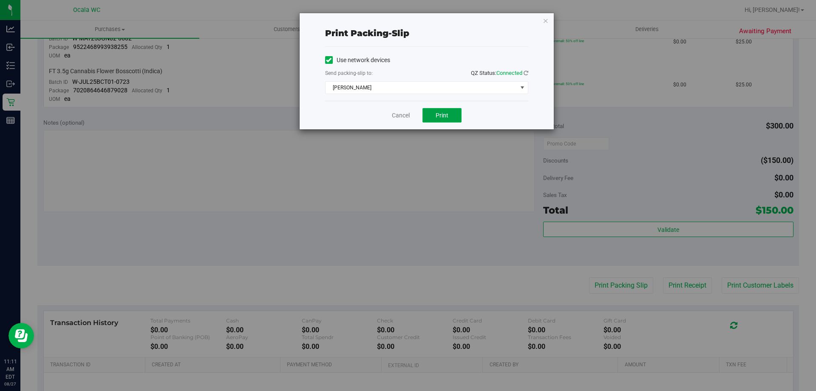
click at [447, 114] on span "Print" at bounding box center [442, 115] width 13 height 7
click at [402, 111] on link "Cancel" at bounding box center [401, 115] width 18 height 9
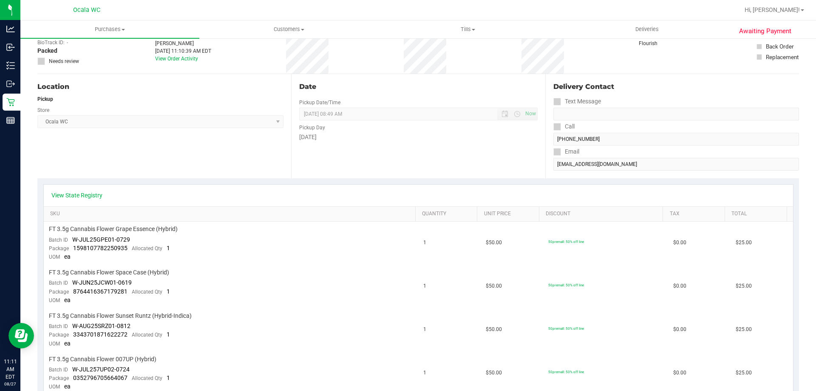
scroll to position [0, 0]
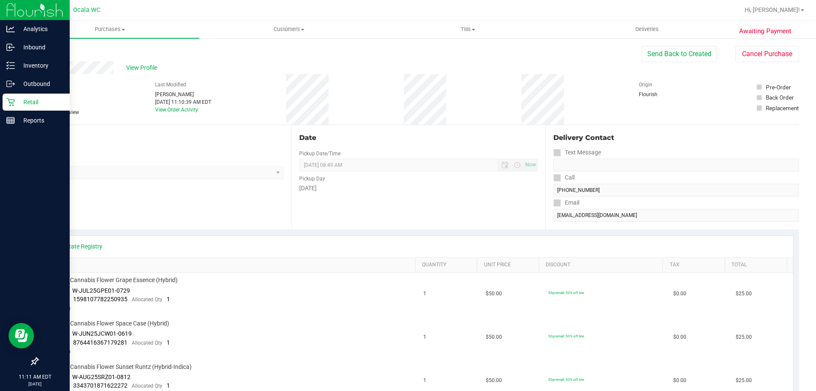
click at [24, 94] on div "Retail" at bounding box center [36, 101] width 67 height 17
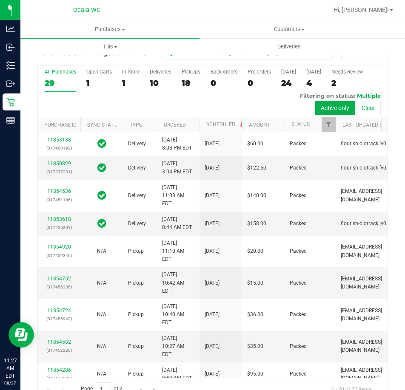
click at [151, 83] on div "10" at bounding box center [161, 83] width 22 height 10
click at [0, 0] on input "Deliveries 10" at bounding box center [0, 0] width 0 height 0
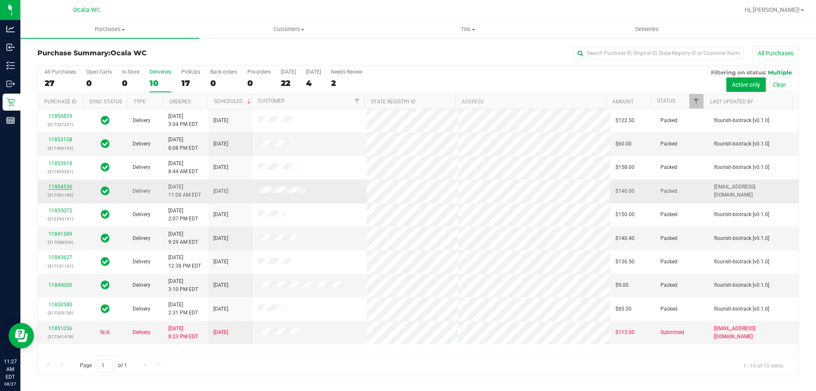
click at [62, 186] on link "11854536" at bounding box center [60, 187] width 24 height 6
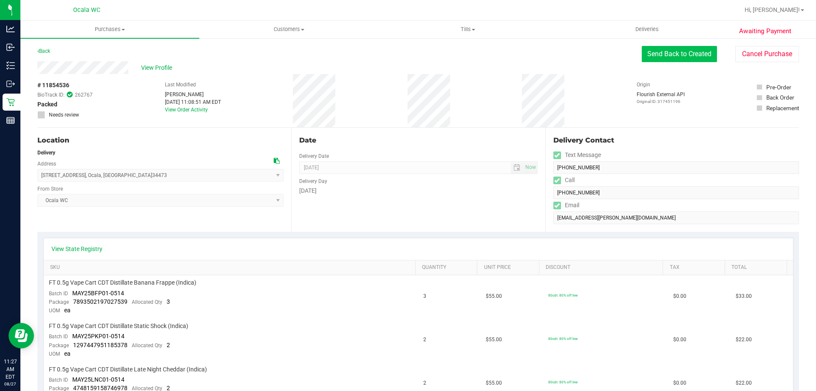
click at [679, 54] on button "Send Back to Created" at bounding box center [679, 54] width 75 height 16
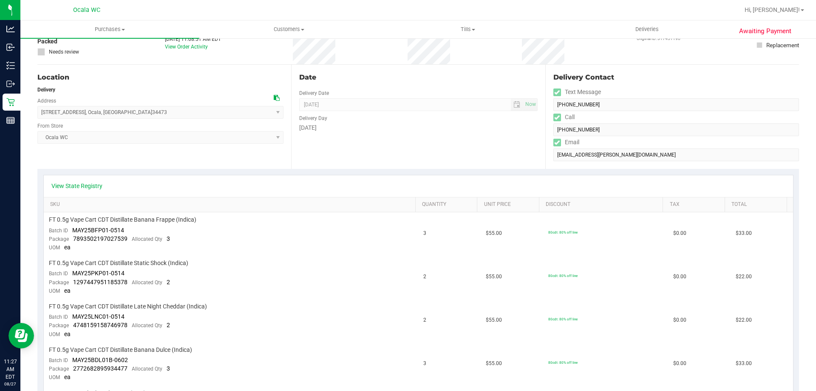
scroll to position [127, 0]
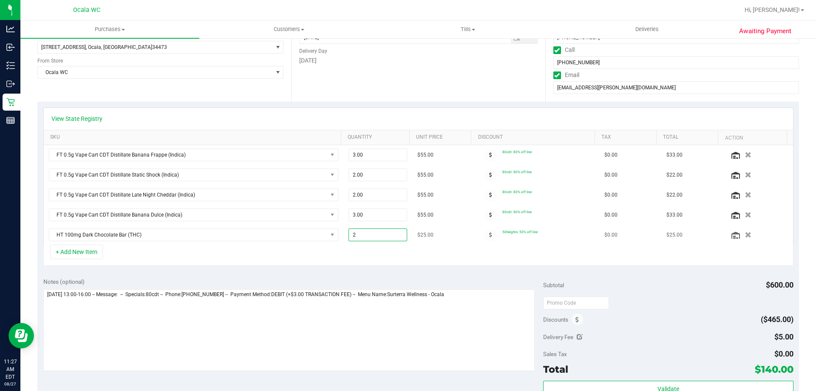
click at [357, 235] on span "2.00 2" at bounding box center [377, 234] width 59 height 13
click at [357, 235] on input "2" at bounding box center [378, 235] width 58 height 12
type input "1"
type input "2.00"
click at [585, 263] on div "+ Add New Item" at bounding box center [418, 254] width 750 height 21
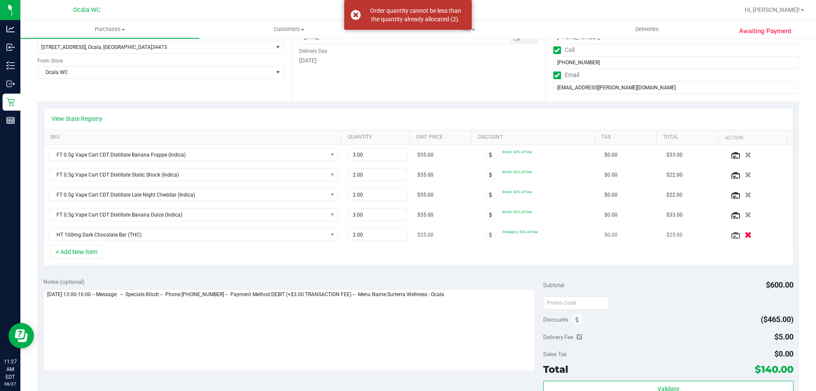
click at [745, 235] on icon "button" at bounding box center [748, 235] width 7 height 6
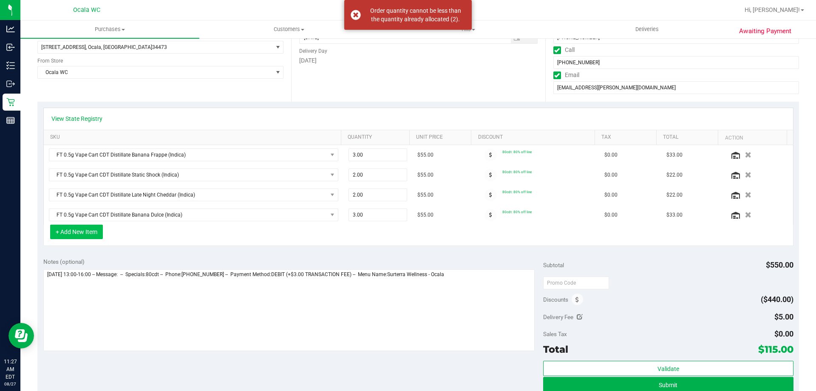
click at [78, 231] on button "+ Add New Item" at bounding box center [76, 231] width 53 height 14
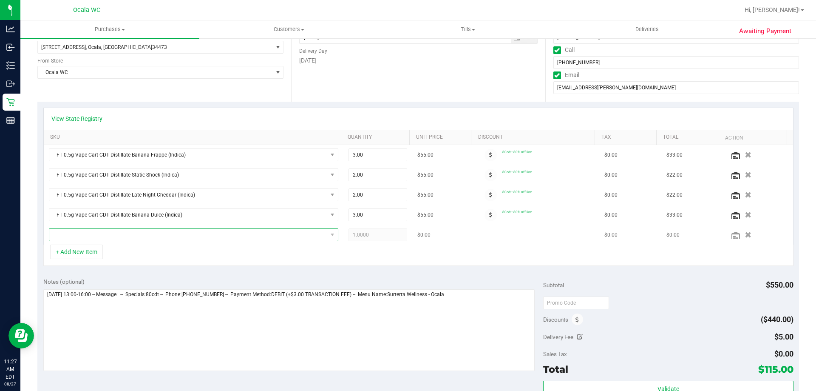
click at [80, 235] on span "NO DATA FOUND" at bounding box center [188, 235] width 278 height 12
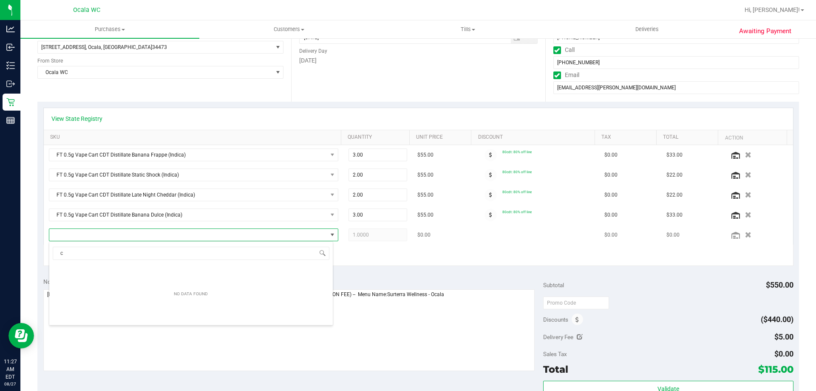
scroll to position [13, 282]
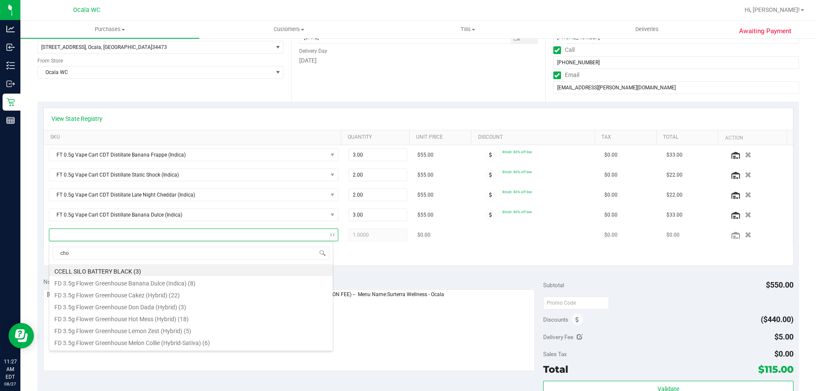
type input "choc"
click at [108, 270] on li "HT 100mg Dark Chocolate Bar (THC) (41)" at bounding box center [190, 270] width 283 height 12
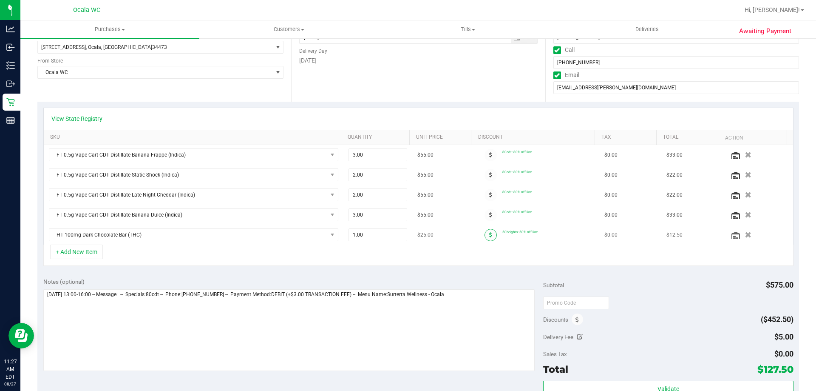
click at [488, 234] on span at bounding box center [490, 235] width 12 height 12
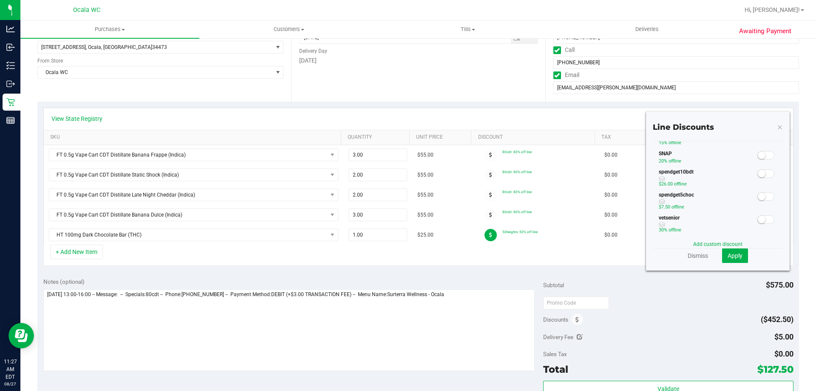
scroll to position [212, 0]
click at [761, 182] on span at bounding box center [765, 182] width 17 height 8
click at [728, 258] on span "Apply" at bounding box center [735, 255] width 15 height 7
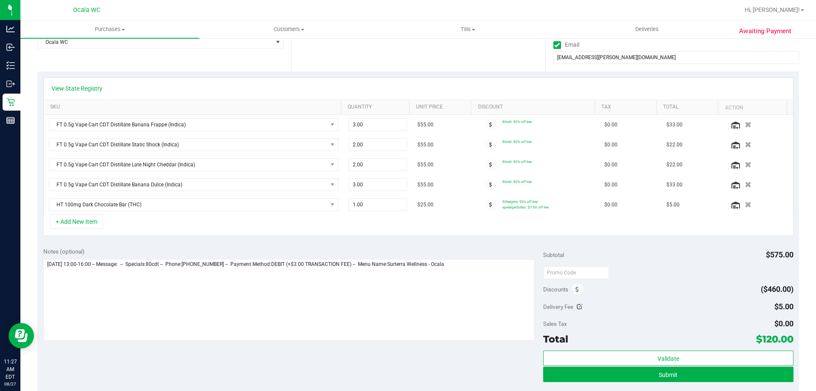
scroll to position [297, 0]
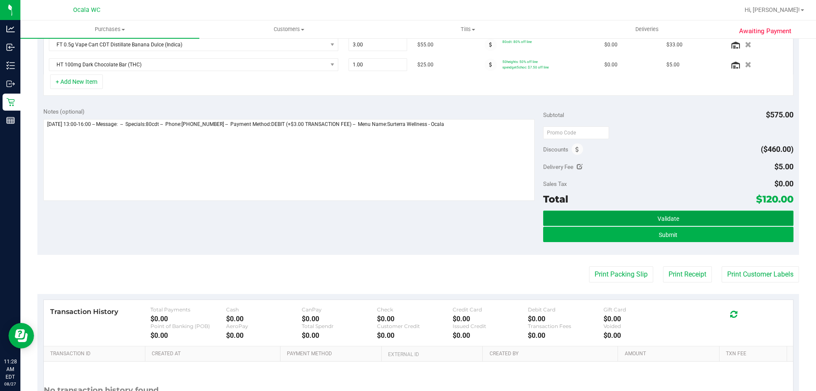
click at [657, 214] on button "Validate" at bounding box center [668, 217] width 250 height 15
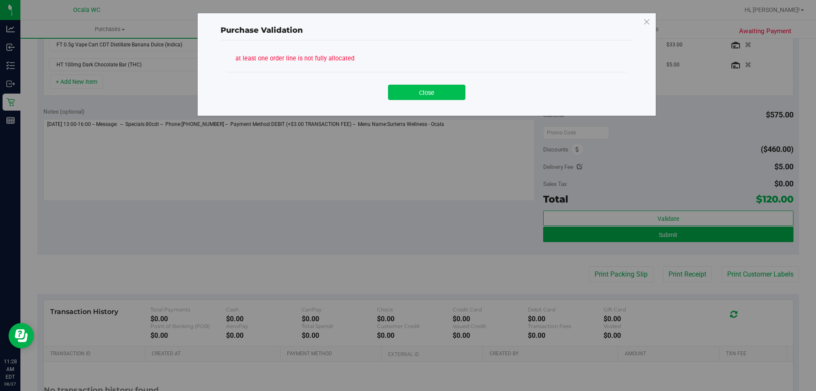
click at [431, 96] on button "Close" at bounding box center [426, 92] width 77 height 15
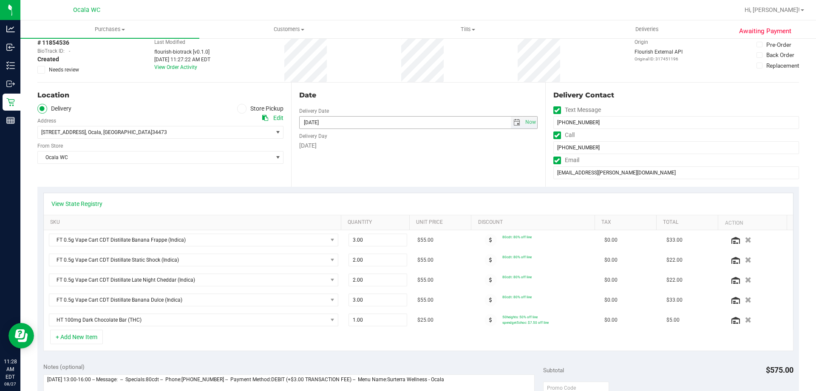
scroll to position [0, 0]
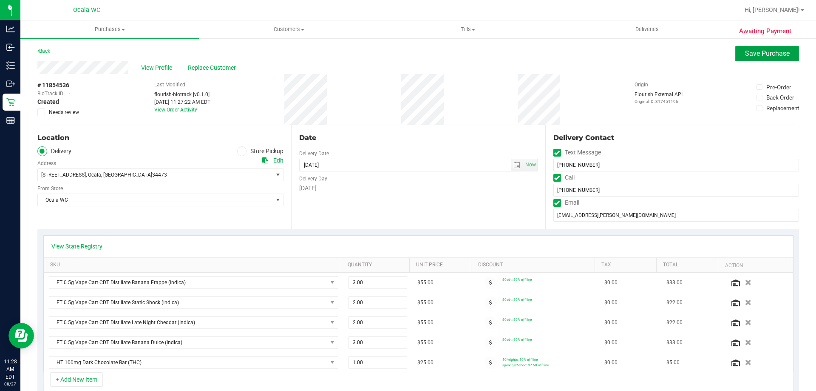
click at [750, 57] on span "Save Purchase" at bounding box center [767, 53] width 45 height 8
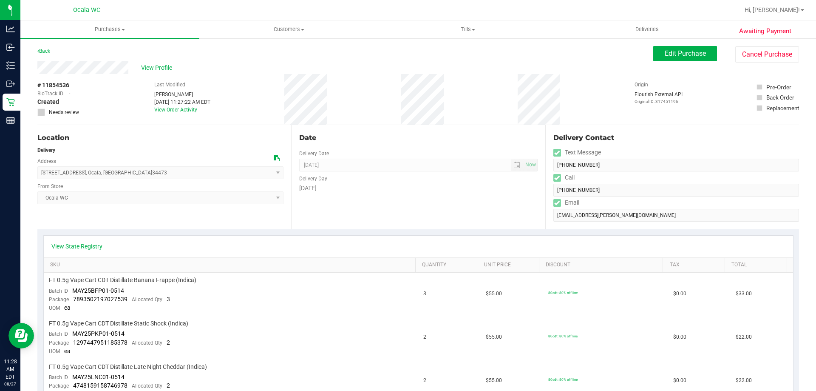
click at [464, 59] on div "Back Edit Purchase Cancel Purchase" at bounding box center [418, 53] width 762 height 15
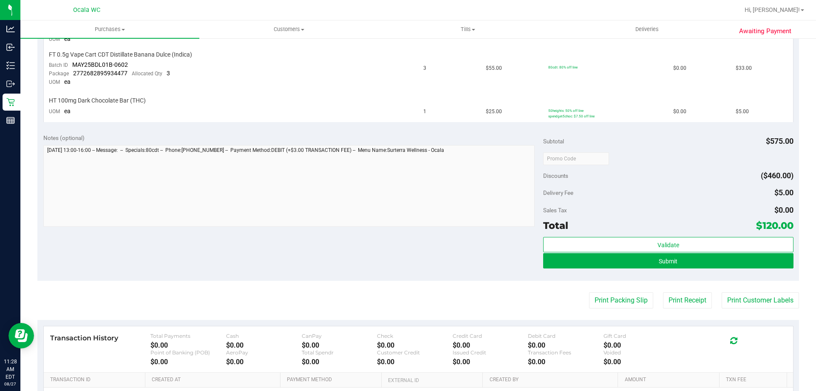
scroll to position [205, 0]
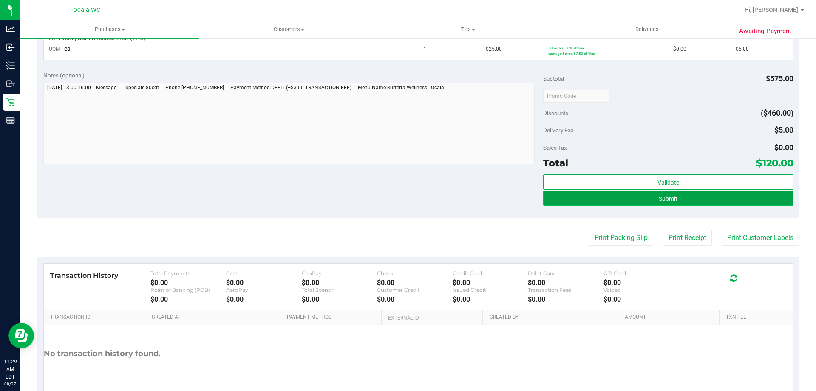
click at [704, 201] on button "Submit" at bounding box center [668, 197] width 250 height 15
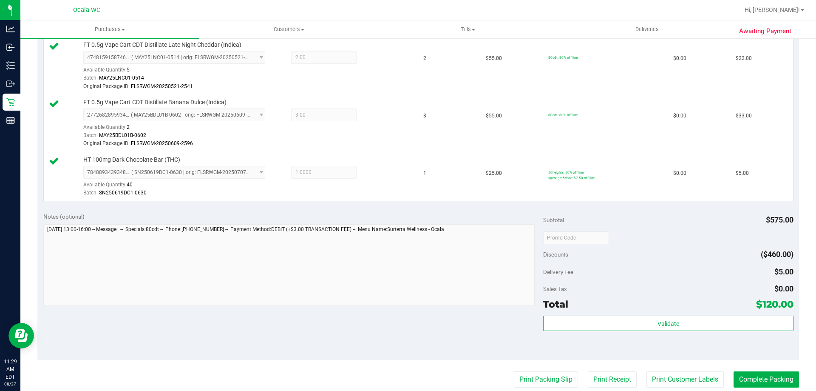
scroll to position [467, 0]
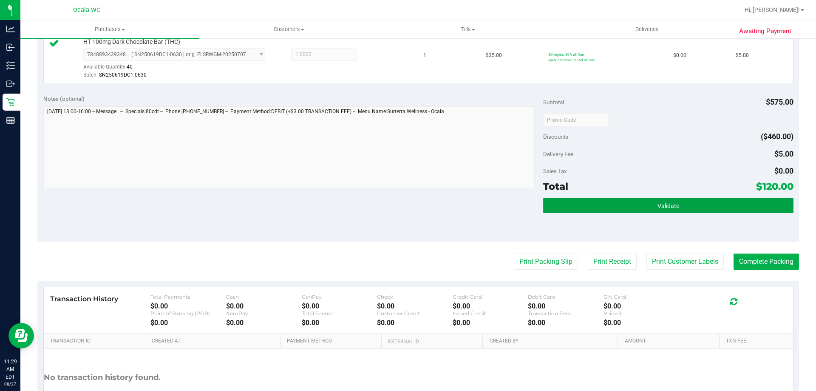
click at [633, 207] on button "Validate" at bounding box center [668, 205] width 250 height 15
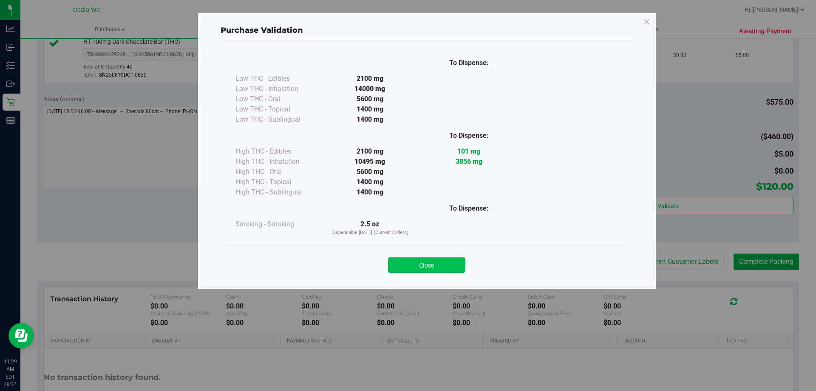
click at [422, 263] on button "Close" at bounding box center [426, 264] width 77 height 15
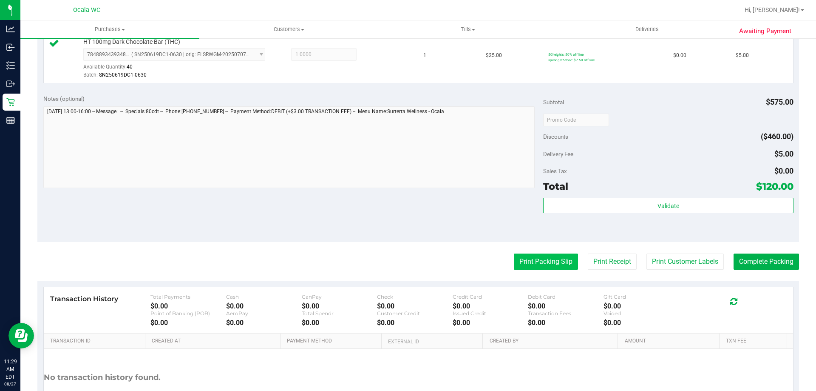
click at [531, 265] on button "Print Packing Slip" at bounding box center [546, 261] width 64 height 16
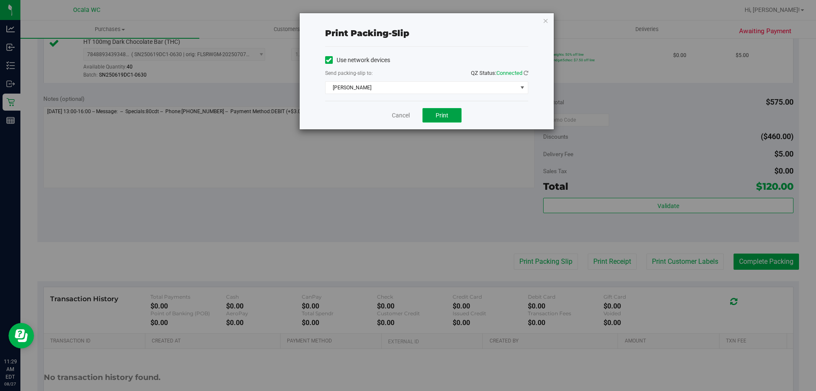
click at [446, 113] on span "Print" at bounding box center [442, 115] width 13 height 7
click at [452, 173] on div "Print packing-slip Use network devices Send packing-slip to: QZ Status: Connect…" at bounding box center [411, 195] width 822 height 391
click at [445, 116] on span "Print" at bounding box center [442, 115] width 13 height 7
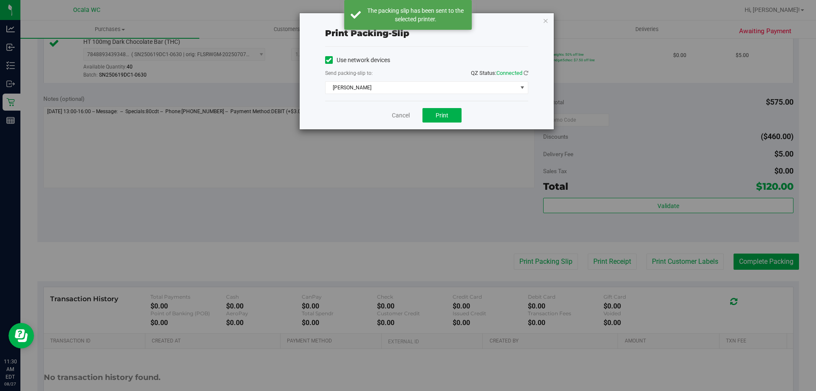
click at [395, 110] on div "Cancel Print" at bounding box center [426, 115] width 203 height 28
click at [408, 110] on div "Cancel Print" at bounding box center [426, 115] width 203 height 28
click at [397, 114] on link "Cancel" at bounding box center [401, 115] width 18 height 9
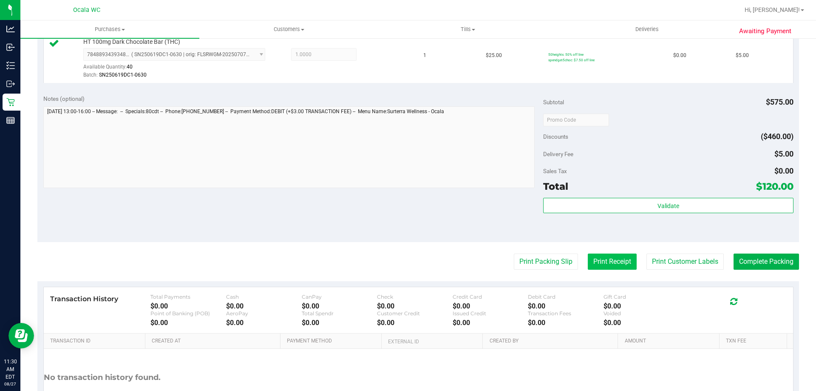
click at [600, 263] on button "Print Receipt" at bounding box center [612, 261] width 49 height 16
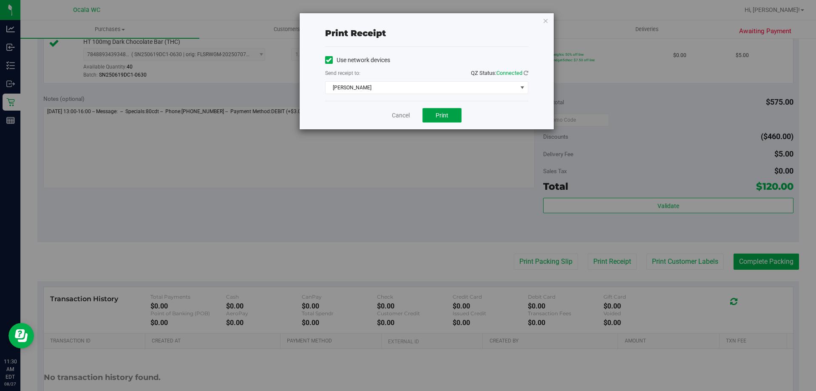
click at [437, 119] on button "Print" at bounding box center [441, 115] width 39 height 14
click at [397, 118] on link "Cancel" at bounding box center [401, 115] width 18 height 9
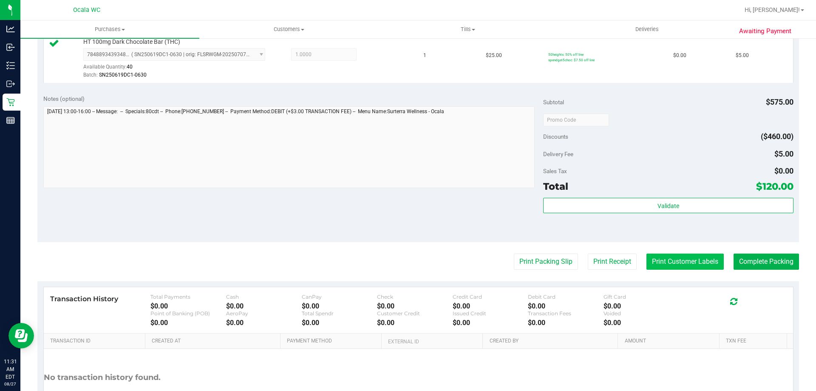
click at [697, 261] on button "Print Customer Labels" at bounding box center [684, 261] width 77 height 16
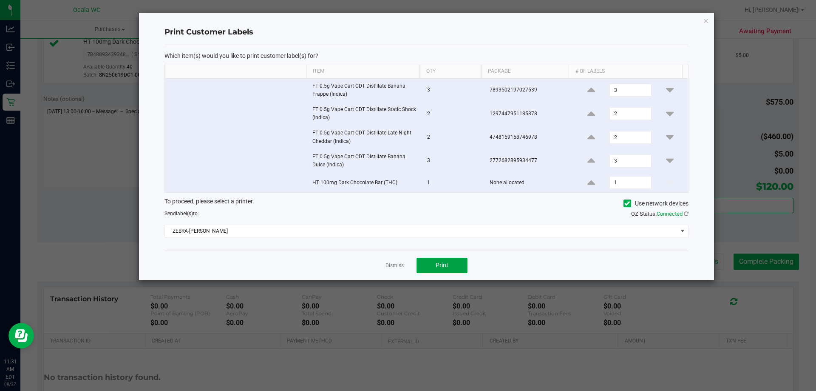
click at [444, 262] on span "Print" at bounding box center [442, 264] width 13 height 7
click at [394, 266] on link "Dismiss" at bounding box center [394, 265] width 18 height 7
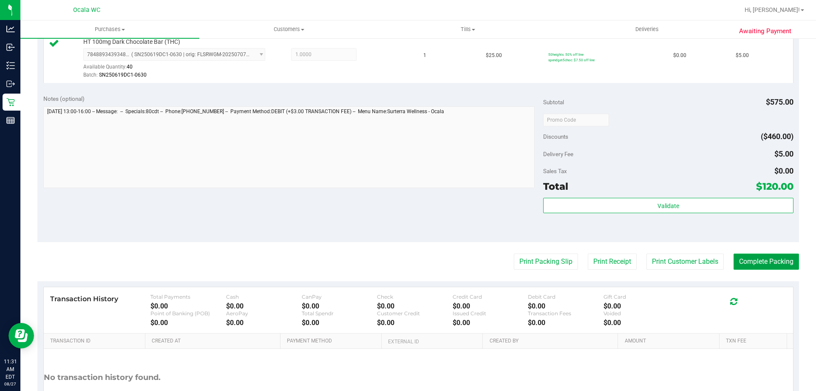
click at [766, 263] on button "Complete Packing" at bounding box center [766, 261] width 65 height 16
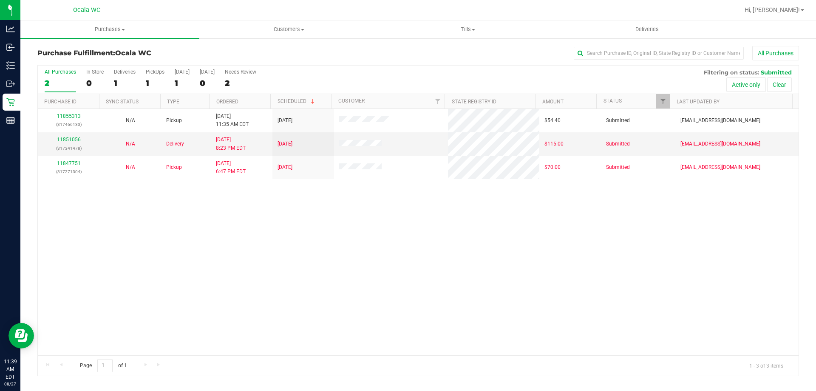
click at [449, 54] on div "All Purchases" at bounding box center [545, 53] width 508 height 14
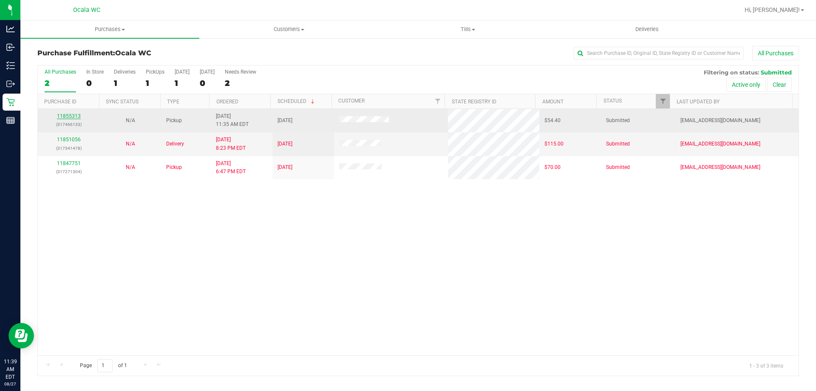
click at [68, 115] on link "11855313" at bounding box center [69, 116] width 24 height 6
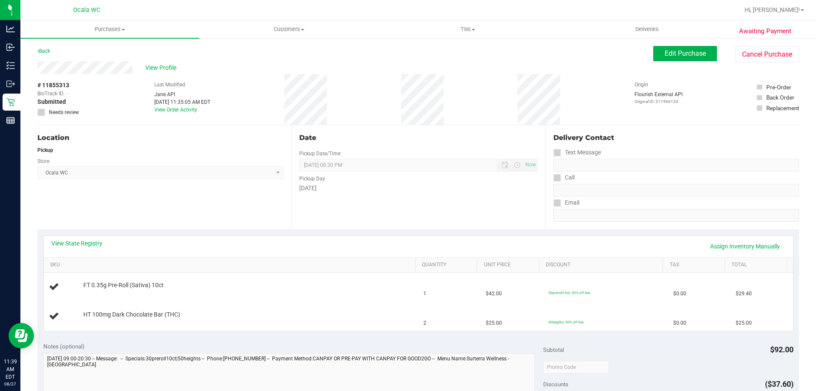
scroll to position [127, 0]
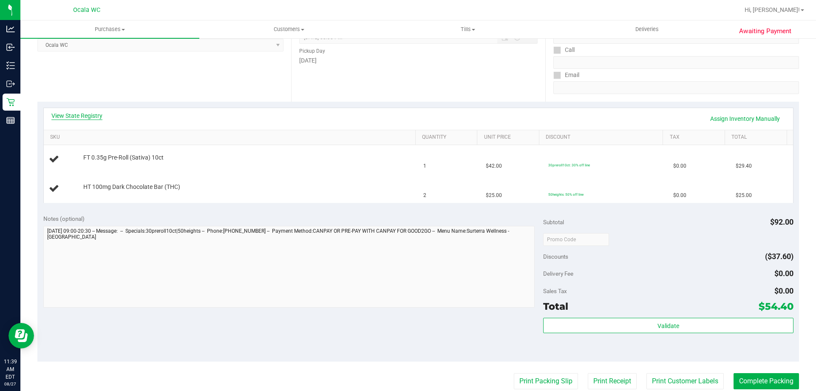
click at [72, 115] on link "View State Registry" at bounding box center [76, 115] width 51 height 8
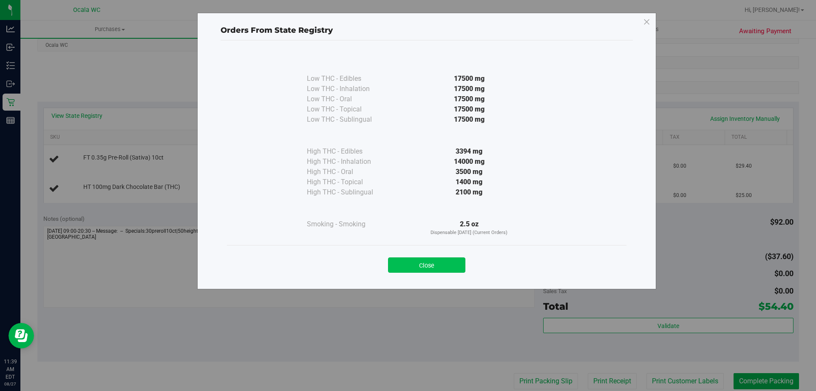
click at [436, 260] on button "Close" at bounding box center [426, 264] width 77 height 15
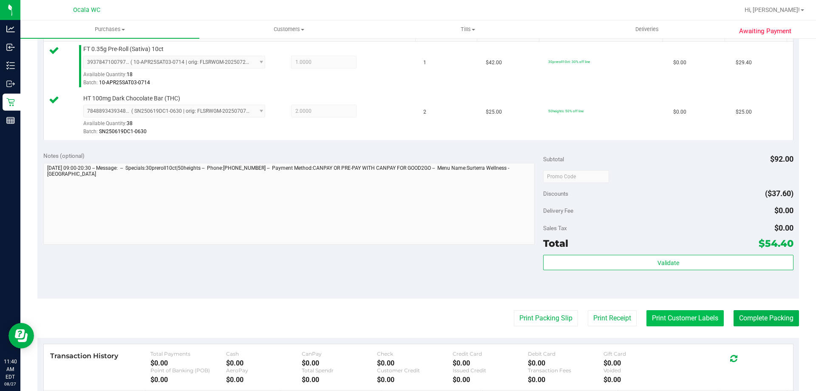
scroll to position [340, 0]
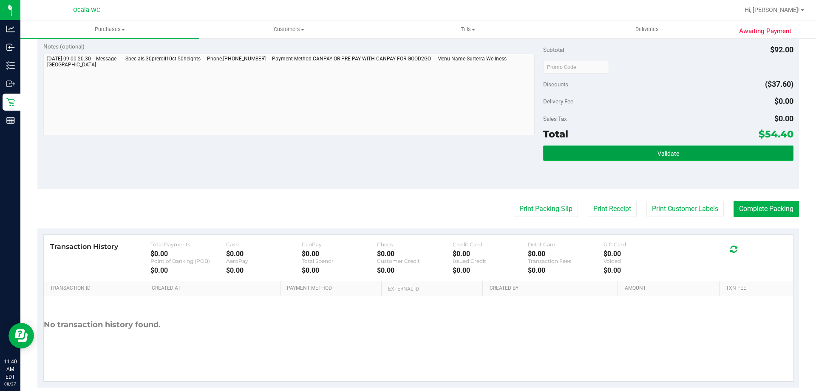
click at [645, 150] on button "Validate" at bounding box center [668, 152] width 250 height 15
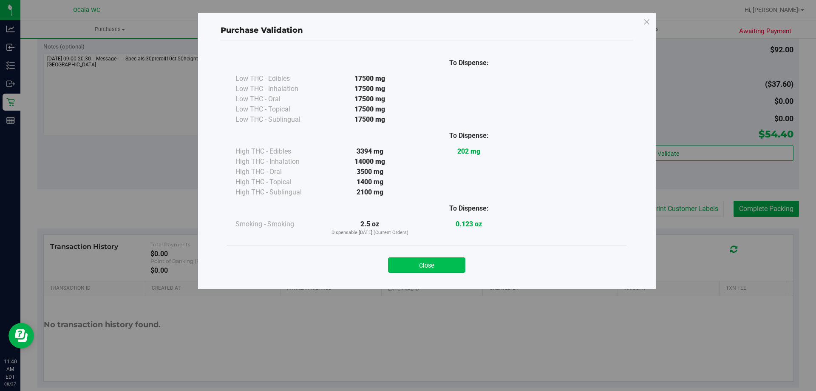
click at [439, 261] on button "Close" at bounding box center [426, 264] width 77 height 15
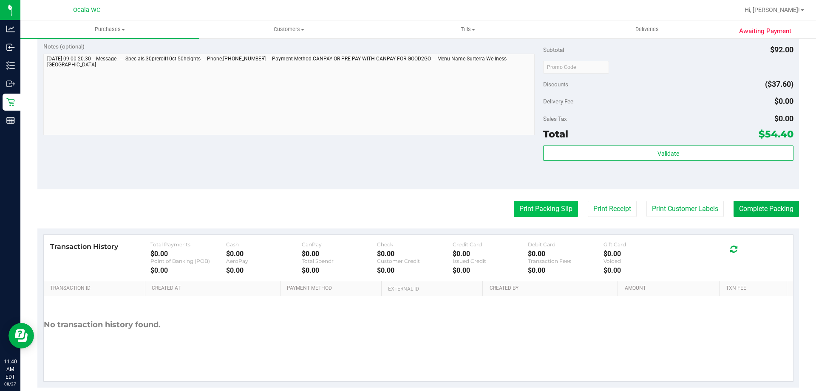
click at [548, 214] on button "Print Packing Slip" at bounding box center [546, 209] width 64 height 16
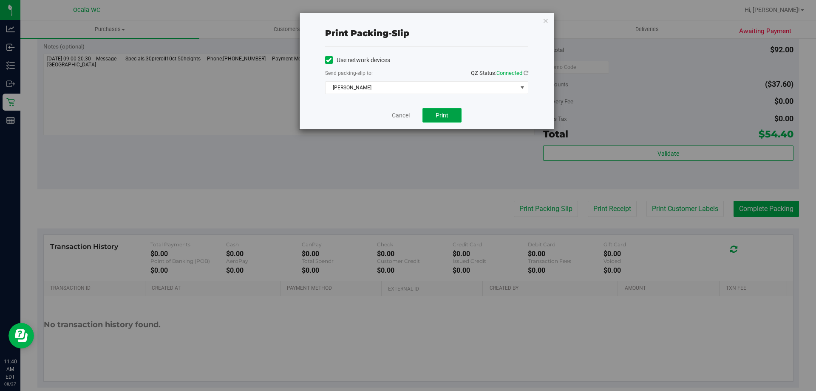
click at [440, 116] on span "Print" at bounding box center [442, 115] width 13 height 7
click at [408, 113] on link "Cancel" at bounding box center [401, 115] width 18 height 9
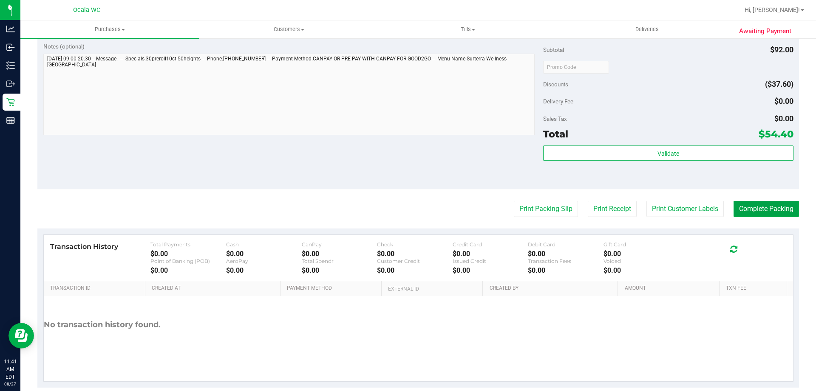
click at [754, 202] on button "Complete Packing" at bounding box center [766, 209] width 65 height 16
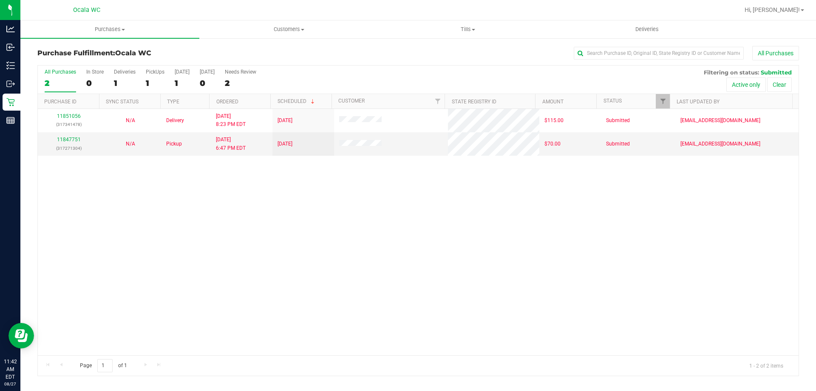
click at [500, 287] on div "11851056 (317341478) N/A Delivery 8/26/2025 8:23 PM EDT 8/27/2025 $115.00 Submi…" at bounding box center [418, 232] width 761 height 246
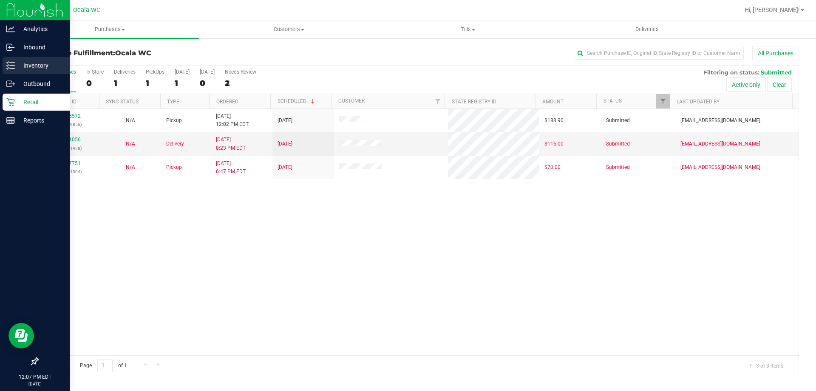
click at [34, 62] on p "Inventory" at bounding box center [40, 65] width 51 height 10
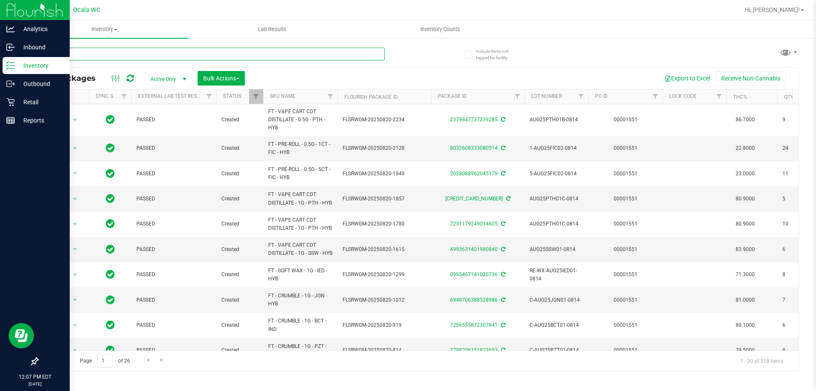
click at [97, 53] on input "text" at bounding box center [210, 54] width 347 height 13
type input "xrl"
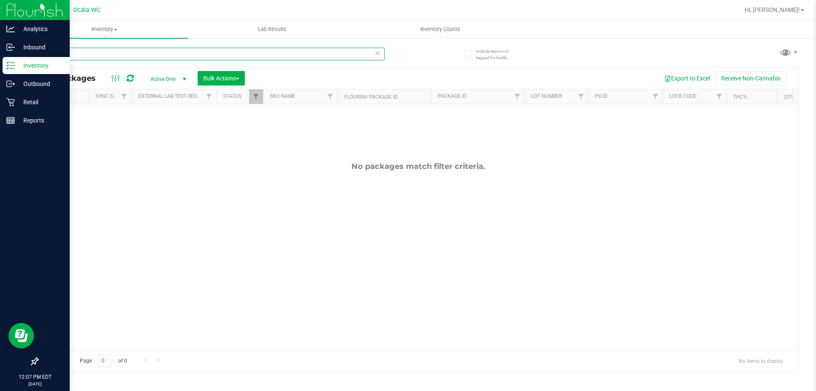
click at [66, 54] on input "xrl" at bounding box center [210, 54] width 347 height 13
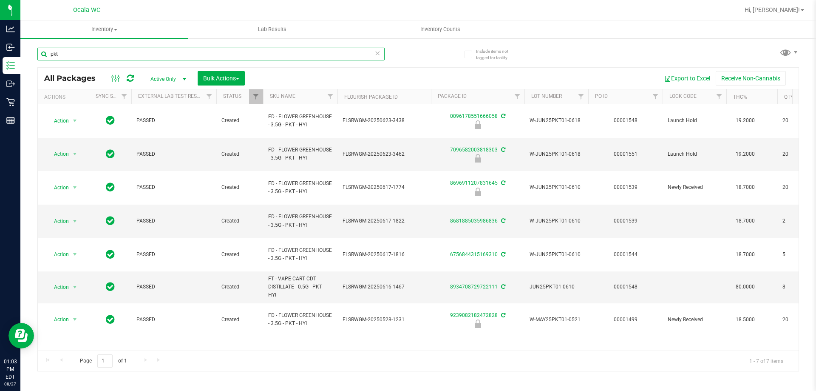
click at [97, 51] on input "pkt" at bounding box center [210, 54] width 347 height 13
type input "0791562407296856"
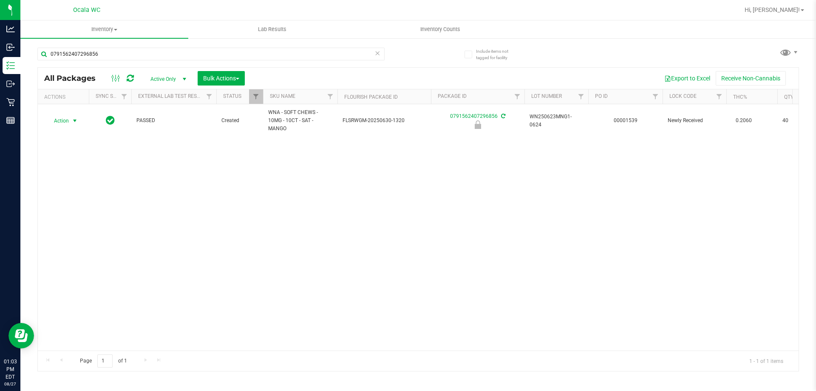
drag, startPoint x: 60, startPoint y: 120, endPoint x: 68, endPoint y: 168, distance: 49.0
click at [60, 119] on span "Action" at bounding box center [57, 121] width 23 height 12
click at [68, 215] on li "Unlock package" at bounding box center [74, 221] width 54 height 13
